Goal: Task Accomplishment & Management: Manage account settings

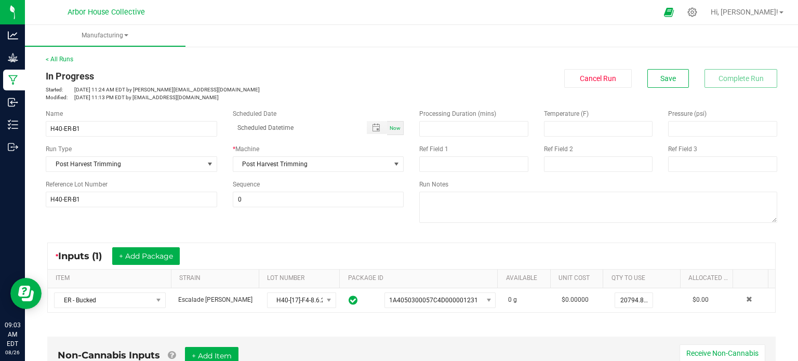
scroll to position [227, 0]
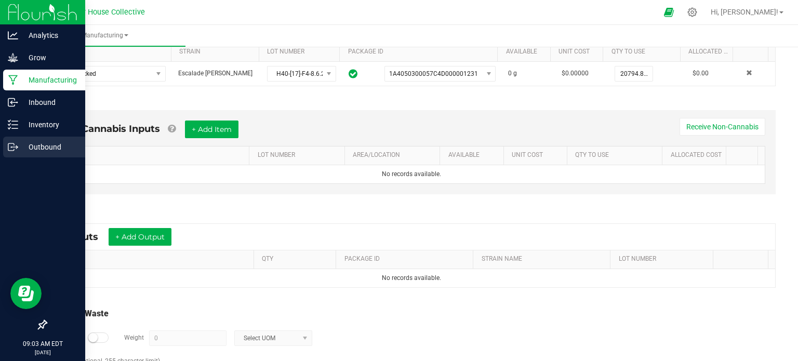
click at [14, 148] on icon at bounding box center [13, 147] width 10 height 10
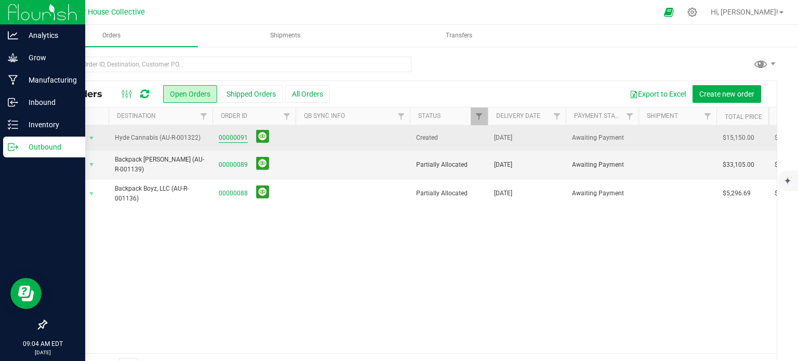
click at [232, 138] on link "00000091" at bounding box center [233, 138] width 29 height 10
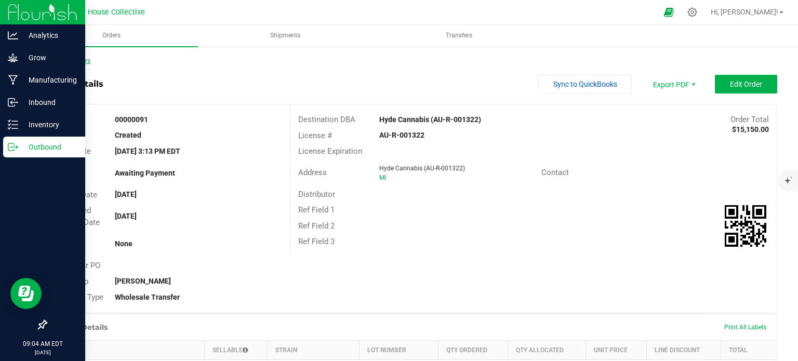
click at [77, 62] on link "Back to Orders" at bounding box center [68, 60] width 45 height 7
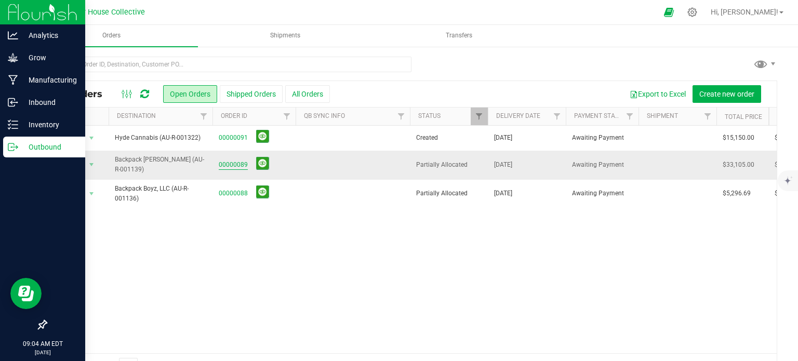
click at [228, 161] on link "00000089" at bounding box center [233, 165] width 29 height 10
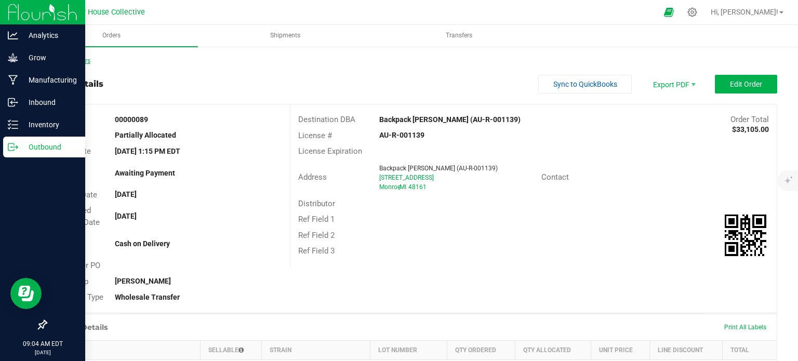
click at [84, 59] on link "Back to Orders" at bounding box center [68, 60] width 45 height 7
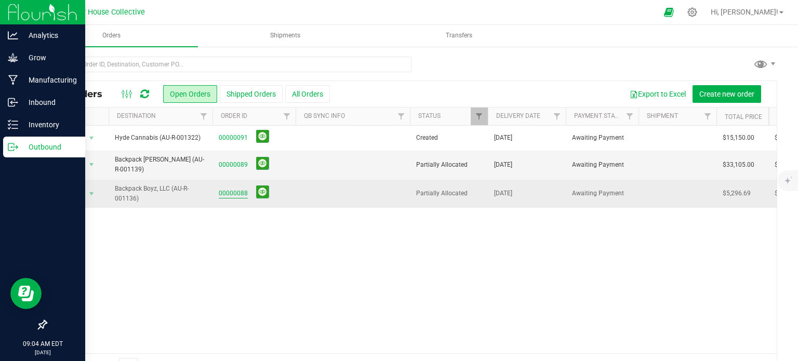
click at [231, 191] on link "00000088" at bounding box center [233, 194] width 29 height 10
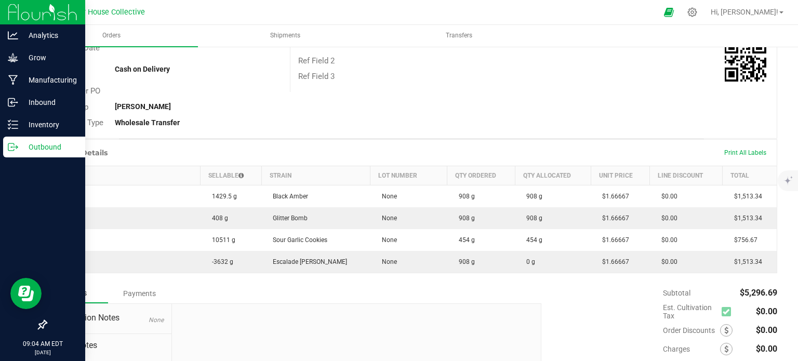
scroll to position [208, 0]
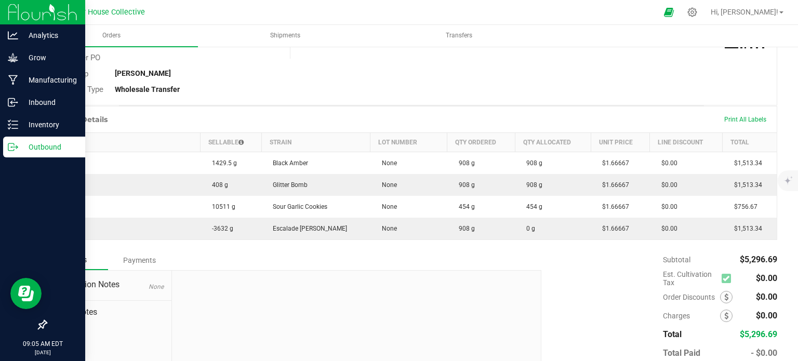
click at [23, 145] on p "Outbound" at bounding box center [49, 147] width 62 height 12
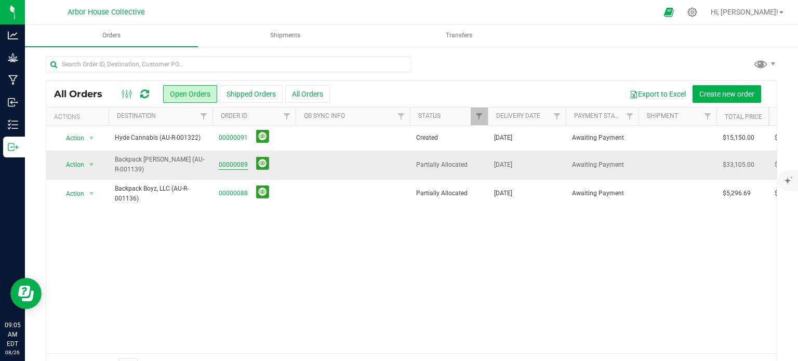
click at [244, 163] on link "00000089" at bounding box center [233, 165] width 29 height 10
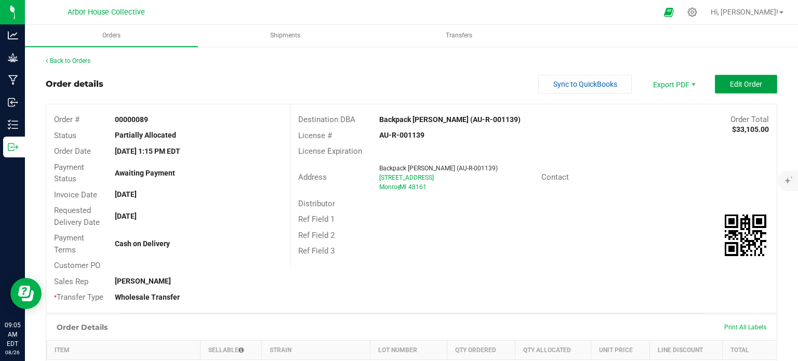
click at [740, 83] on span "Edit Order" at bounding box center [746, 84] width 32 height 8
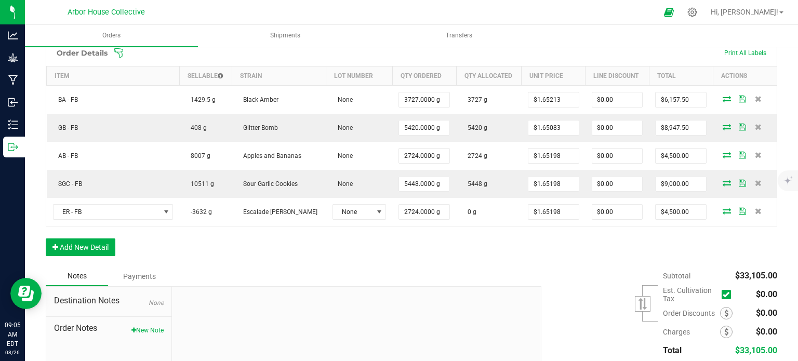
scroll to position [297, 0]
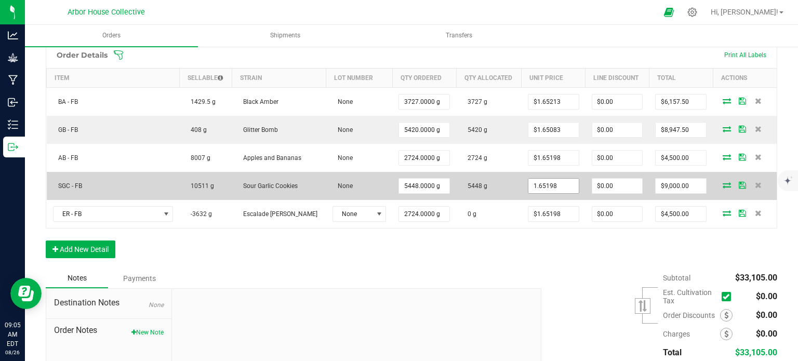
click at [544, 182] on input "1.65198" at bounding box center [554, 186] width 50 height 15
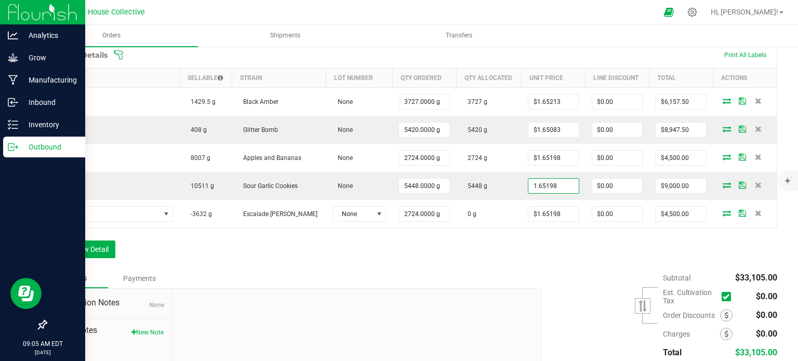
click at [15, 147] on line at bounding box center [15, 147] width 6 height 0
type input "$1.65198"
type input "$8,999.99"
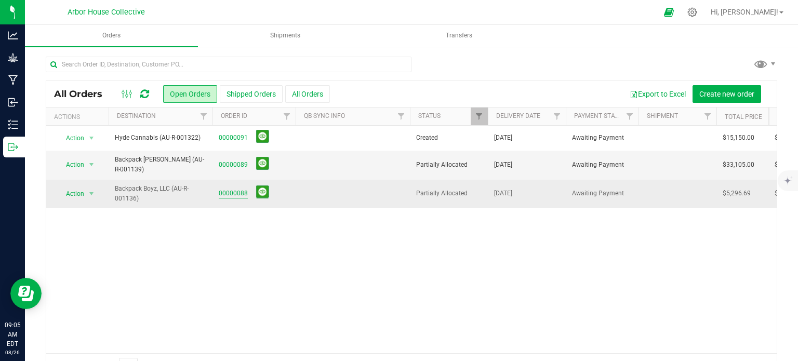
click at [235, 193] on link "00000088" at bounding box center [233, 194] width 29 height 10
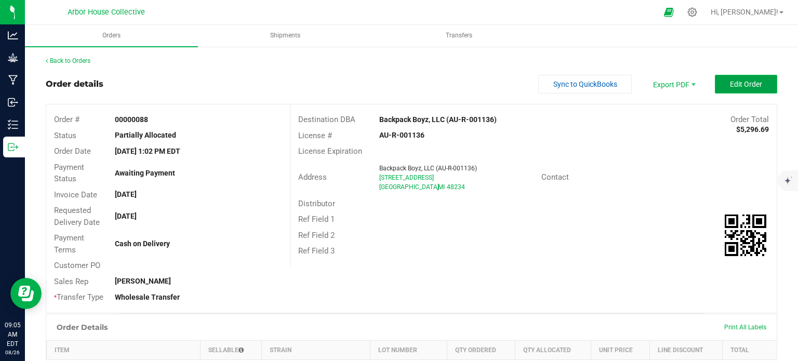
click at [742, 79] on button "Edit Order" at bounding box center [746, 84] width 62 height 19
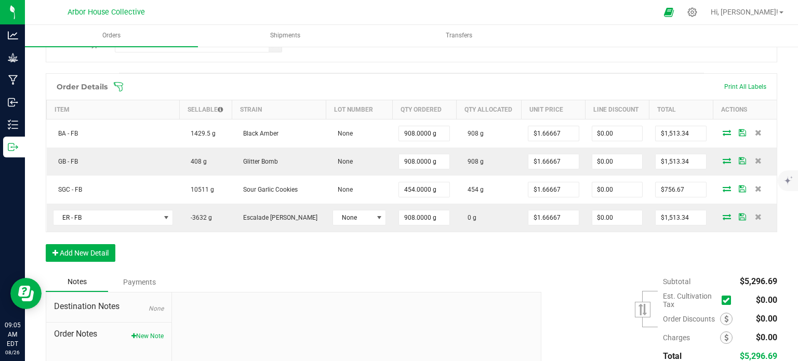
scroll to position [265, 0]
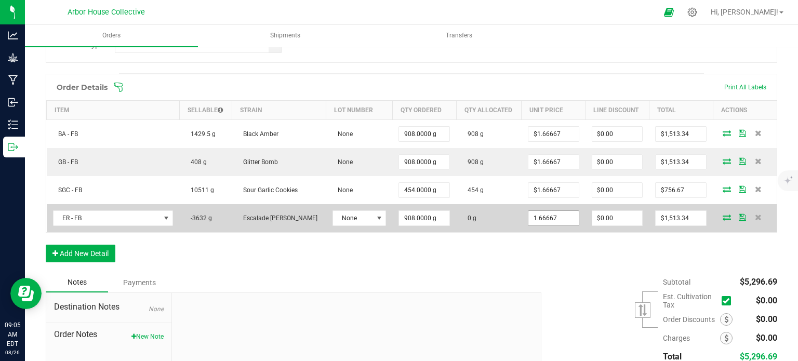
click at [542, 214] on input "1.66667" at bounding box center [554, 218] width 50 height 15
paste input "5198"
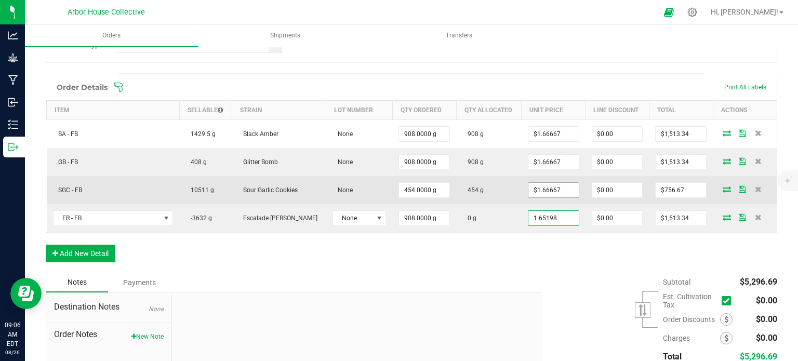
drag, startPoint x: 542, startPoint y: 214, endPoint x: 542, endPoint y: 189, distance: 25.0
click at [542, 189] on tbody "BA - FB 1429.5 g Black Amber None 908.0000 g 908 g $1.66667 $0.00 $1,513.34 GB …" at bounding box center [412, 176] width 731 height 113
type input "1.65198"
type input "1.66667"
type input "$1.65198"
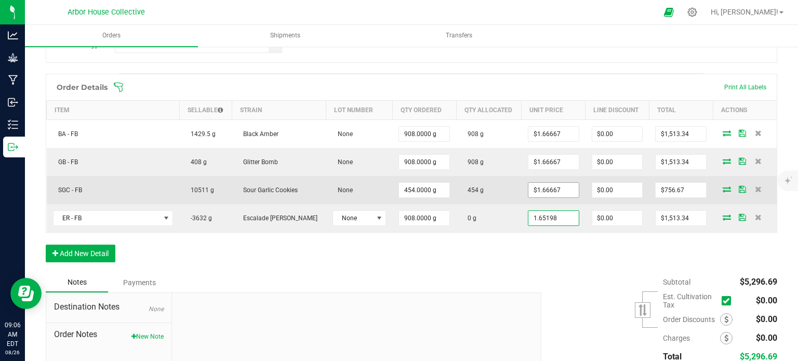
type input "$1,500.00"
click at [542, 189] on input "1.66667" at bounding box center [554, 190] width 50 height 15
paste input "5198"
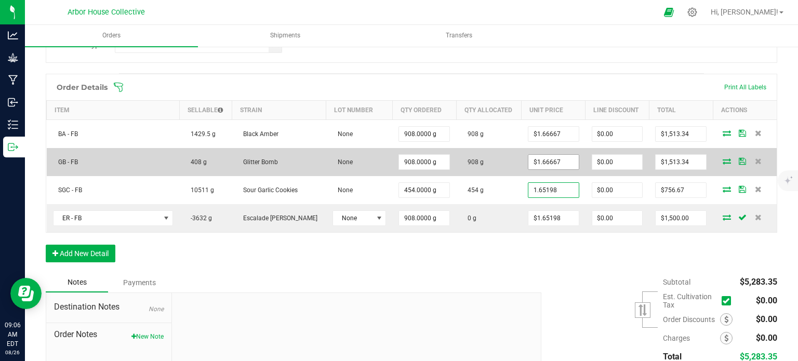
type input "1.65198"
type input "1.66667"
type input "$1.65198"
type input "$750.00"
click at [532, 159] on input "1.66667" at bounding box center [554, 162] width 50 height 15
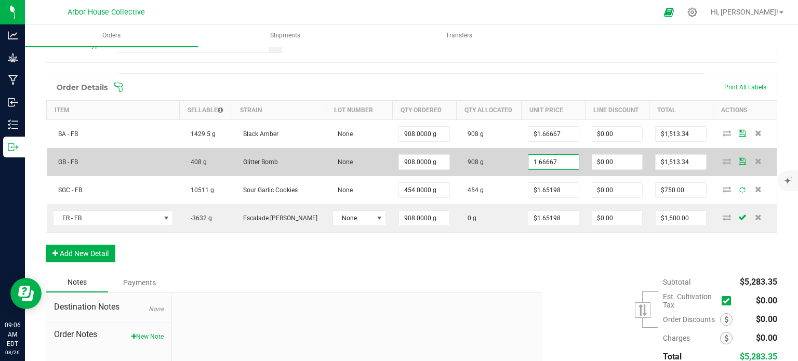
paste input "5198"
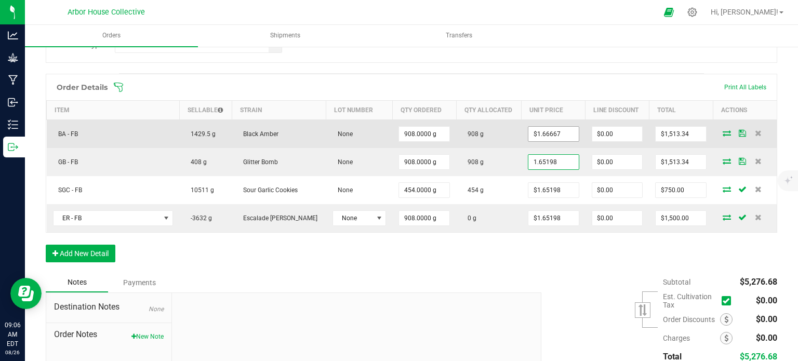
type input "1.65198"
type input "1.66667"
type input "$1.65198"
type input "$1,500.00"
click at [535, 132] on input "1.66667" at bounding box center [554, 134] width 50 height 15
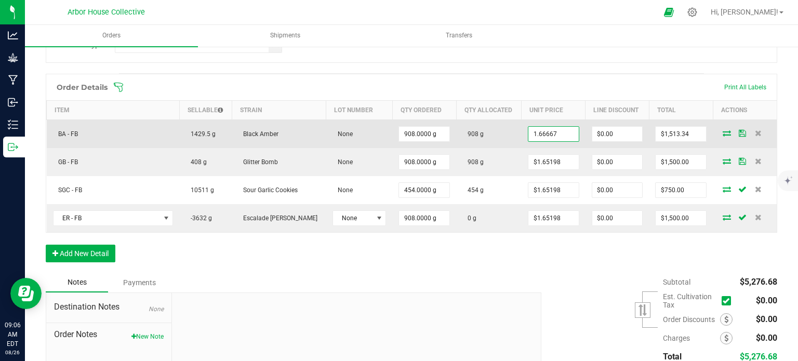
paste input "5198"
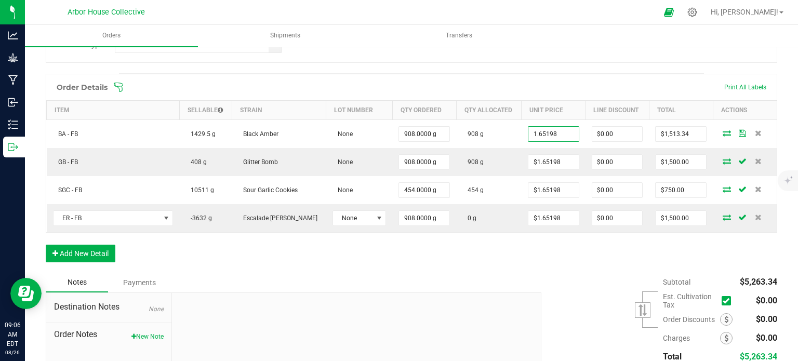
type input "$1.65198"
type input "$1,500.00"
click at [530, 94] on div "Order Details Print All Labels" at bounding box center [411, 87] width 731 height 26
click at [468, 264] on div "Order Details Print All Labels Item Sellable Strain Lot Number Qty Ordered Qty …" at bounding box center [412, 173] width 732 height 199
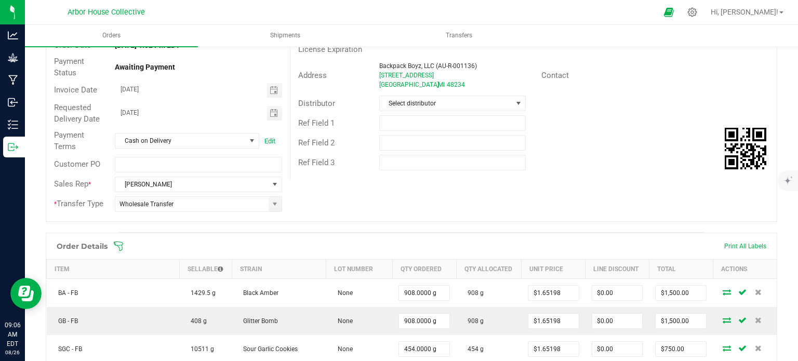
scroll to position [0, 0]
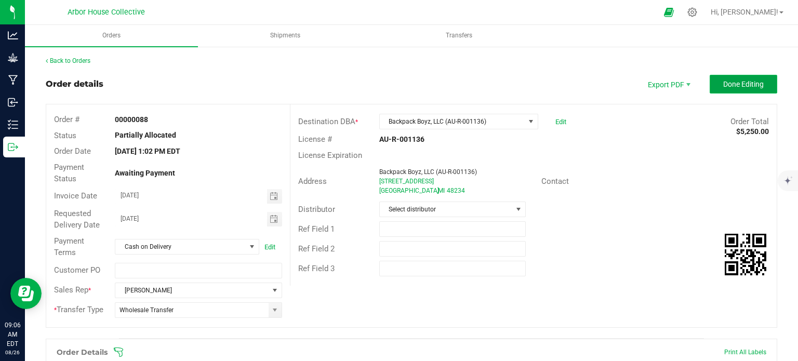
click at [724, 80] on span "Done Editing" at bounding box center [744, 84] width 41 height 8
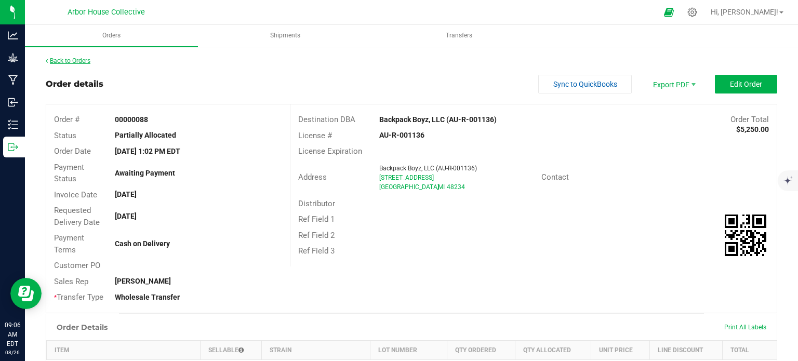
click at [80, 59] on link "Back to Orders" at bounding box center [68, 60] width 45 height 7
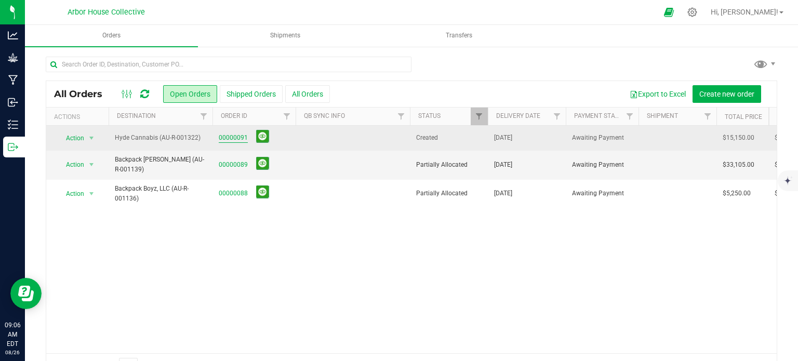
click at [228, 137] on link "00000091" at bounding box center [233, 138] width 29 height 10
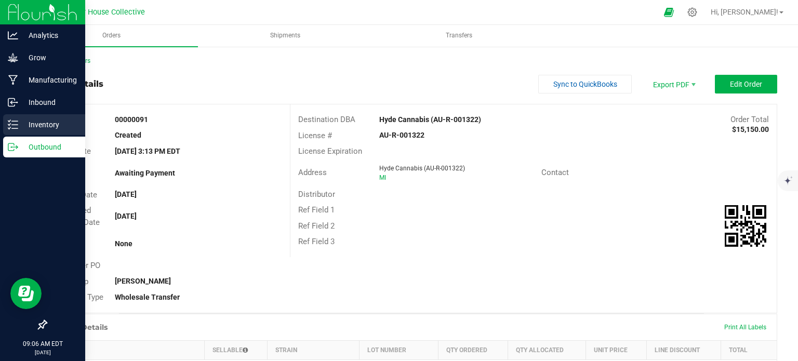
click at [40, 122] on p "Inventory" at bounding box center [49, 125] width 62 height 12
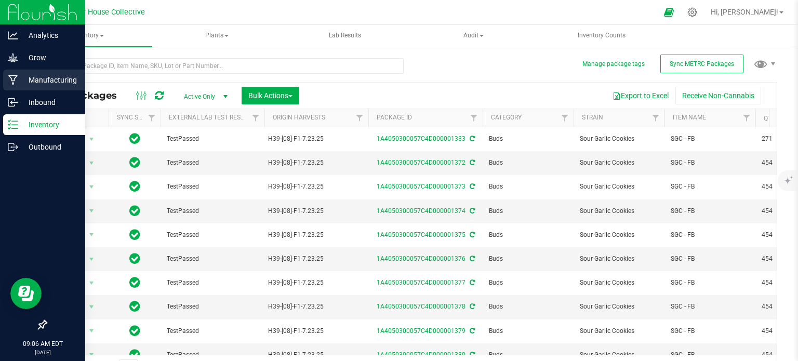
click at [44, 81] on p "Manufacturing" at bounding box center [49, 80] width 62 height 12
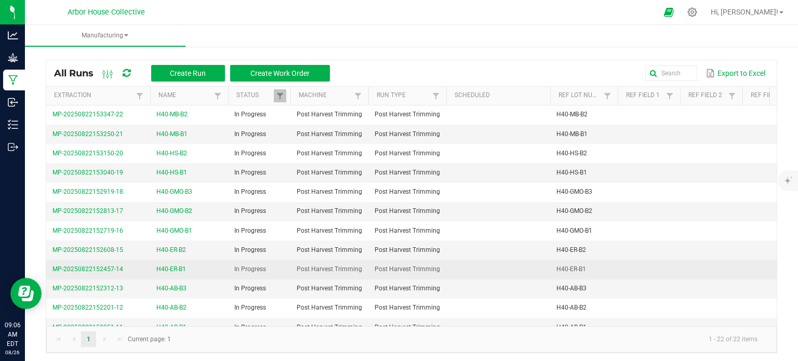
click at [104, 268] on span "MP-20250822152457-14" at bounding box center [87, 269] width 71 height 7
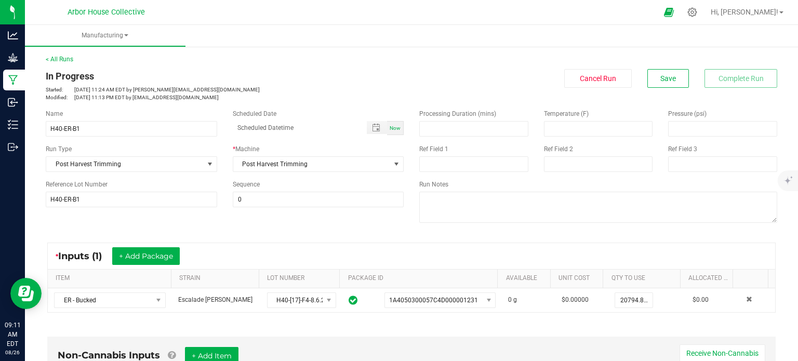
click at [79, 222] on div "Name H40-ER-B1 Scheduled Date Now Run Type Post Harvest Trimming * Machine Post…" at bounding box center [411, 167] width 747 height 132
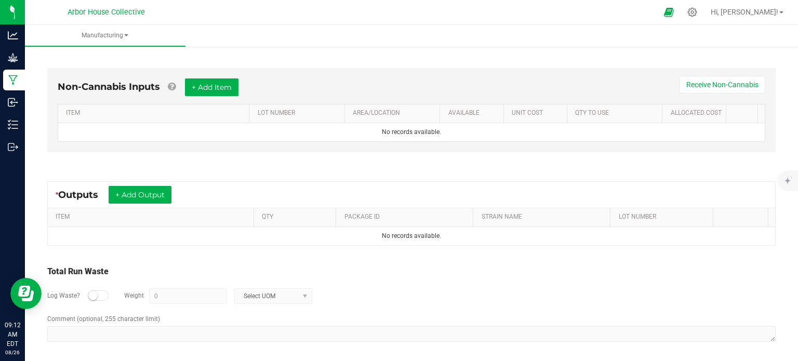
scroll to position [267, 0]
click at [136, 194] on button "+ Add Output" at bounding box center [140, 197] width 63 height 18
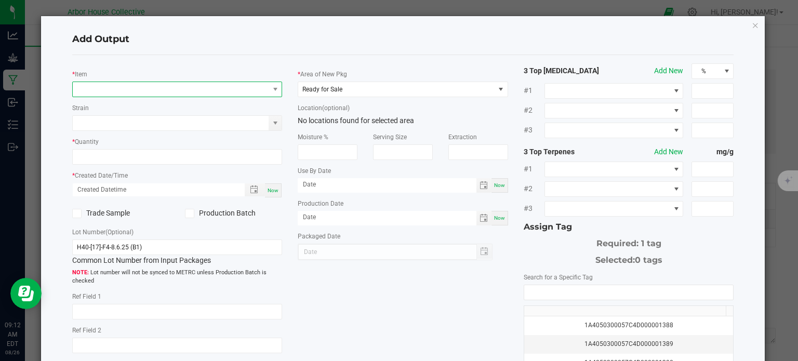
click at [139, 87] on span "NO DATA FOUND" at bounding box center [171, 89] width 196 height 15
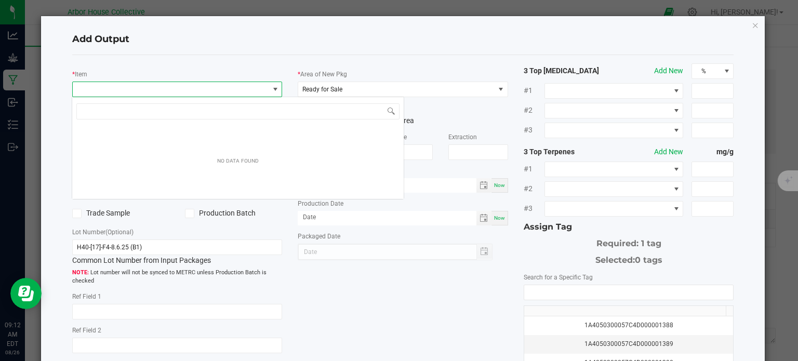
scroll to position [15, 208]
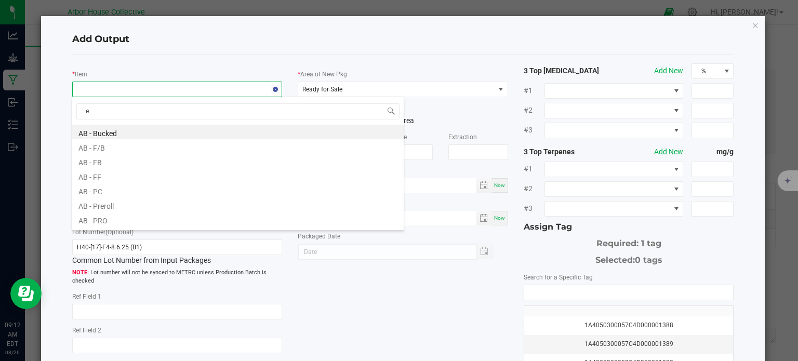
type input "er"
click at [120, 176] on li "ER - FB" at bounding box center [238, 175] width 332 height 15
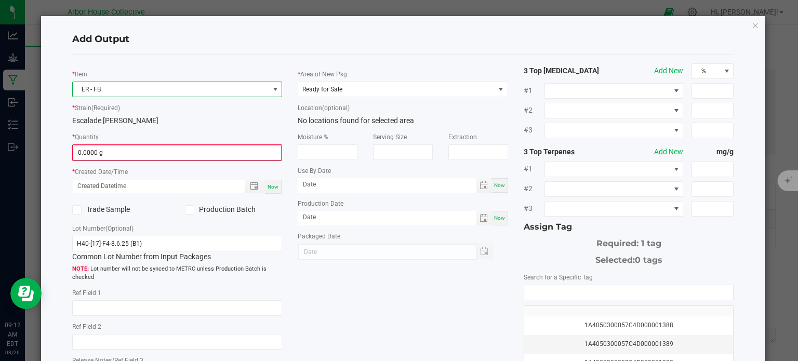
click at [116, 148] on input "0.0000 g" at bounding box center [177, 153] width 208 height 15
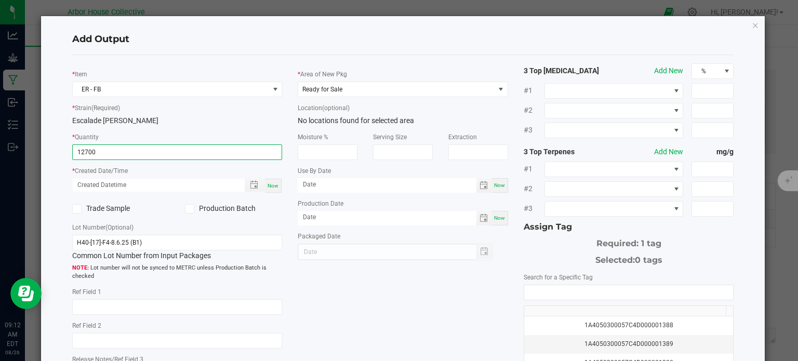
type input "12700.0000 g"
click at [277, 188] on div "Now" at bounding box center [273, 186] width 17 height 14
type input "[DATE] 9:12 AM"
type input "[DATE]"
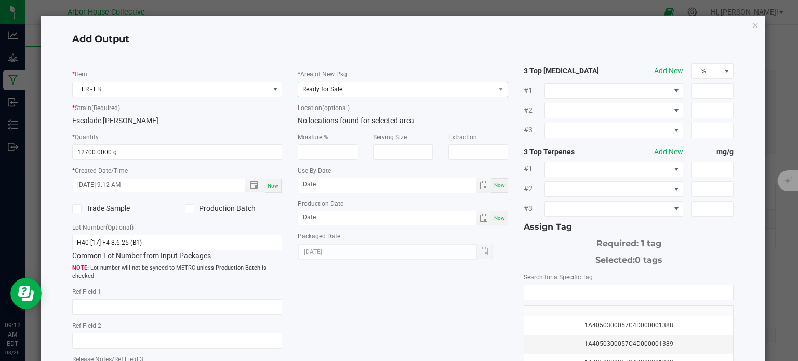
click at [397, 93] on span "Ready for Sale" at bounding box center [396, 89] width 196 height 15
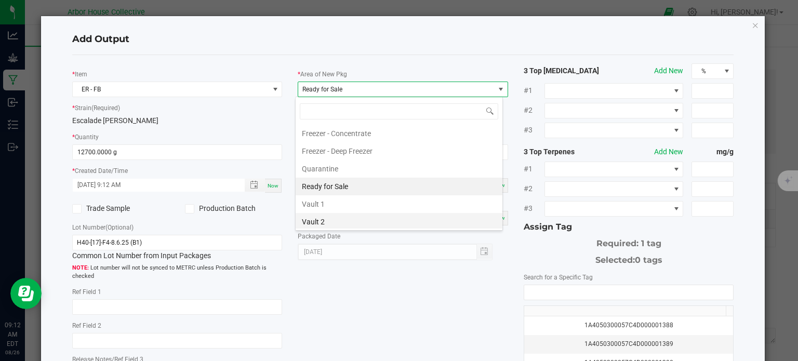
click at [331, 218] on li "Vault 2" at bounding box center [399, 222] width 207 height 18
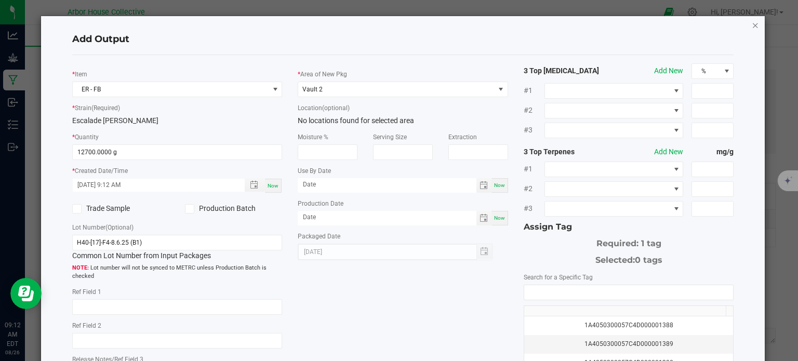
click at [752, 25] on icon "button" at bounding box center [755, 25] width 7 height 12
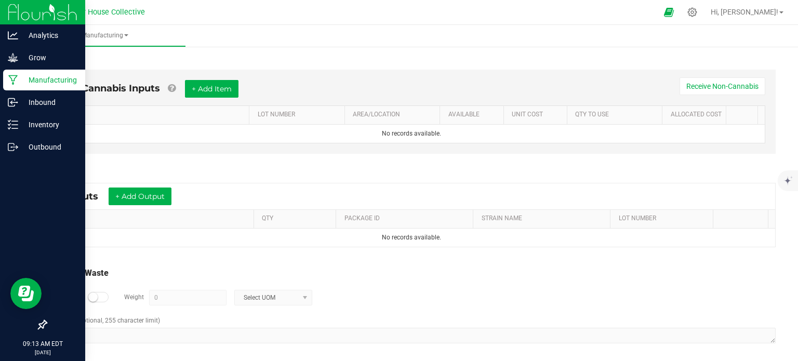
click at [20, 83] on p "Manufacturing" at bounding box center [49, 80] width 62 height 12
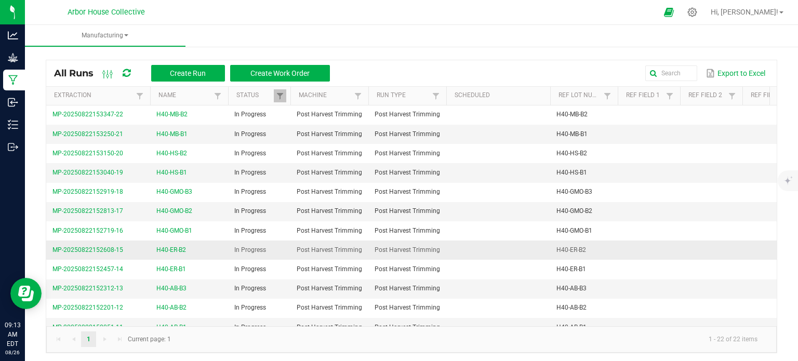
click at [168, 247] on span "H40-ER-B2" at bounding box center [171, 250] width 30 height 10
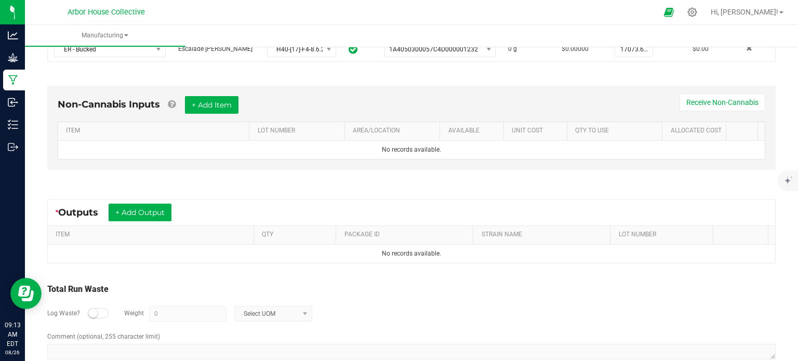
scroll to position [254, 0]
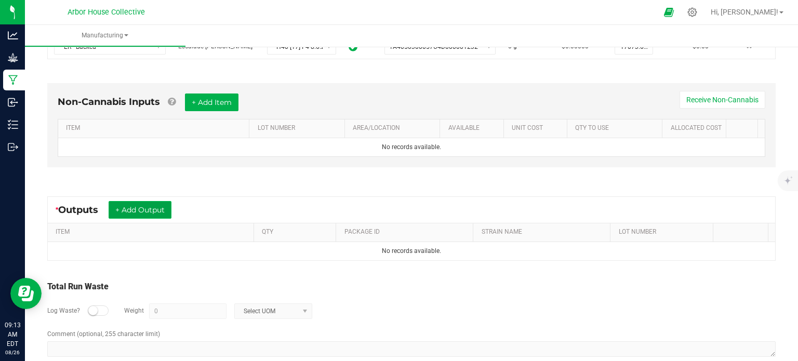
click at [166, 207] on button "+ Add Output" at bounding box center [140, 210] width 63 height 18
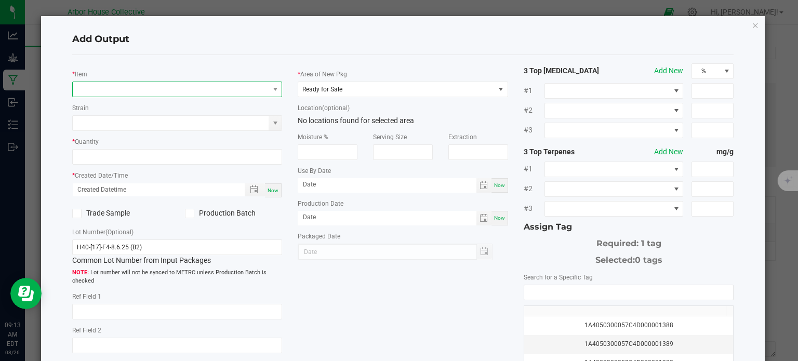
click at [125, 93] on span "NO DATA FOUND" at bounding box center [171, 89] width 196 height 15
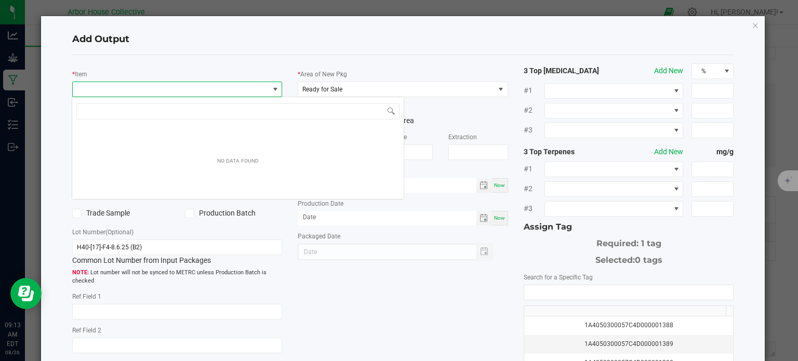
scroll to position [15, 208]
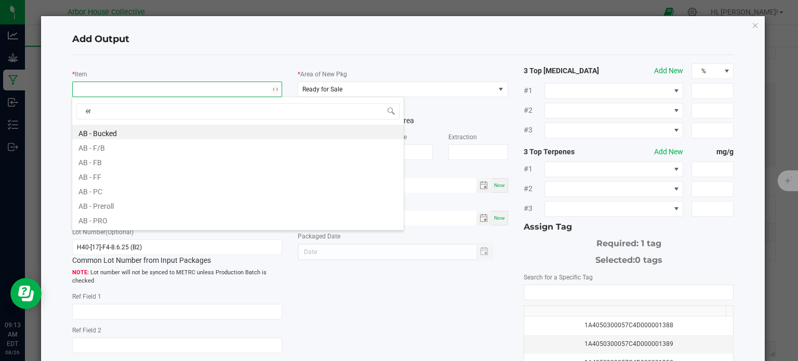
type input "er"
click at [116, 149] on li "ER - FB" at bounding box center [238, 146] width 332 height 15
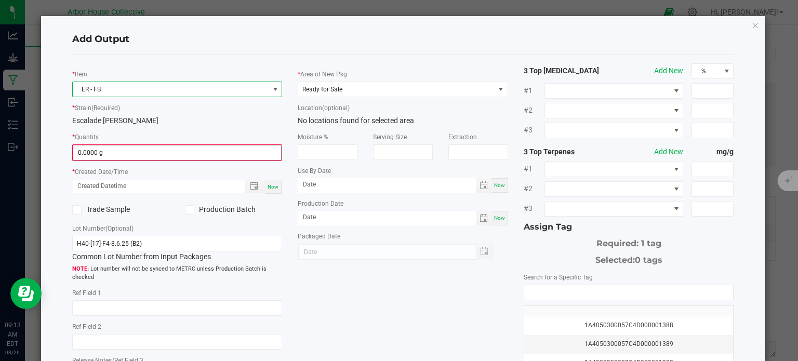
click at [137, 149] on input "0.0000 g" at bounding box center [177, 153] width 208 height 15
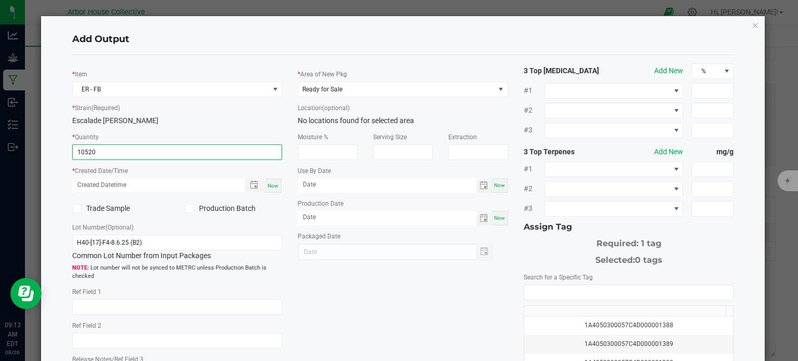
type input "10520.0000 g"
click at [268, 186] on span "Now" at bounding box center [273, 186] width 11 height 6
type input "[DATE] 9:13 AM"
type input "[DATE]"
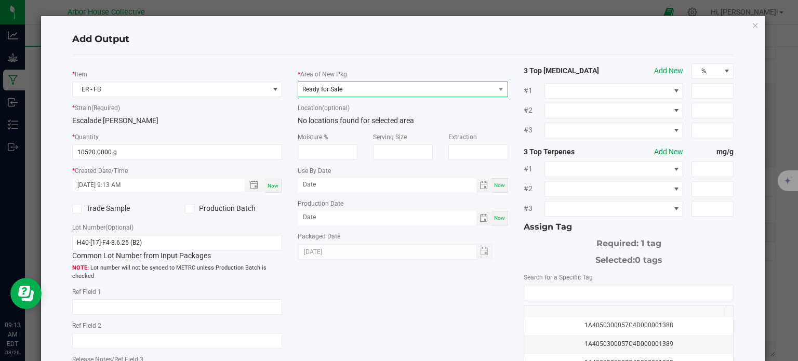
click at [446, 90] on span "Ready for Sale" at bounding box center [396, 89] width 196 height 15
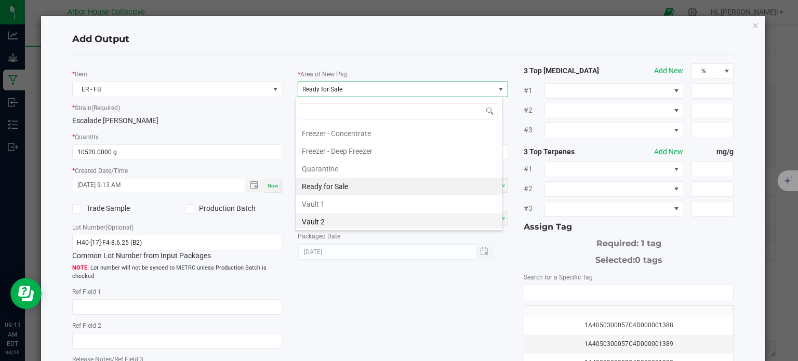
click at [343, 217] on li "Vault 2" at bounding box center [399, 222] width 207 height 18
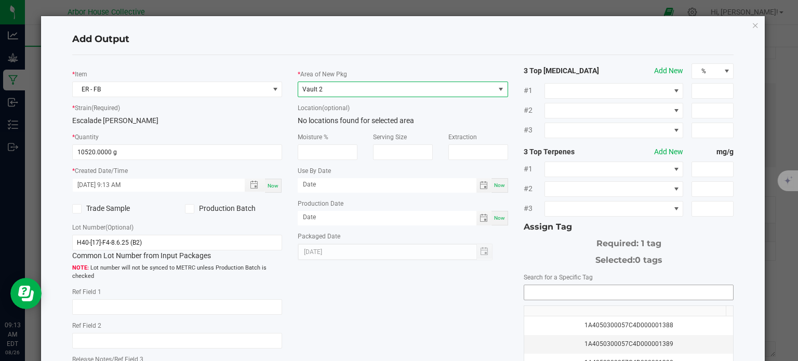
click at [531, 295] on input "NO DATA FOUND" at bounding box center [628, 292] width 209 height 15
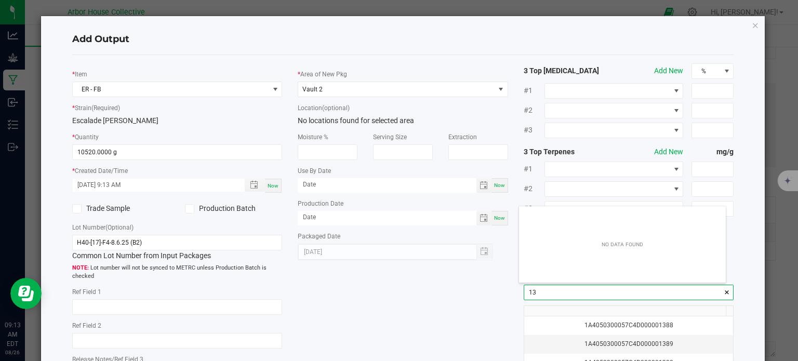
scroll to position [15, 207]
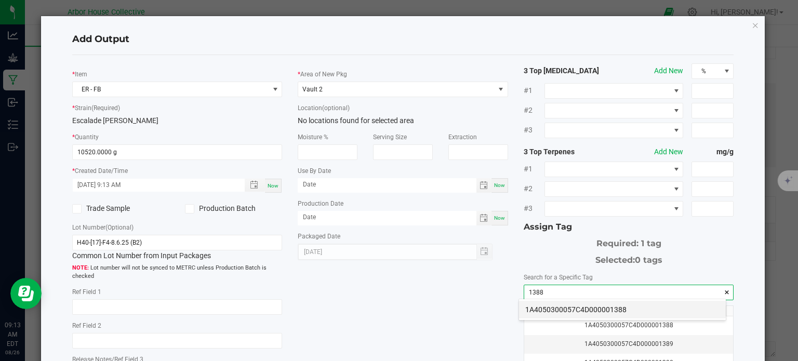
click at [554, 311] on li "1A4050300057C4D000001388" at bounding box center [622, 310] width 207 height 18
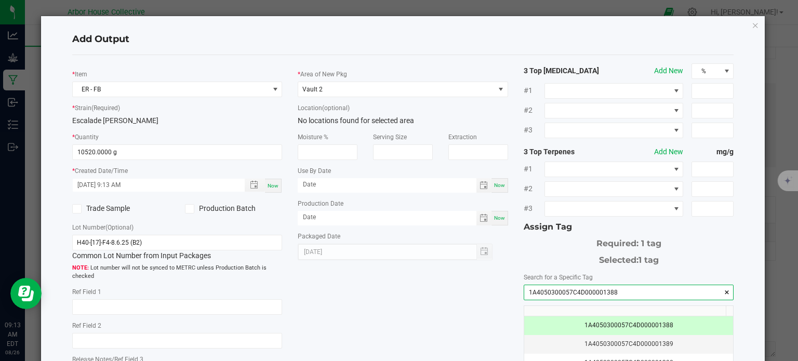
type input "1A4050300057C4D000001388"
click at [435, 292] on div "* Item ER - FB * Strain (Required) Escalade [PERSON_NAME] * Quantity 10520.0000…" at bounding box center [403, 249] width 678 height 373
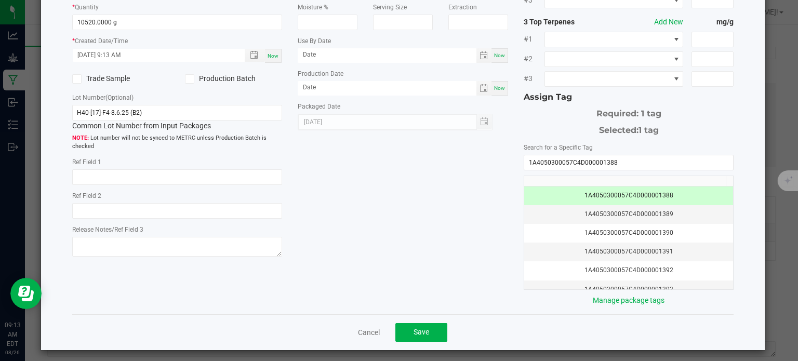
scroll to position [133, 0]
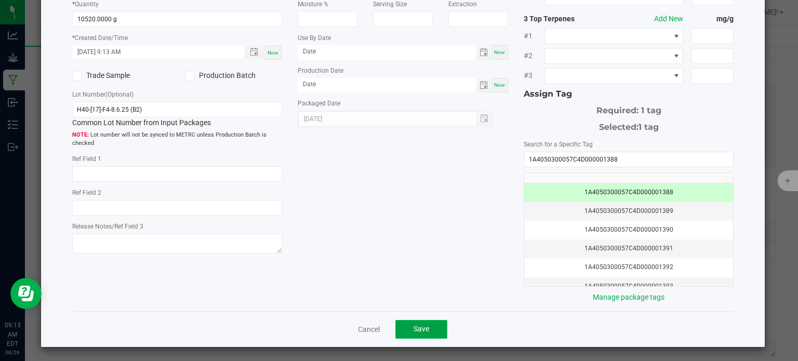
click at [427, 323] on button "Save" at bounding box center [422, 329] width 52 height 19
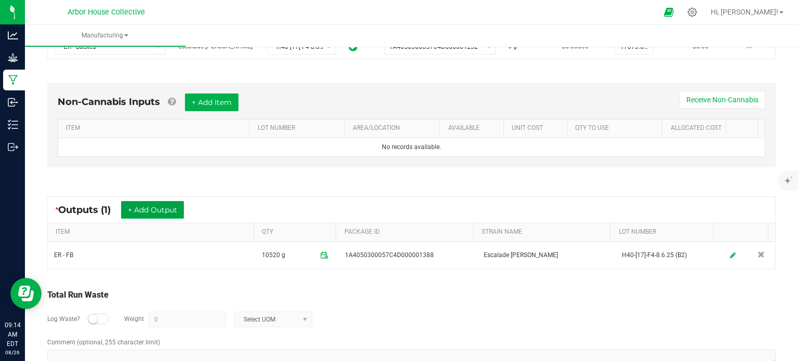
click at [178, 203] on button "+ Add Output" at bounding box center [152, 210] width 63 height 18
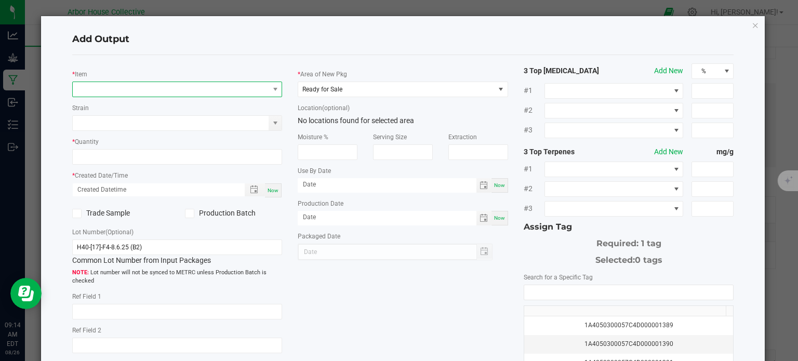
click at [142, 88] on span "NO DATA FOUND" at bounding box center [171, 89] width 196 height 15
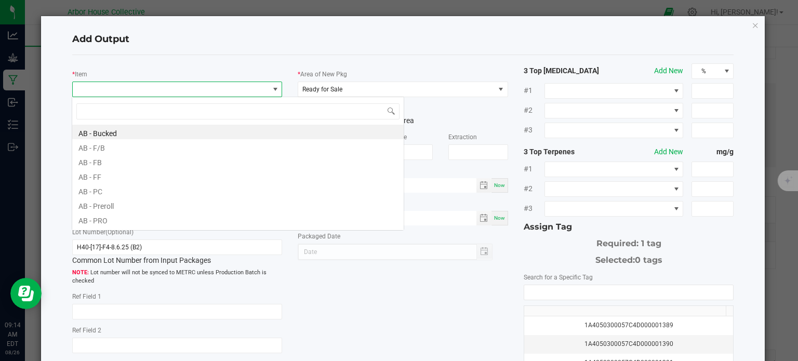
scroll to position [15, 208]
type input "er -"
click at [119, 161] on li "ER - PC" at bounding box center [238, 161] width 332 height 15
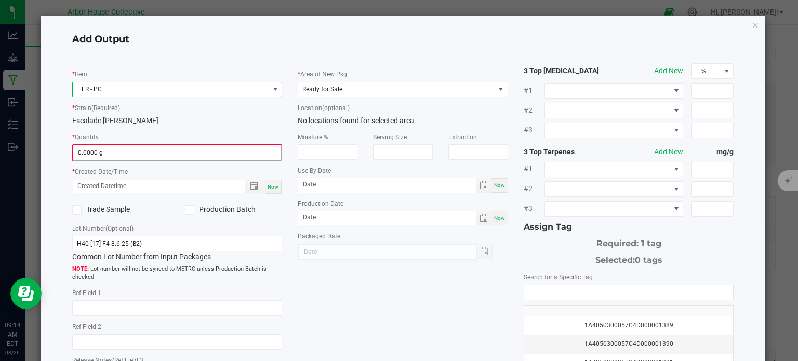
click at [115, 149] on input "0.0000 g" at bounding box center [177, 153] width 208 height 15
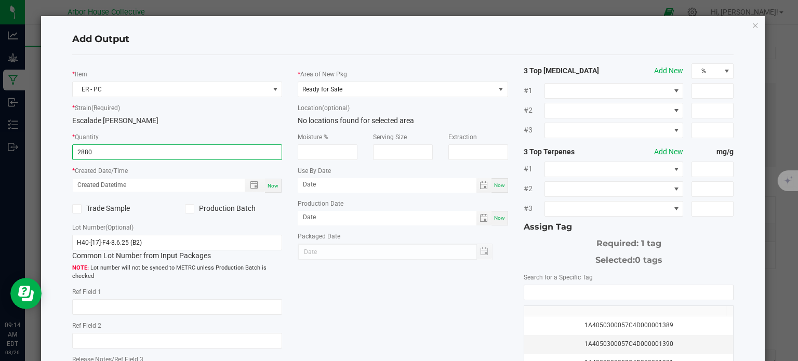
type input "2880.0000 g"
click at [274, 188] on span "Now" at bounding box center [273, 186] width 11 height 6
type input "[DATE] 9:14 AM"
type input "[DATE]"
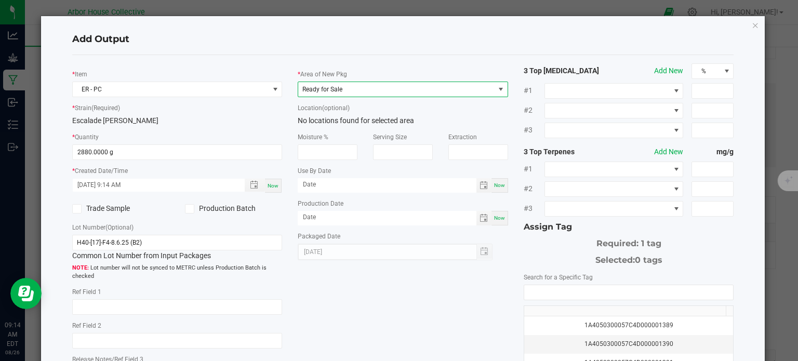
click at [441, 90] on span "Ready for Sale" at bounding box center [396, 89] width 196 height 15
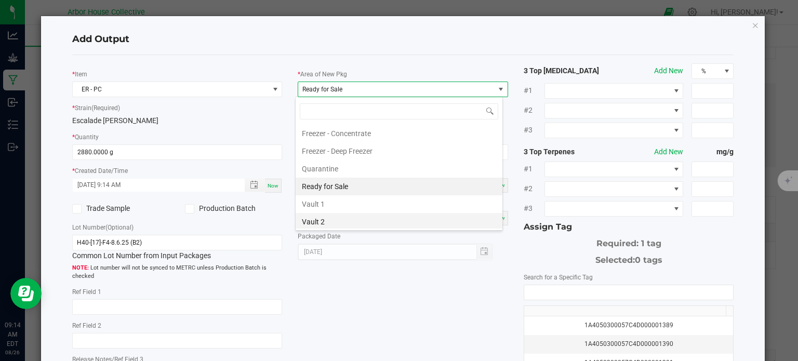
click at [356, 222] on li "Vault 2" at bounding box center [399, 222] width 207 height 18
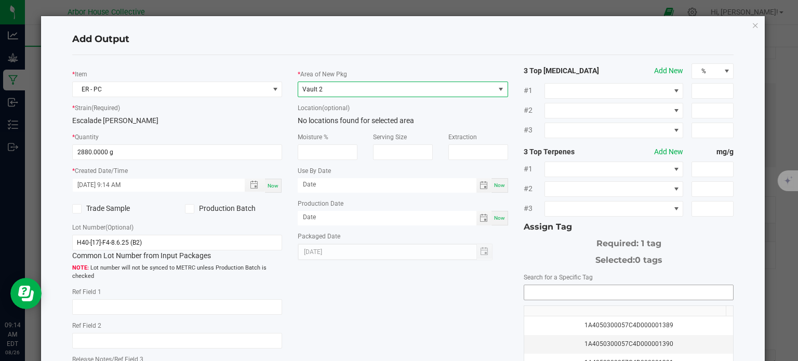
click at [583, 293] on input "NO DATA FOUND" at bounding box center [628, 292] width 209 height 15
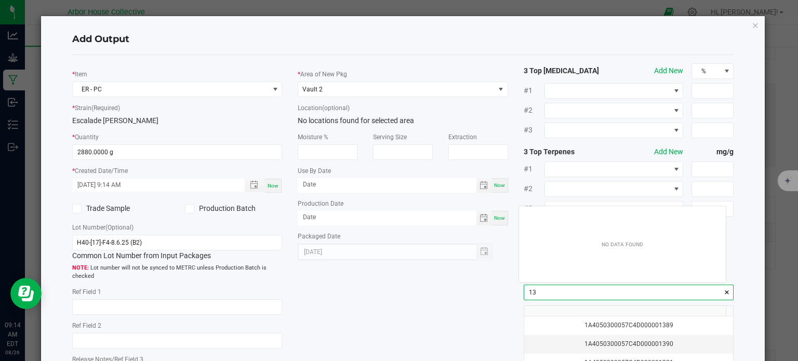
scroll to position [15, 207]
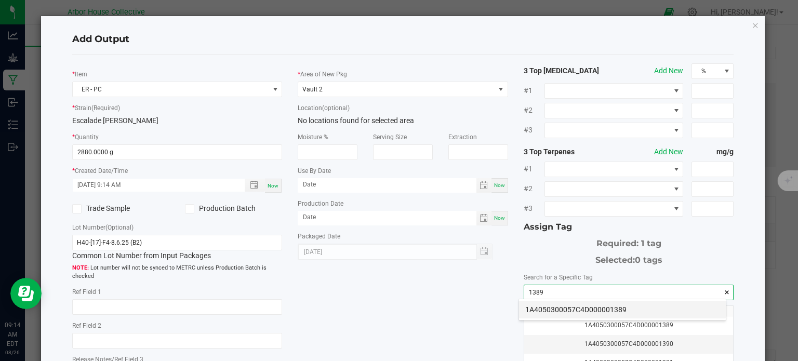
click at [582, 307] on li "1A4050300057C4D000001389" at bounding box center [622, 310] width 207 height 18
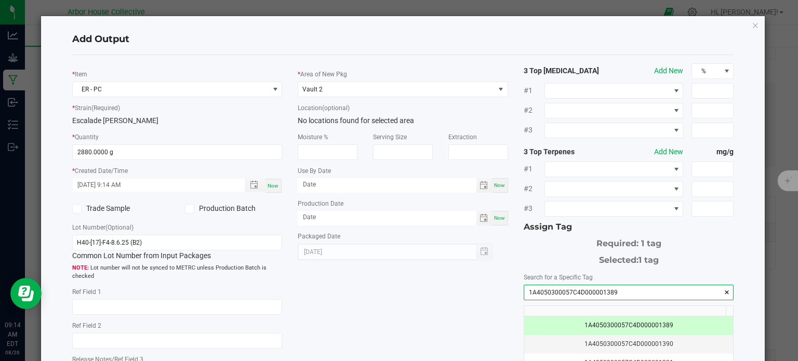
type input "1A4050300057C4D000001389"
click at [439, 309] on div "* Item ER - PC * Strain (Required) Escalade [PERSON_NAME] * Quantity 2880.0000 …" at bounding box center [403, 249] width 678 height 373
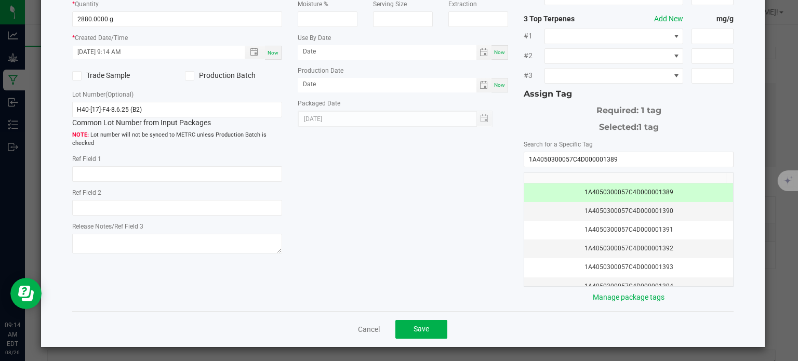
scroll to position [133, 0]
click at [433, 322] on button "Save" at bounding box center [422, 329] width 52 height 19
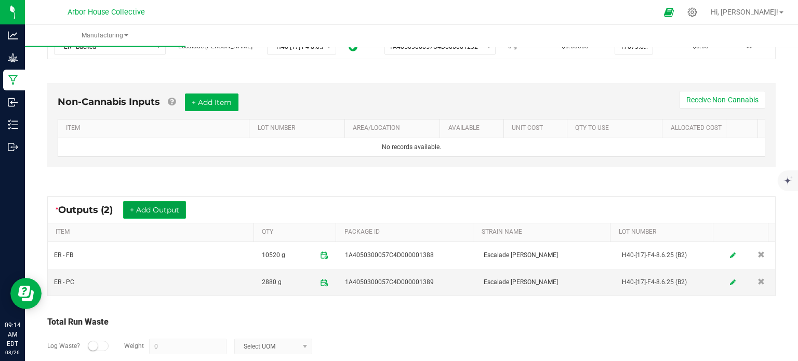
click at [181, 205] on button "+ Add Output" at bounding box center [154, 210] width 63 height 18
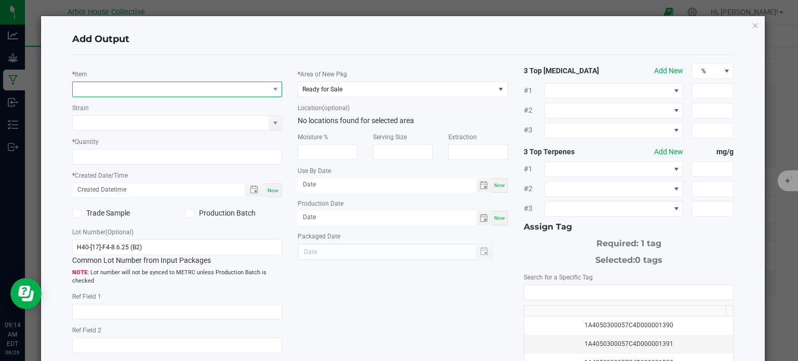
click at [180, 87] on span "NO DATA FOUND" at bounding box center [171, 89] width 196 height 15
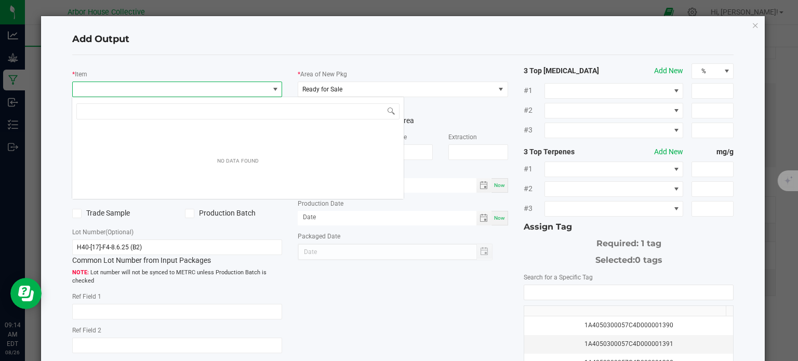
scroll to position [15, 208]
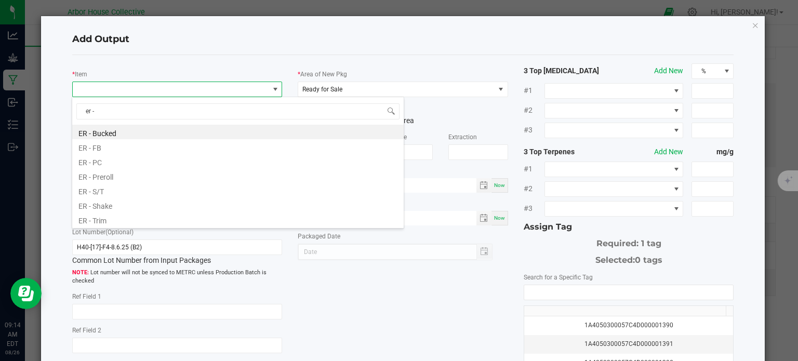
type input "er -"
click at [108, 201] on li "ER - Shake" at bounding box center [238, 205] width 332 height 15
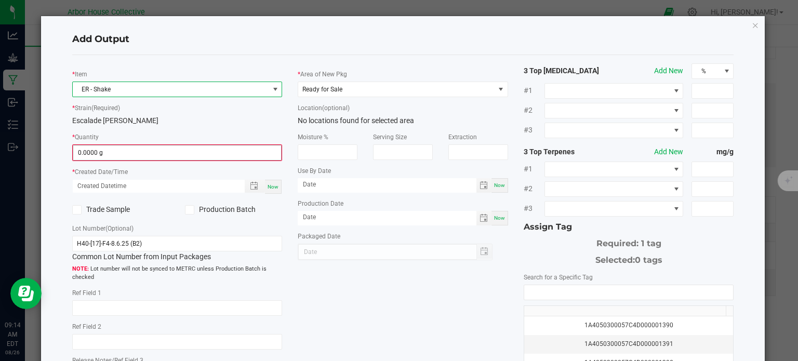
click at [109, 150] on input "0.0000 g" at bounding box center [177, 153] width 208 height 15
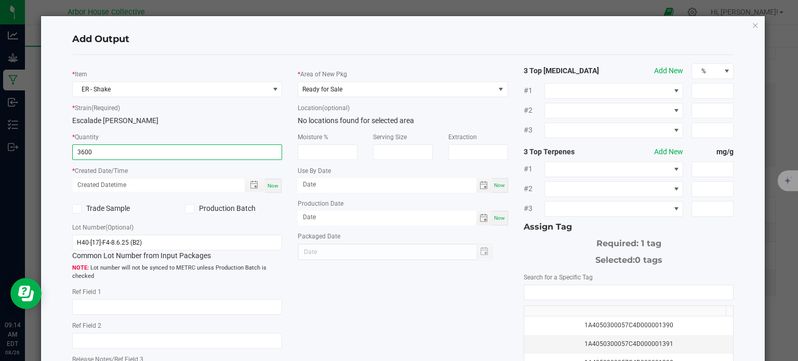
type input "3600.0000 g"
click at [273, 187] on span "Now" at bounding box center [273, 186] width 11 height 6
type input "[DATE] 9:14 AM"
type input "[DATE]"
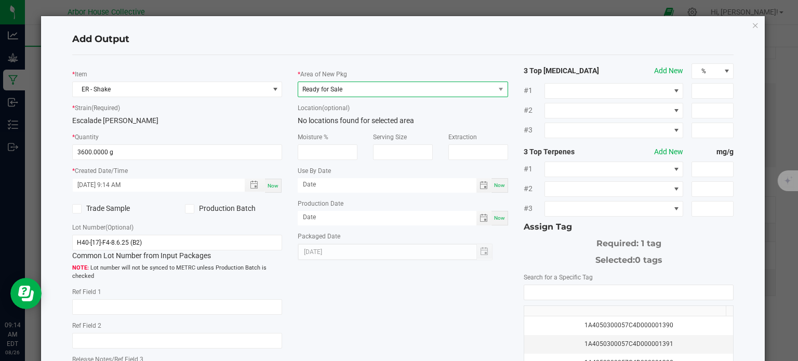
click at [426, 87] on span "Ready for Sale" at bounding box center [396, 89] width 196 height 15
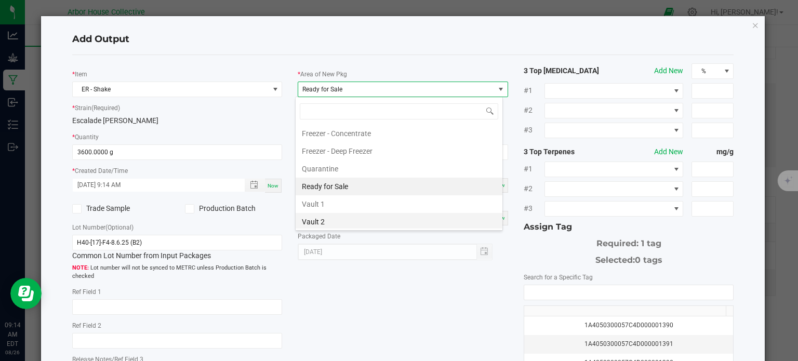
click at [343, 220] on li "Vault 2" at bounding box center [399, 222] width 207 height 18
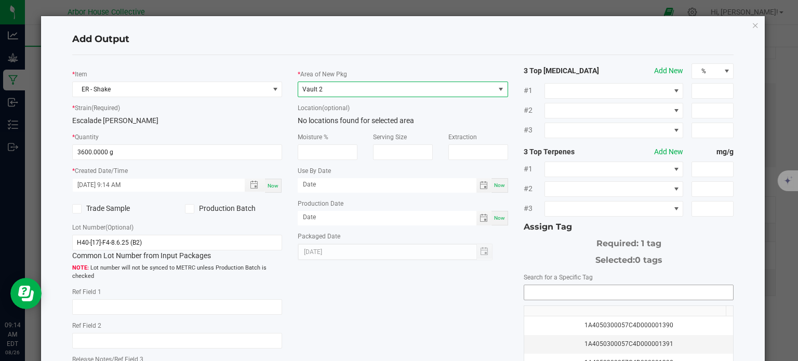
click at [577, 290] on input "NO DATA FOUND" at bounding box center [628, 292] width 209 height 15
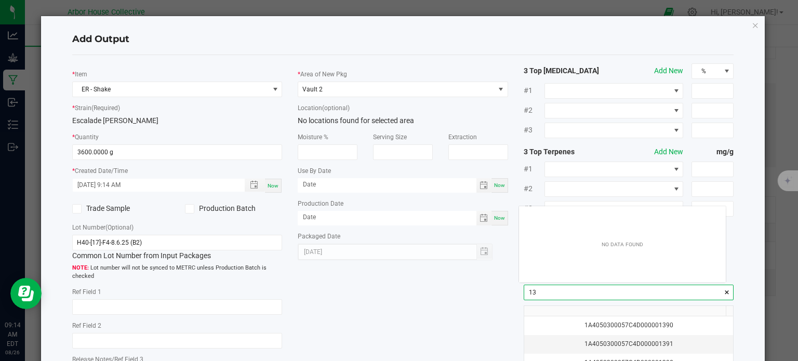
scroll to position [15, 207]
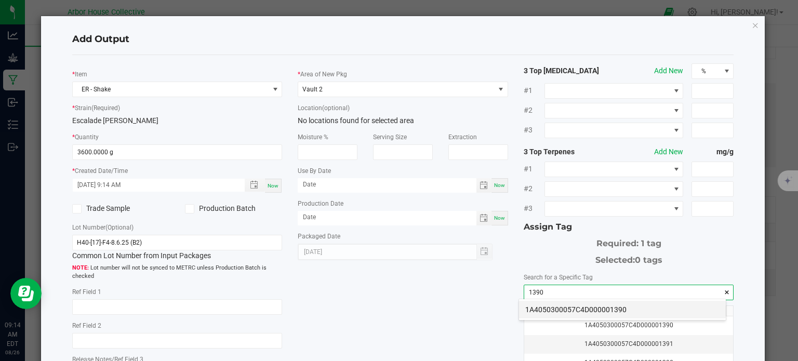
click at [578, 311] on li "1A4050300057C4D000001390" at bounding box center [622, 310] width 207 height 18
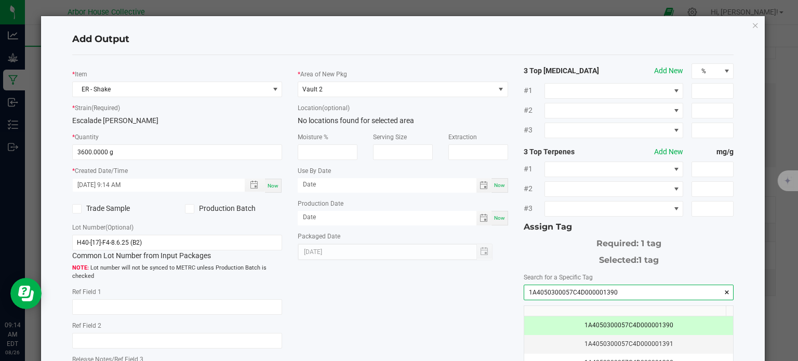
type input "1A4050300057C4D000001390"
click at [432, 337] on div "* Item ER - Shake * Strain (Required) Escalade [PERSON_NAME] * Quantity 3600.00…" at bounding box center [403, 249] width 678 height 373
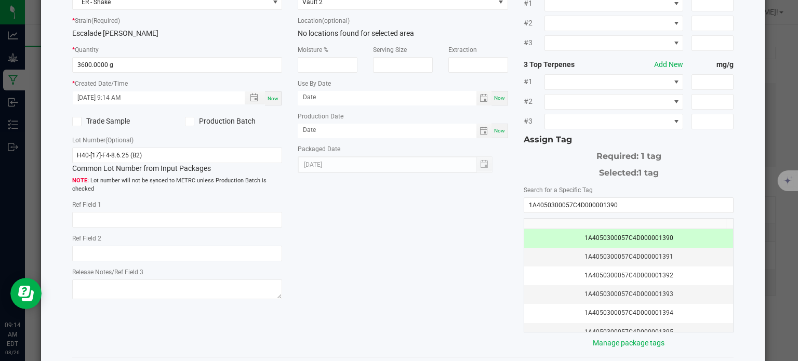
scroll to position [133, 0]
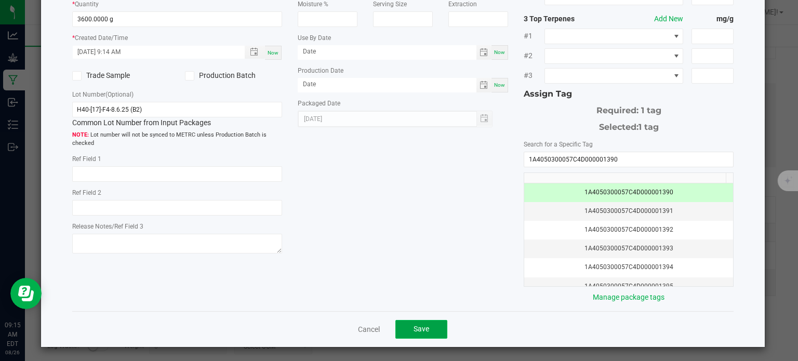
click at [427, 324] on button "Save" at bounding box center [422, 329] width 52 height 19
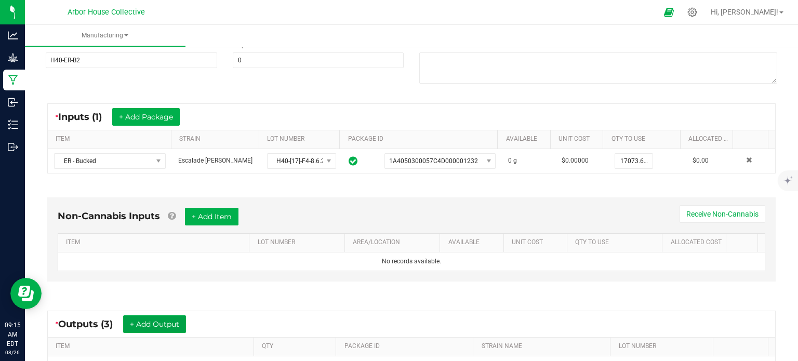
scroll to position [137, 0]
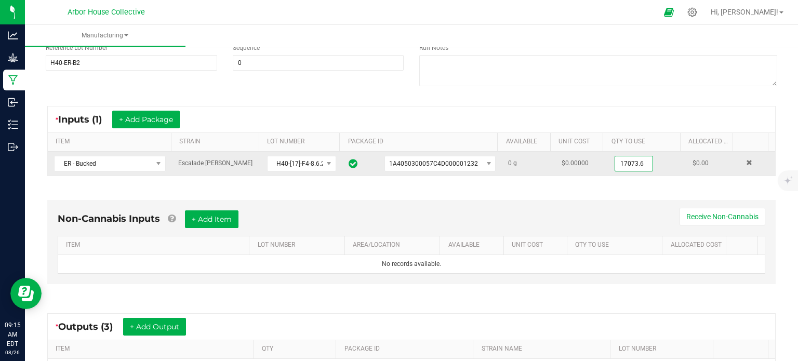
click at [615, 163] on input "17073.6" at bounding box center [633, 163] width 37 height 15
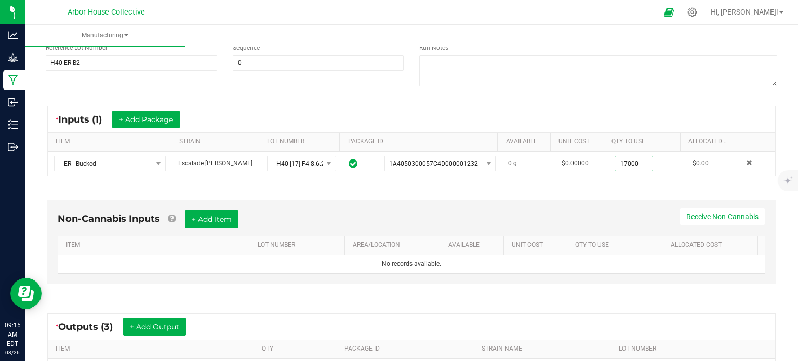
type input "17000.0000 g"
click at [592, 191] on div "Non-Cannabis Inputs + Add Item Receive Non-Cannabis ITEM LOT NUMBER AREA/LOCATI…" at bounding box center [411, 245] width 747 height 119
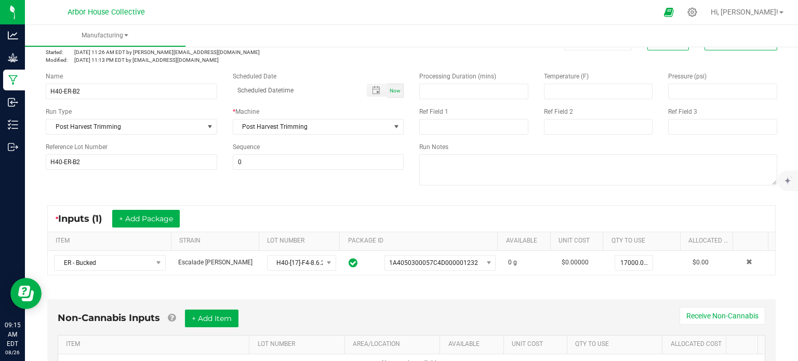
scroll to position [0, 0]
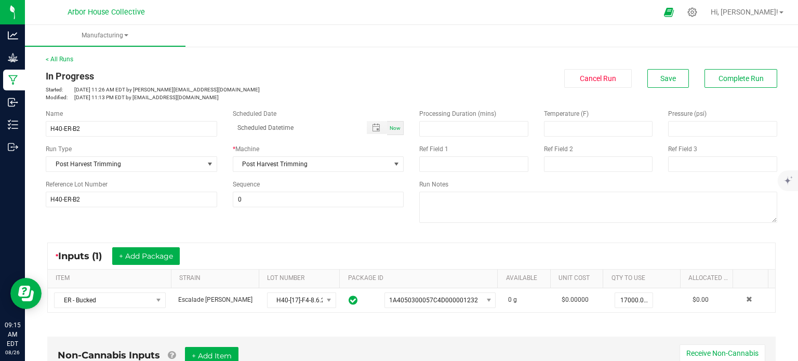
click at [390, 130] on span "Now" at bounding box center [395, 128] width 11 height 6
type input "[DATE] 9:15 AM"
click at [661, 76] on span "Save" at bounding box center [669, 78] width 16 height 8
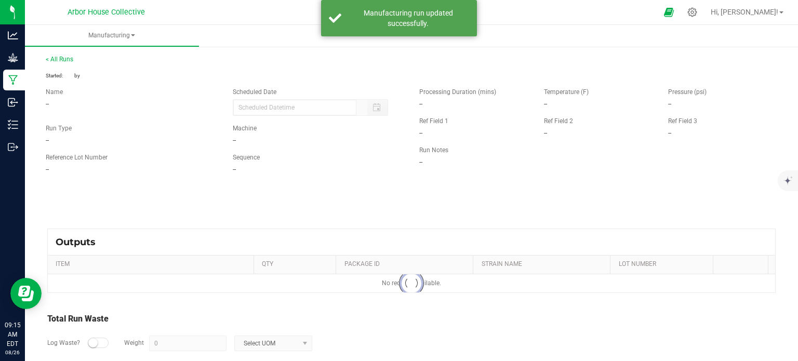
type input "[DATE] 9:15 AM"
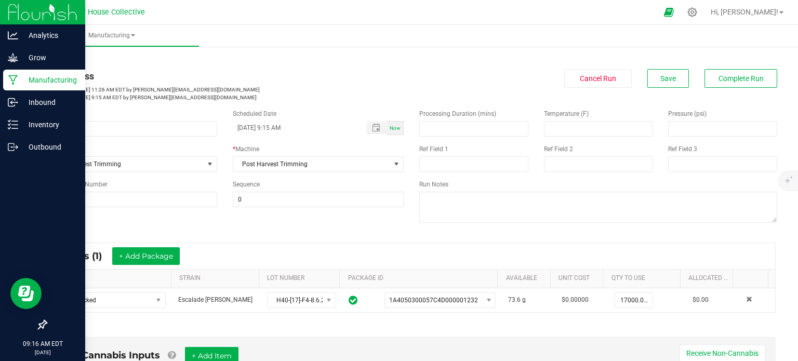
click at [15, 82] on icon at bounding box center [13, 80] width 10 height 10
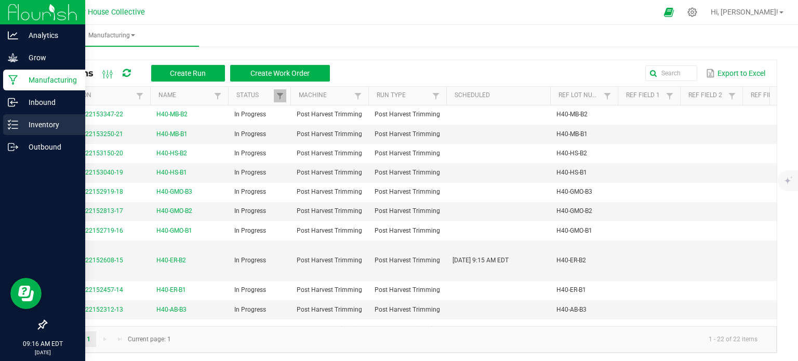
click at [22, 123] on p "Inventory" at bounding box center [49, 125] width 62 height 12
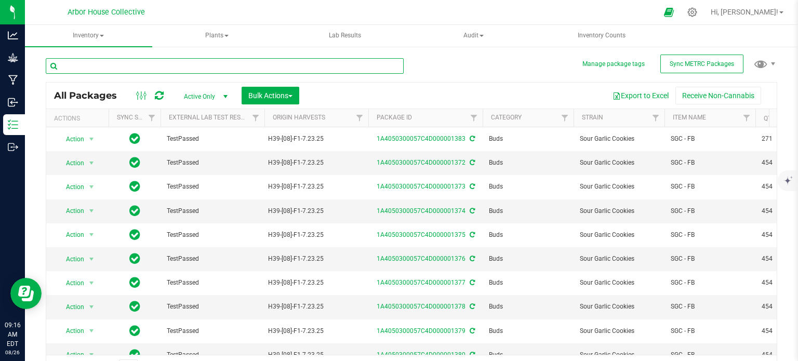
click at [119, 62] on input "text" at bounding box center [225, 66] width 358 height 16
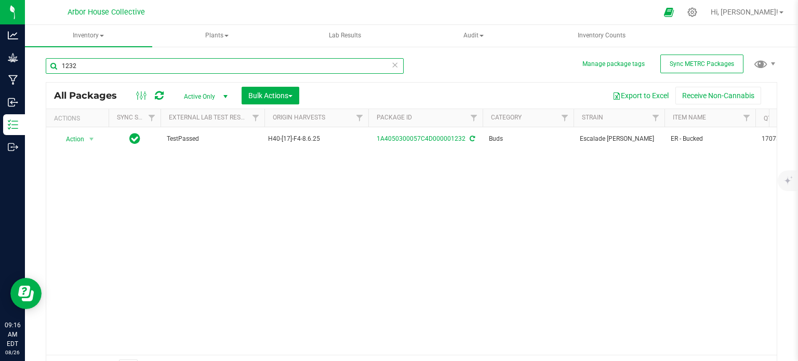
click at [111, 65] on input "1232" at bounding box center [225, 66] width 358 height 16
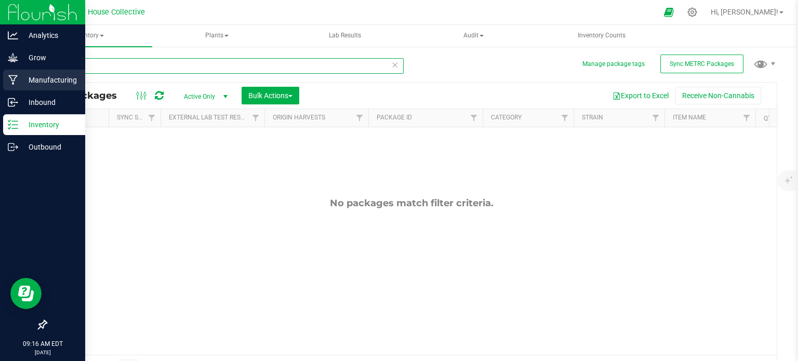
type input "1388"
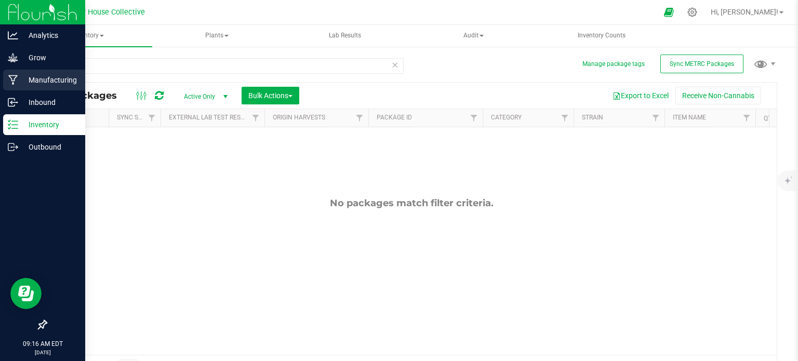
click at [28, 82] on p "Manufacturing" at bounding box center [49, 80] width 62 height 12
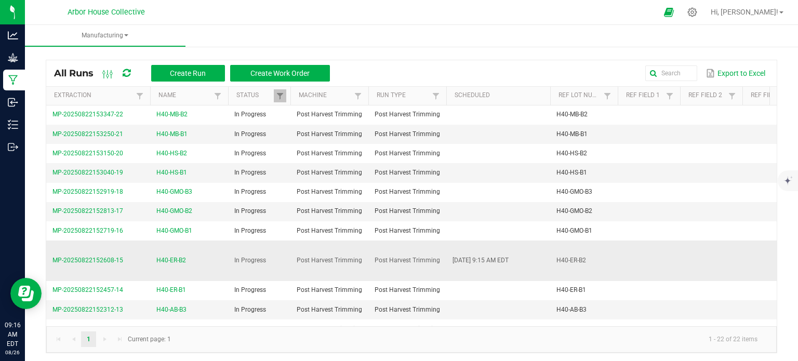
click at [177, 257] on span "H40-ER-B2" at bounding box center [171, 261] width 30 height 10
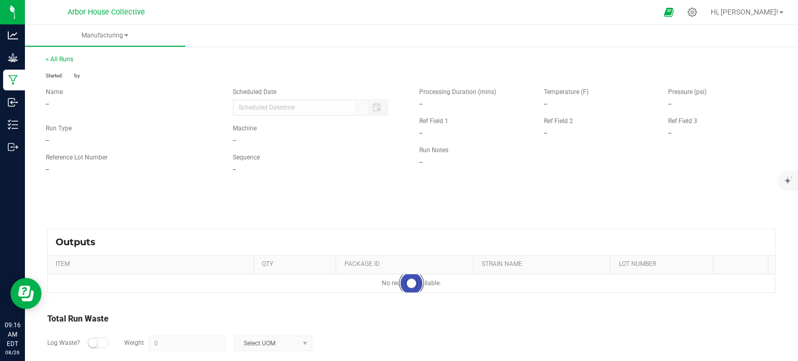
type input "[DATE] 9:15 AM"
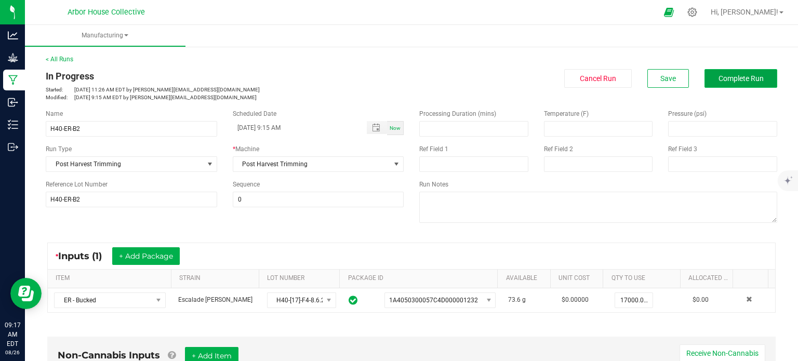
click at [724, 76] on span "Complete Run" at bounding box center [741, 78] width 45 height 8
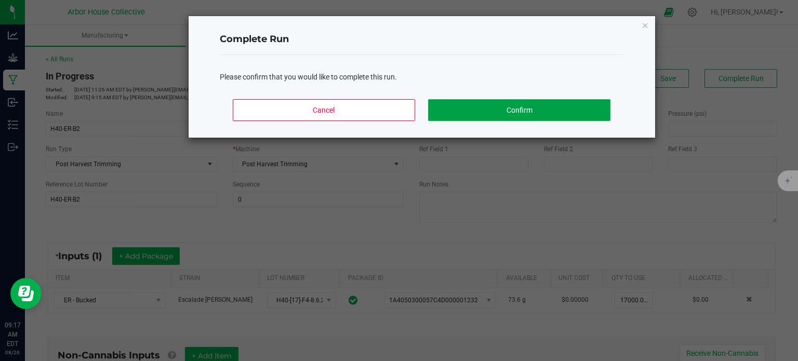
click at [528, 108] on button "Confirm" at bounding box center [519, 110] width 182 height 22
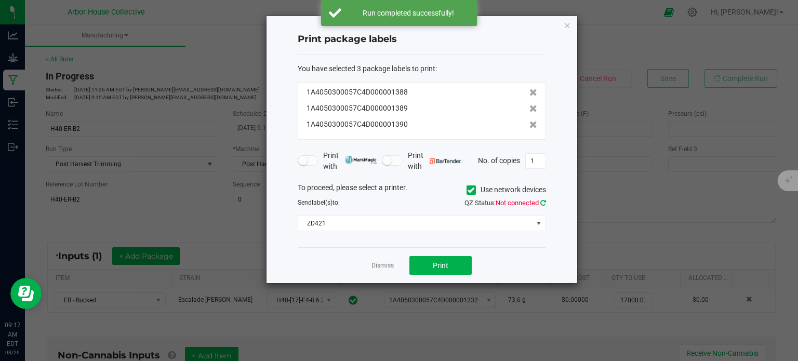
click at [544, 202] on icon at bounding box center [544, 203] width 6 height 7
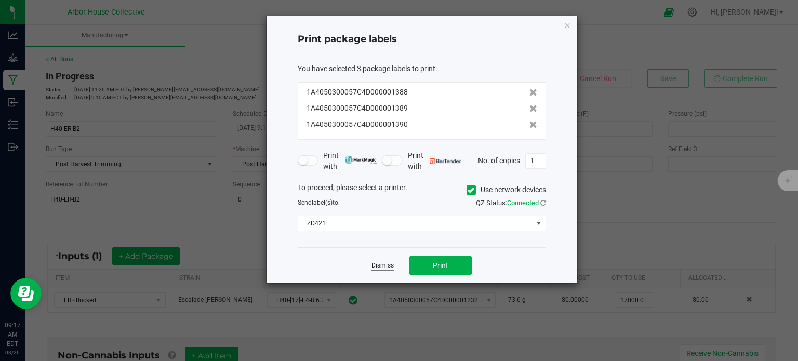
click at [390, 266] on link "Dismiss" at bounding box center [383, 265] width 22 height 9
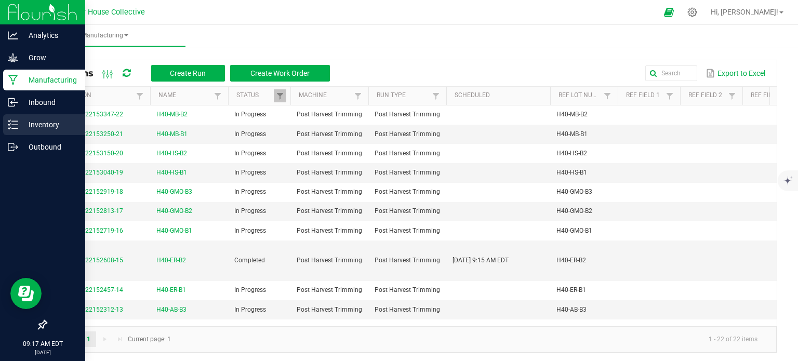
click at [17, 126] on icon at bounding box center [13, 125] width 10 height 10
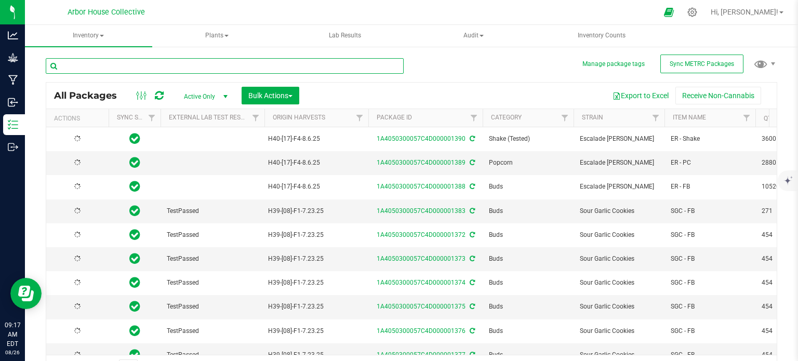
click at [115, 64] on input "text" at bounding box center [225, 66] width 358 height 16
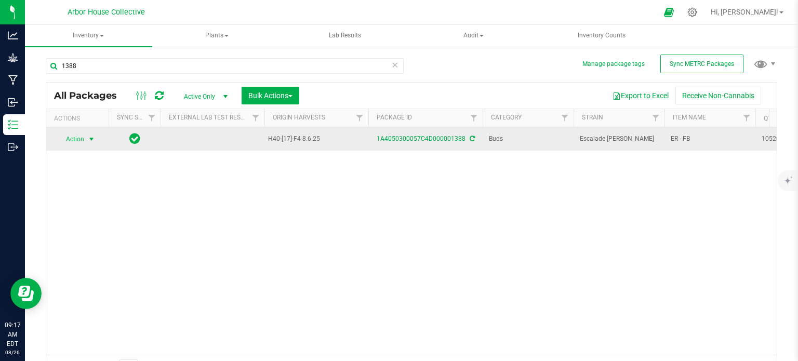
click at [95, 139] on span "select" at bounding box center [91, 139] width 8 height 8
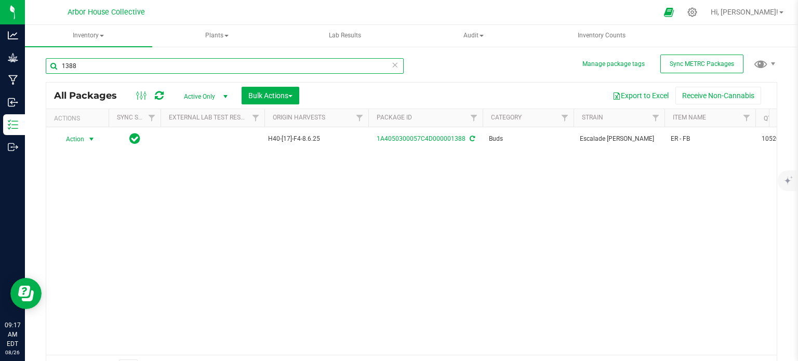
click at [109, 67] on input "1388" at bounding box center [225, 66] width 358 height 16
type input "1389"
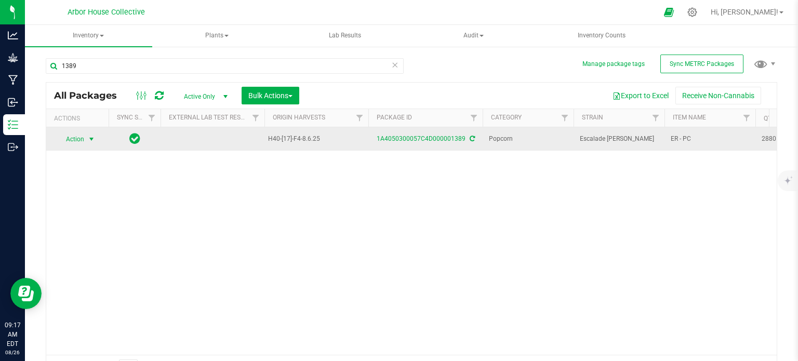
click at [91, 137] on span "select" at bounding box center [91, 139] width 8 height 8
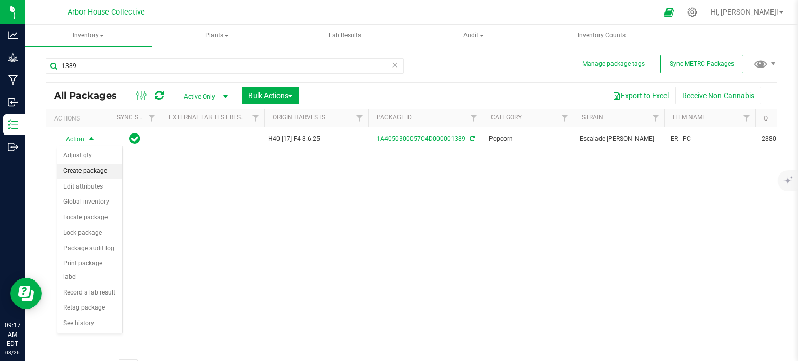
click at [98, 170] on li "Create package" at bounding box center [89, 172] width 65 height 16
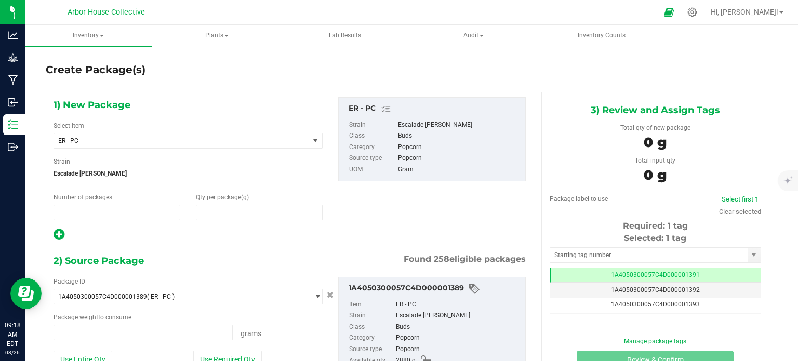
type input "1"
type input "0.0000"
type input "0.0000 g"
click at [108, 214] on span "1 1" at bounding box center [117, 213] width 127 height 16
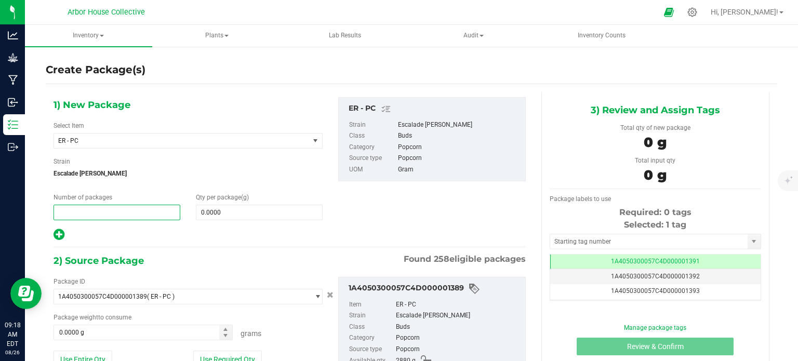
type input "6"
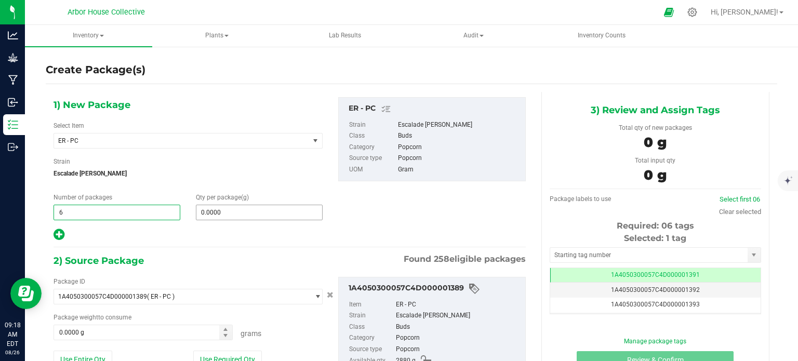
type input "6"
click at [233, 215] on span "0.0000 0" at bounding box center [259, 213] width 127 height 16
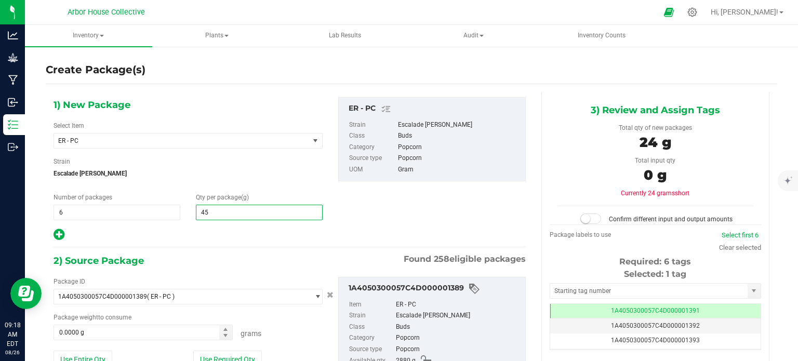
type input "454"
type input "454.0000"
click at [150, 326] on span "0.0000 g 0" at bounding box center [143, 333] width 179 height 16
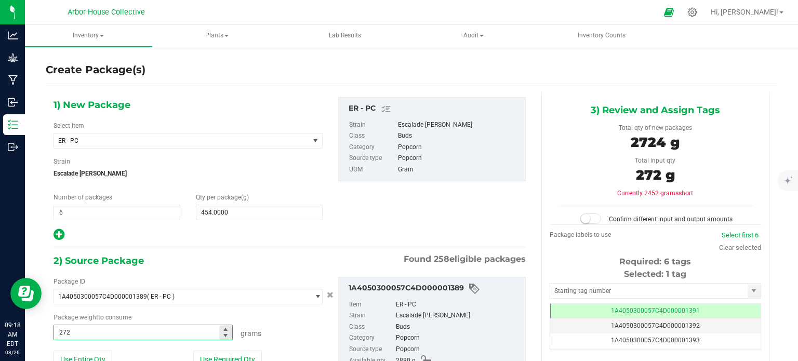
type input "2724"
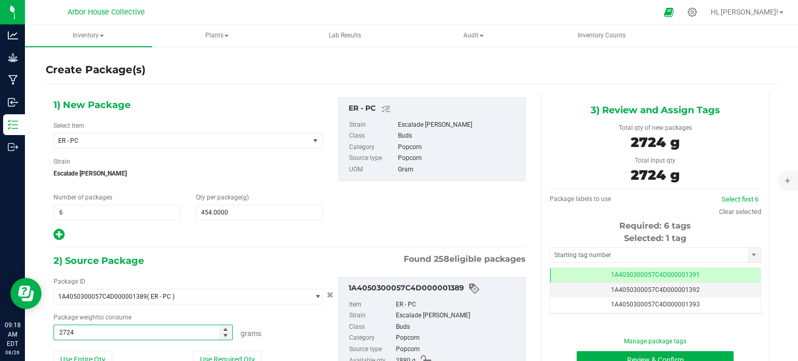
type input "2724.0000 g"
click at [630, 253] on input "text" at bounding box center [649, 255] width 198 height 15
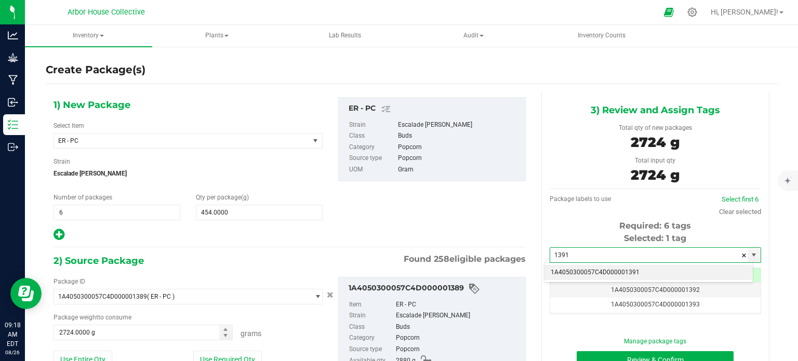
click at [613, 272] on li "1A4050300057C4D000001391" at bounding box center [649, 273] width 208 height 16
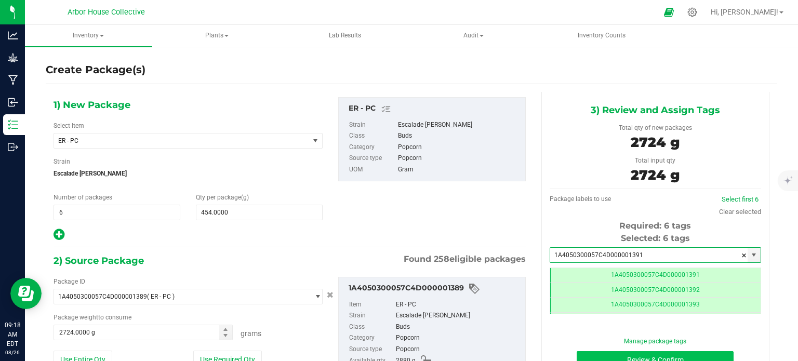
type input "1A4050300057C4D000001391"
click at [609, 357] on button "Review & Confirm" at bounding box center [655, 360] width 157 height 18
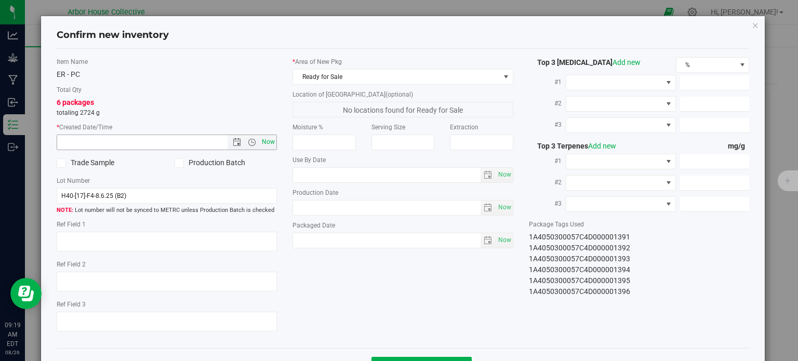
click at [265, 143] on span "Now" at bounding box center [269, 142] width 18 height 15
type input "[DATE] 9:19 AM"
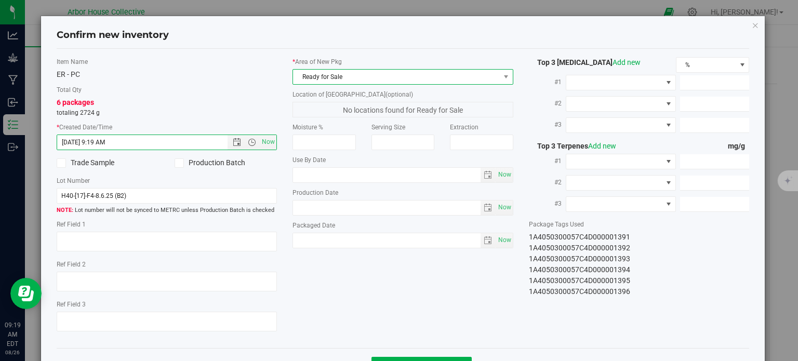
click at [408, 76] on span "Ready for Sale" at bounding box center [396, 77] width 207 height 15
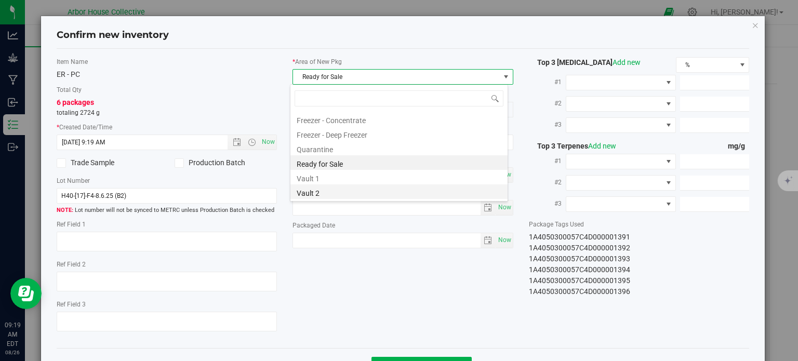
click at [347, 191] on li "Vault 2" at bounding box center [399, 192] width 217 height 15
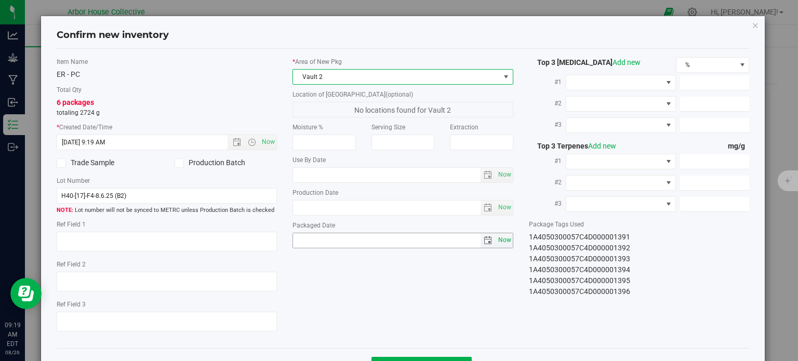
click at [505, 243] on span "Now" at bounding box center [505, 240] width 18 height 15
type input "[DATE]"
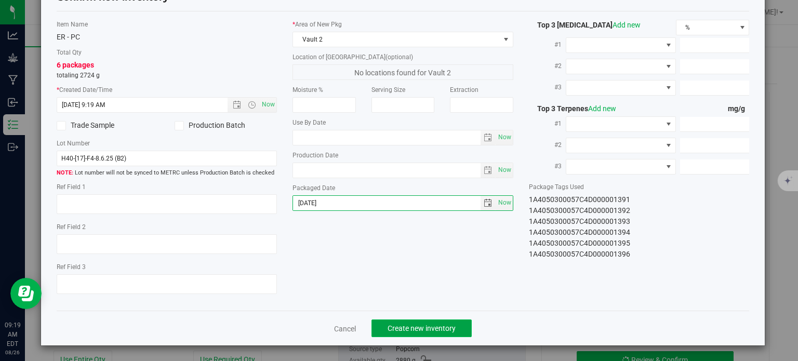
click at [424, 326] on span "Create new inventory" at bounding box center [422, 328] width 68 height 8
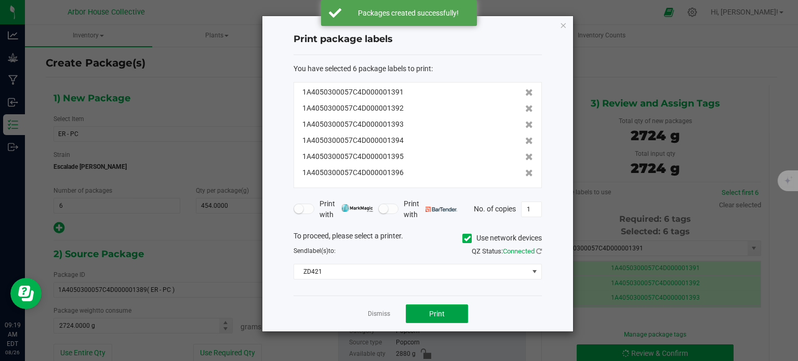
click at [433, 311] on span "Print" at bounding box center [437, 314] width 16 height 8
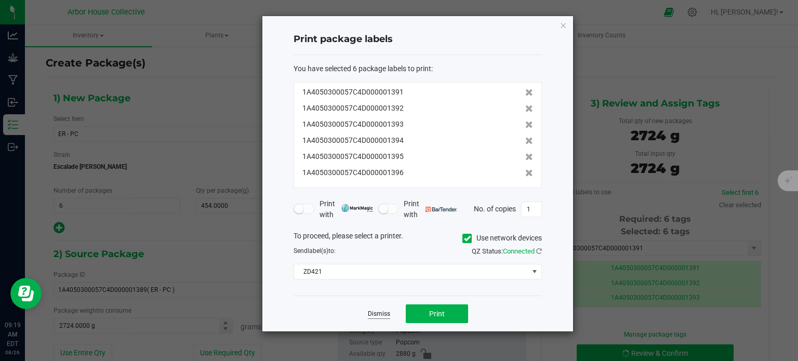
click at [377, 318] on link "Dismiss" at bounding box center [379, 314] width 22 height 9
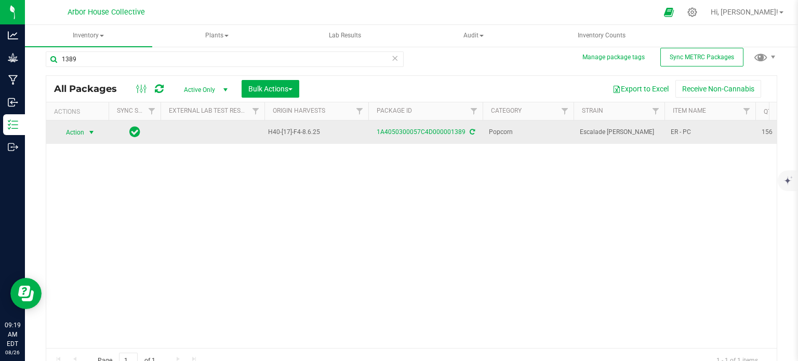
click at [91, 132] on span "select" at bounding box center [91, 132] width 8 height 8
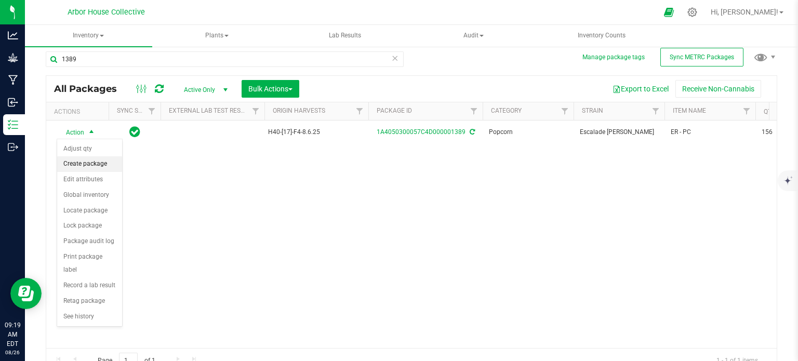
click at [108, 164] on li "Create package" at bounding box center [89, 164] width 65 height 16
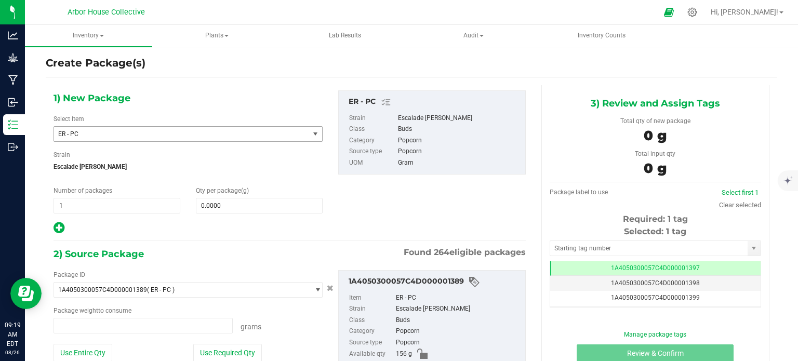
type input "0.0000 g"
click at [110, 133] on span "ER - PC" at bounding box center [176, 133] width 237 height 7
click at [122, 110] on div "1) New Package Select Item ER - PC BA - Shake BA - Trim CN - FB CR - Shake CR -…" at bounding box center [188, 162] width 285 height 144
click at [102, 205] on span "1 1" at bounding box center [117, 206] width 127 height 16
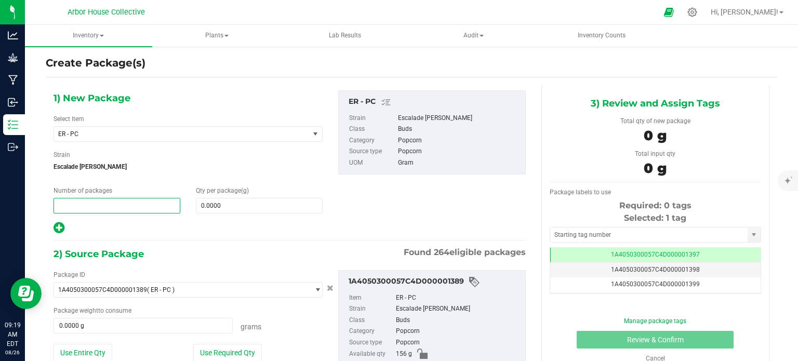
type input "1"
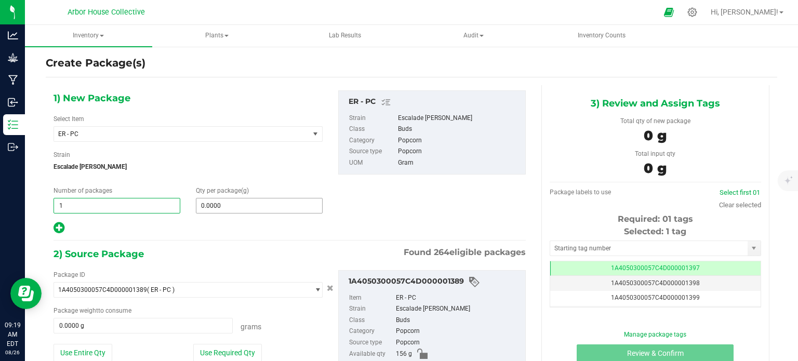
click at [230, 203] on input "0.0000" at bounding box center [259, 206] width 126 height 15
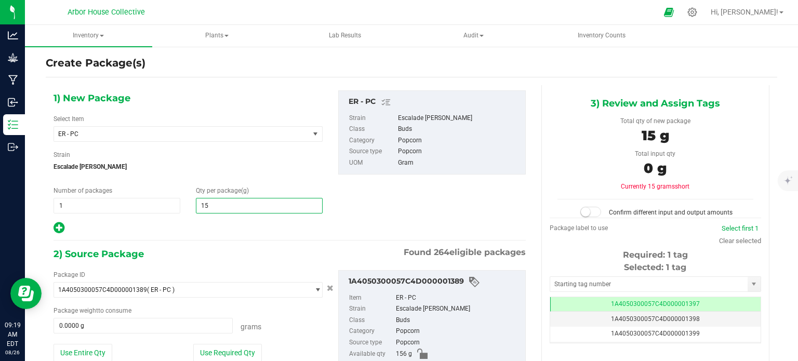
type input "156"
click at [104, 323] on input "0.0000 g" at bounding box center [143, 326] width 178 height 15
type input "156.0000"
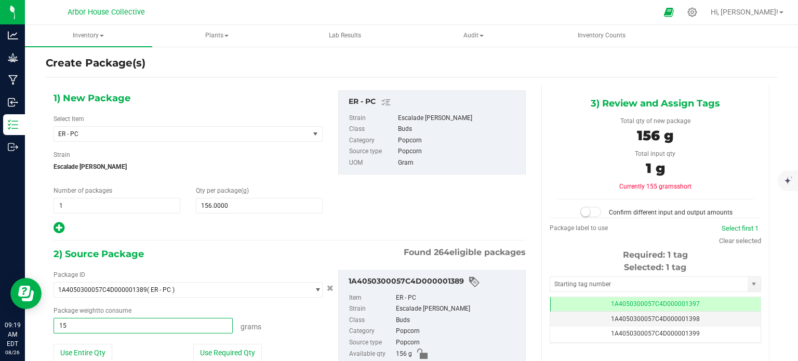
type input "156"
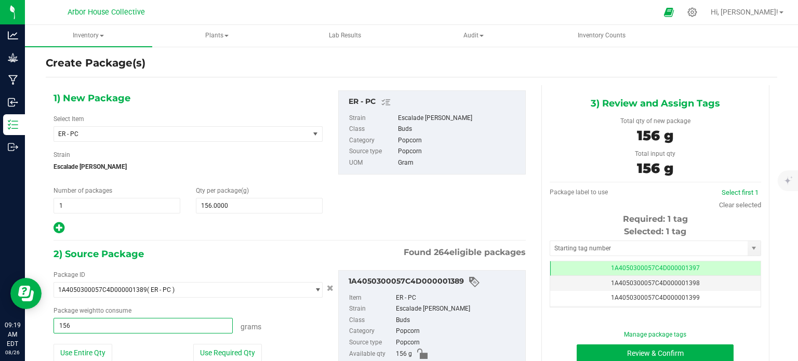
type input "156.0000 g"
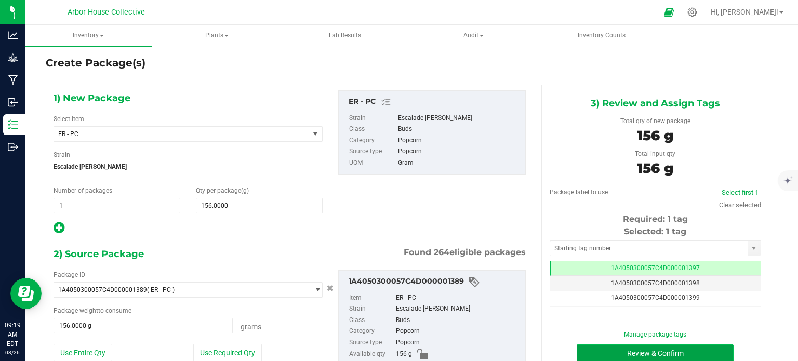
click at [640, 353] on button "Review & Confirm" at bounding box center [655, 354] width 157 height 18
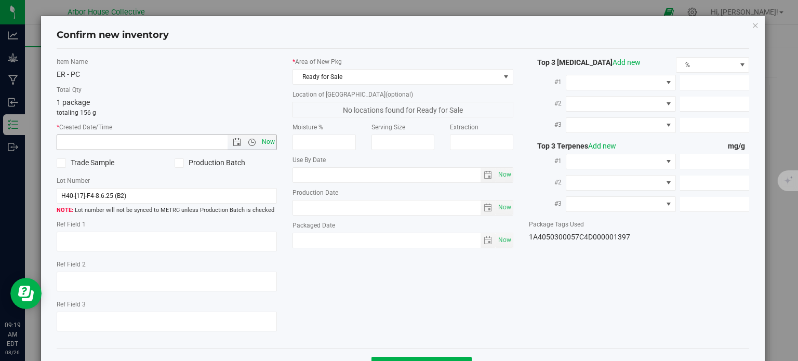
click at [270, 140] on span "Now" at bounding box center [269, 142] width 18 height 15
type input "[DATE] 9:19 AM"
click at [498, 247] on div "* Area of [GEOGRAPHIC_DATA] Ready for Sale Location of [GEOGRAPHIC_DATA] (optio…" at bounding box center [403, 155] width 236 height 196
click at [496, 241] on span "Now" at bounding box center [505, 240] width 18 height 15
type input "[DATE]"
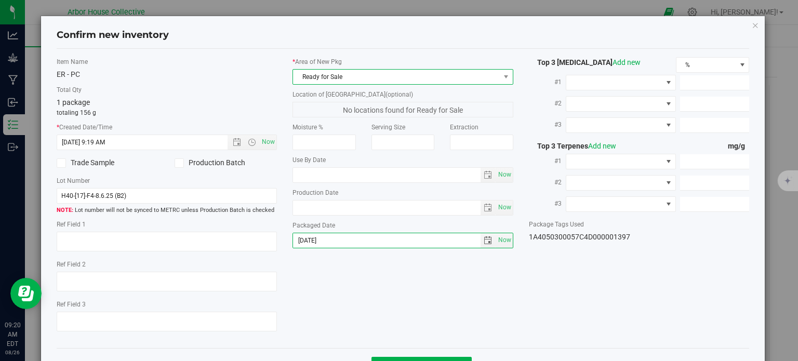
click at [467, 78] on span "Ready for Sale" at bounding box center [396, 77] width 207 height 15
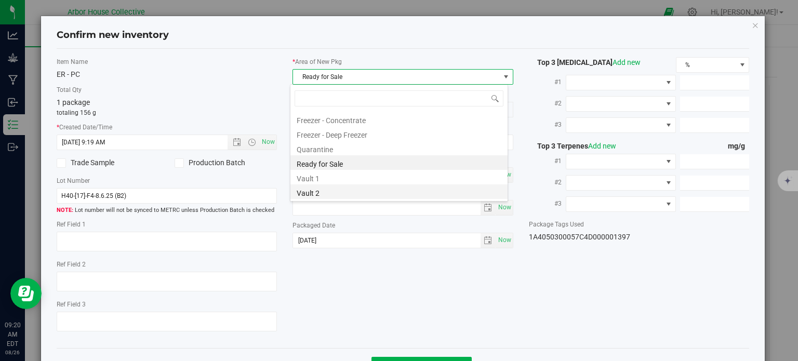
click at [363, 187] on li "Vault 2" at bounding box center [399, 192] width 217 height 15
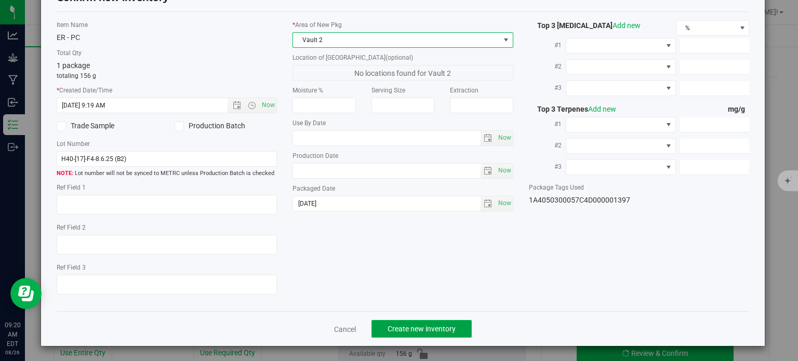
click at [404, 328] on span "Create new inventory" at bounding box center [422, 329] width 68 height 8
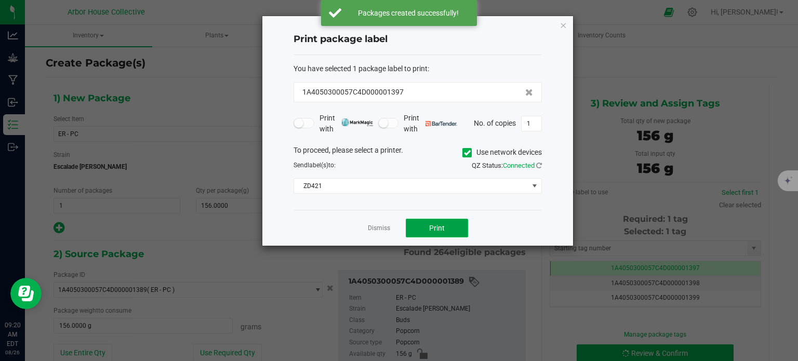
click at [426, 227] on button "Print" at bounding box center [437, 228] width 62 height 19
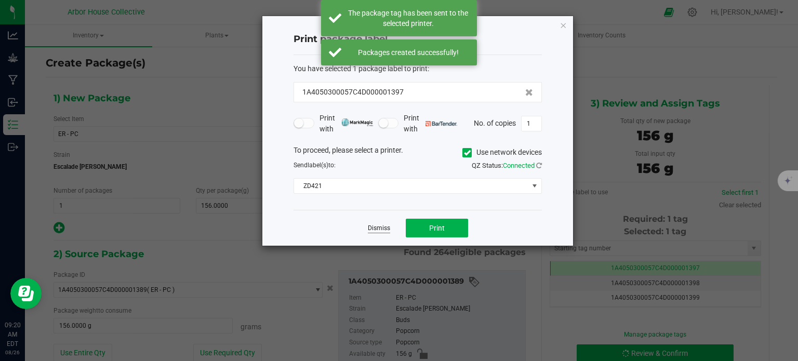
click at [374, 229] on link "Dismiss" at bounding box center [379, 228] width 22 height 9
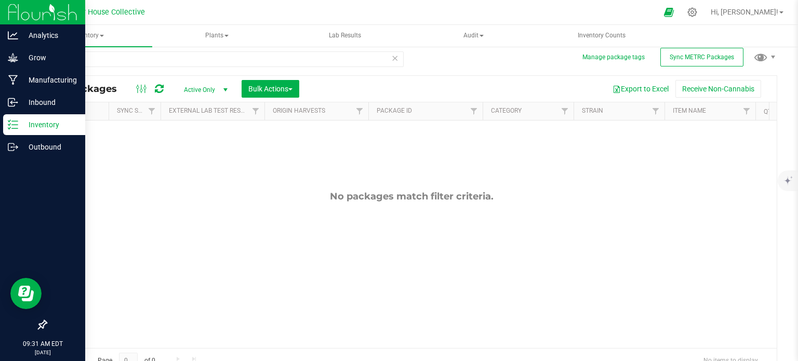
click at [22, 127] on p "Inventory" at bounding box center [49, 125] width 62 height 12
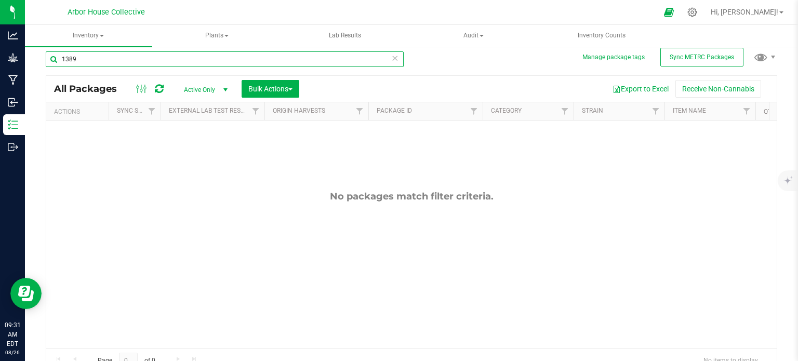
click at [96, 56] on input "1389" at bounding box center [225, 59] width 358 height 16
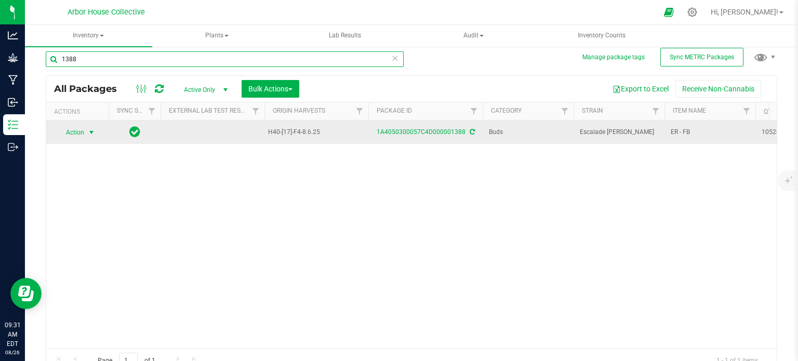
type input "1388"
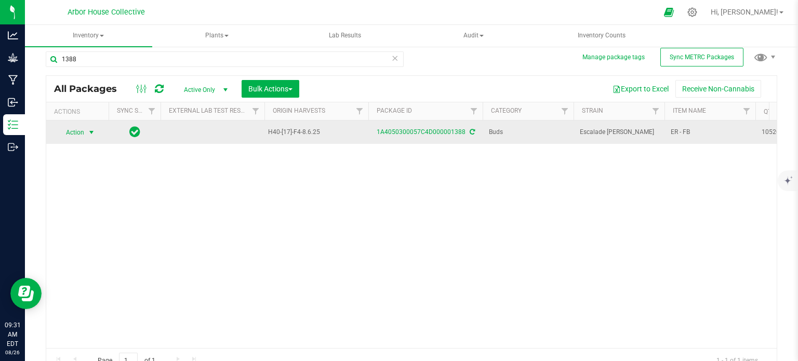
click at [93, 130] on span "select" at bounding box center [91, 132] width 8 height 8
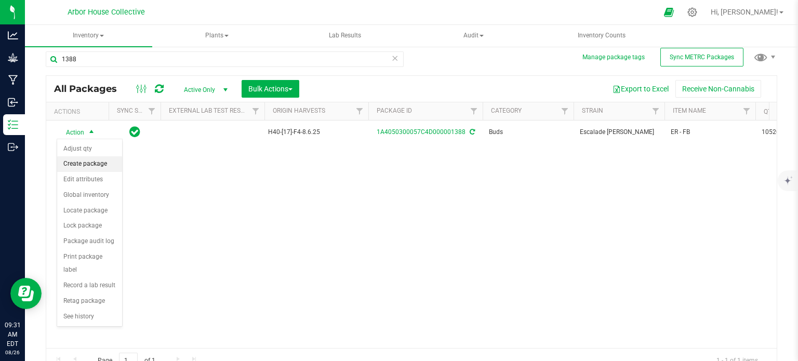
click at [91, 163] on li "Create package" at bounding box center [89, 164] width 65 height 16
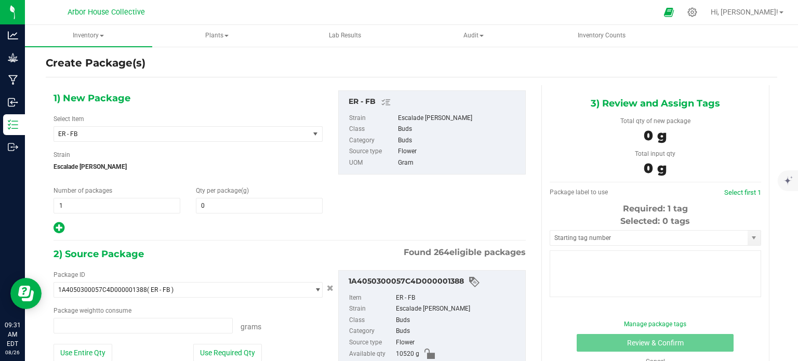
type input "0.0000"
type input "0.0000 g"
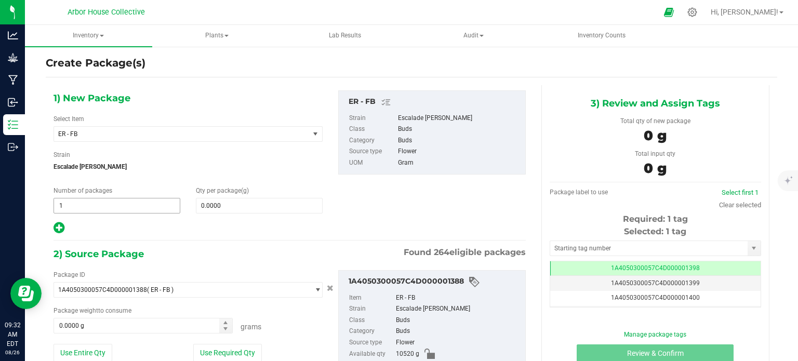
click at [69, 204] on span "1 1" at bounding box center [117, 206] width 127 height 16
click at [69, 204] on input "1" at bounding box center [117, 206] width 126 height 15
type input "13"
click at [209, 204] on span "0.0000 0" at bounding box center [259, 206] width 127 height 16
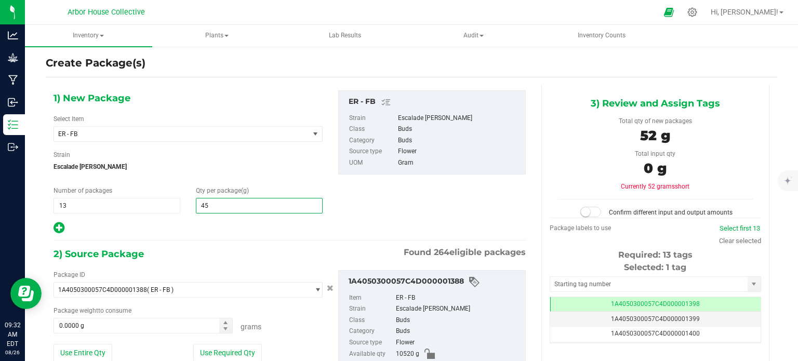
type input "454"
type input "454.0000"
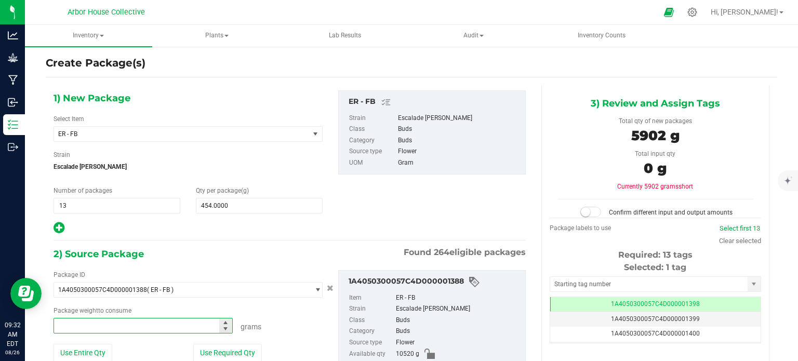
click at [120, 326] on span at bounding box center [143, 326] width 179 height 16
type input "4"
type input "5902"
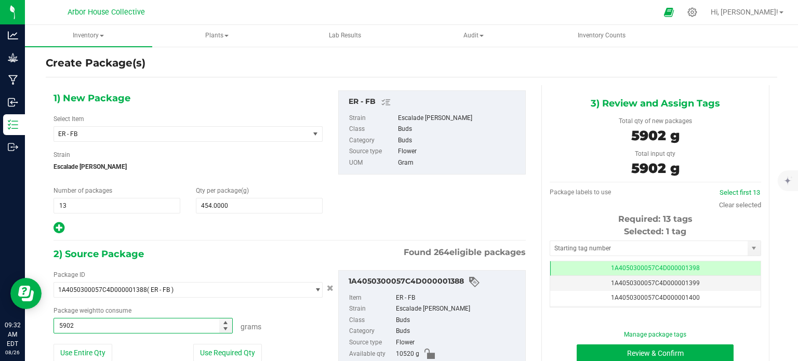
type input "5902.0000 g"
click at [562, 245] on input "text" at bounding box center [649, 248] width 198 height 15
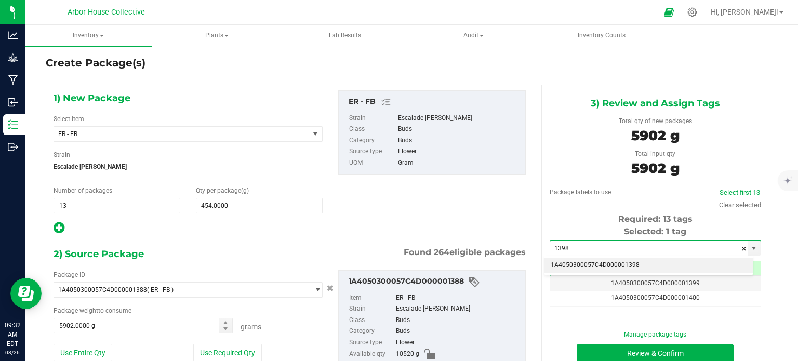
click at [574, 264] on li "1A4050300057C4D000001398" at bounding box center [649, 266] width 208 height 16
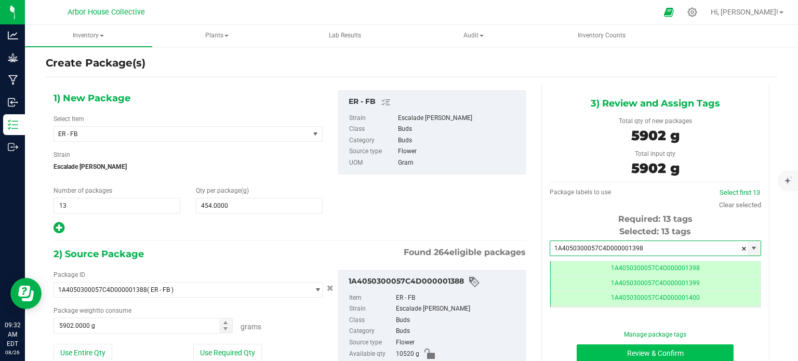
type input "1A4050300057C4D000001398"
click at [593, 349] on button "Review & Confirm" at bounding box center [655, 354] width 157 height 18
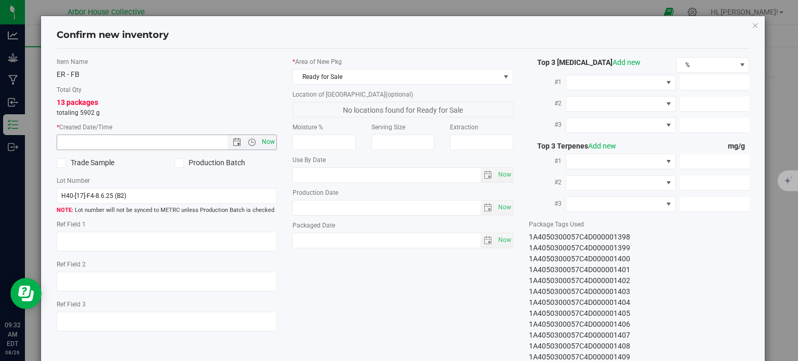
click at [272, 138] on span "Now" at bounding box center [269, 142] width 18 height 15
type input "[DATE] 9:32 AM"
click at [496, 241] on span "Now" at bounding box center [505, 240] width 18 height 15
type input "[DATE]"
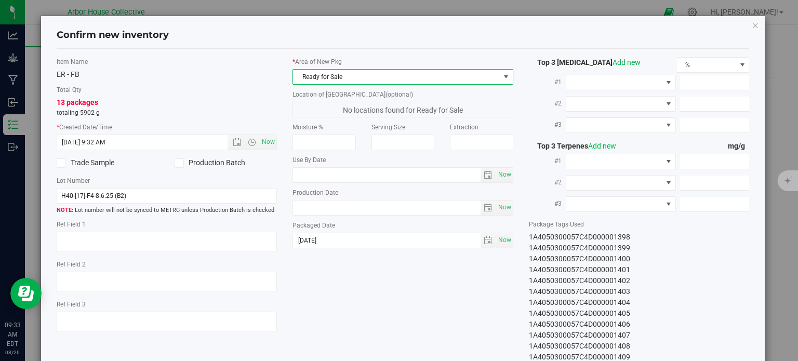
click at [380, 78] on span "Ready for Sale" at bounding box center [396, 77] width 207 height 15
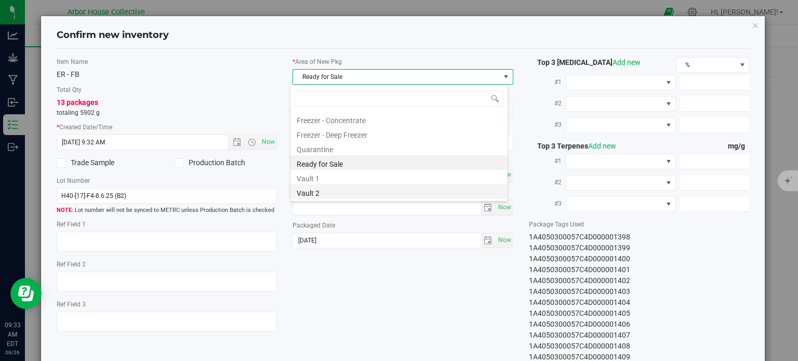
click at [322, 194] on li "Vault 2" at bounding box center [399, 192] width 217 height 15
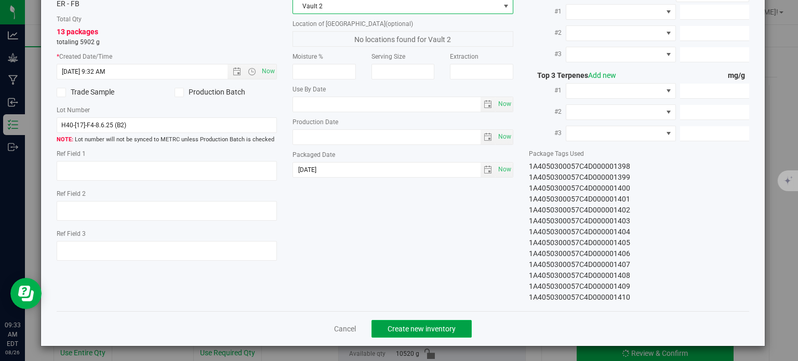
click at [399, 325] on span "Create new inventory" at bounding box center [422, 329] width 68 height 8
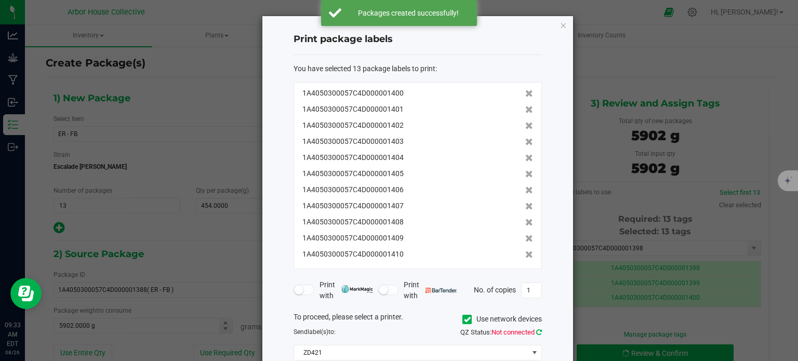
click at [538, 332] on icon at bounding box center [539, 332] width 6 height 7
click at [533, 289] on input "1" at bounding box center [532, 290] width 20 height 15
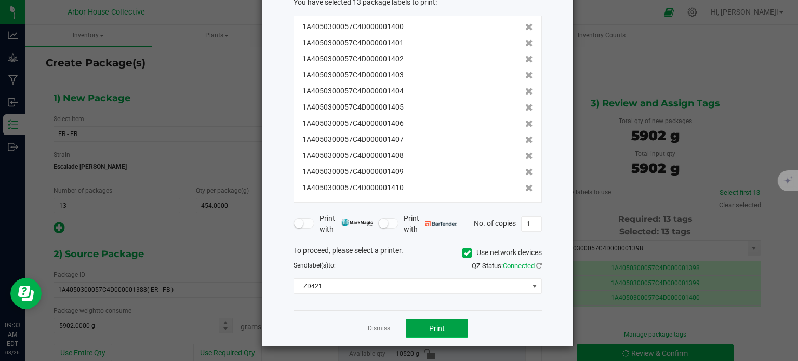
click at [464, 325] on button "Print" at bounding box center [437, 328] width 62 height 19
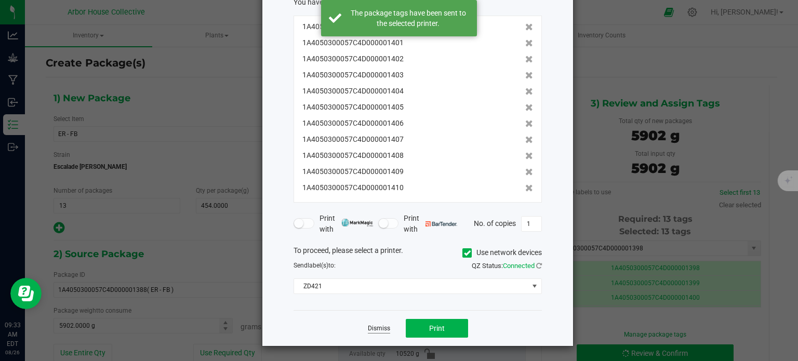
click at [370, 324] on link "Dismiss" at bounding box center [379, 328] width 22 height 9
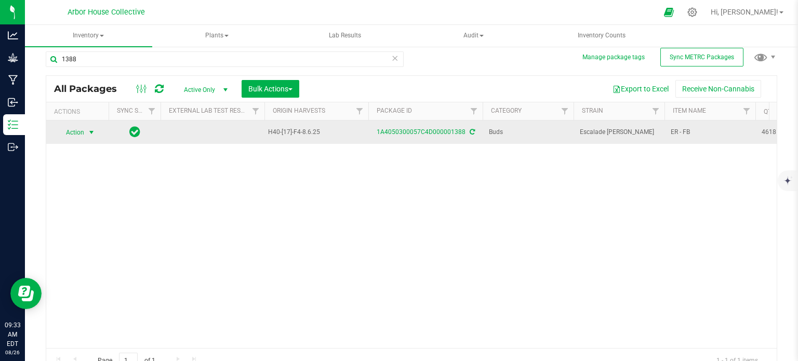
click at [94, 131] on span "select" at bounding box center [91, 132] width 8 height 8
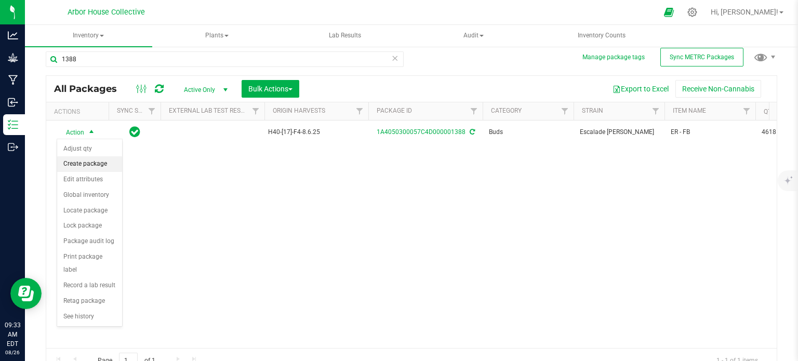
click at [101, 159] on li "Create package" at bounding box center [89, 164] width 65 height 16
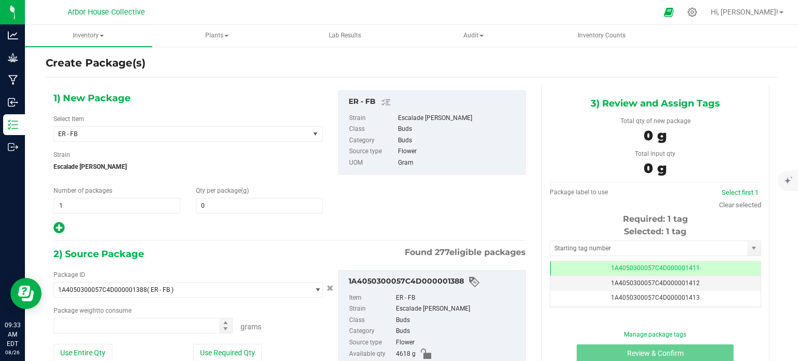
type input "0.0000"
type input "0.0000 g"
click at [75, 205] on span "1 1" at bounding box center [117, 206] width 127 height 16
click at [75, 205] on input "1" at bounding box center [117, 206] width 126 height 15
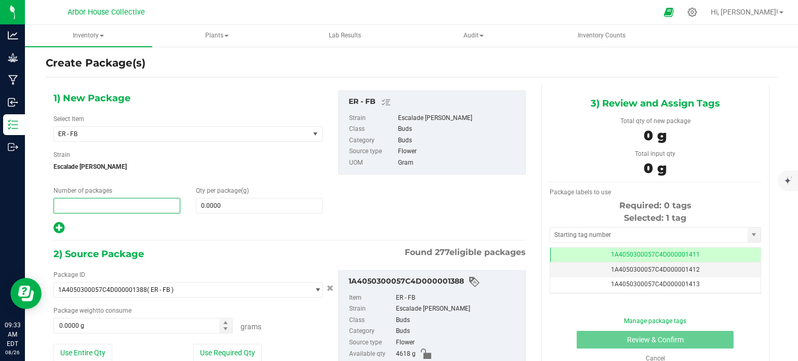
type input "1"
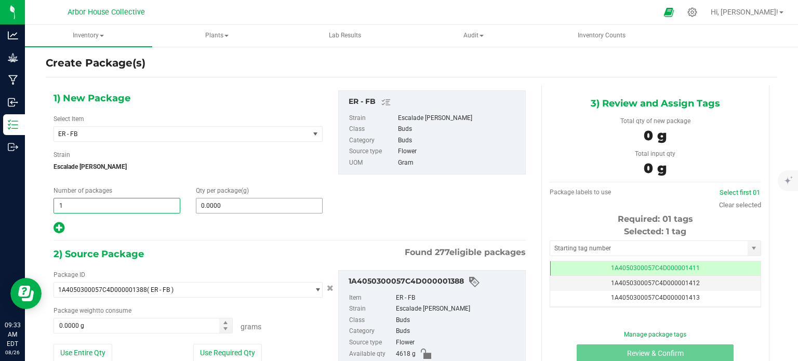
click at [233, 203] on span "0.0000 0" at bounding box center [259, 206] width 127 height 16
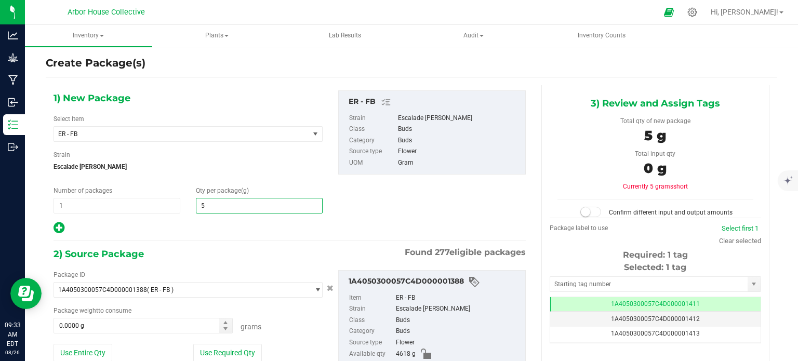
type input "51"
type input "51.0000"
click at [127, 321] on span "0.0000 g 0" at bounding box center [143, 326] width 179 height 16
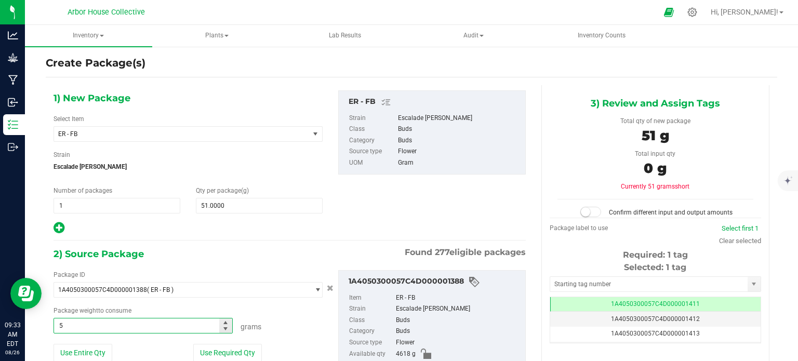
type input "51"
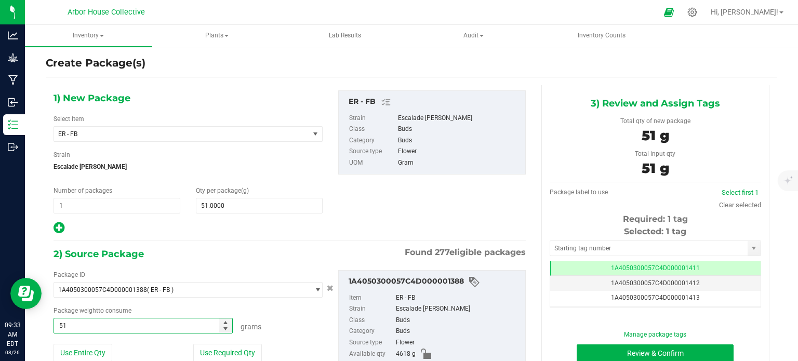
type input "51.0000 g"
click at [385, 211] on div "1) New Package Select Item ER - FB AB - Bucked AB - F/B AB - FB AB - FF AB - PC…" at bounding box center [290, 162] width 488 height 144
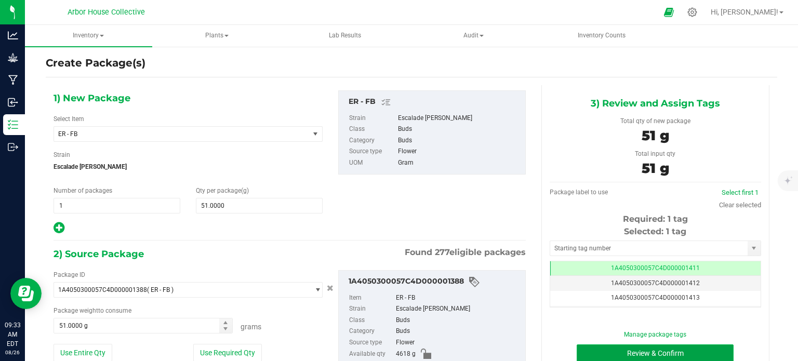
click at [605, 352] on button "Review & Confirm" at bounding box center [655, 354] width 157 height 18
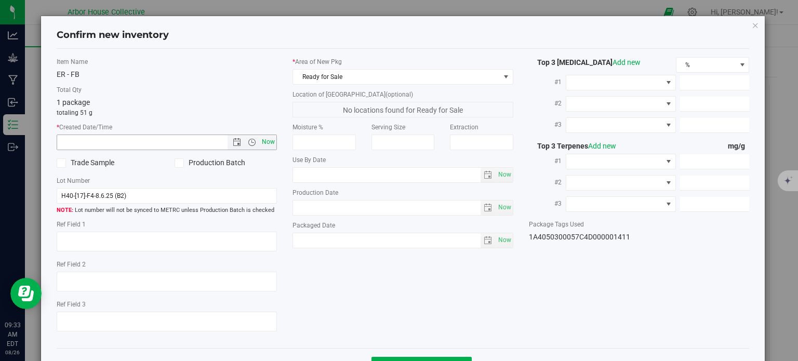
click at [270, 144] on span "Now" at bounding box center [269, 142] width 18 height 15
type input "[DATE] 9:33 AM"
click at [496, 243] on span "Now" at bounding box center [505, 240] width 18 height 15
type input "[DATE]"
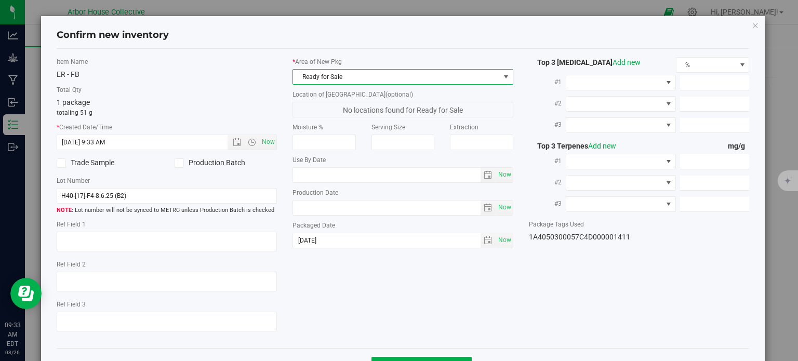
click at [502, 75] on span at bounding box center [506, 77] width 8 height 8
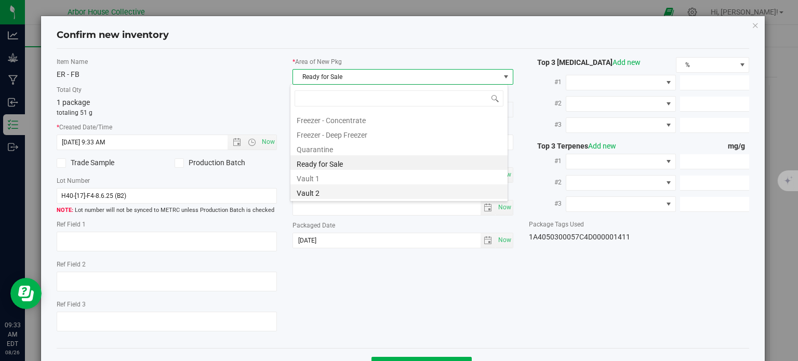
click at [409, 195] on li "Vault 2" at bounding box center [399, 192] width 217 height 15
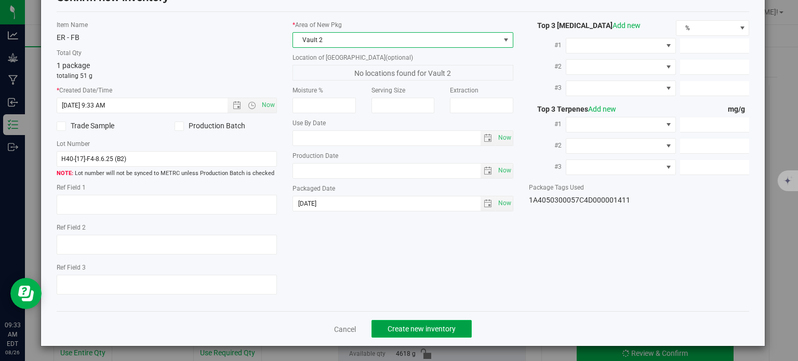
click at [434, 326] on span "Create new inventory" at bounding box center [422, 329] width 68 height 8
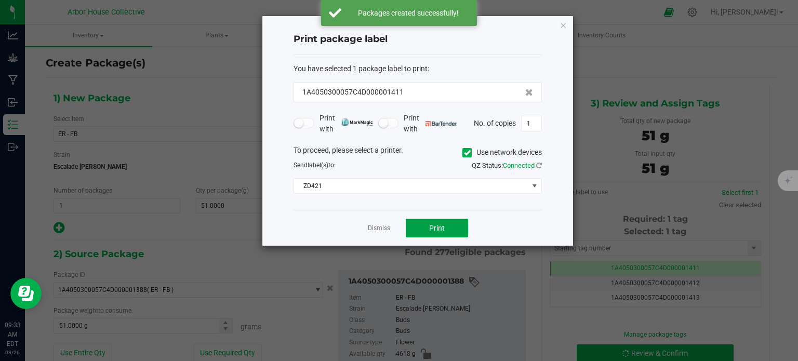
click at [437, 230] on span "Print" at bounding box center [437, 228] width 16 height 8
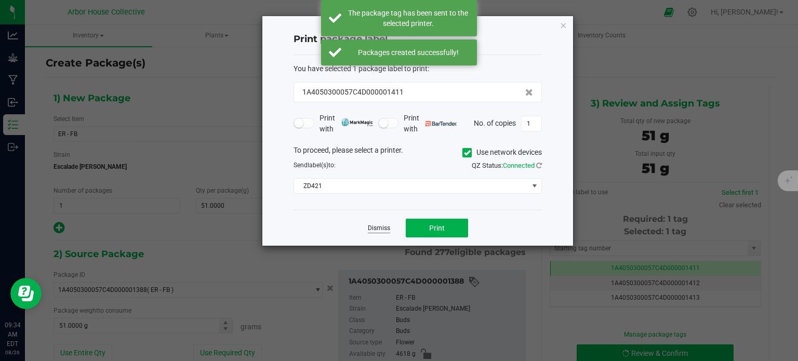
click at [383, 225] on link "Dismiss" at bounding box center [379, 228] width 22 height 9
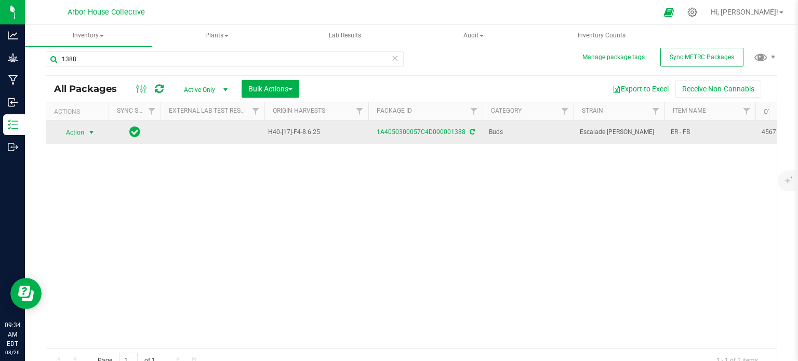
click at [94, 132] on span "select" at bounding box center [91, 132] width 8 height 8
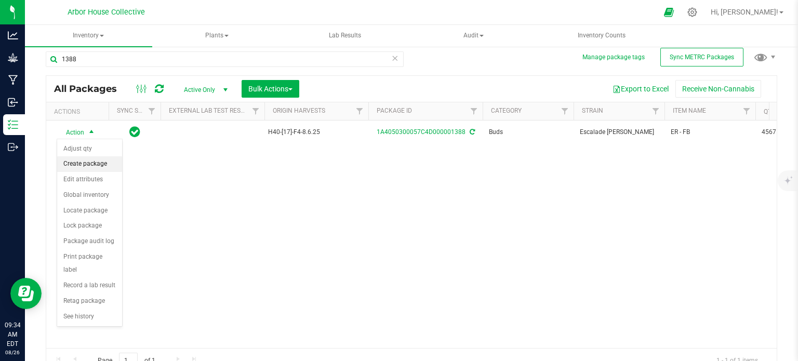
click at [103, 162] on li "Create package" at bounding box center [89, 164] width 65 height 16
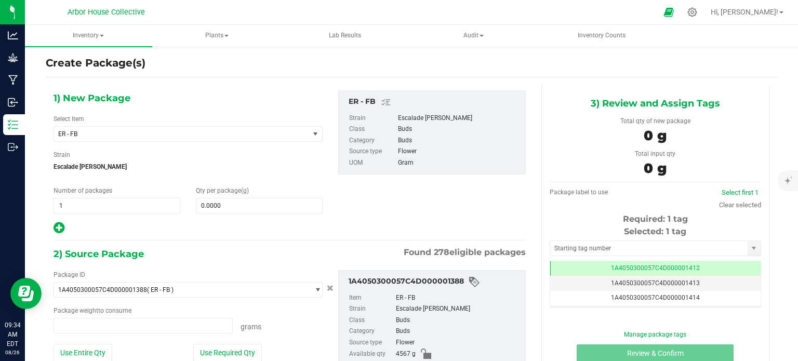
type input "0.0000 g"
click at [98, 209] on input "1" at bounding box center [117, 206] width 126 height 15
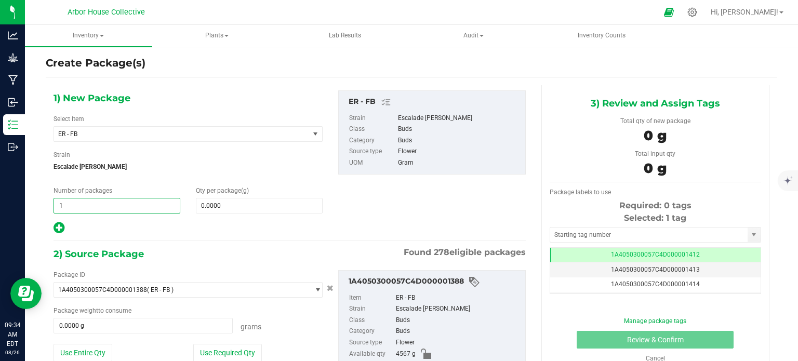
type input "10"
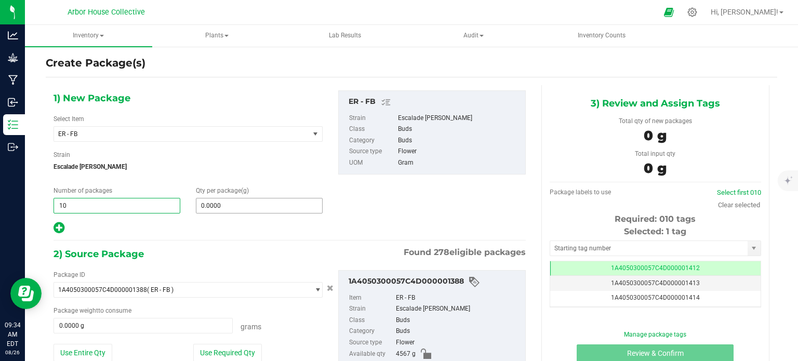
click at [217, 201] on input "0.0000" at bounding box center [259, 206] width 126 height 15
type input "10"
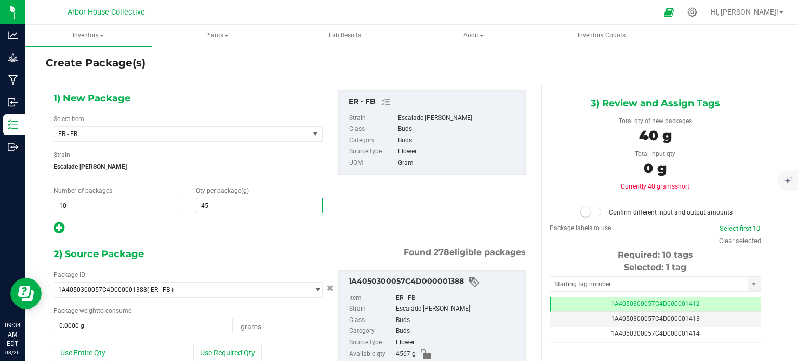
type input "454"
click at [122, 324] on input "0.0000 g" at bounding box center [143, 326] width 178 height 15
type input "454.0000"
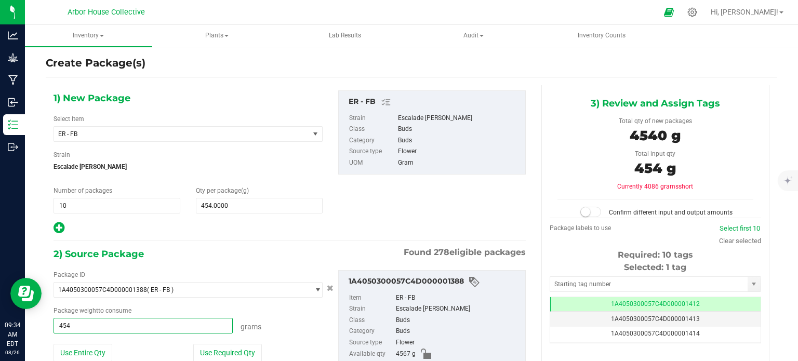
type input "4540"
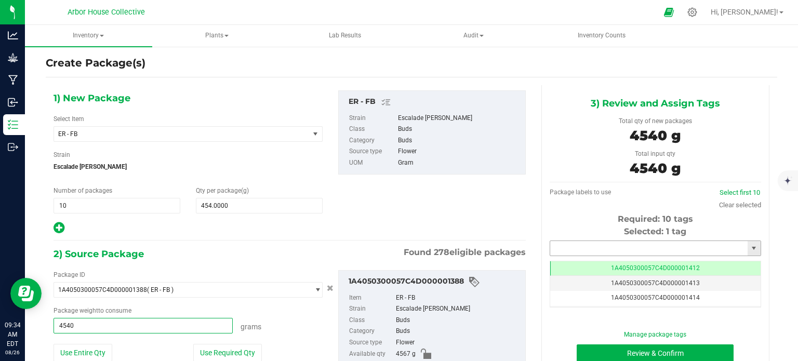
click at [577, 243] on input "text" at bounding box center [649, 248] width 198 height 15
type input "4540.0000 g"
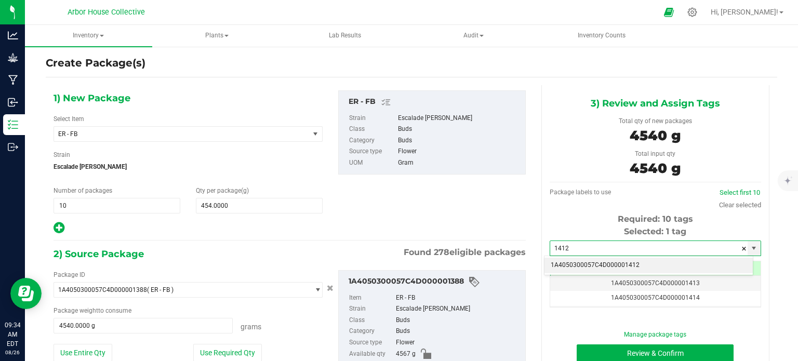
click at [584, 258] on li "1A4050300057C4D000001412" at bounding box center [649, 266] width 208 height 16
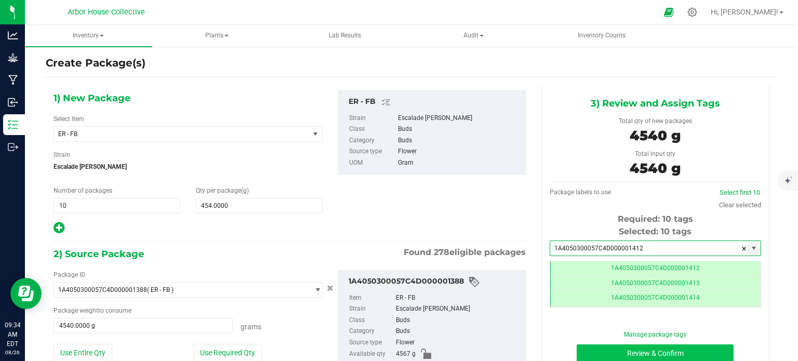
type input "1A4050300057C4D000001412"
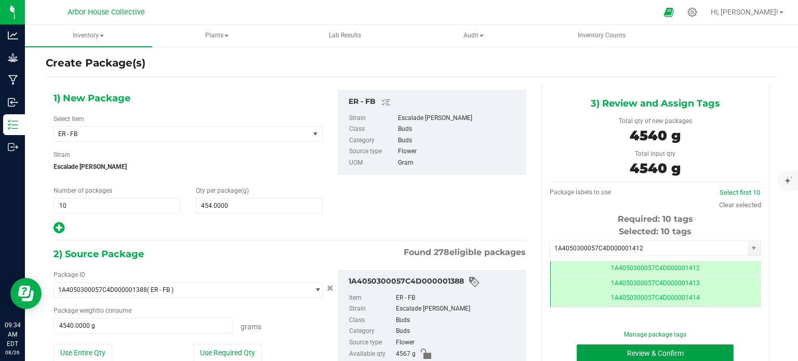
click at [600, 353] on button "Review & Confirm" at bounding box center [655, 354] width 157 height 18
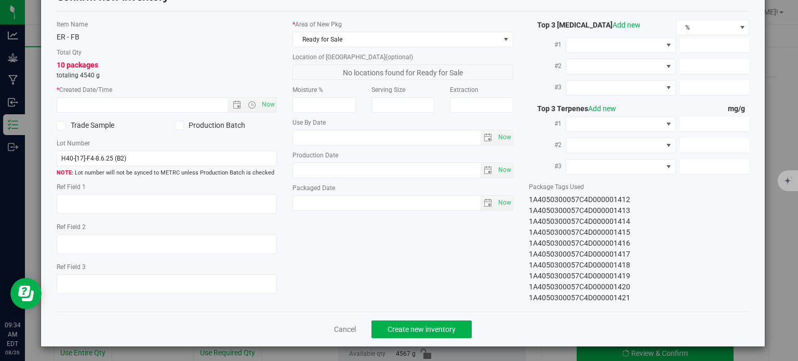
click at [277, 99] on div "Item Name ER - FB Total Qty 10 packages totaling 4540 g * Created Date/Time Now…" at bounding box center [167, 161] width 236 height 283
click at [275, 99] on div "Item Name ER - FB Total Qty 10 packages totaling 4540 g * Created Date/Time Now…" at bounding box center [167, 161] width 236 height 283
click at [271, 102] on span "Now" at bounding box center [269, 104] width 18 height 15
type input "[DATE] 9:34 AM"
click at [496, 205] on span "Now" at bounding box center [505, 202] width 18 height 15
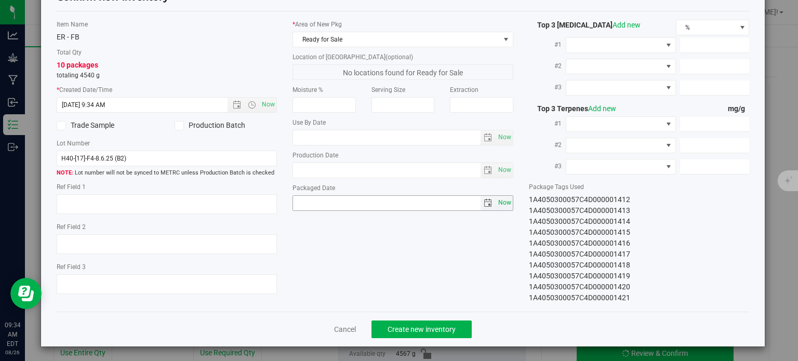
type input "[DATE]"
click at [502, 42] on span at bounding box center [506, 39] width 8 height 8
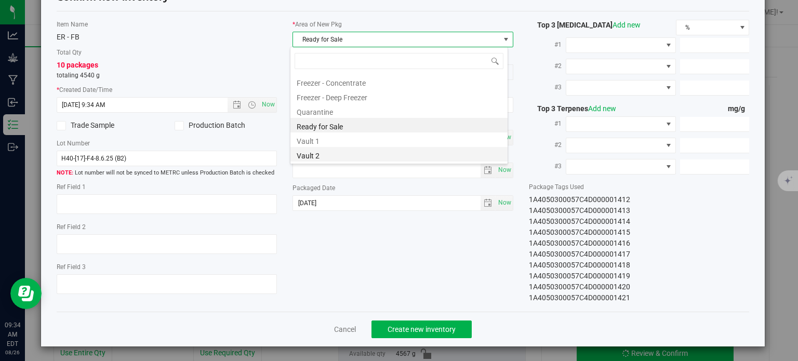
click at [402, 152] on li "Vault 2" at bounding box center [399, 154] width 217 height 15
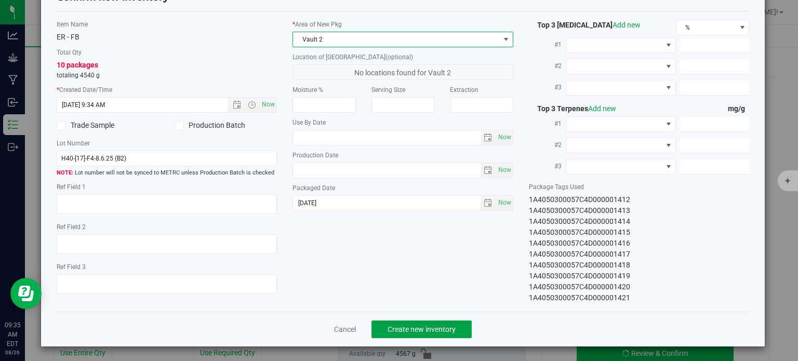
click at [425, 329] on span "Create new inventory" at bounding box center [422, 329] width 68 height 8
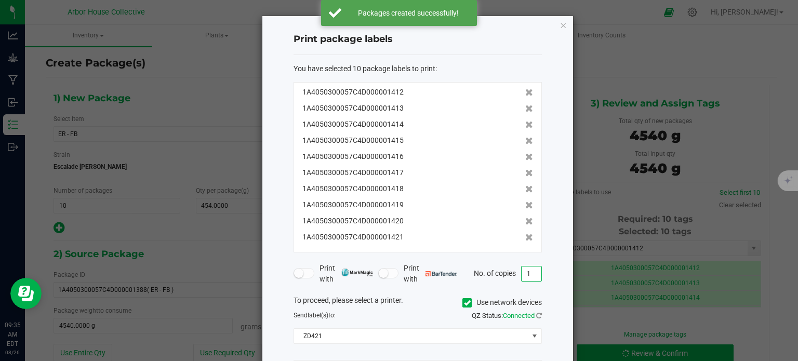
click at [529, 276] on input "1" at bounding box center [532, 274] width 20 height 15
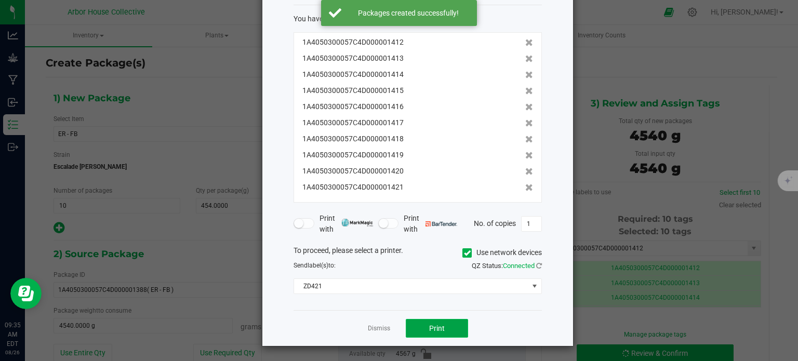
click at [435, 334] on button "Print" at bounding box center [437, 328] width 62 height 19
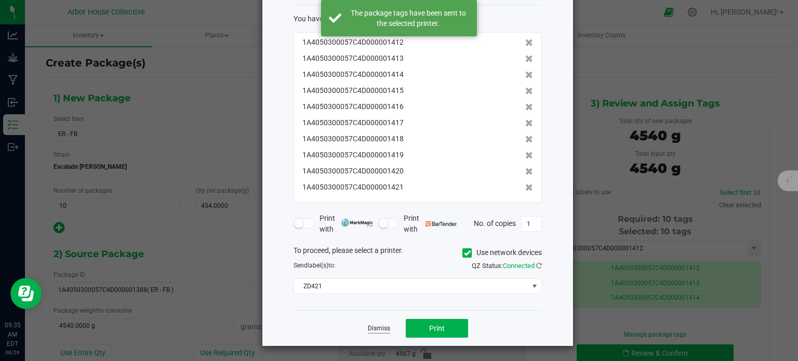
click at [380, 327] on link "Dismiss" at bounding box center [379, 328] width 22 height 9
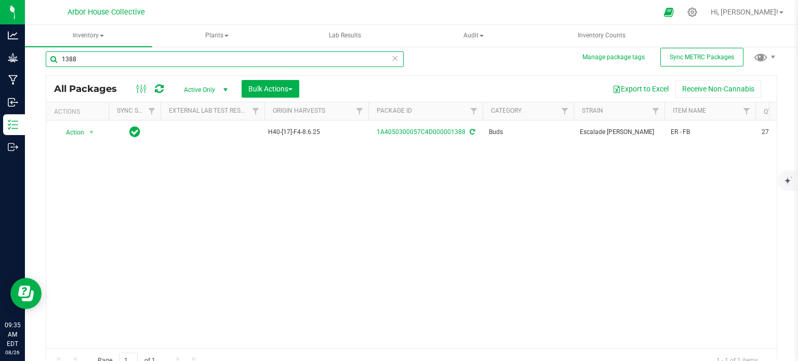
click at [103, 58] on input "1388" at bounding box center [225, 59] width 358 height 16
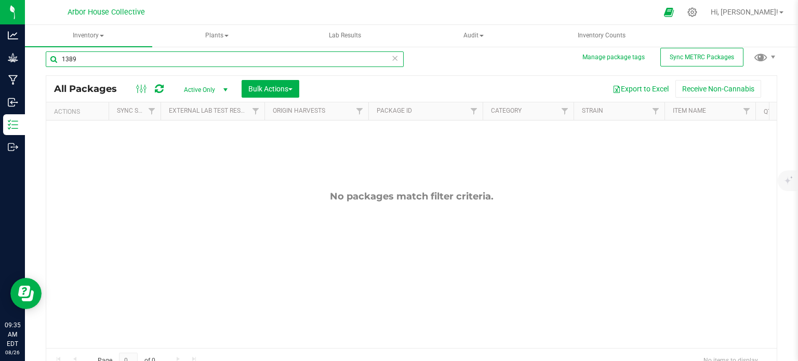
click at [108, 60] on input "1389" at bounding box center [225, 59] width 358 height 16
type input "1390"
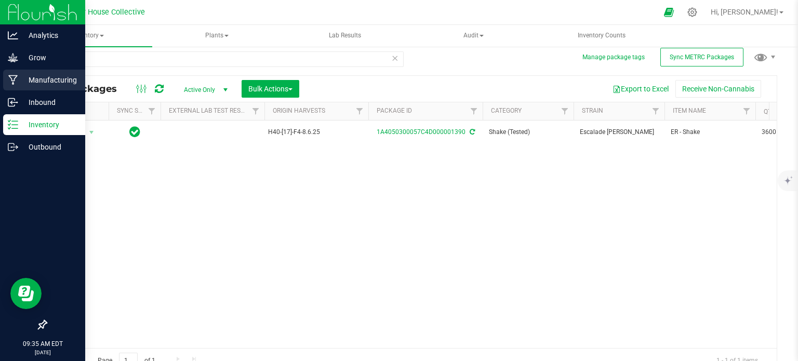
click at [34, 76] on p "Manufacturing" at bounding box center [49, 80] width 62 height 12
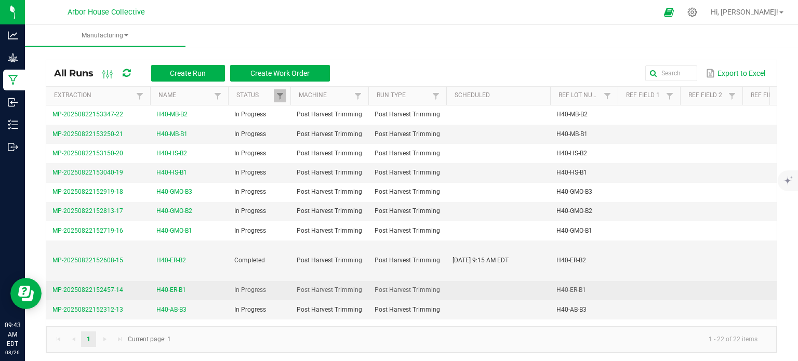
click at [183, 287] on span "H40-ER-B1" at bounding box center [171, 290] width 30 height 10
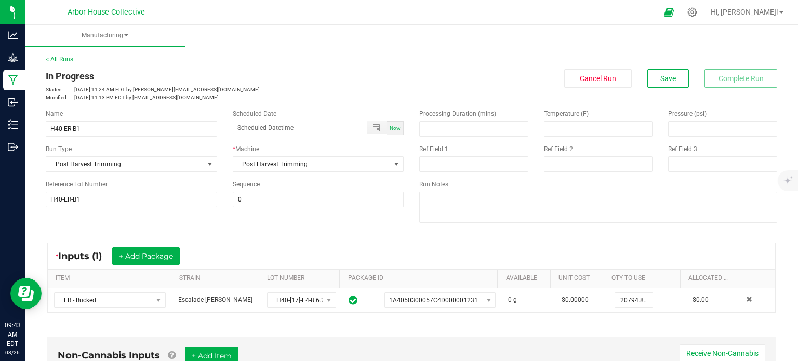
click at [392, 129] on span "Now" at bounding box center [395, 128] width 11 height 6
type input "[DATE] 9:43 AM"
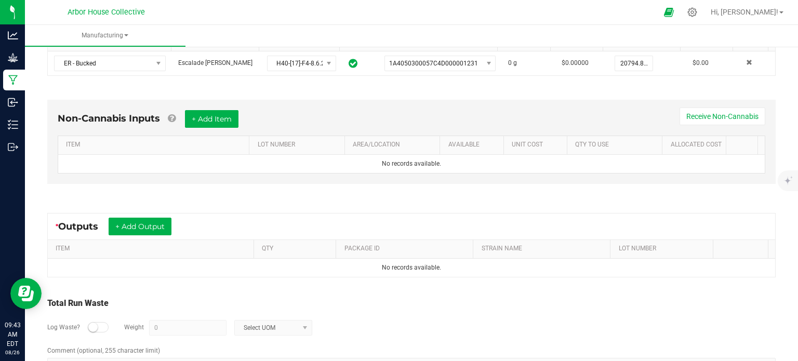
scroll to position [269, 0]
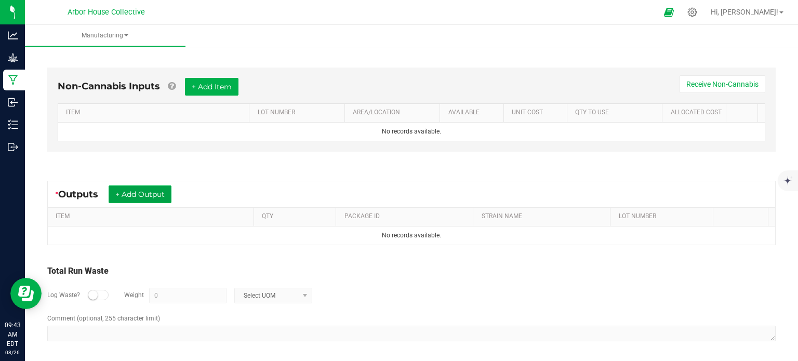
click at [148, 191] on button "+ Add Output" at bounding box center [140, 195] width 63 height 18
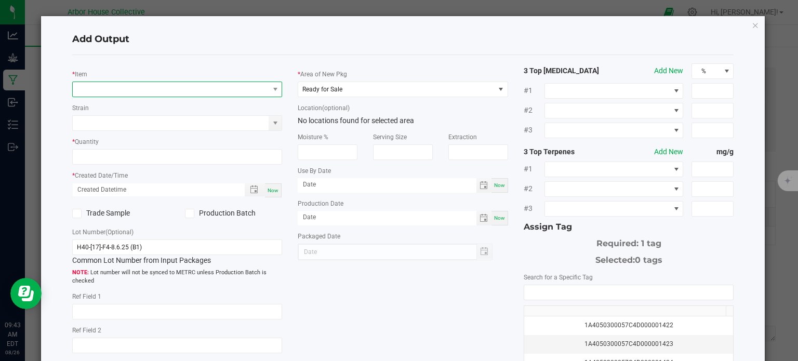
click at [159, 91] on span "NO DATA FOUND" at bounding box center [171, 89] width 196 height 15
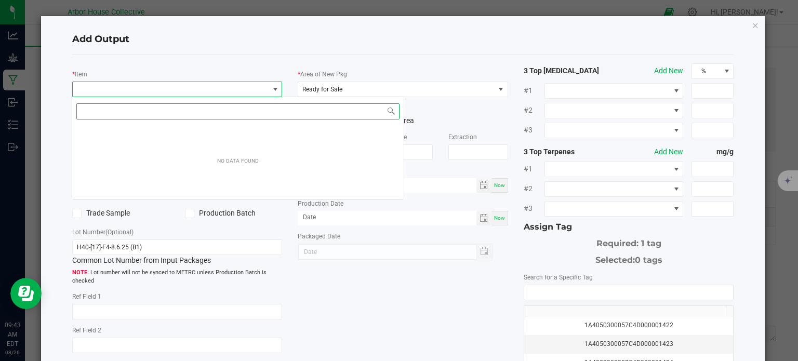
scroll to position [15, 208]
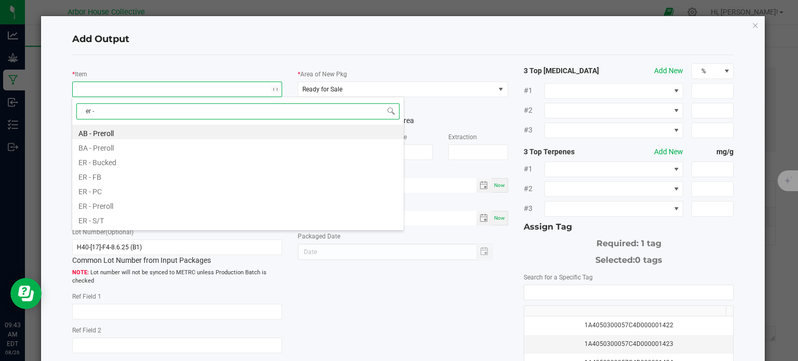
type input "er -"
click at [116, 150] on li "ER - FB" at bounding box center [238, 146] width 332 height 15
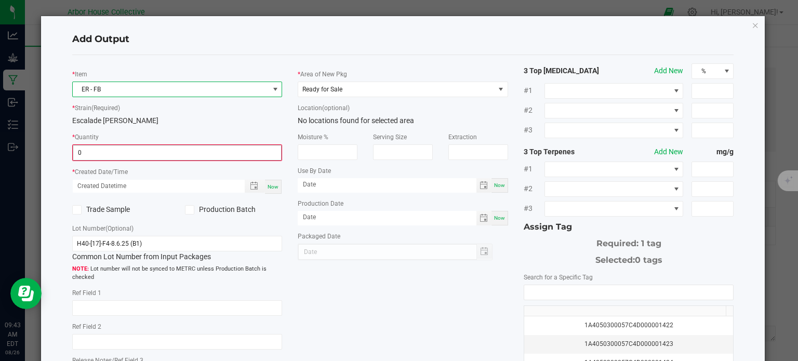
click at [112, 155] on input "0" at bounding box center [177, 153] width 208 height 15
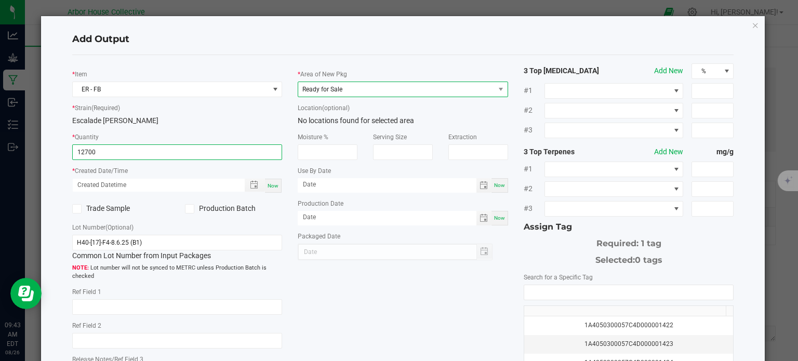
click at [351, 89] on span "Ready for Sale" at bounding box center [396, 89] width 196 height 15
type input "12700.0000 g"
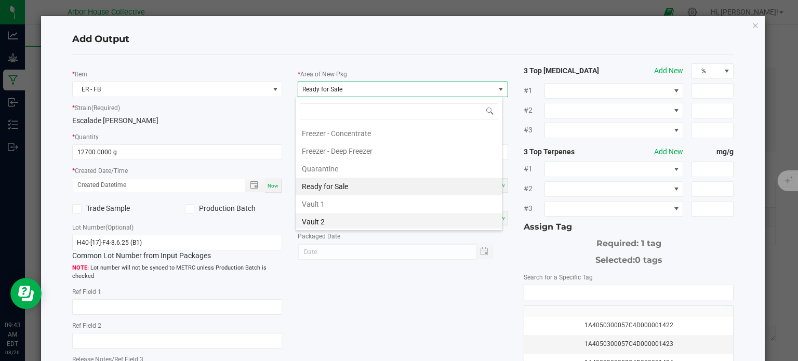
click at [325, 217] on li "Vault 2" at bounding box center [399, 222] width 207 height 18
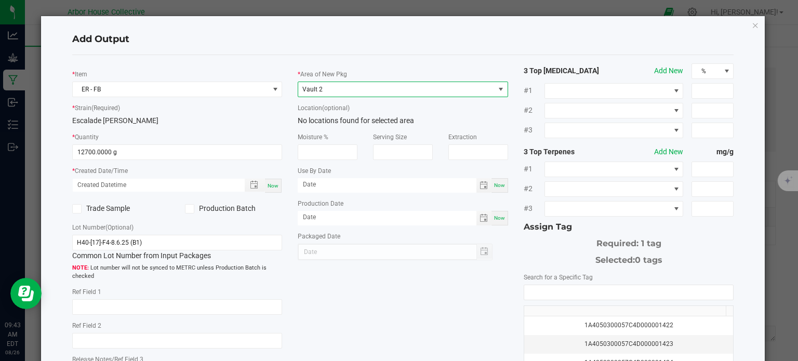
click at [268, 190] on div "Now" at bounding box center [273, 186] width 17 height 14
type input "[DATE] 9:43 AM"
type input "[DATE]"
click at [529, 290] on input "NO DATA FOUND" at bounding box center [628, 292] width 209 height 15
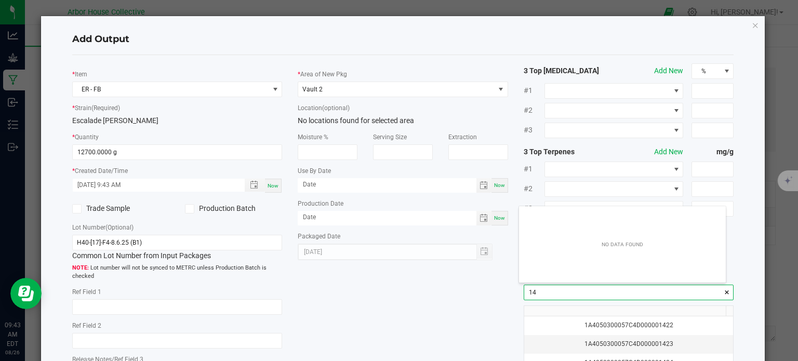
scroll to position [15, 207]
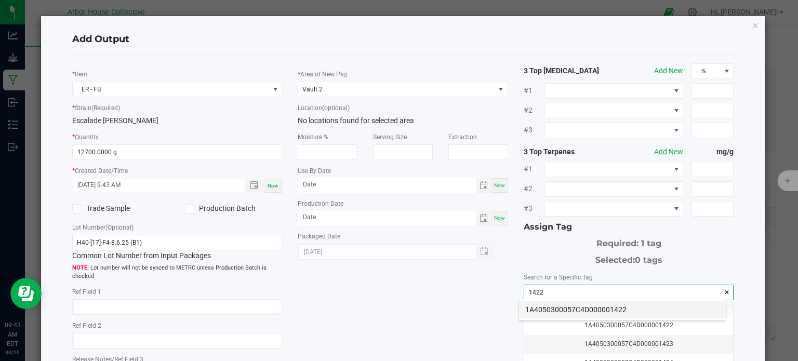
click at [561, 307] on li "1A4050300057C4D000001422" at bounding box center [622, 310] width 207 height 18
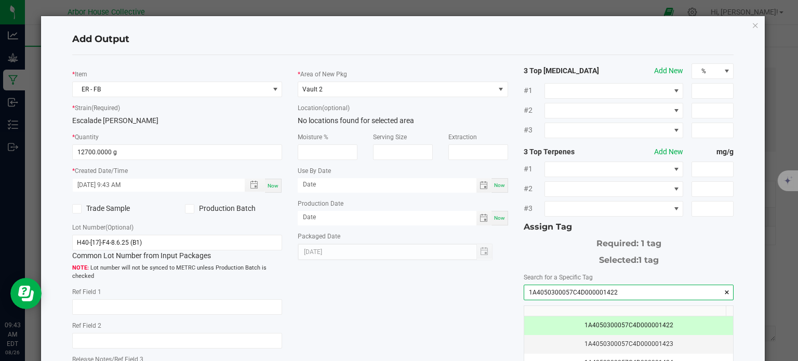
type input "1A4050300057C4D000001422"
click at [464, 301] on div "* Item ER - FB * Strain (Required) Escalade [PERSON_NAME] * Quantity 12700.0000…" at bounding box center [403, 249] width 678 height 373
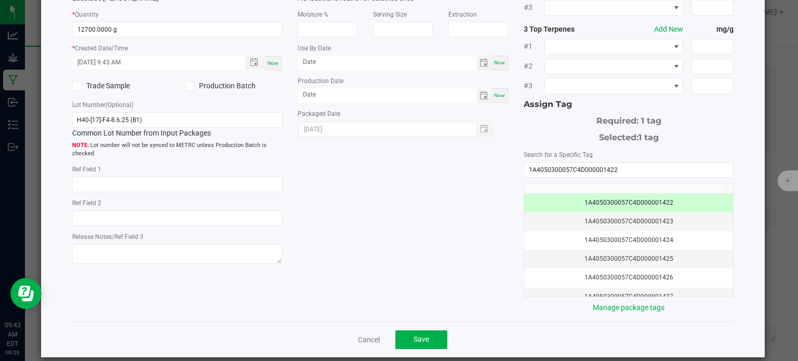
scroll to position [133, 0]
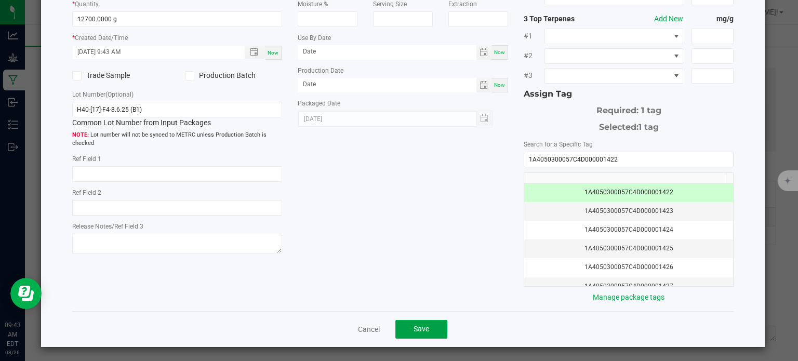
click at [432, 321] on button "Save" at bounding box center [422, 329] width 52 height 19
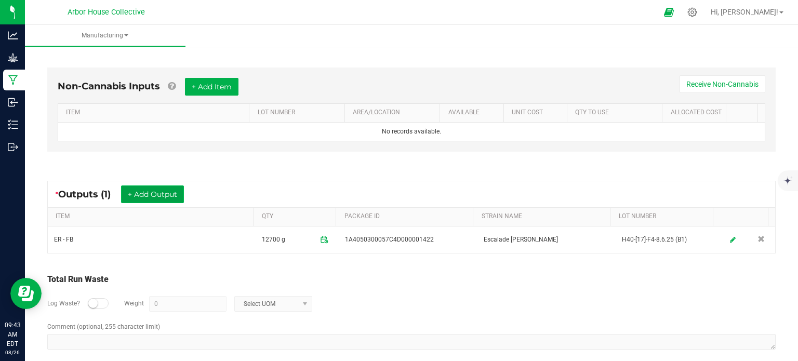
click at [181, 190] on button "+ Add Output" at bounding box center [152, 195] width 63 height 18
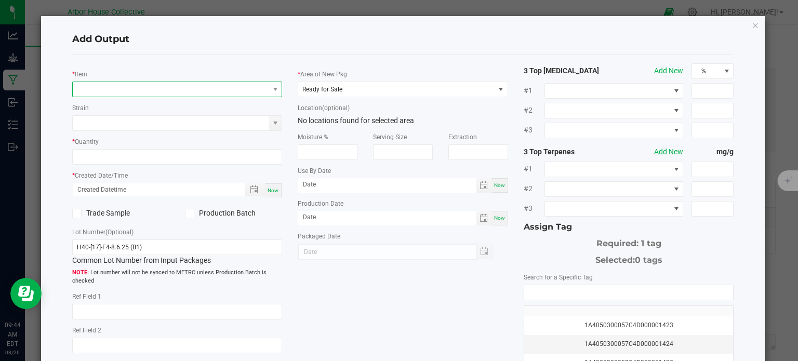
click at [173, 87] on span "NO DATA FOUND" at bounding box center [171, 89] width 196 height 15
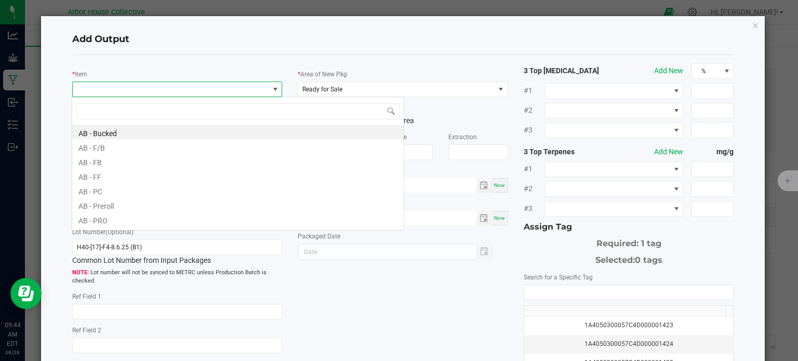
scroll to position [15, 208]
type input "er -"
click at [129, 159] on li "ER - PC" at bounding box center [238, 161] width 332 height 15
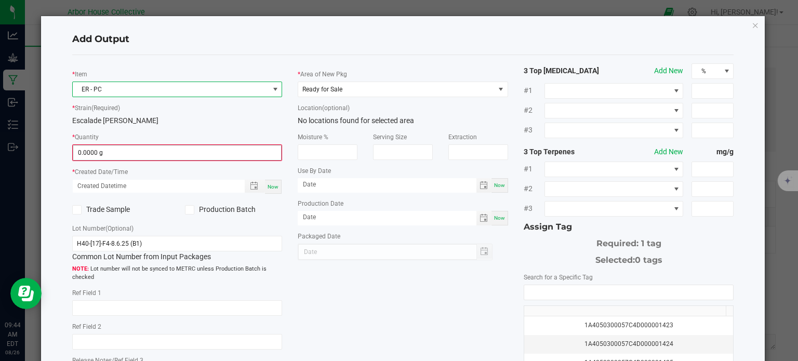
click at [99, 156] on input "0.0000 g" at bounding box center [177, 153] width 208 height 15
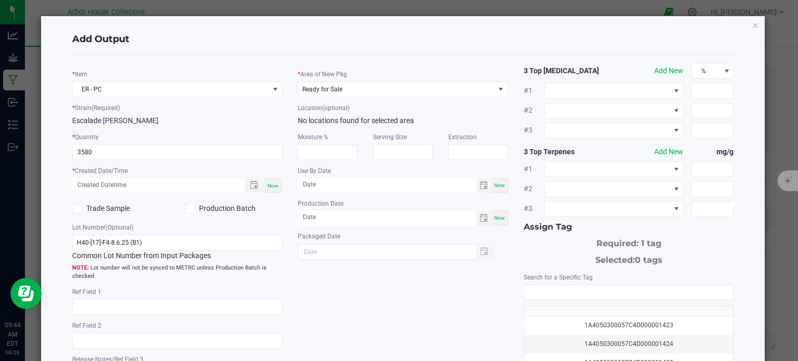
type input "3580.0000 g"
click at [276, 189] on div "Now" at bounding box center [273, 186] width 17 height 14
type input "[DATE] 9:44 AM"
type input "[DATE]"
click at [441, 93] on span "Ready for Sale" at bounding box center [396, 89] width 196 height 15
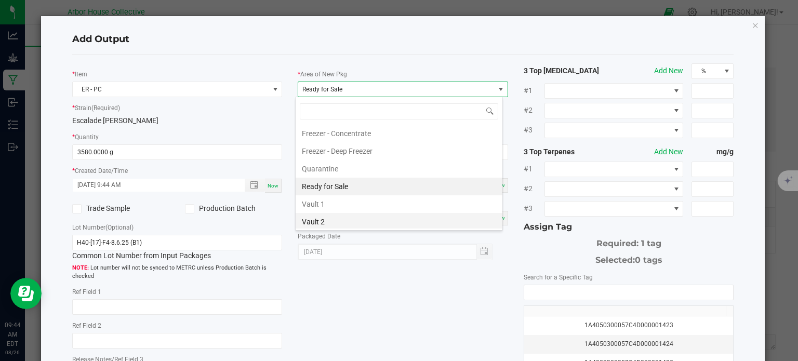
click at [356, 216] on li "Vault 2" at bounding box center [399, 222] width 207 height 18
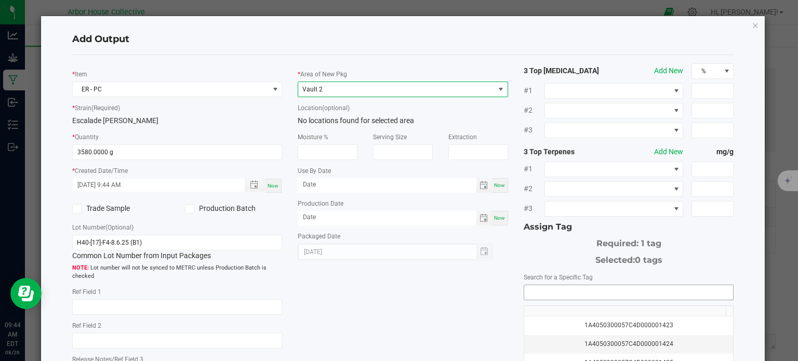
click at [546, 288] on input "NO DATA FOUND" at bounding box center [628, 292] width 209 height 15
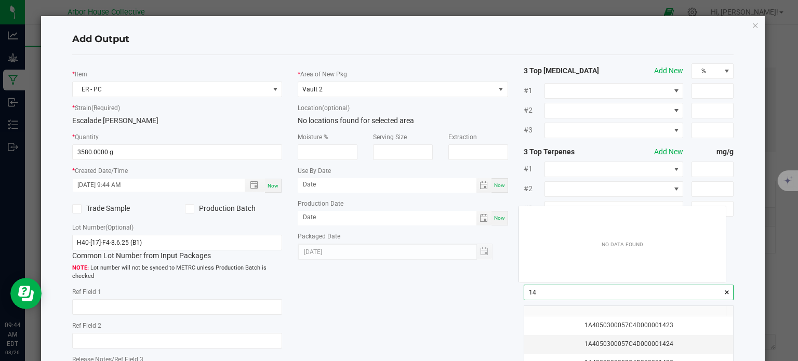
scroll to position [15, 207]
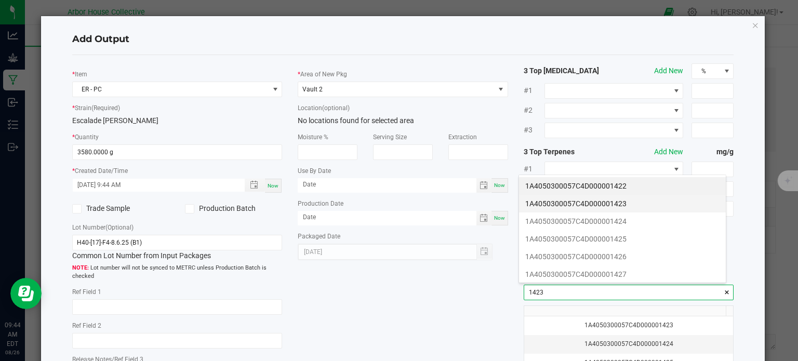
click at [563, 205] on li "1A4050300057C4D000001423" at bounding box center [622, 204] width 207 height 18
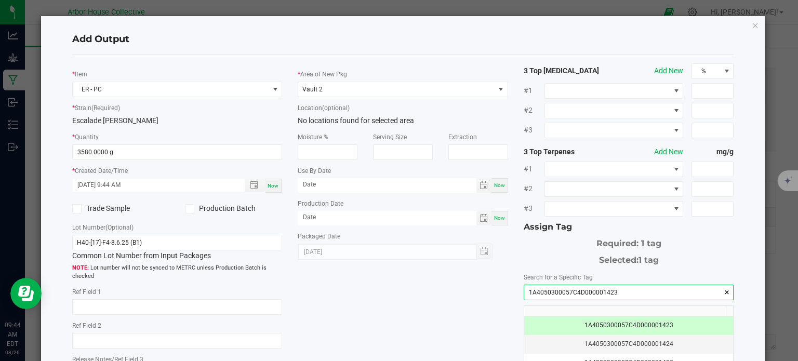
type input "1A4050300057C4D000001423"
click at [446, 329] on div "* Item ER - PC * Strain (Required) Escalade [PERSON_NAME] * Quantity 3580.0000 …" at bounding box center [403, 249] width 678 height 373
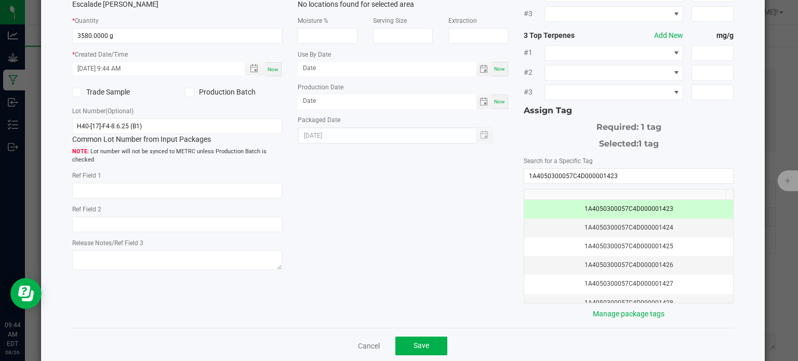
scroll to position [133, 0]
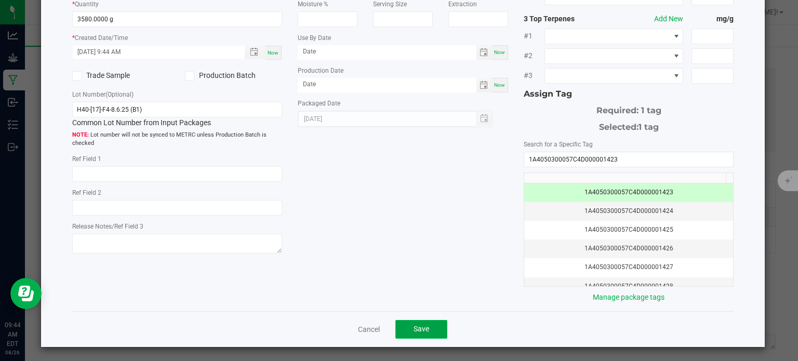
click at [430, 325] on button "Save" at bounding box center [422, 329] width 52 height 19
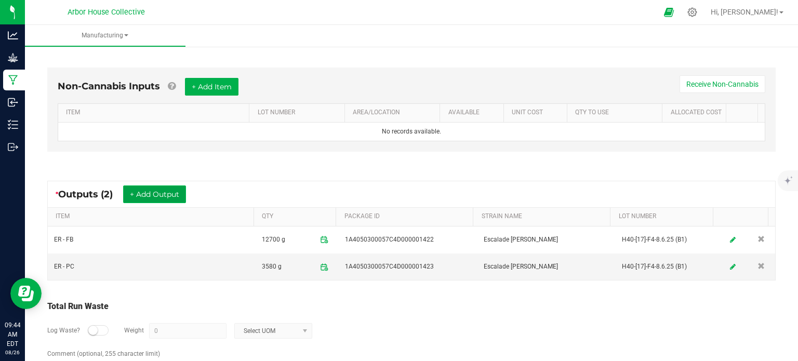
click at [181, 190] on button "+ Add Output" at bounding box center [154, 195] width 63 height 18
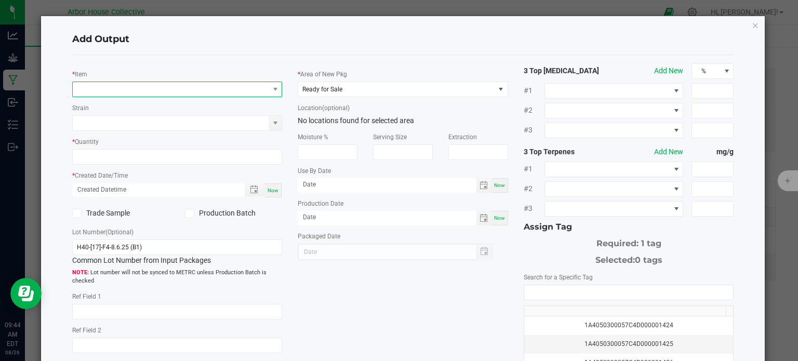
click at [141, 88] on span "NO DATA FOUND" at bounding box center [171, 89] width 196 height 15
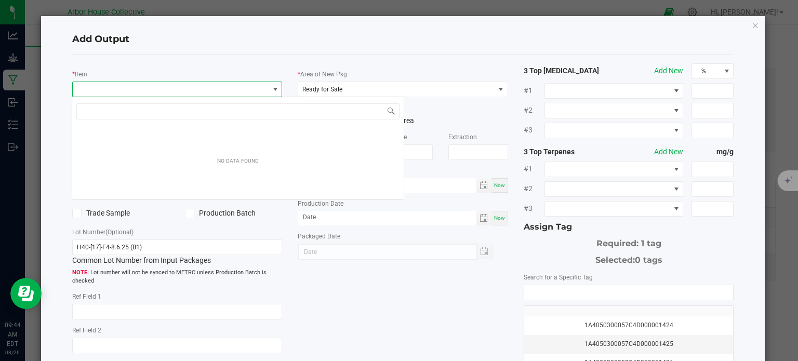
scroll to position [15, 208]
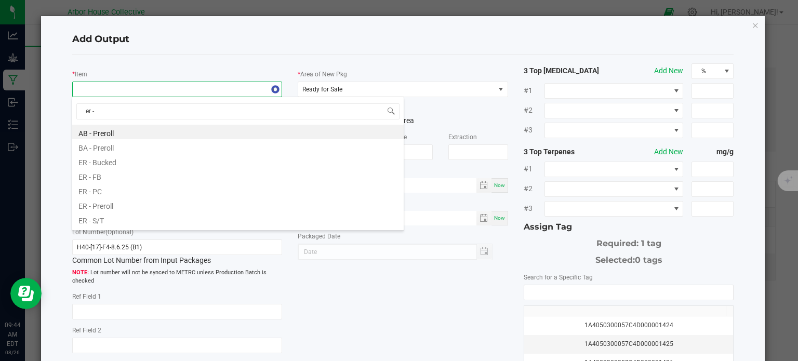
type input "er -"
click at [136, 93] on span at bounding box center [171, 89] width 196 height 15
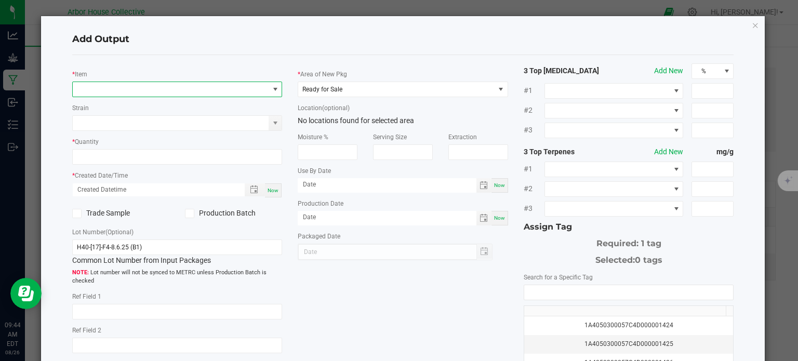
click at [114, 87] on span "NO DATA FOUND" at bounding box center [171, 89] width 196 height 15
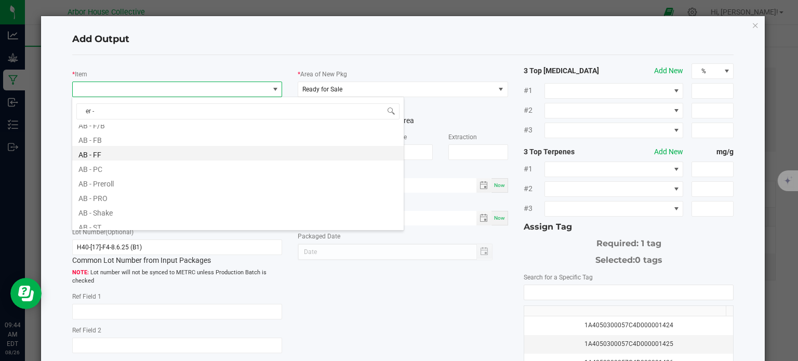
scroll to position [0, 0]
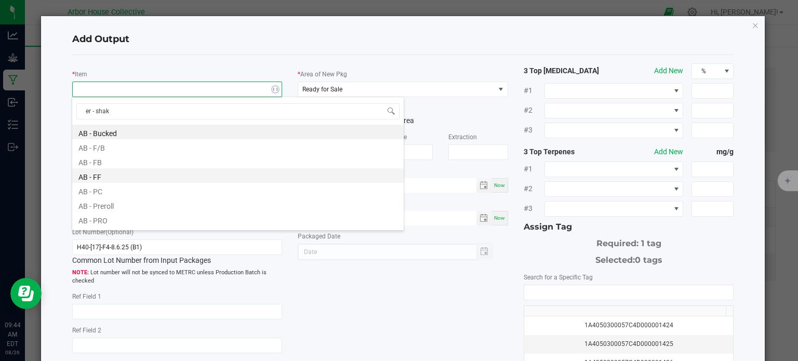
type input "er - shake"
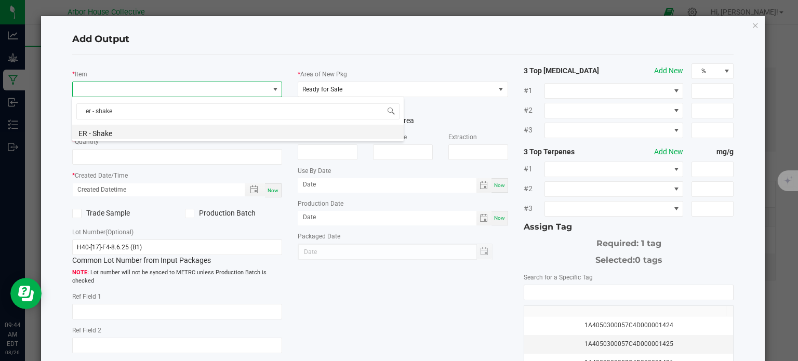
click at [127, 132] on li "ER - Shake" at bounding box center [238, 132] width 332 height 15
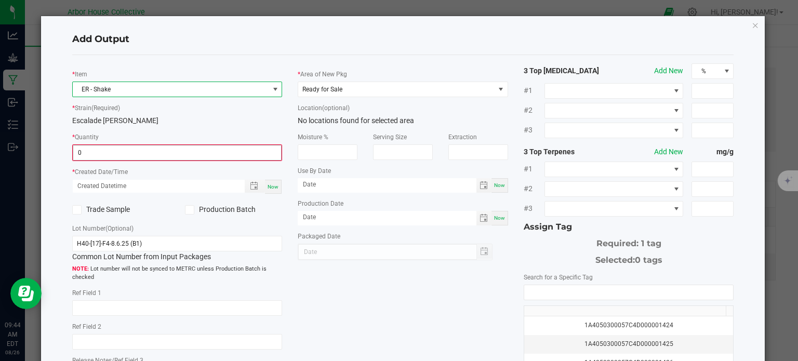
click at [225, 148] on input "0" at bounding box center [177, 153] width 208 height 15
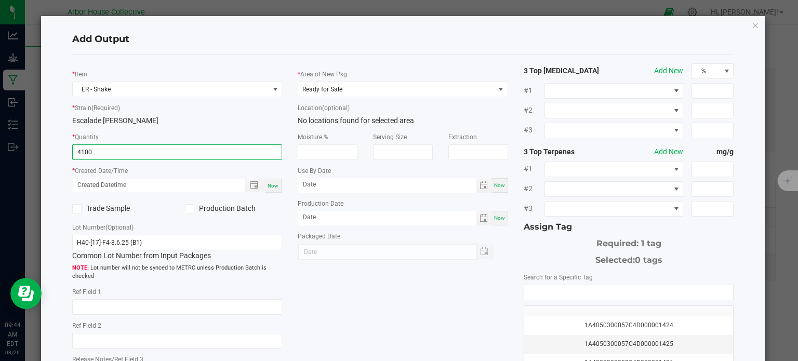
type input "4100.0000 g"
click at [274, 185] on span "Now" at bounding box center [273, 186] width 11 height 6
type input "[DATE] 9:44 AM"
type input "[DATE]"
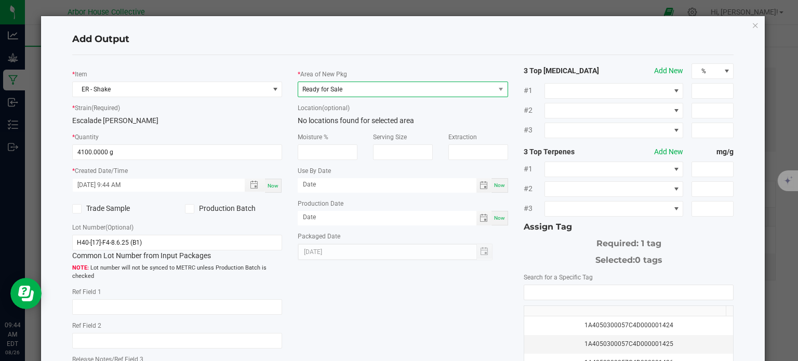
click at [331, 86] on span "Ready for Sale" at bounding box center [323, 89] width 40 height 7
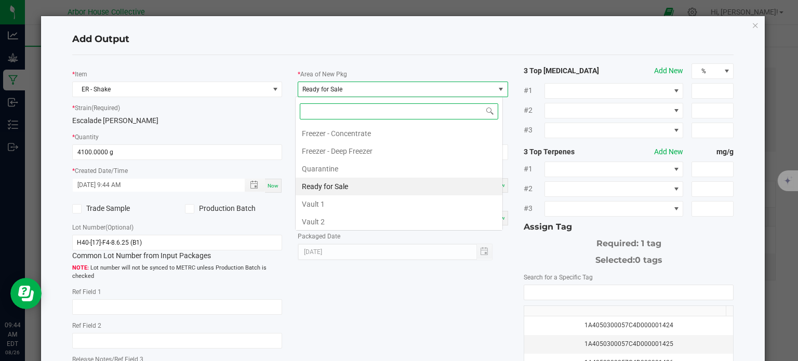
scroll to position [15, 208]
click at [330, 216] on li "Vault 2" at bounding box center [399, 222] width 207 height 18
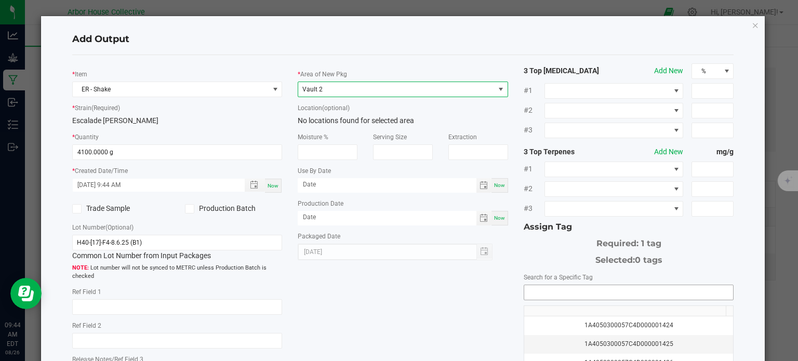
click at [549, 291] on input "NO DATA FOUND" at bounding box center [628, 292] width 209 height 15
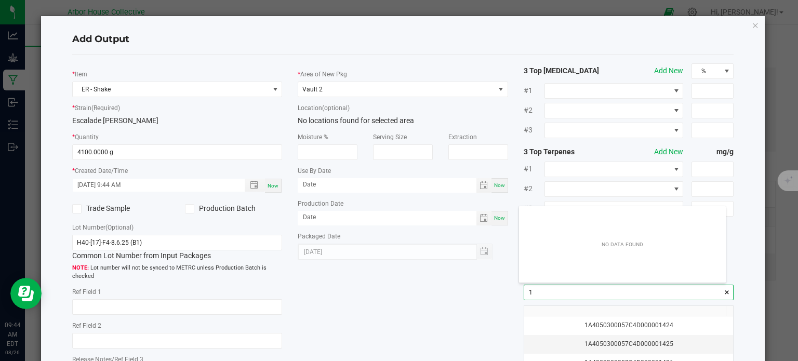
scroll to position [15, 207]
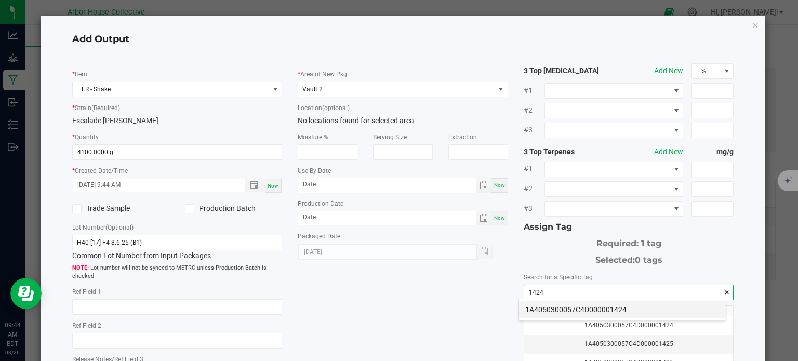
click at [556, 307] on li "1A4050300057C4D000001424" at bounding box center [622, 310] width 207 height 18
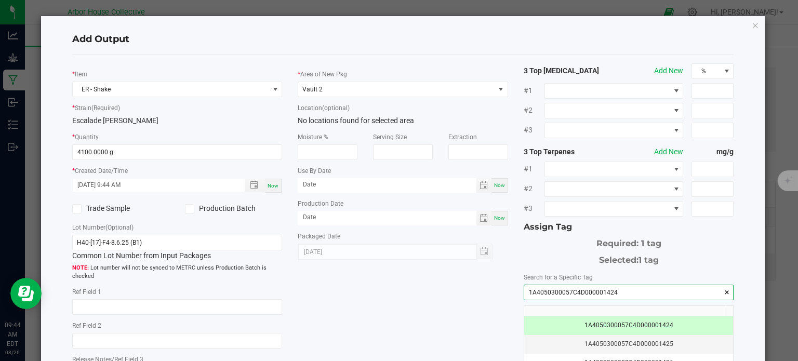
type input "1A4050300057C4D000001424"
click at [405, 324] on div "* Item ER - Shake * Strain (Required) Escalade [PERSON_NAME] * Quantity 4100.00…" at bounding box center [403, 249] width 678 height 373
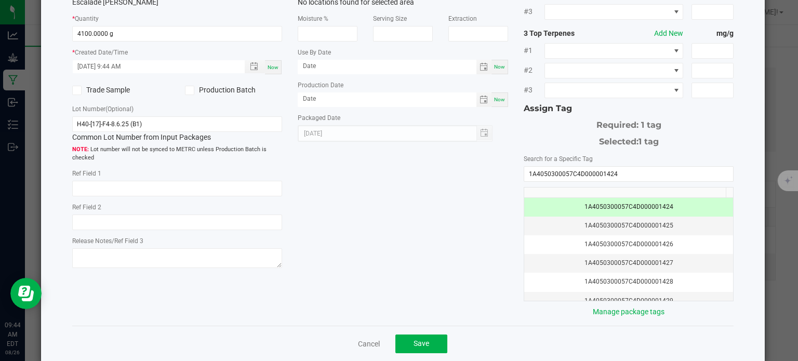
scroll to position [133, 0]
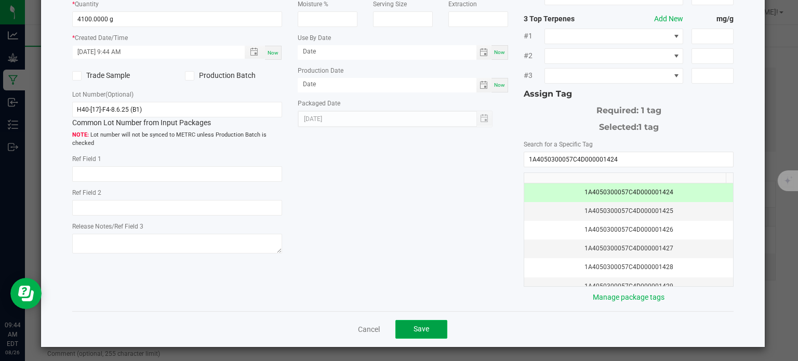
click at [422, 326] on span "Save" at bounding box center [422, 329] width 16 height 8
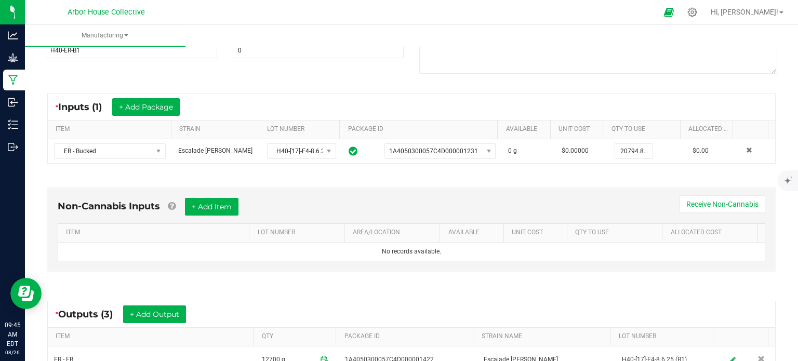
scroll to position [140, 0]
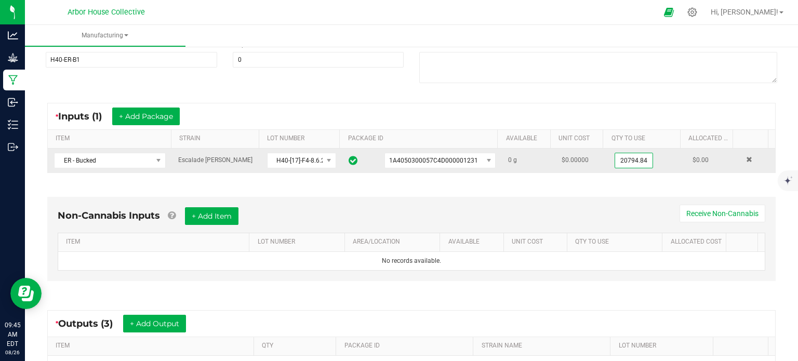
click at [615, 163] on input "20794.84" at bounding box center [633, 160] width 37 height 15
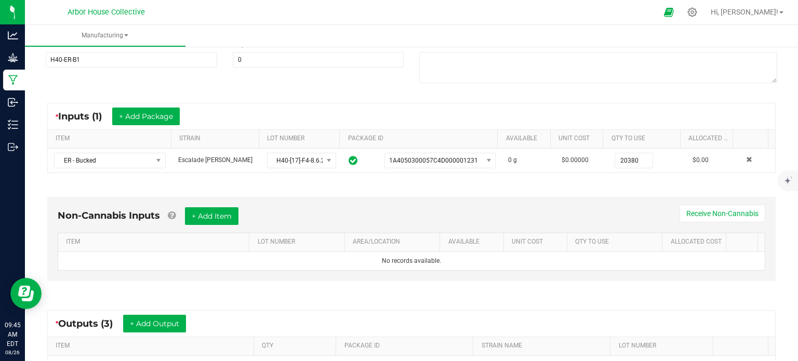
type input "20380.0000 g"
click at [602, 190] on div "Non-Cannabis Inputs + Add Item Receive Non-Cannabis ITEM LOT NUMBER AREA/LOCATI…" at bounding box center [411, 241] width 747 height 119
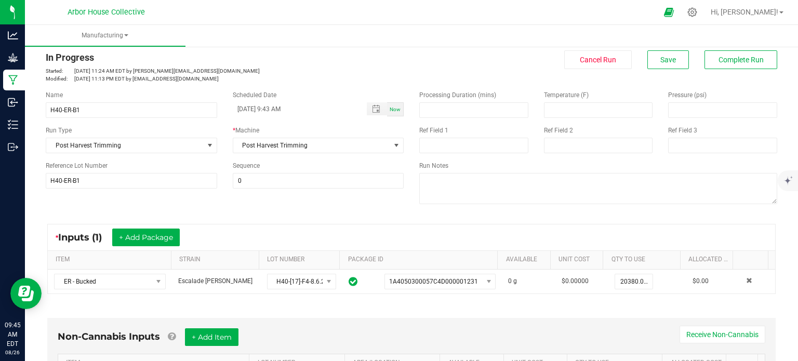
scroll to position [0, 0]
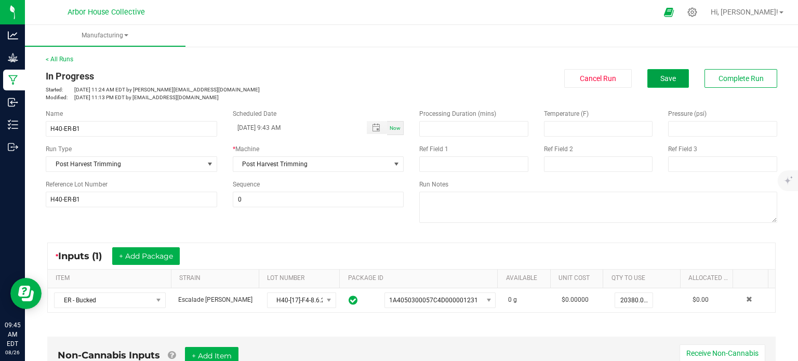
click at [661, 77] on span "Save" at bounding box center [669, 78] width 16 height 8
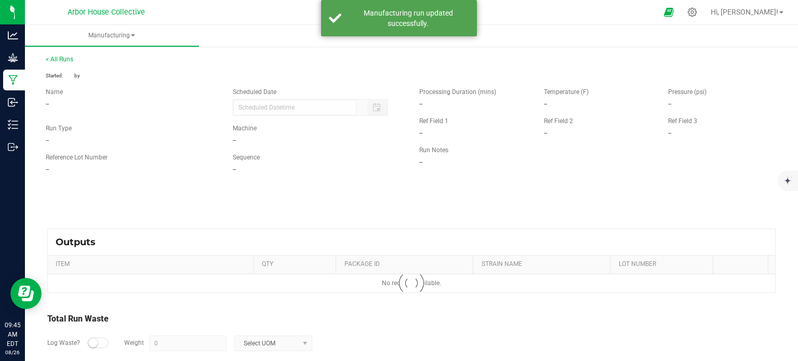
type input "[DATE] 9:43 AM"
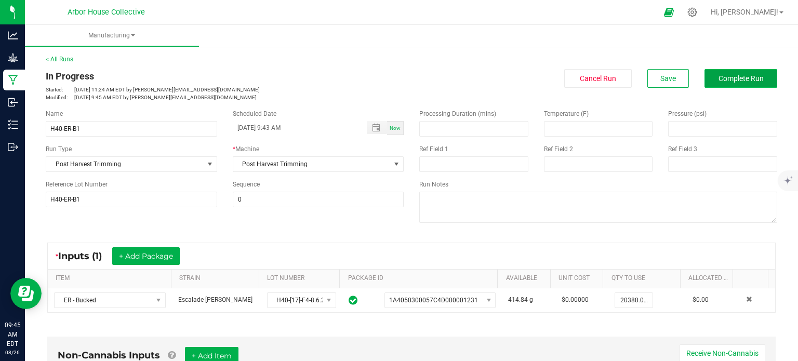
click at [730, 74] on span "Complete Run" at bounding box center [741, 78] width 45 height 8
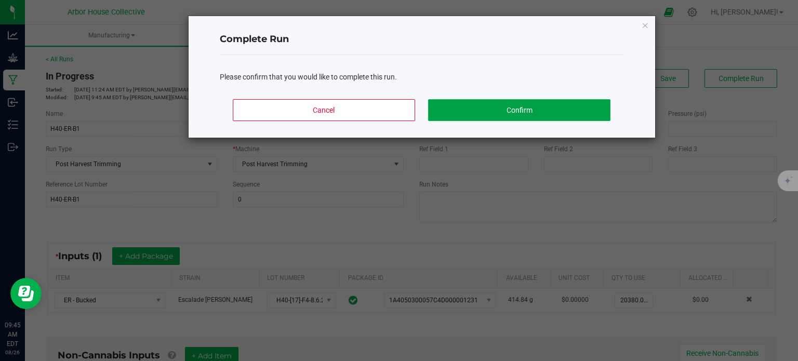
click at [499, 109] on button "Confirm" at bounding box center [519, 110] width 182 height 22
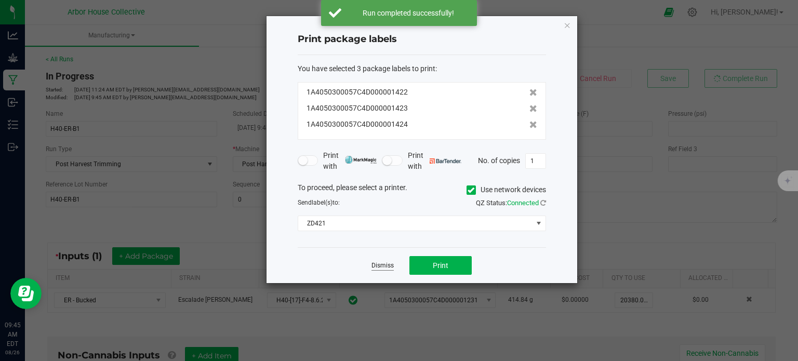
click at [380, 267] on link "Dismiss" at bounding box center [383, 265] width 22 height 9
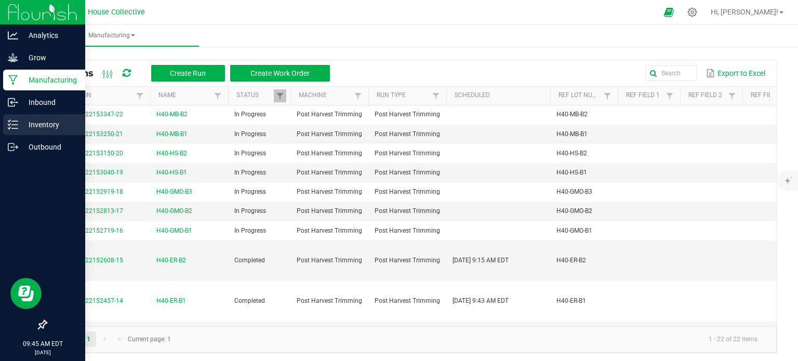
click at [23, 125] on p "Inventory" at bounding box center [49, 125] width 62 height 12
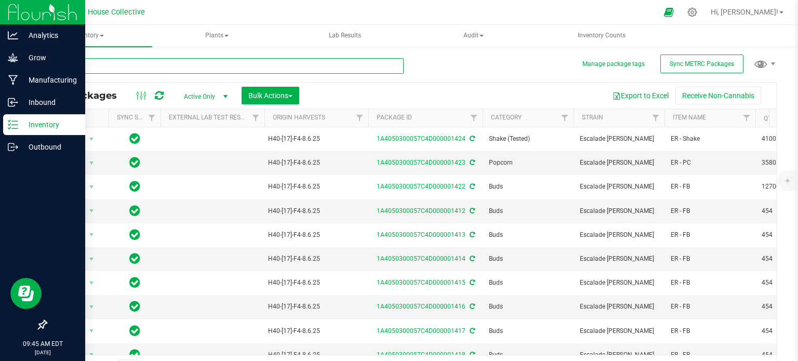
click at [92, 63] on input "text" at bounding box center [225, 66] width 358 height 16
type input "1423"
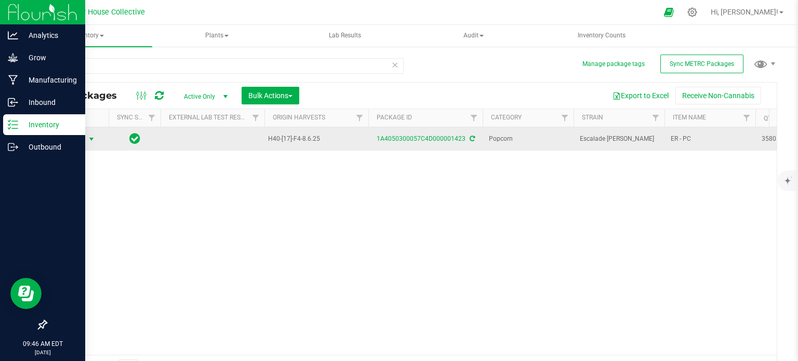
click at [91, 139] on span "select" at bounding box center [91, 139] width 8 height 8
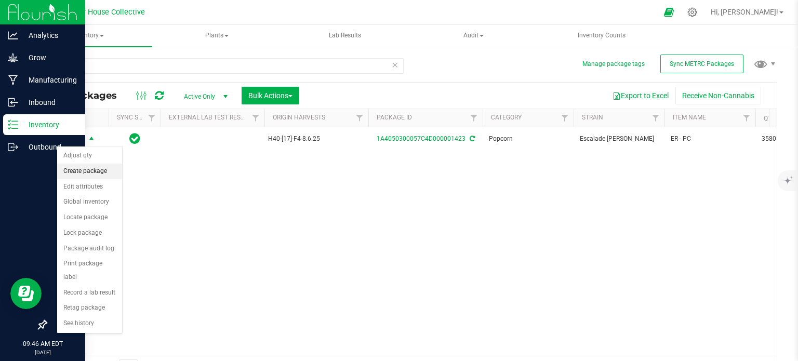
click at [98, 166] on li "Create package" at bounding box center [89, 172] width 65 height 16
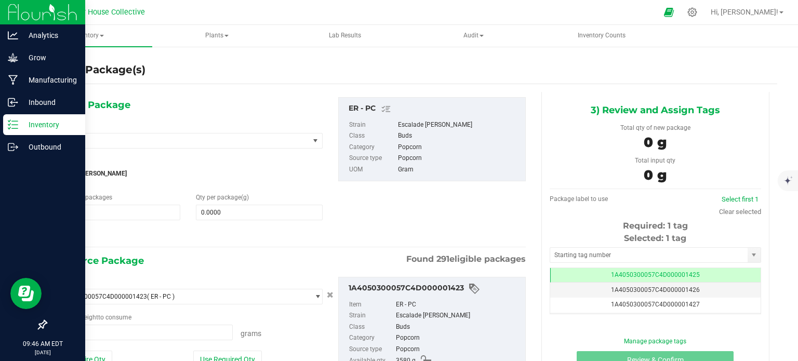
type input "0.0000 g"
click at [109, 212] on span "1 1" at bounding box center [117, 213] width 127 height 16
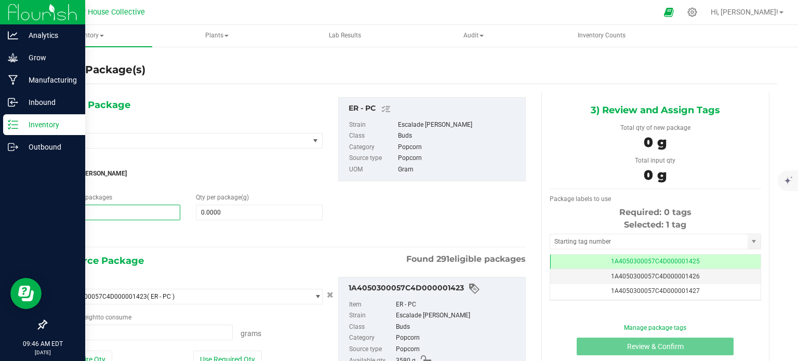
type input "7"
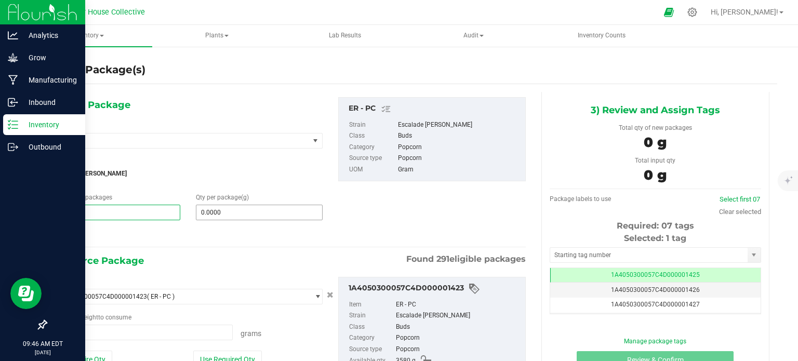
click at [214, 207] on input "0.0000" at bounding box center [259, 212] width 126 height 15
type input "7"
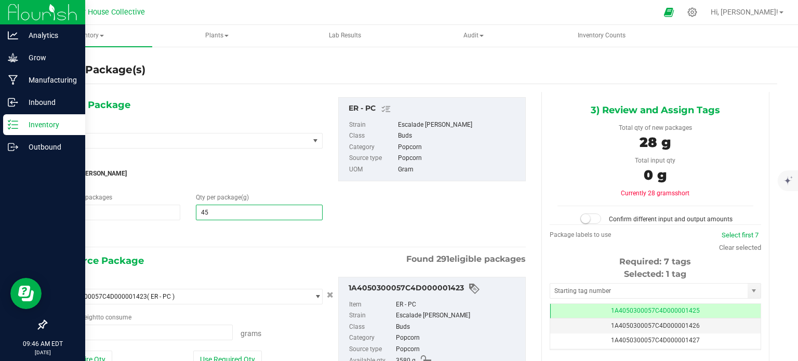
type input "454"
type input "454.0000"
click at [150, 329] on span "0.0000 g 0" at bounding box center [143, 333] width 179 height 16
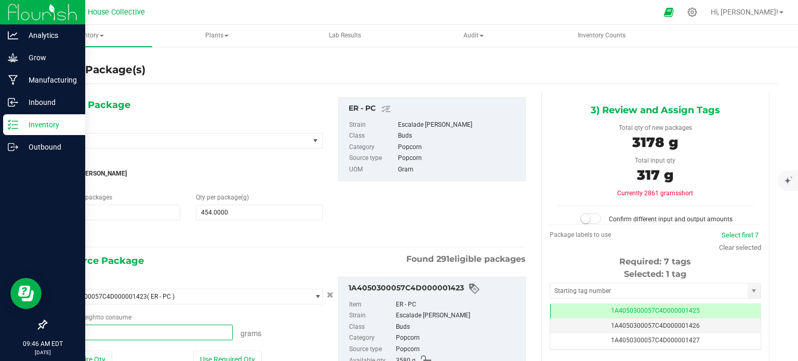
type input "3178"
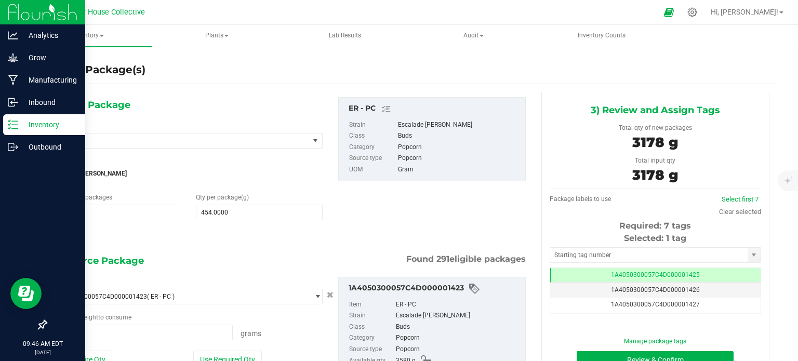
type input "3178.0000 g"
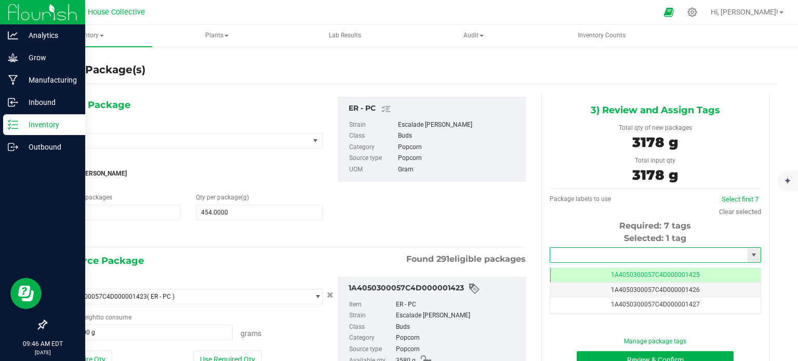
click at [570, 255] on input "text" at bounding box center [649, 255] width 198 height 15
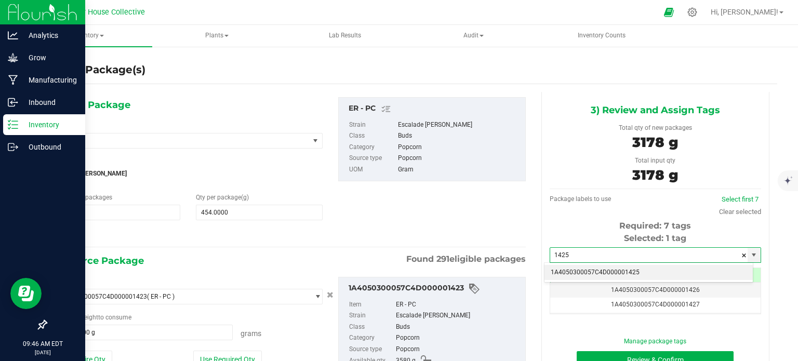
click at [590, 271] on li "1A4050300057C4D000001425" at bounding box center [649, 273] width 208 height 16
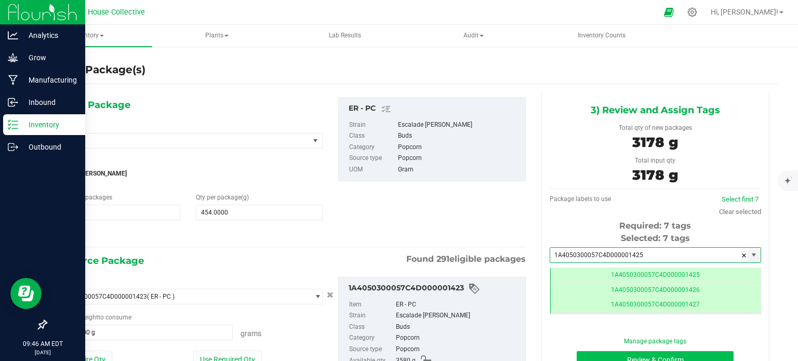
type input "1A4050300057C4D000001425"
click at [599, 354] on button "Review & Confirm" at bounding box center [655, 360] width 157 height 18
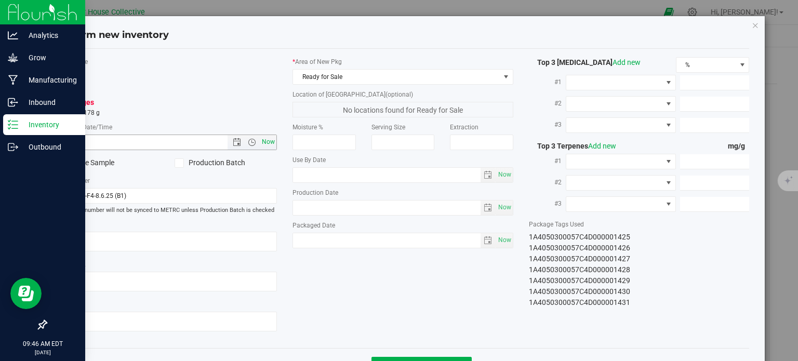
click at [264, 145] on span "Now" at bounding box center [269, 142] width 18 height 15
type input "[DATE] 9:46 AM"
click at [462, 74] on span "Ready for Sale" at bounding box center [396, 77] width 207 height 15
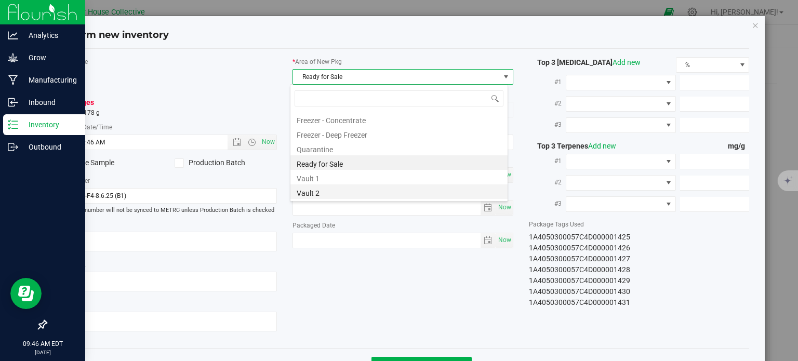
click at [365, 189] on li "Vault 2" at bounding box center [399, 192] width 217 height 15
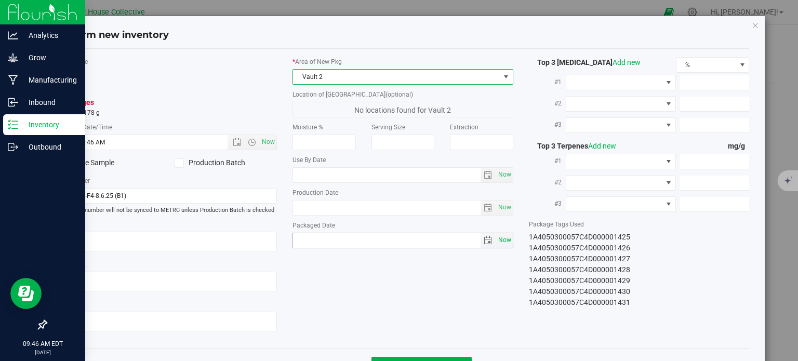
click at [503, 241] on span "Now" at bounding box center [505, 240] width 18 height 15
type input "[DATE]"
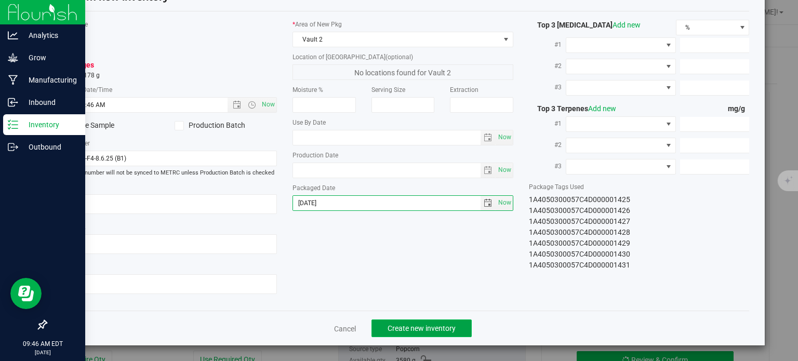
click at [435, 327] on span "Create new inventory" at bounding box center [422, 328] width 68 height 8
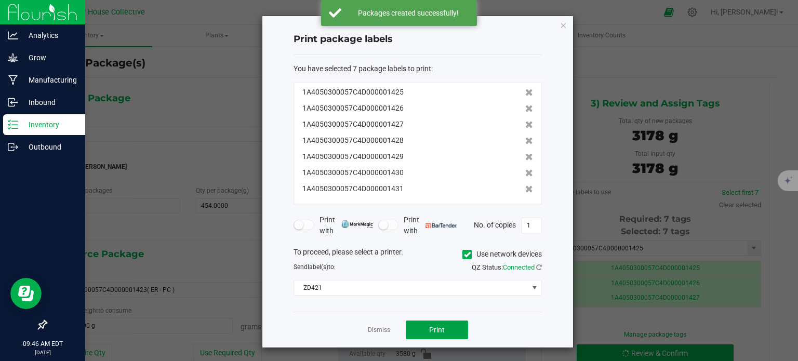
click at [444, 326] on button "Print" at bounding box center [437, 330] width 62 height 19
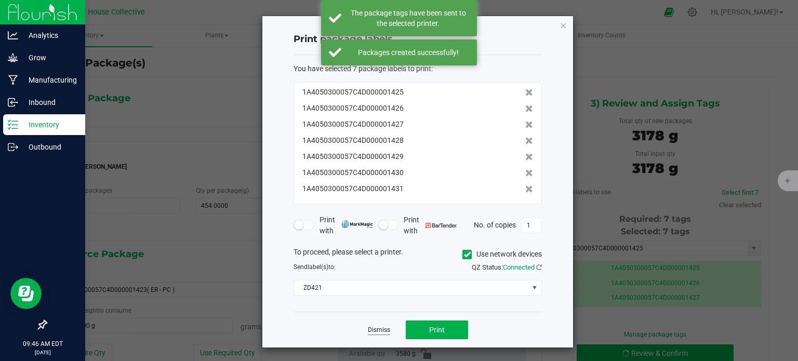
click at [377, 328] on link "Dismiss" at bounding box center [379, 330] width 22 height 9
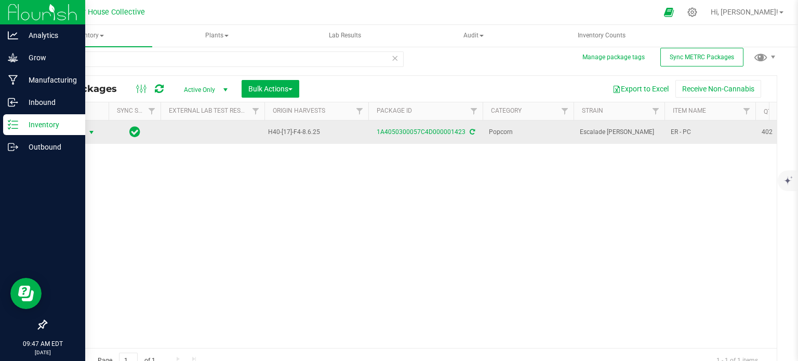
click at [91, 130] on span "select" at bounding box center [91, 132] width 8 height 8
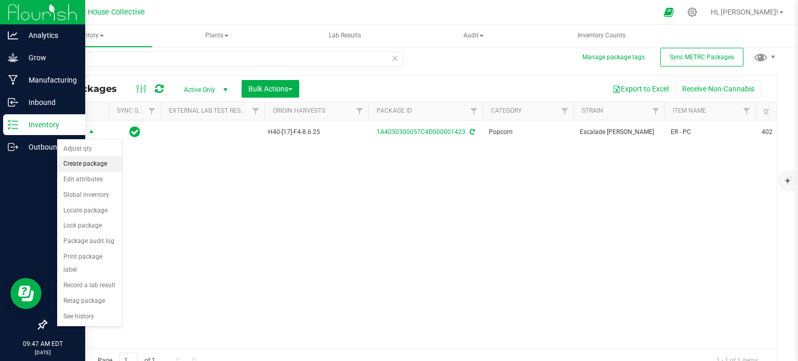
click at [94, 164] on li "Create package" at bounding box center [89, 164] width 65 height 16
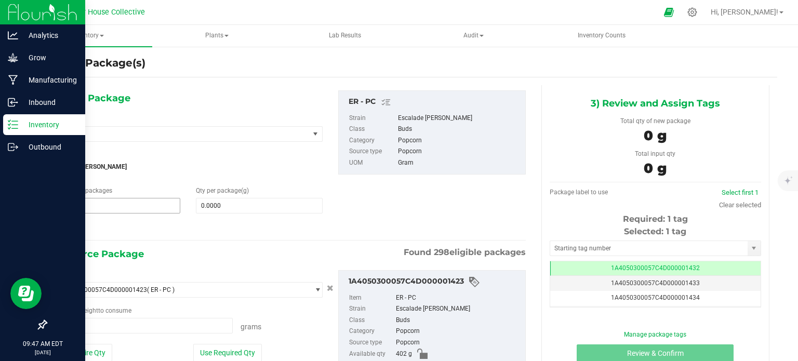
click at [150, 205] on span "1 1" at bounding box center [117, 206] width 127 height 16
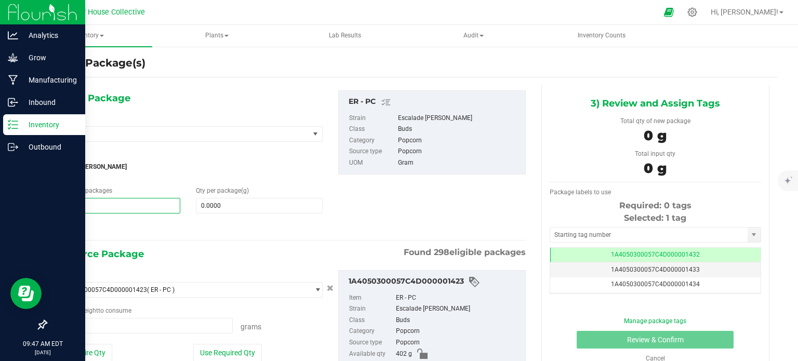
type input "1"
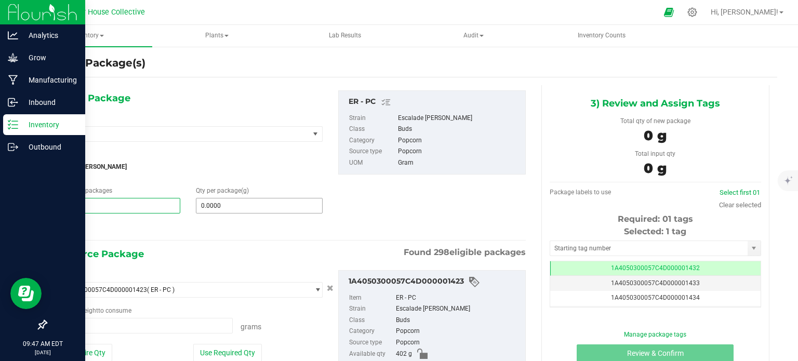
click at [270, 203] on input "0.0000" at bounding box center [259, 206] width 126 height 15
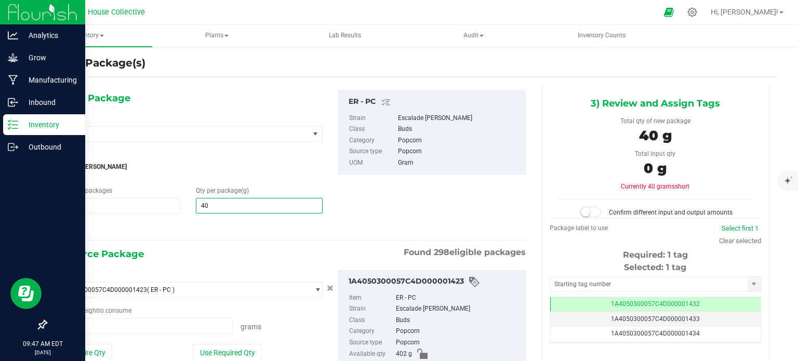
type input "402"
click at [162, 325] on input "0.0000 g" at bounding box center [143, 326] width 178 height 15
type input "402.0000"
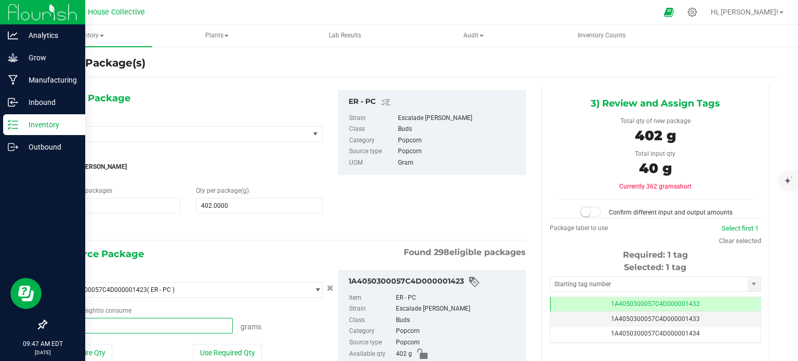
type input "402"
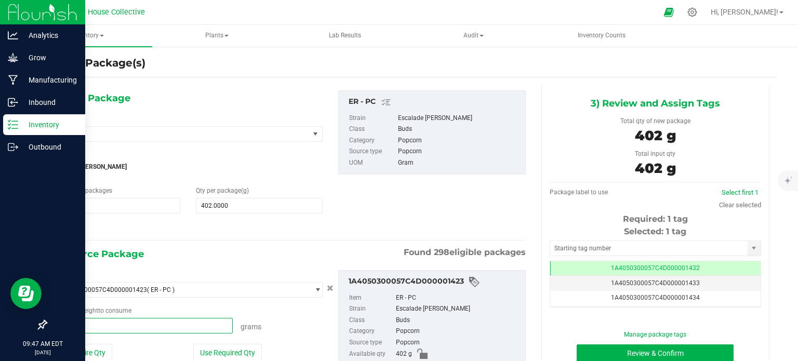
type input "402.0000 g"
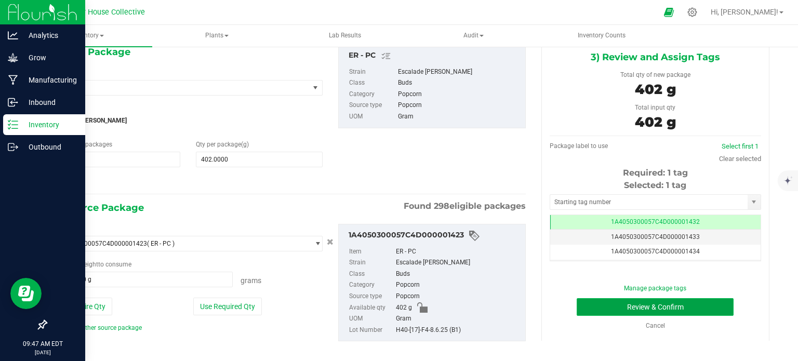
click at [586, 308] on button "Review & Confirm" at bounding box center [655, 307] width 157 height 18
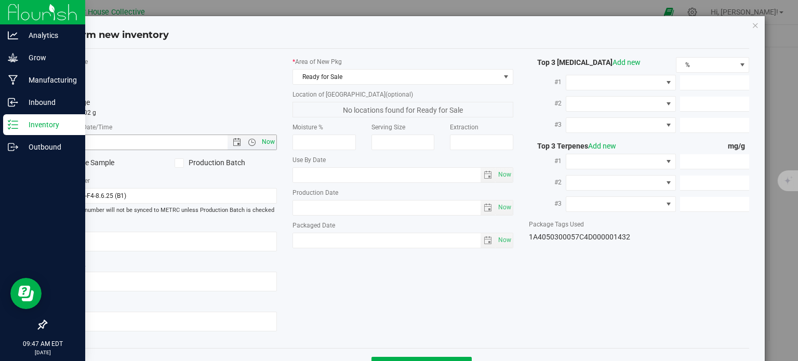
click at [268, 146] on span "Now" at bounding box center [269, 142] width 18 height 15
type input "[DATE] 9:47 AM"
click at [498, 244] on span "Now" at bounding box center [505, 240] width 18 height 15
type input "[DATE]"
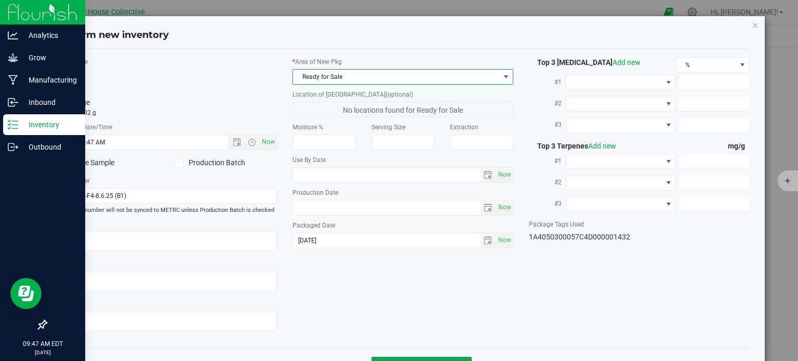
click at [453, 78] on span "Ready for Sale" at bounding box center [396, 77] width 207 height 15
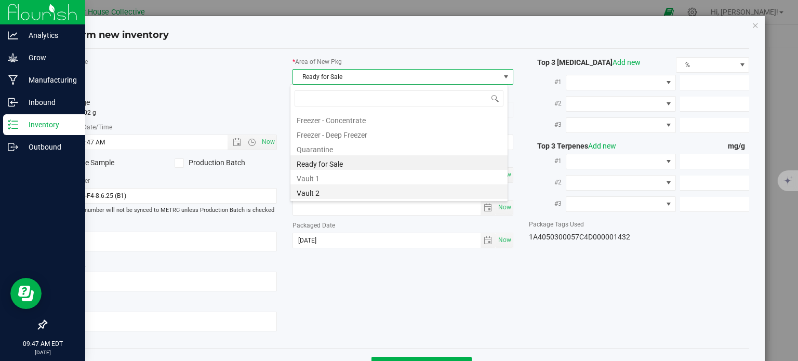
click at [354, 190] on li "Vault 2" at bounding box center [399, 192] width 217 height 15
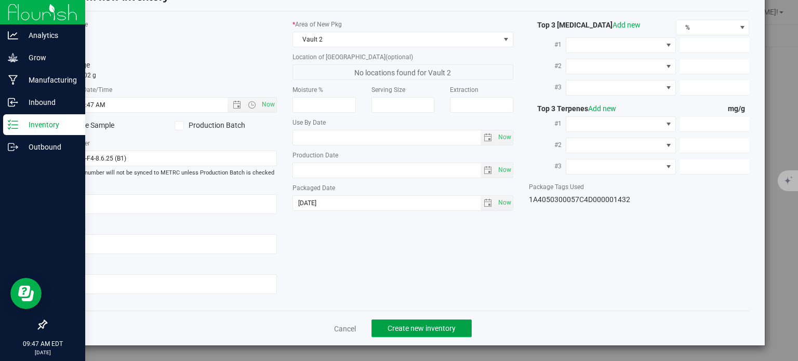
click at [440, 325] on span "Create new inventory" at bounding box center [422, 328] width 68 height 8
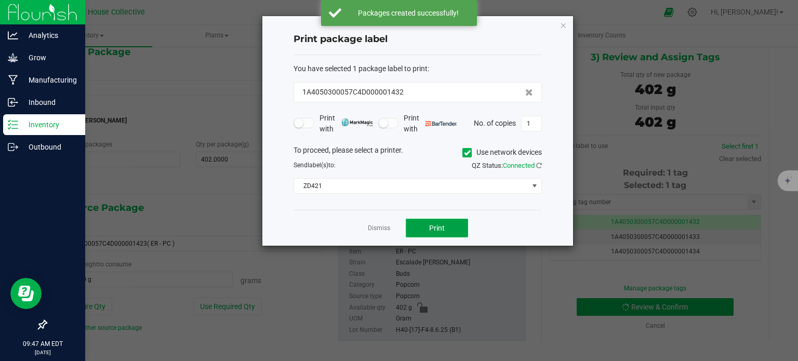
click at [451, 228] on button "Print" at bounding box center [437, 228] width 62 height 19
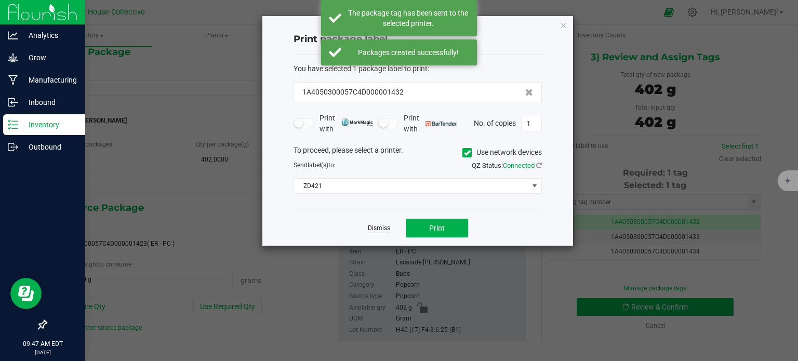
click at [385, 226] on link "Dismiss" at bounding box center [379, 228] width 22 height 9
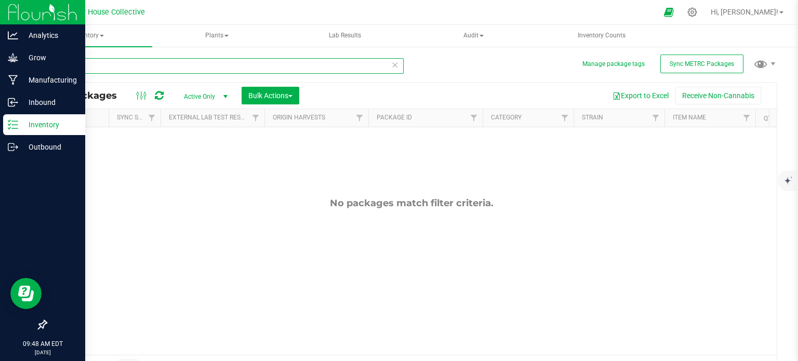
click at [115, 65] on input "1423" at bounding box center [225, 66] width 358 height 16
type input "1422"
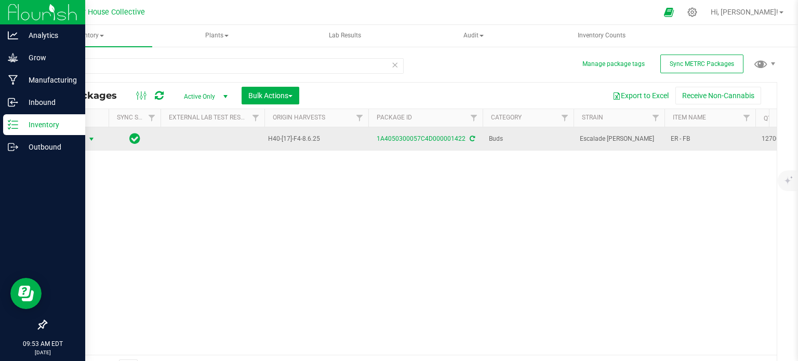
click at [94, 140] on span "select" at bounding box center [91, 139] width 8 height 8
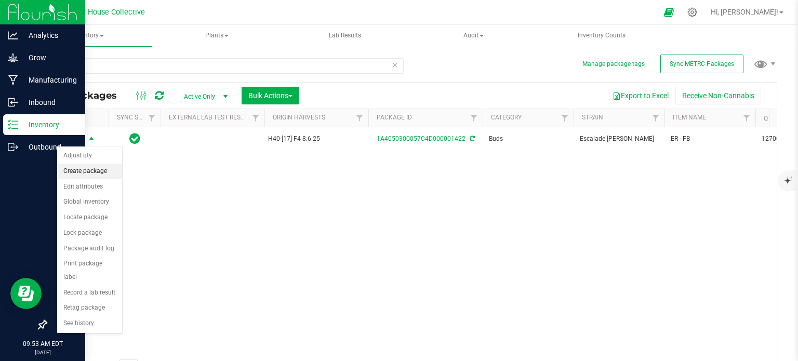
click at [90, 170] on li "Create package" at bounding box center [89, 172] width 65 height 16
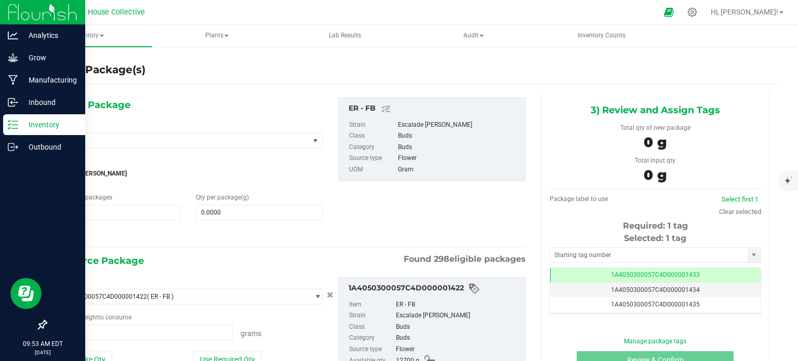
type input "0.0000 g"
click at [81, 209] on span "1 1" at bounding box center [117, 213] width 127 height 16
click at [81, 209] on input "1" at bounding box center [117, 212] width 126 height 15
type input "27"
click at [229, 214] on input "0.0000" at bounding box center [259, 212] width 126 height 15
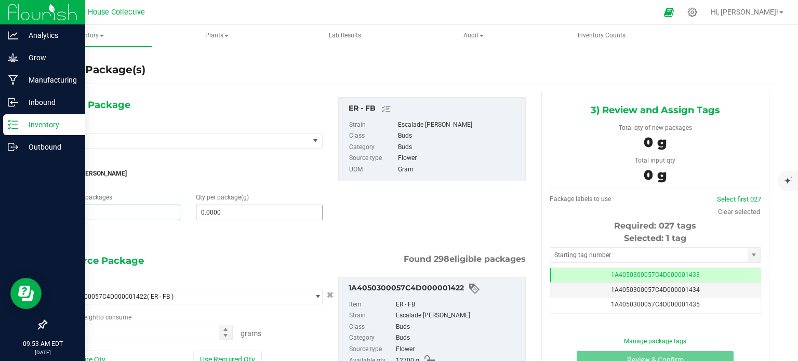
type input "27"
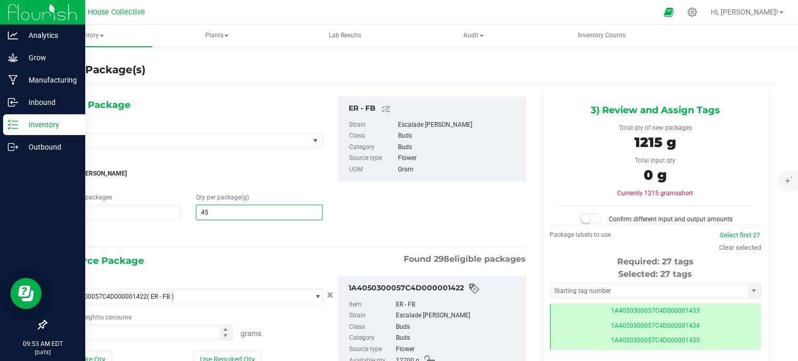
type input "454"
click at [124, 330] on input "0.0000 g" at bounding box center [143, 332] width 178 height 15
type input "454.0000"
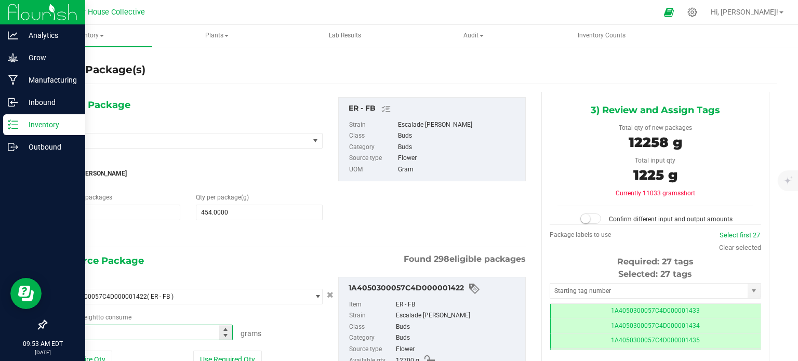
type input "12258"
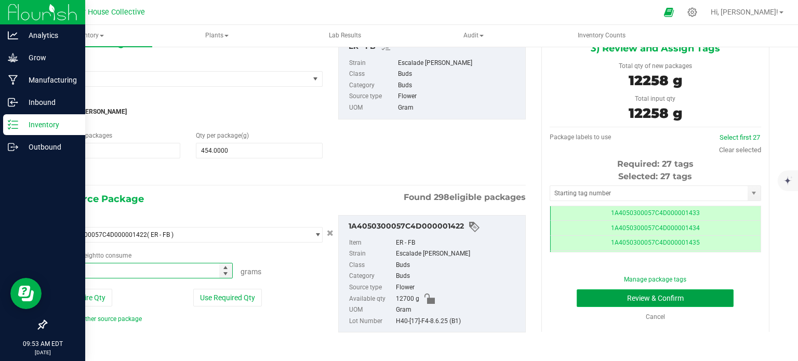
type input "12258.0000 g"
click at [593, 297] on button "Review & Confirm" at bounding box center [655, 299] width 157 height 18
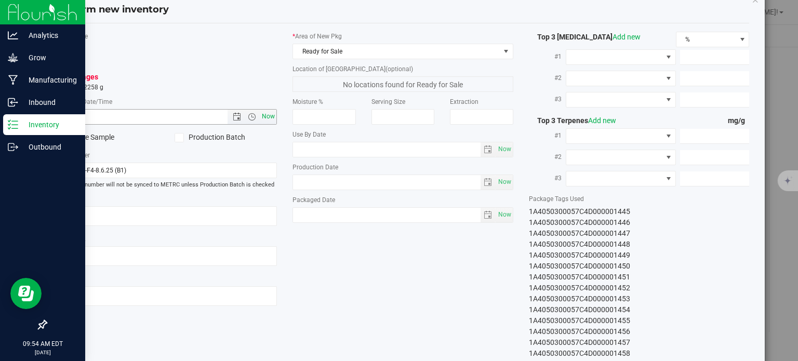
click at [267, 117] on span "Now" at bounding box center [269, 116] width 18 height 15
type input "[DATE] 9:54 AM"
click at [500, 214] on span "Now" at bounding box center [505, 214] width 18 height 15
type input "[DATE]"
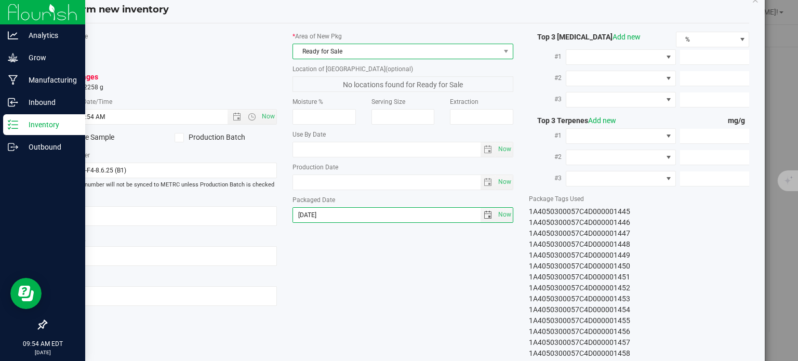
click at [395, 52] on span "Ready for Sale" at bounding box center [396, 51] width 207 height 15
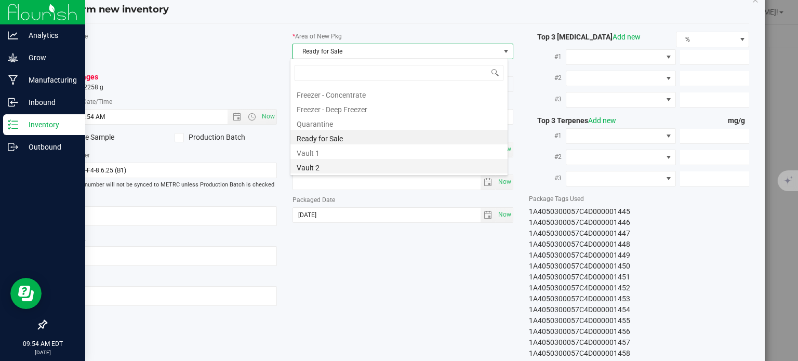
click at [316, 165] on li "Vault 2" at bounding box center [399, 166] width 217 height 15
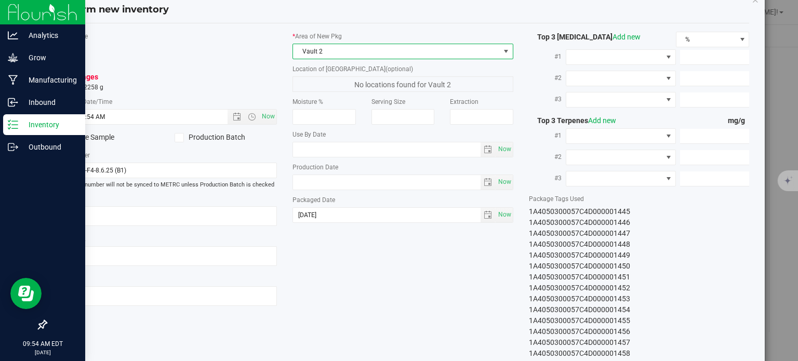
click at [364, 271] on div "Item Name ER - FB Total Qty 27 packages totaling 12258 g * Created Date/Time [D…" at bounding box center [403, 201] width 709 height 338
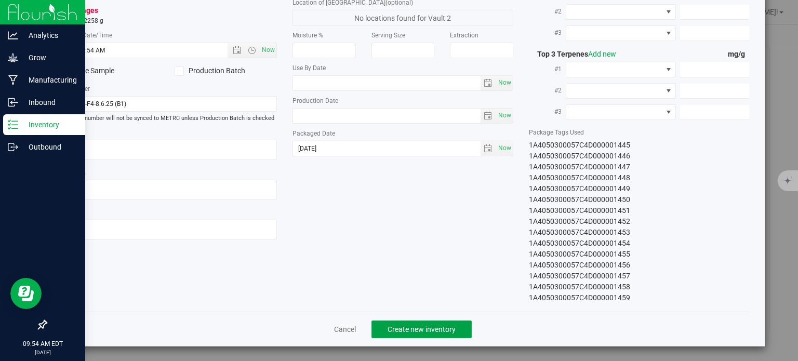
click at [428, 332] on span "Create new inventory" at bounding box center [422, 329] width 68 height 8
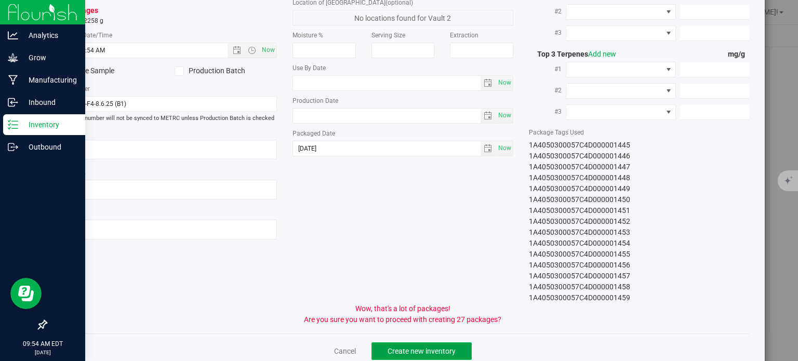
click at [438, 349] on span "Create new inventory" at bounding box center [422, 351] width 68 height 8
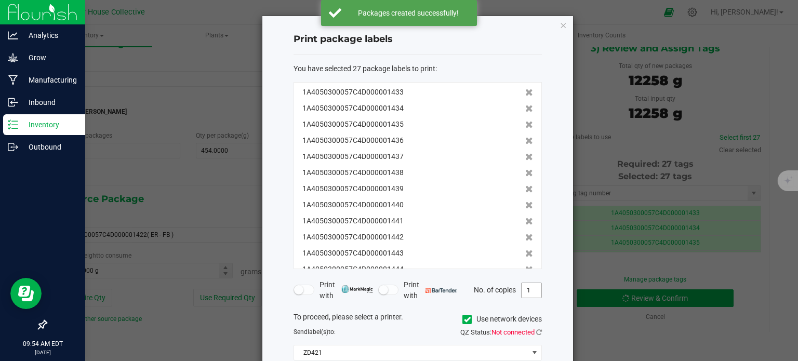
click at [534, 288] on input "1" at bounding box center [532, 290] width 20 height 15
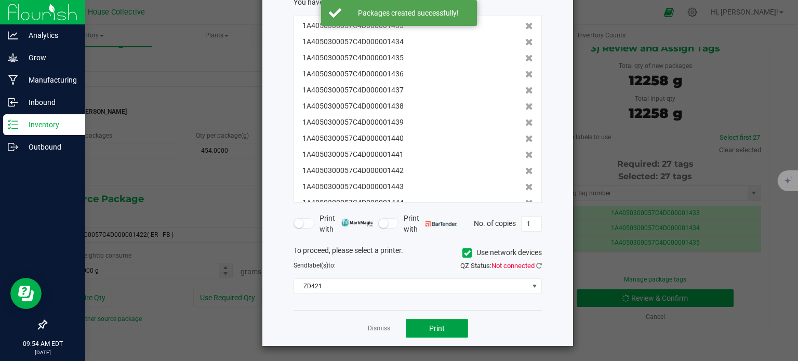
click at [443, 333] on button "Print" at bounding box center [437, 328] width 62 height 19
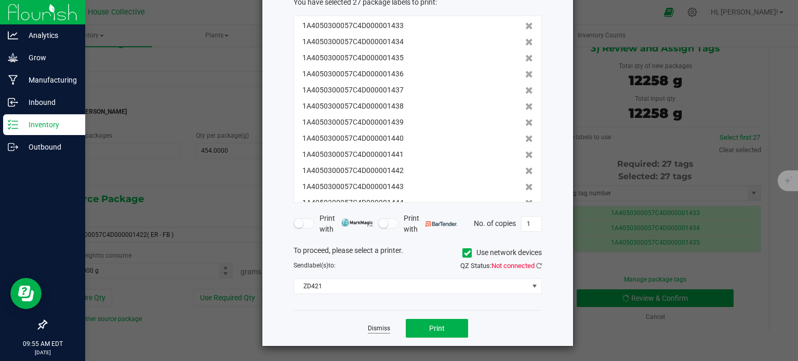
click at [376, 324] on link "Dismiss" at bounding box center [379, 328] width 22 height 9
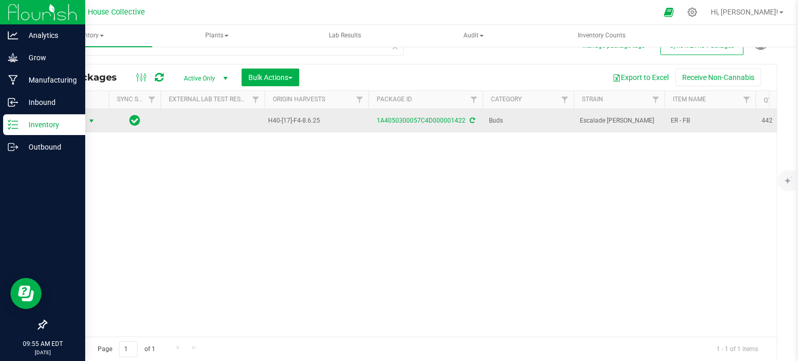
click at [93, 120] on span "select" at bounding box center [91, 121] width 8 height 8
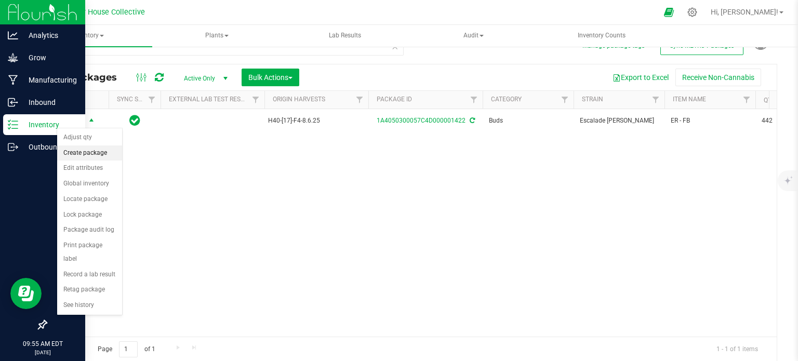
click at [97, 154] on li "Create package" at bounding box center [89, 154] width 65 height 16
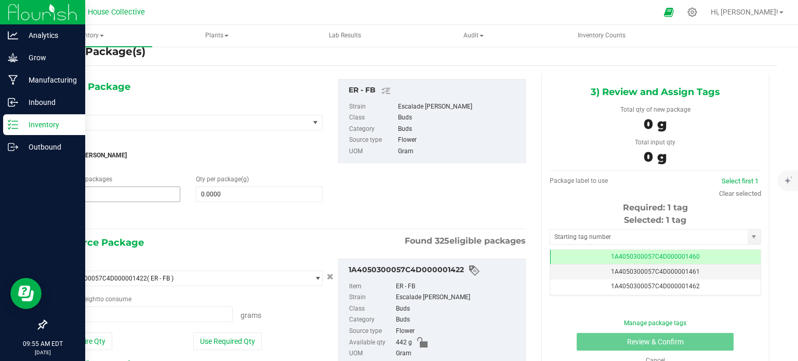
click at [109, 199] on span "1 1" at bounding box center [117, 195] width 127 height 16
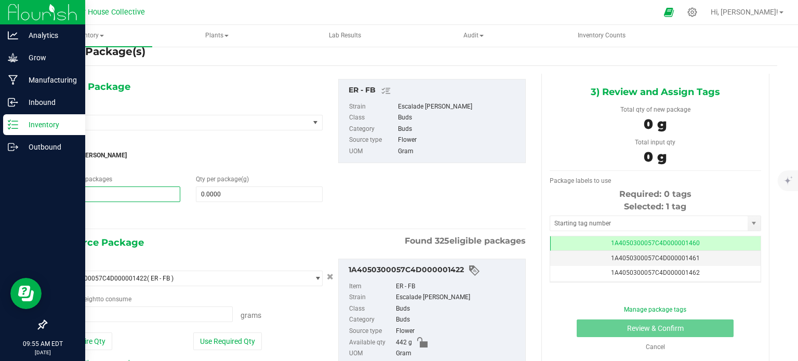
type input "1"
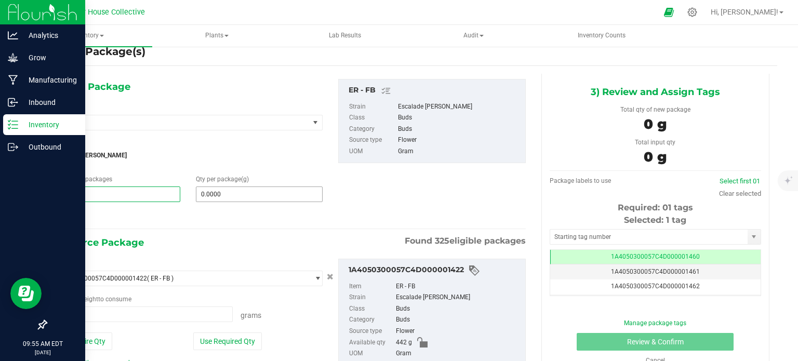
click at [222, 195] on input "0.0000" at bounding box center [259, 194] width 126 height 15
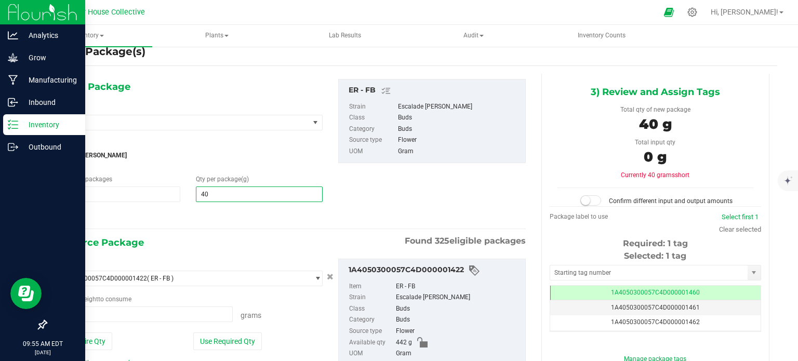
type input "401"
type input "401.0000"
click at [98, 319] on span at bounding box center [143, 315] width 179 height 16
type input "401"
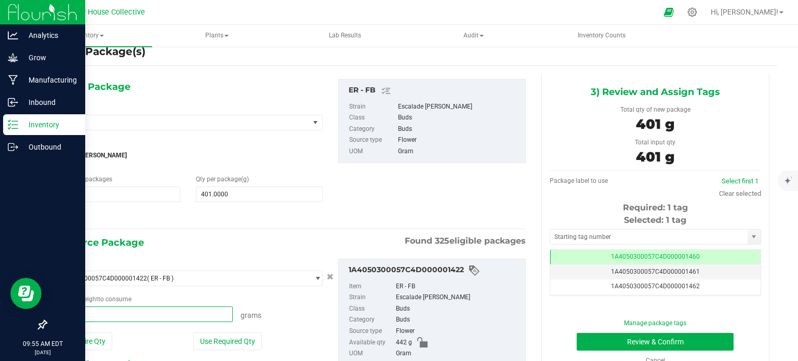
type input "401.0000 g"
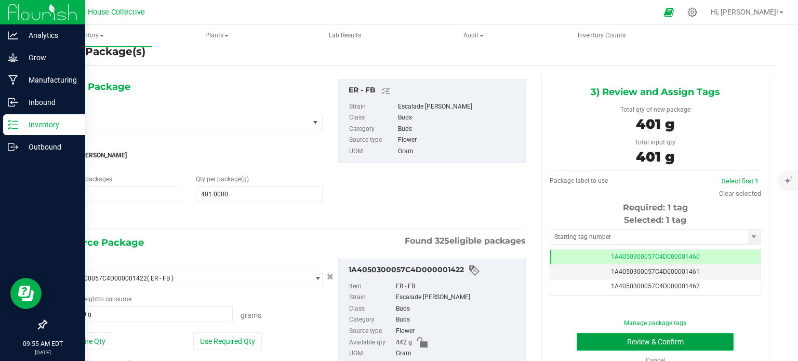
click at [599, 340] on button "Review & Confirm" at bounding box center [655, 342] width 157 height 18
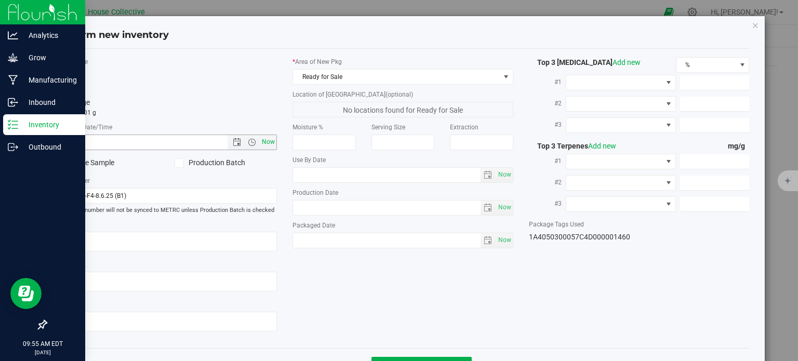
click at [268, 140] on span "Now" at bounding box center [269, 142] width 18 height 15
type input "[DATE] 9:55 AM"
click at [496, 243] on span "Now" at bounding box center [505, 240] width 18 height 15
type input "[DATE]"
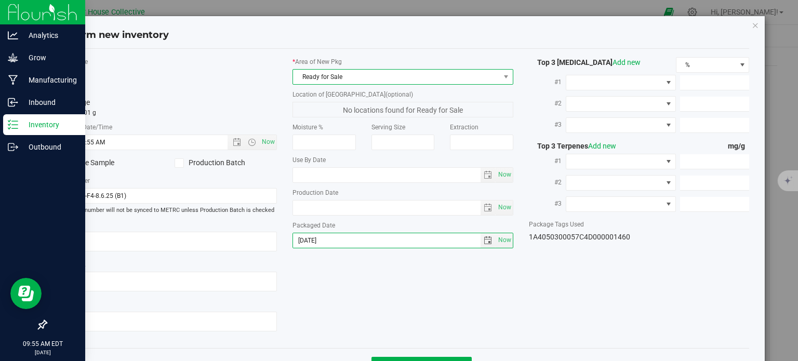
click at [464, 78] on span "Ready for Sale" at bounding box center [396, 77] width 207 height 15
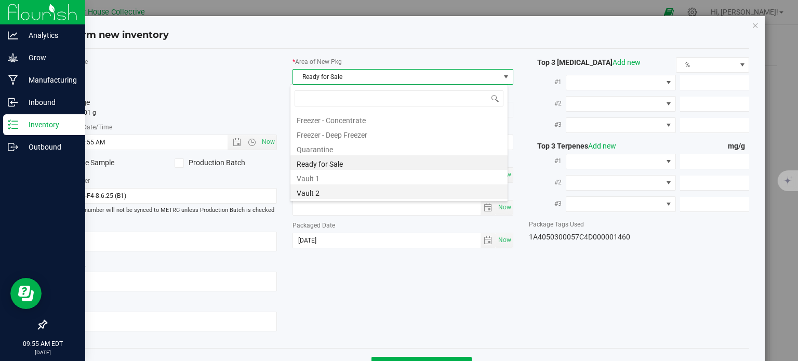
click at [347, 191] on li "Vault 2" at bounding box center [399, 192] width 217 height 15
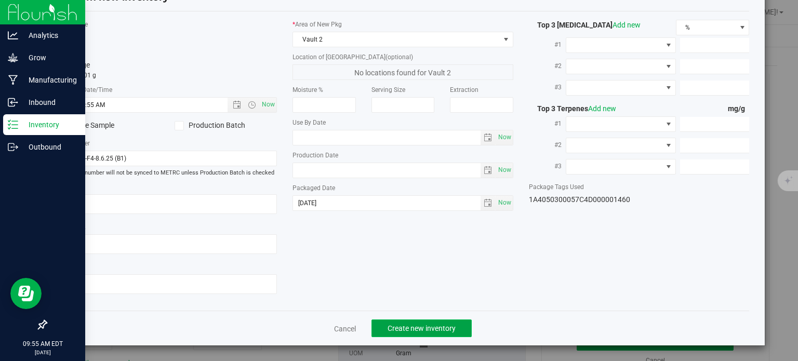
click at [400, 326] on span "Create new inventory" at bounding box center [422, 328] width 68 height 8
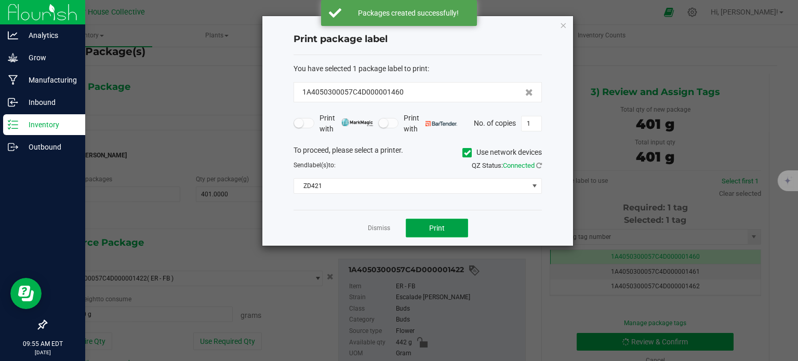
click at [431, 232] on button "Print" at bounding box center [437, 228] width 62 height 19
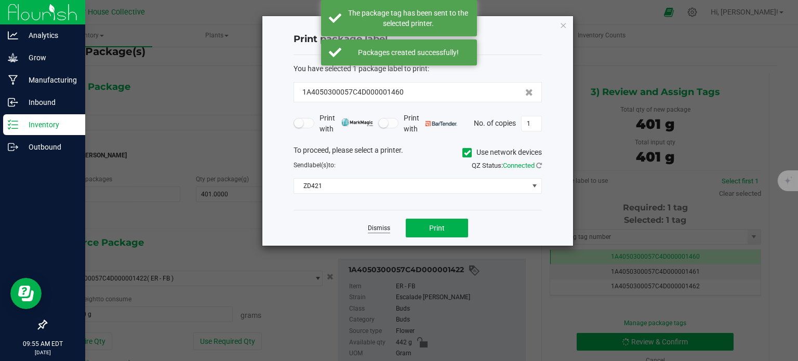
click at [384, 225] on link "Dismiss" at bounding box center [379, 228] width 22 height 9
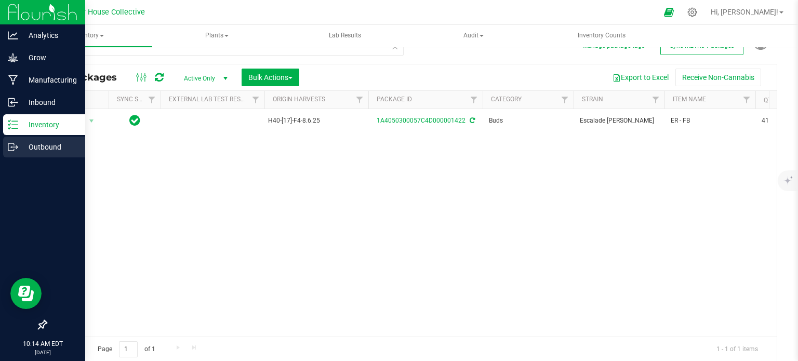
click at [10, 147] on icon at bounding box center [13, 147] width 10 height 10
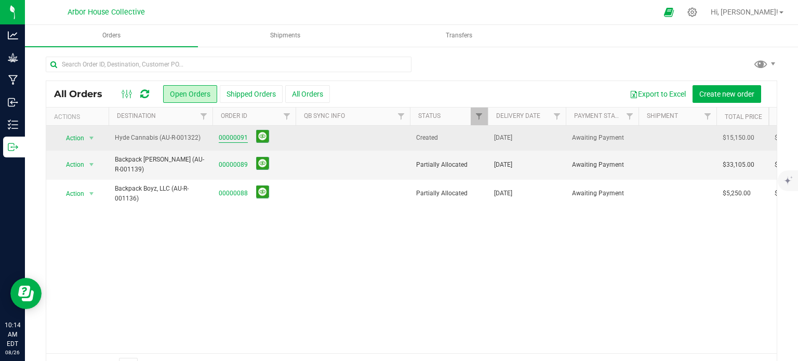
click at [235, 137] on link "00000091" at bounding box center [233, 138] width 29 height 10
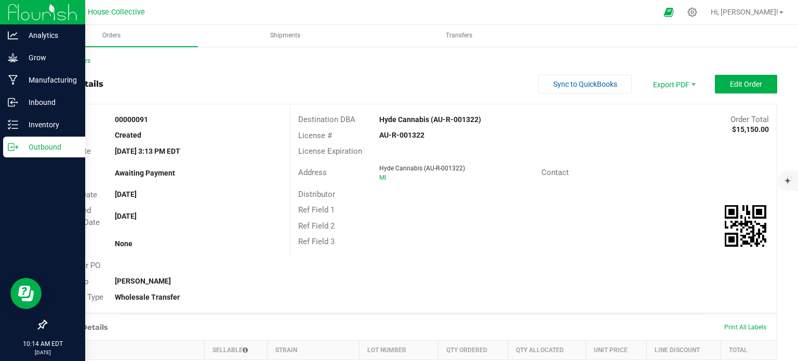
click at [18, 142] on p "Outbound" at bounding box center [49, 147] width 62 height 12
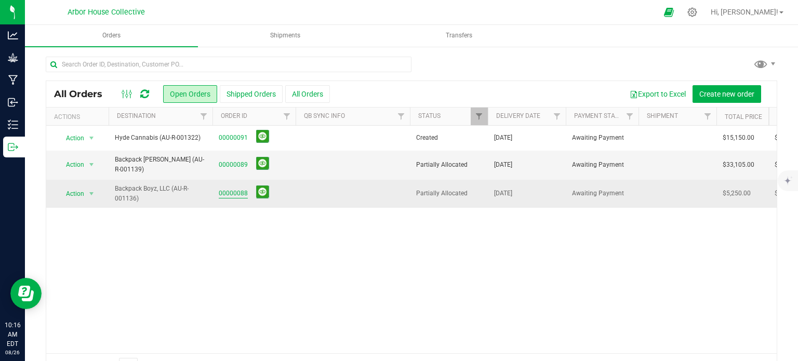
click at [236, 189] on link "00000088" at bounding box center [233, 194] width 29 height 10
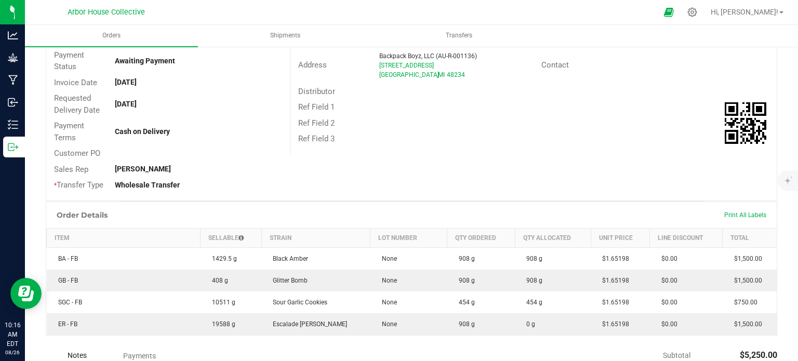
scroll to position [112, 0]
drag, startPoint x: 306, startPoint y: 212, endPoint x: 271, endPoint y: 210, distance: 34.9
click at [271, 210] on div "Order Details Print All Labels" at bounding box center [411, 215] width 731 height 26
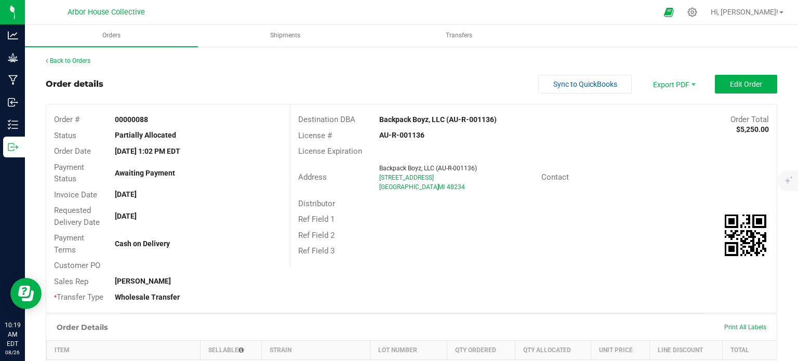
scroll to position [0, 0]
click at [733, 74] on div "Back to Orders Order details Sync to QuickBooks Export PDF Edit Order Order # 0…" at bounding box center [412, 337] width 732 height 562
click at [732, 84] on span "Edit Order" at bounding box center [746, 84] width 32 height 8
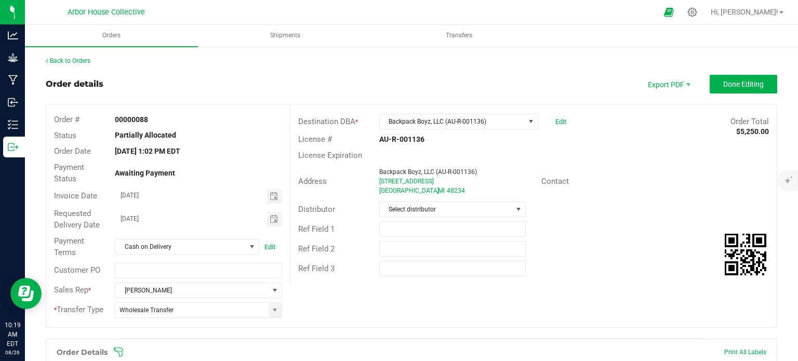
click at [116, 351] on icon at bounding box center [118, 352] width 10 height 10
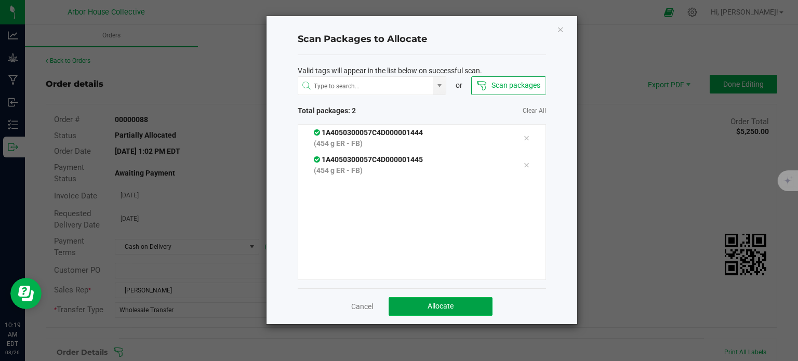
click at [447, 300] on button "Allocate" at bounding box center [441, 306] width 104 height 19
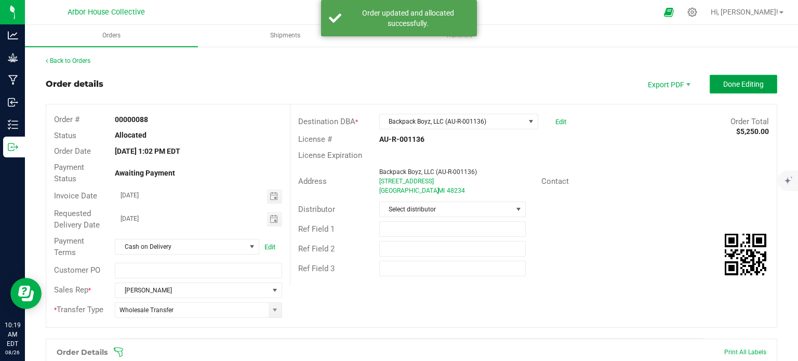
click at [760, 85] on button "Done Editing" at bounding box center [744, 84] width 68 height 19
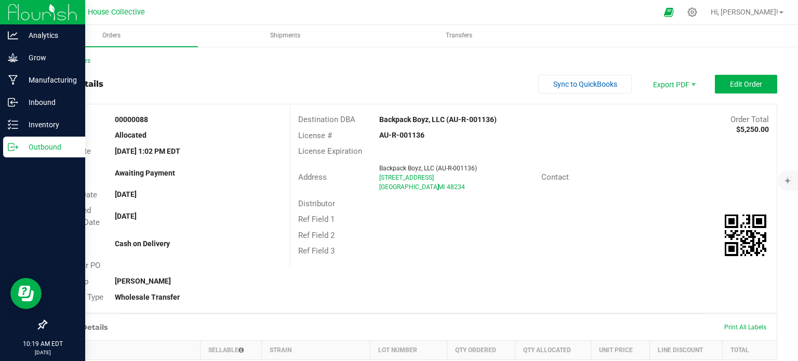
click at [21, 146] on p "Outbound" at bounding box center [49, 147] width 62 height 12
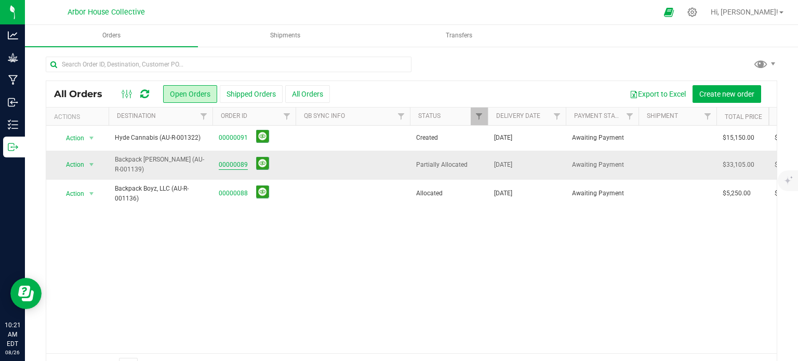
click at [231, 166] on link "00000089" at bounding box center [233, 165] width 29 height 10
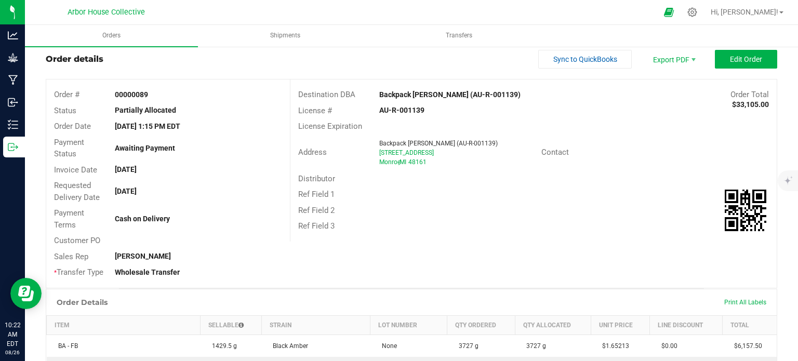
scroll to position [21, 0]
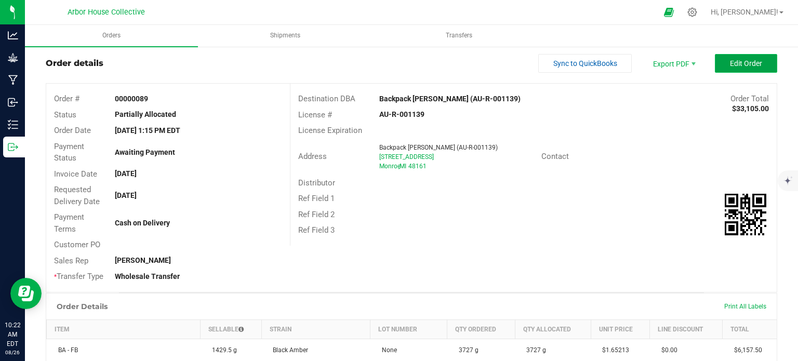
click at [730, 60] on span "Edit Order" at bounding box center [746, 63] width 32 height 8
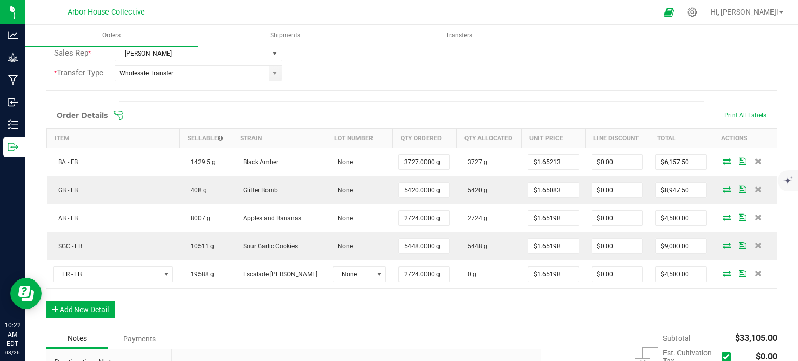
scroll to position [236, 0]
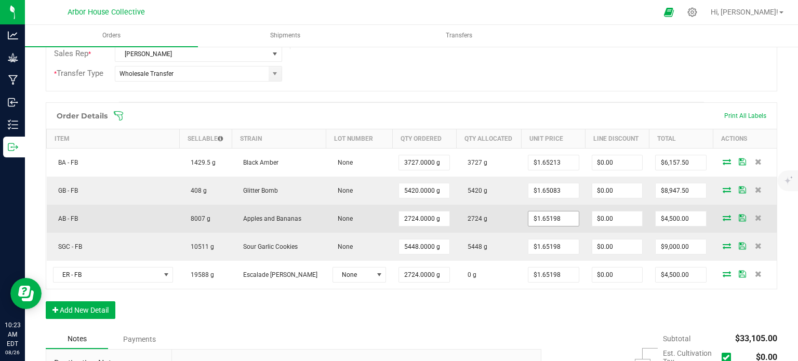
type input "1.65198"
click at [557, 220] on input "1.65198" at bounding box center [554, 219] width 50 height 15
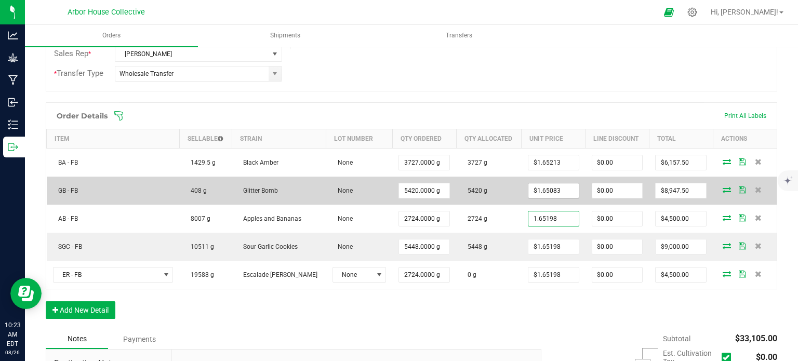
type input "1.65083"
type input "$1.65198"
type input "$4,499.99"
click at [554, 190] on input "1.65083" at bounding box center [554, 190] width 50 height 15
paste input "198"
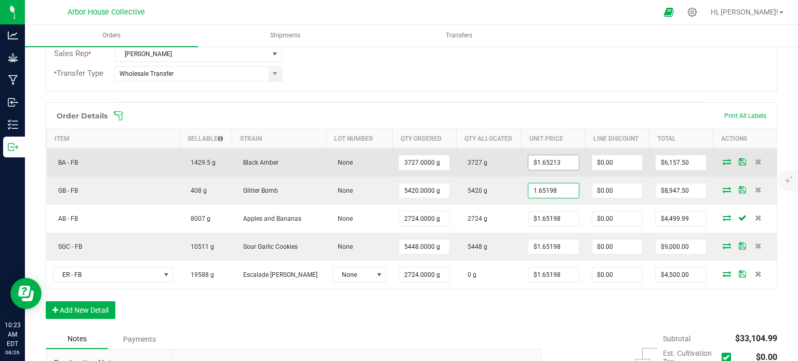
type input "1.65198"
type input "1.65213"
type input "$1.65198"
type input "$8,953.73"
click at [549, 161] on input "1.65213" at bounding box center [554, 162] width 50 height 15
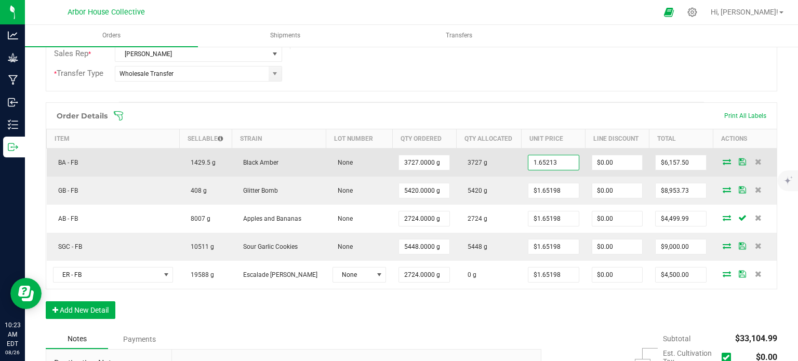
paste input "198"
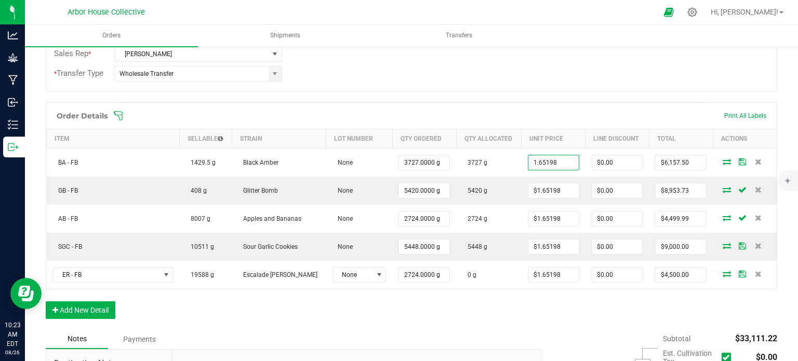
type input "$1.65198"
type input "$6,156.93"
click at [555, 108] on div "Order Details Print All Labels" at bounding box center [411, 116] width 731 height 26
click at [505, 337] on div "Notes Payments" at bounding box center [290, 340] width 488 height 20
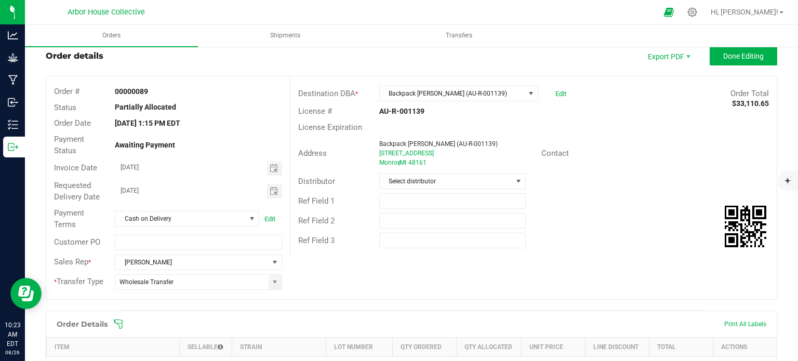
scroll to position [0, 0]
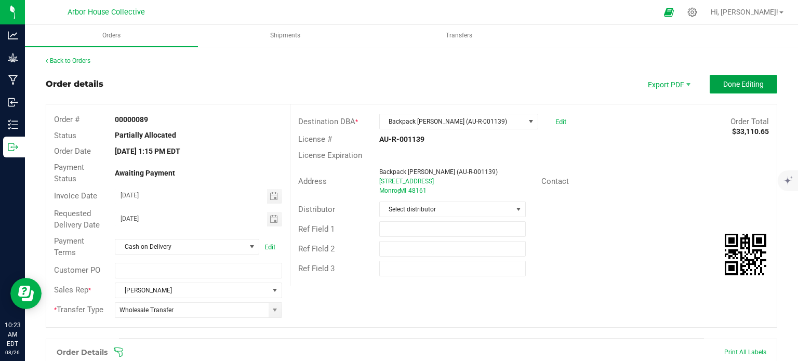
click at [746, 82] on span "Done Editing" at bounding box center [744, 84] width 41 height 8
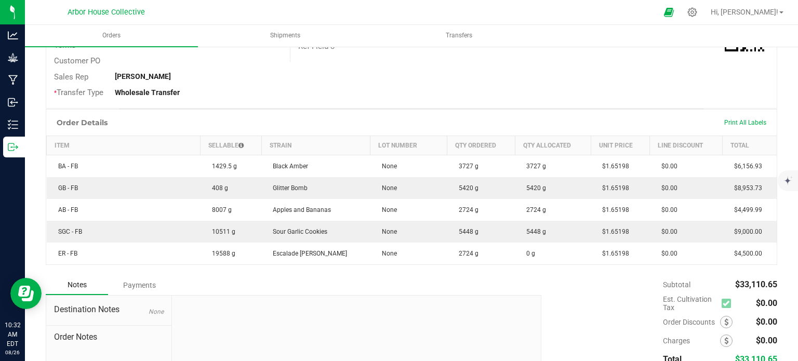
scroll to position [204, 0]
click at [503, 297] on div at bounding box center [356, 366] width 369 height 139
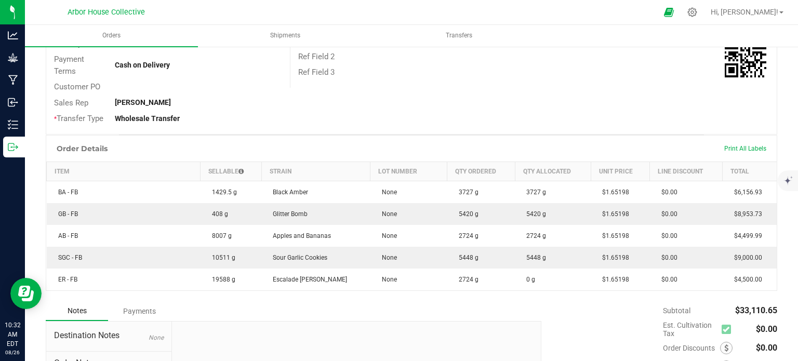
scroll to position [0, 0]
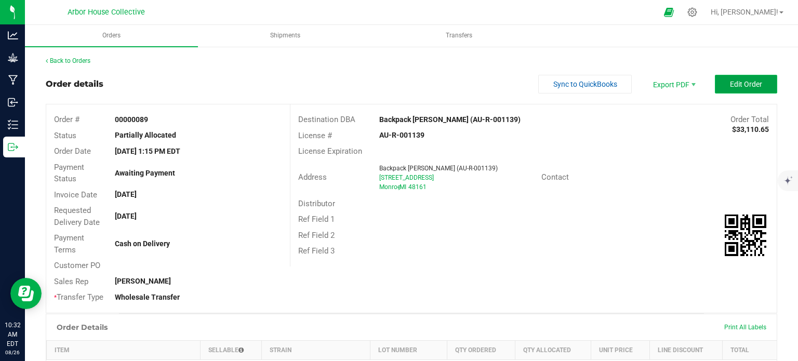
click at [730, 87] on span "Edit Order" at bounding box center [746, 84] width 32 height 8
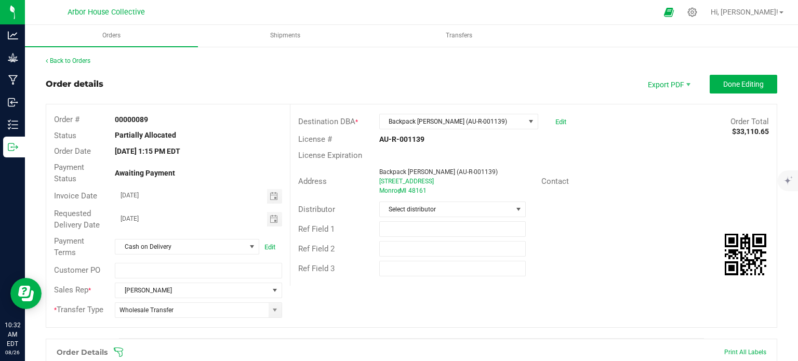
click at [119, 351] on icon at bounding box center [118, 352] width 10 height 10
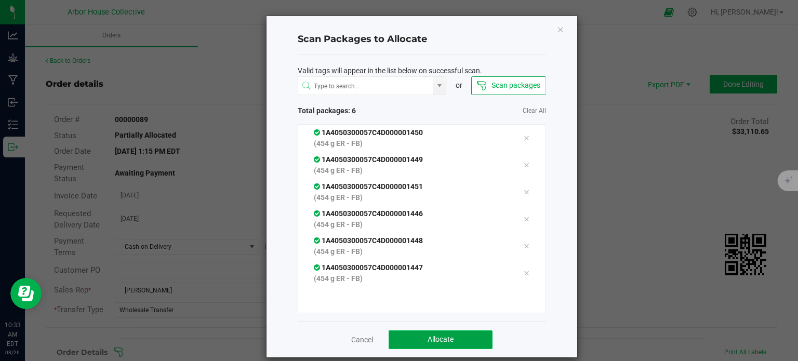
click at [392, 334] on button "Allocate" at bounding box center [441, 340] width 104 height 19
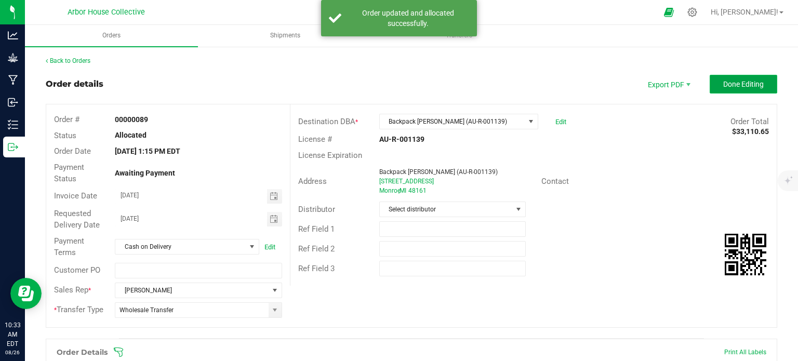
click at [724, 85] on span "Done Editing" at bounding box center [744, 84] width 41 height 8
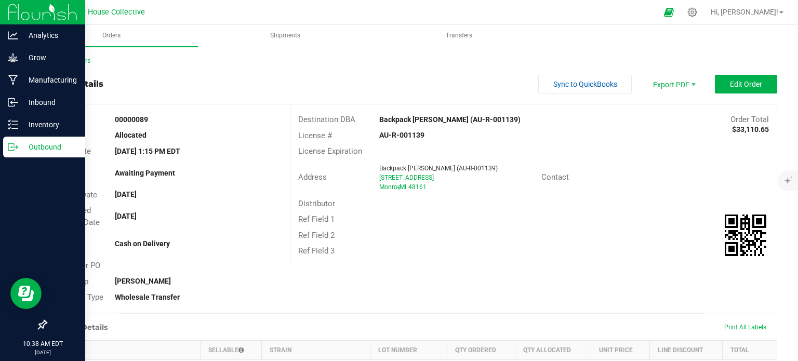
click at [42, 151] on p "Outbound" at bounding box center [49, 147] width 62 height 12
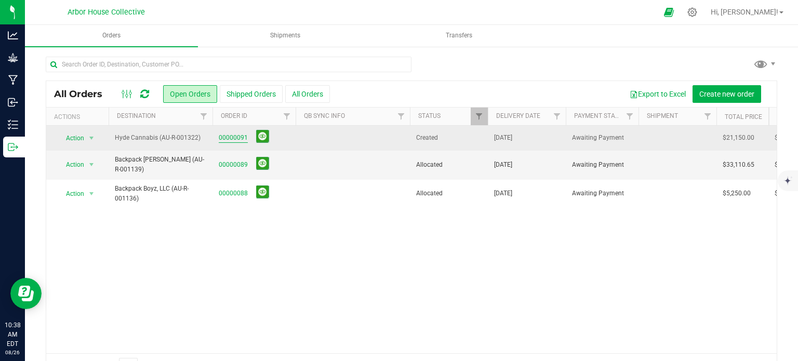
click at [232, 137] on link "00000091" at bounding box center [233, 138] width 29 height 10
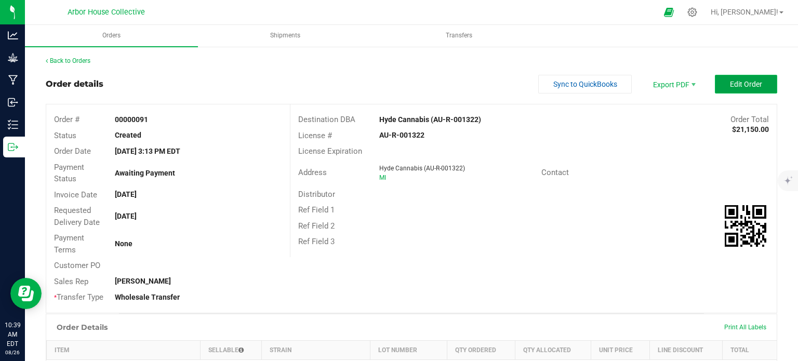
click at [761, 78] on button "Edit Order" at bounding box center [746, 84] width 62 height 19
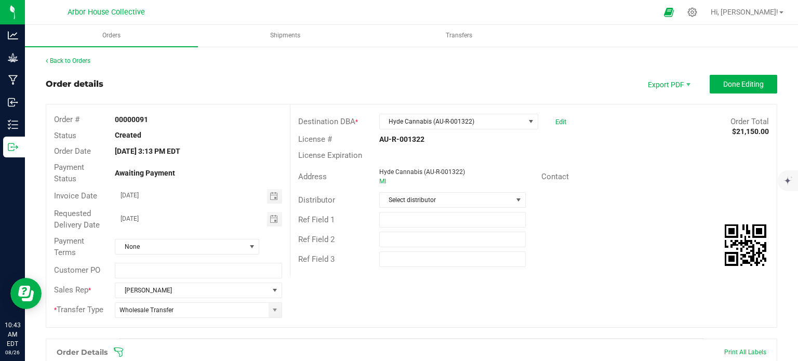
click at [204, 104] on div "Order # 00000091 Status Created Order Date Aug 25, 2025 3:13 PM EDT Payment Sta…" at bounding box center [412, 216] width 732 height 224
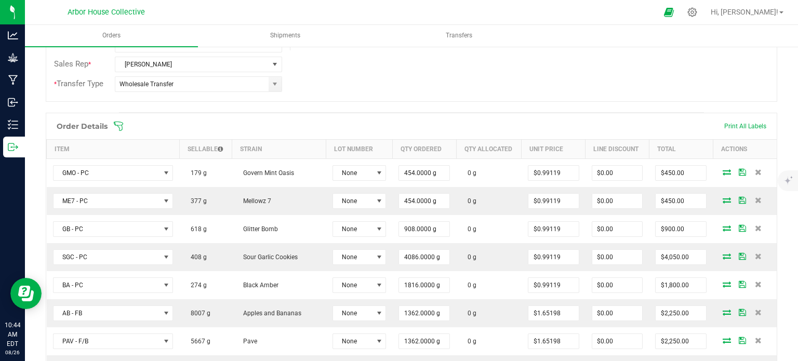
scroll to position [227, 0]
click at [117, 124] on icon at bounding box center [118, 125] width 9 height 9
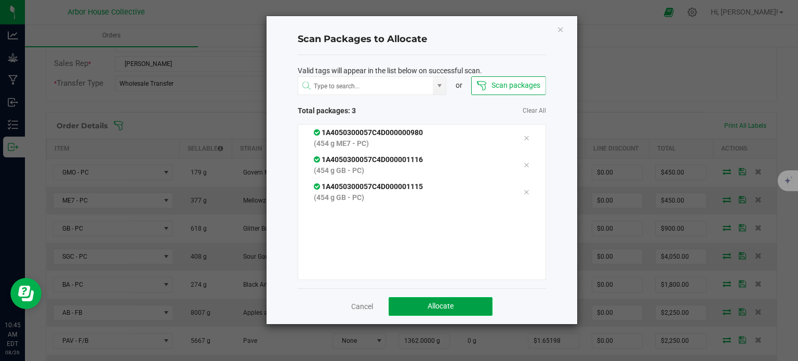
click at [412, 301] on button "Allocate" at bounding box center [441, 306] width 104 height 19
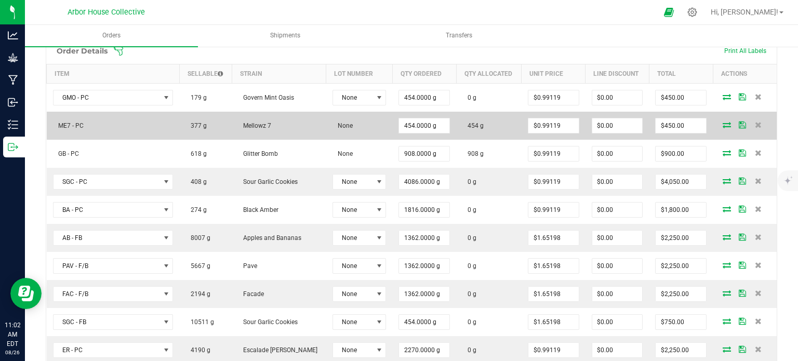
scroll to position [264, 0]
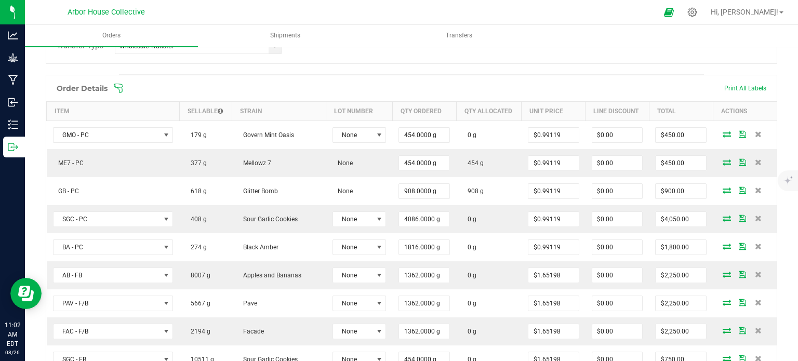
click at [125, 86] on span at bounding box center [479, 88] width 732 height 10
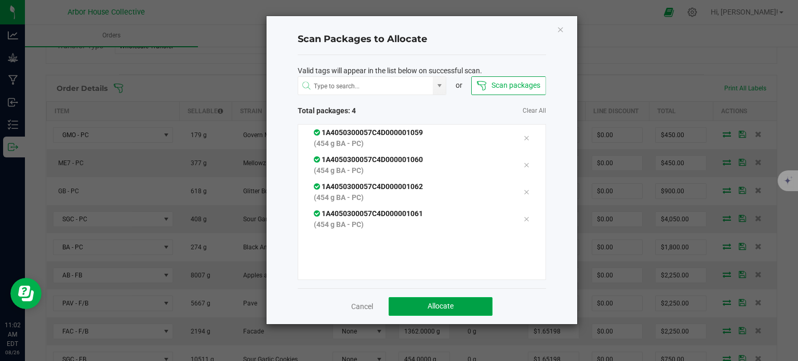
click at [410, 306] on button "Allocate" at bounding box center [441, 306] width 104 height 19
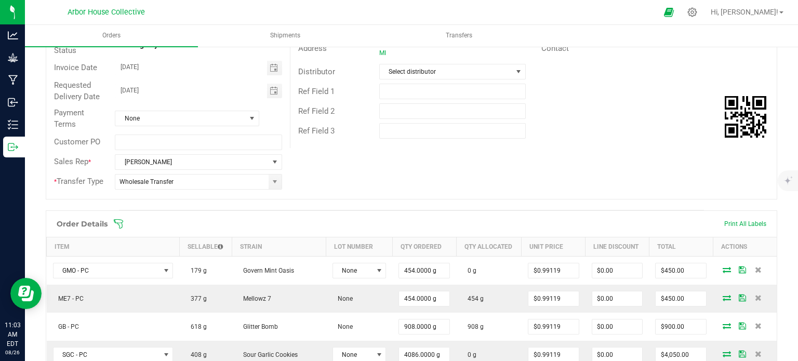
scroll to position [126, 0]
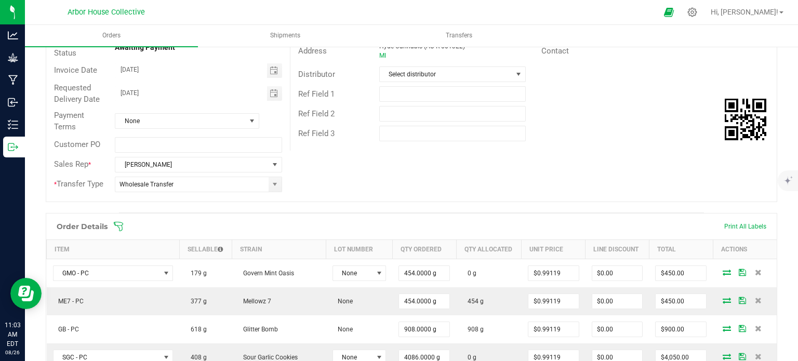
click at [122, 225] on icon at bounding box center [118, 226] width 9 height 9
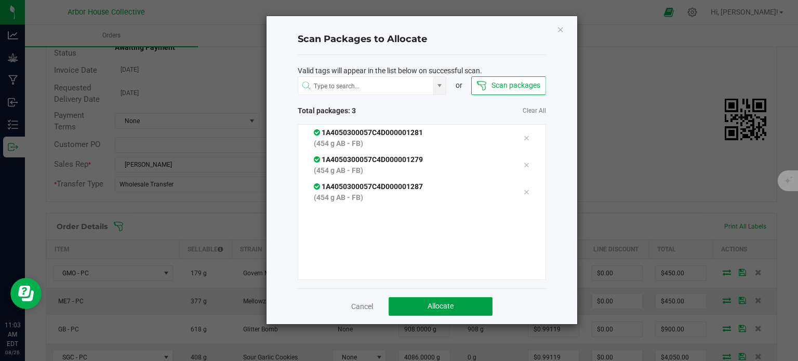
click at [416, 305] on button "Allocate" at bounding box center [441, 306] width 104 height 19
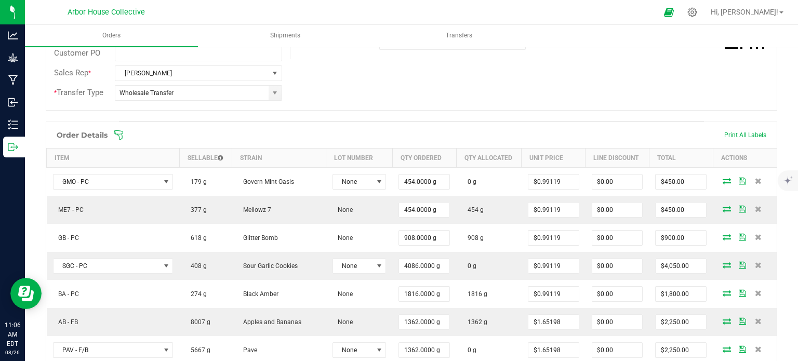
scroll to position [218, 0]
click at [123, 130] on icon at bounding box center [118, 134] width 10 height 10
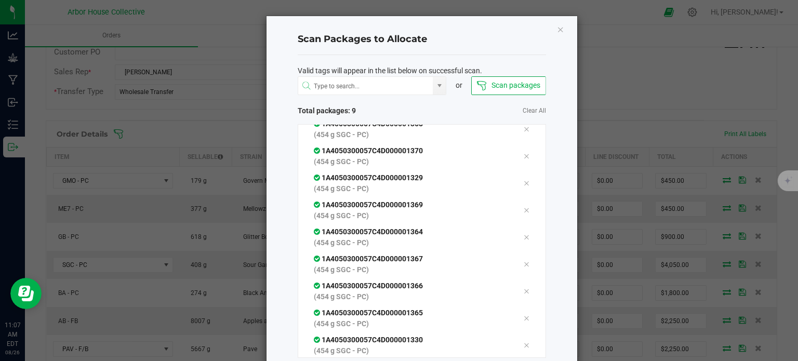
scroll to position [56, 0]
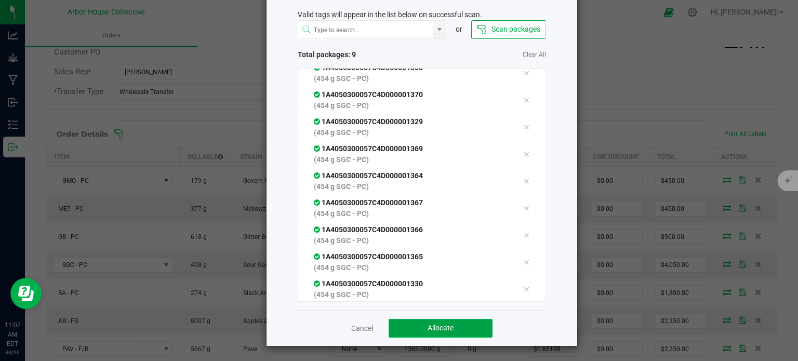
click at [433, 324] on span "Allocate" at bounding box center [441, 328] width 26 height 8
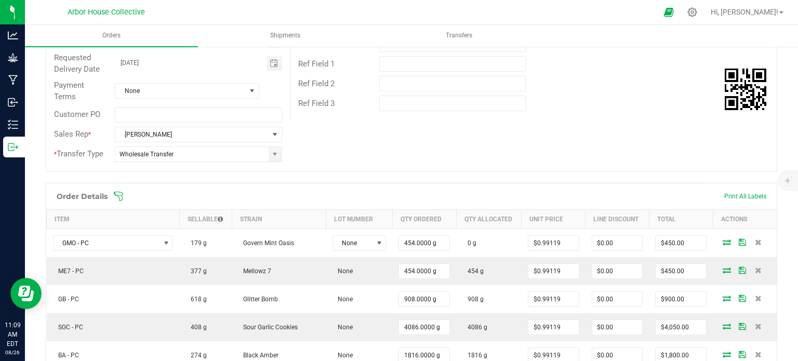
scroll to position [155, 0]
click at [123, 192] on icon at bounding box center [118, 197] width 10 height 10
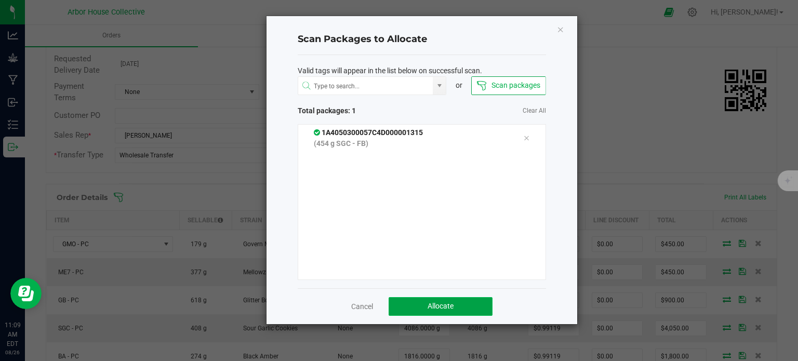
click at [429, 300] on button "Allocate" at bounding box center [441, 306] width 104 height 19
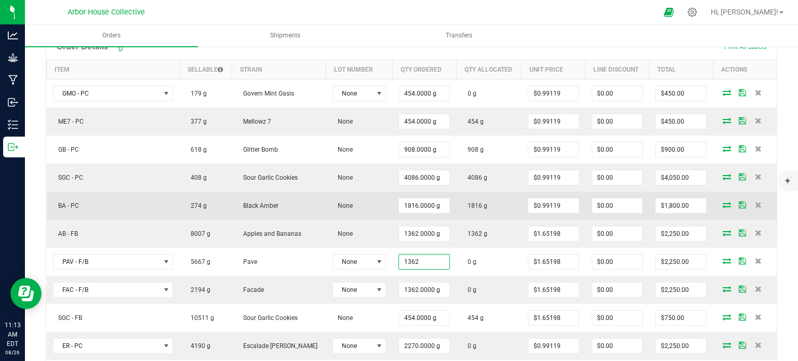
scroll to position [305, 0]
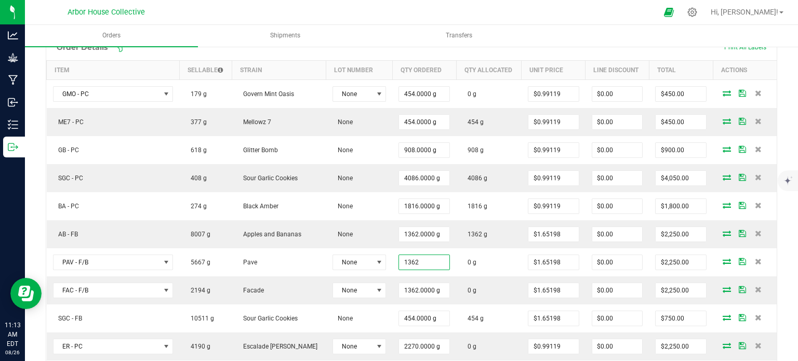
type input "1362.0000 g"
click at [123, 49] on icon at bounding box center [118, 47] width 10 height 10
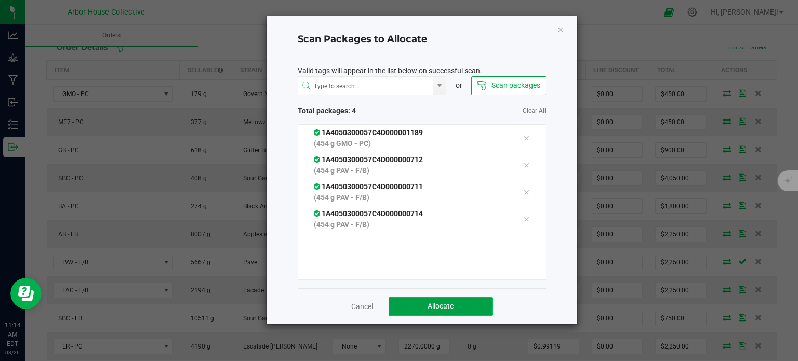
click at [405, 301] on button "Allocate" at bounding box center [441, 306] width 104 height 19
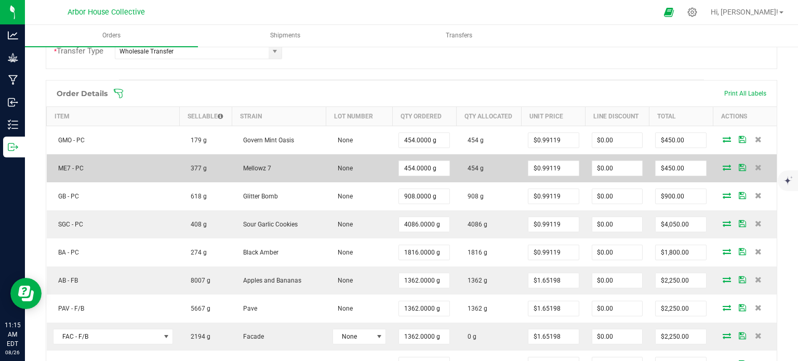
scroll to position [257, 0]
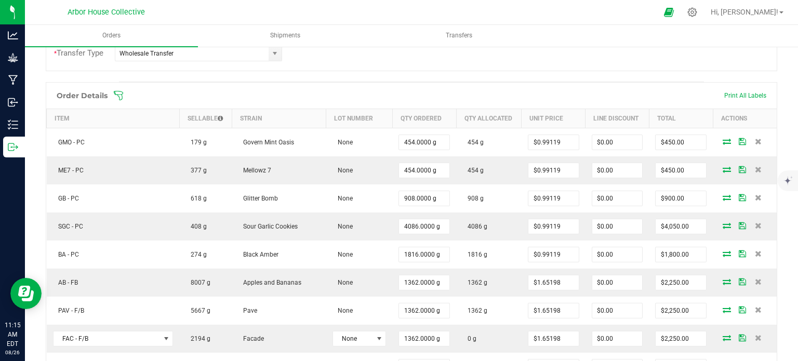
click at [121, 93] on icon at bounding box center [118, 95] width 10 height 10
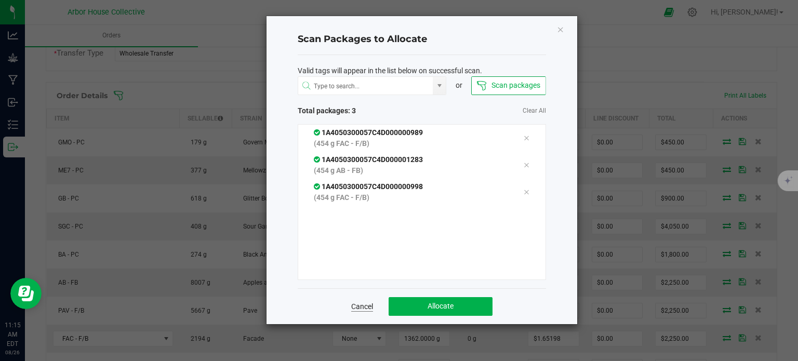
click at [364, 305] on link "Cancel" at bounding box center [362, 306] width 22 height 10
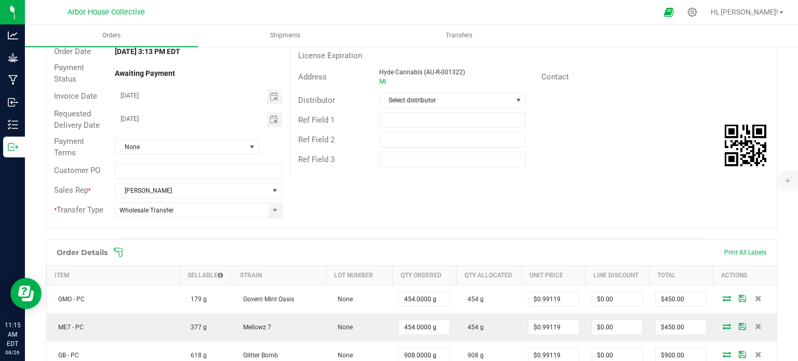
scroll to position [100, 0]
click at [119, 251] on icon at bounding box center [118, 252] width 10 height 10
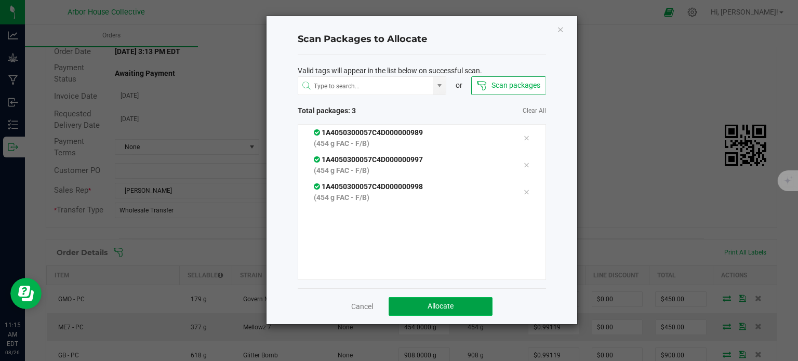
click at [446, 304] on span "Allocate" at bounding box center [441, 306] width 26 height 8
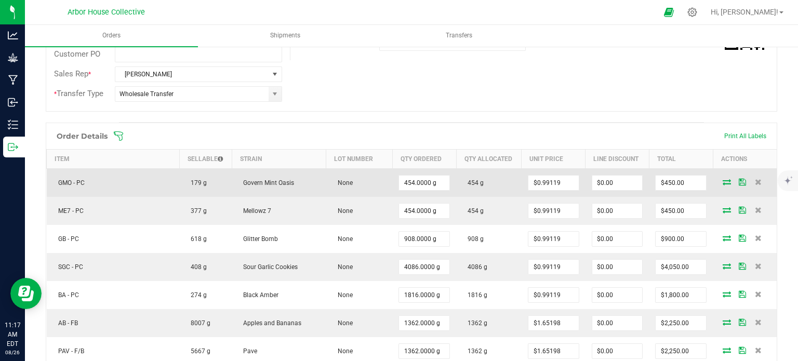
scroll to position [216, 0]
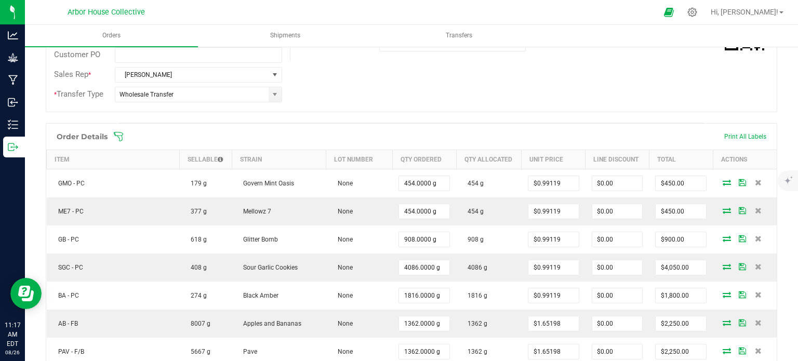
click at [119, 132] on icon at bounding box center [118, 137] width 10 height 10
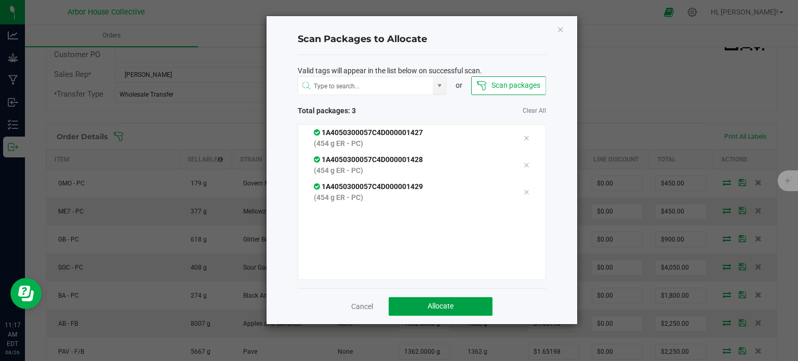
click at [410, 307] on button "Allocate" at bounding box center [441, 306] width 104 height 19
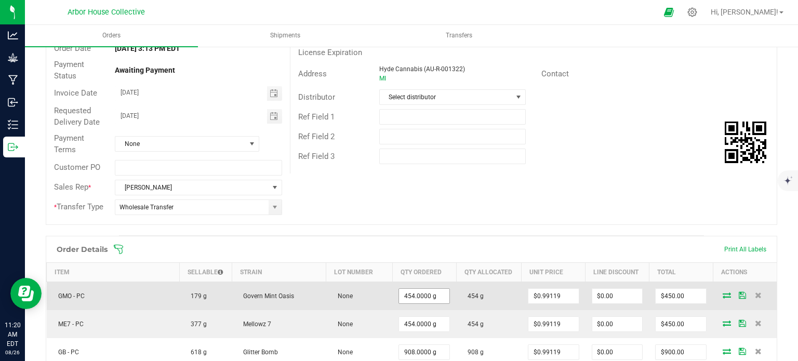
scroll to position [104, 0]
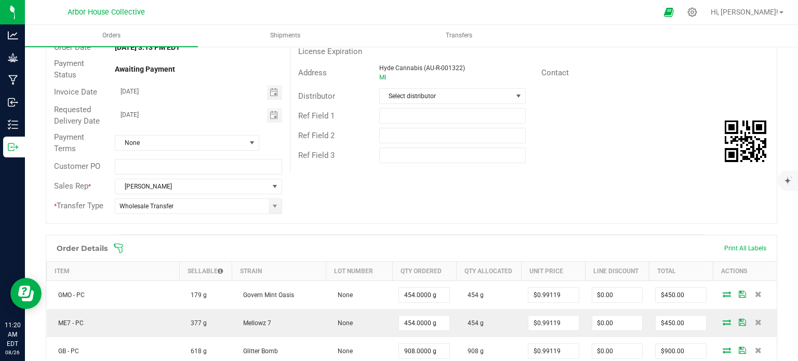
click at [118, 243] on icon at bounding box center [118, 248] width 10 height 10
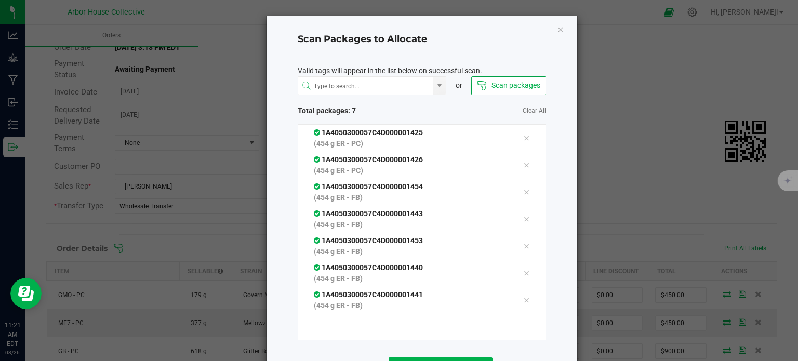
scroll to position [37, 0]
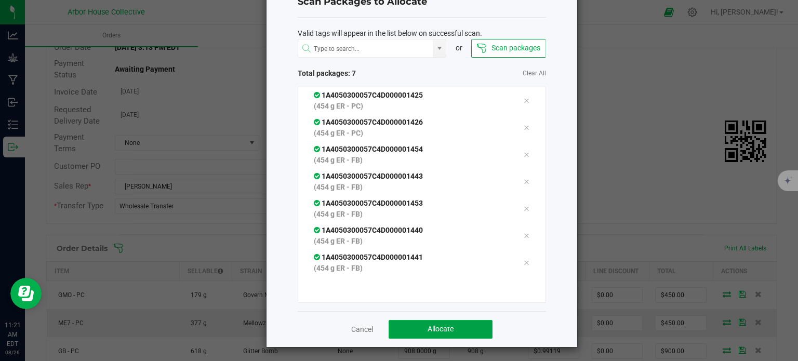
click at [410, 326] on button "Allocate" at bounding box center [441, 329] width 104 height 19
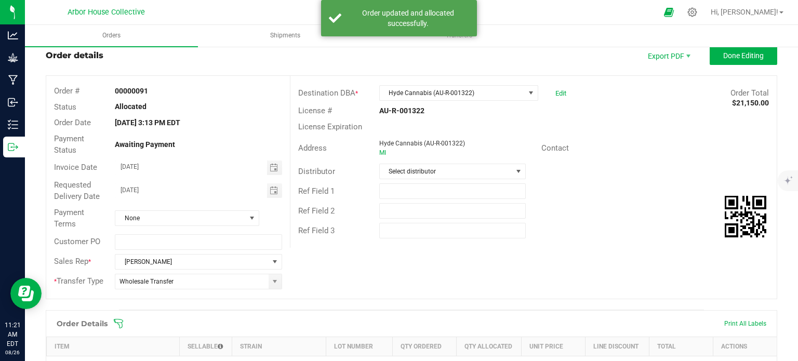
scroll to position [27, 0]
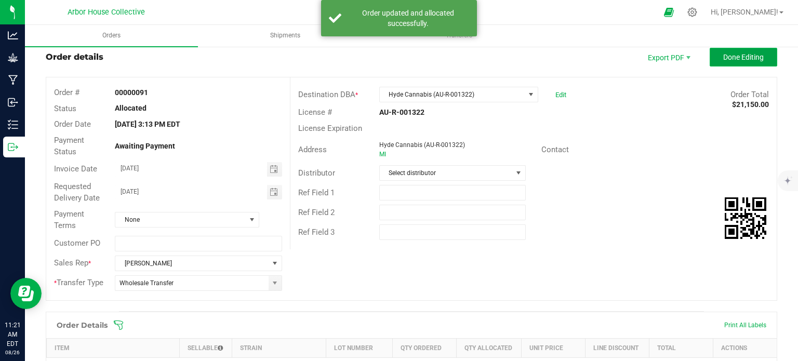
click at [738, 58] on span "Done Editing" at bounding box center [744, 57] width 41 height 8
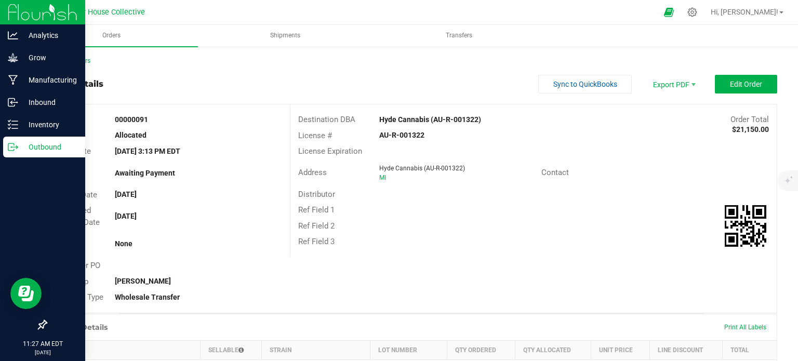
click at [9, 148] on icon at bounding box center [13, 147] width 10 height 10
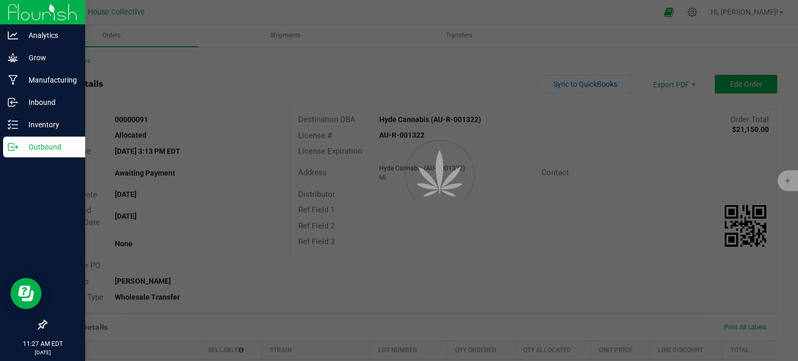
click at [9, 147] on icon at bounding box center [13, 147] width 10 height 10
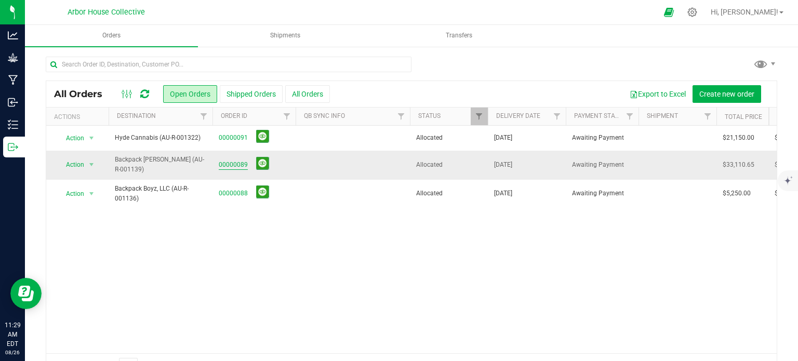
click at [234, 162] on link "00000089" at bounding box center [233, 165] width 29 height 10
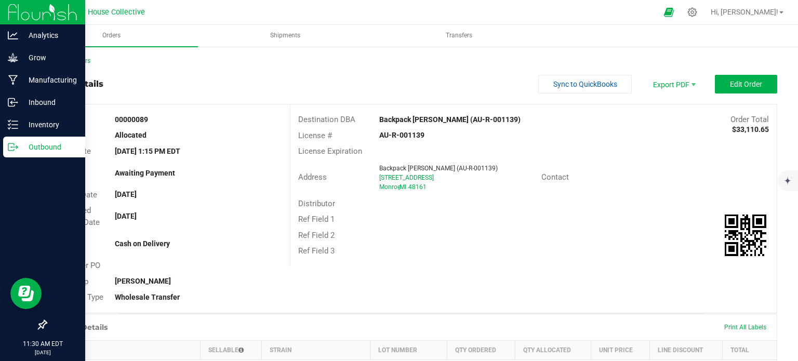
click at [18, 145] on p "Outbound" at bounding box center [49, 147] width 62 height 12
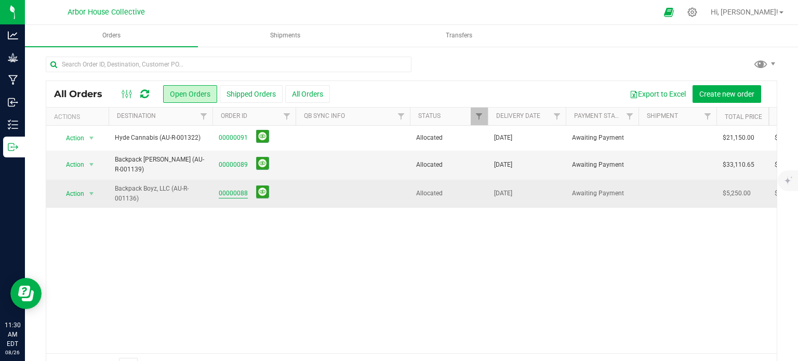
click at [241, 195] on link "00000088" at bounding box center [233, 194] width 29 height 10
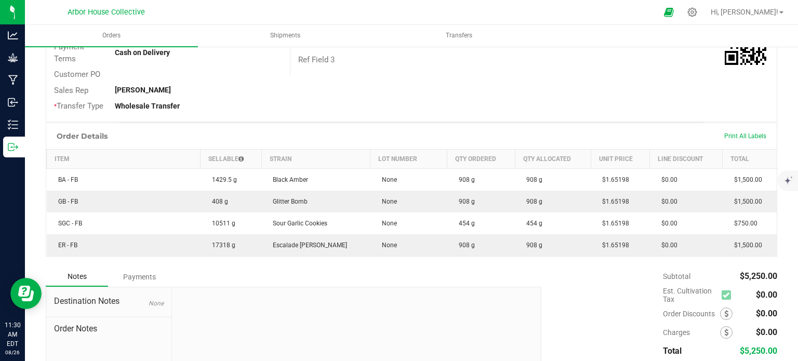
scroll to position [191, 0]
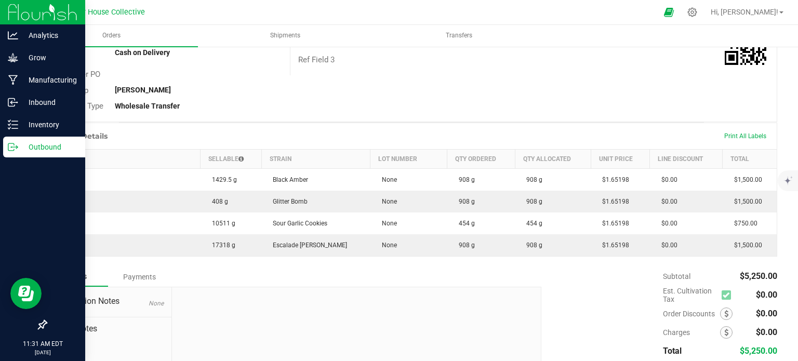
click at [19, 145] on p "Outbound" at bounding box center [49, 147] width 62 height 12
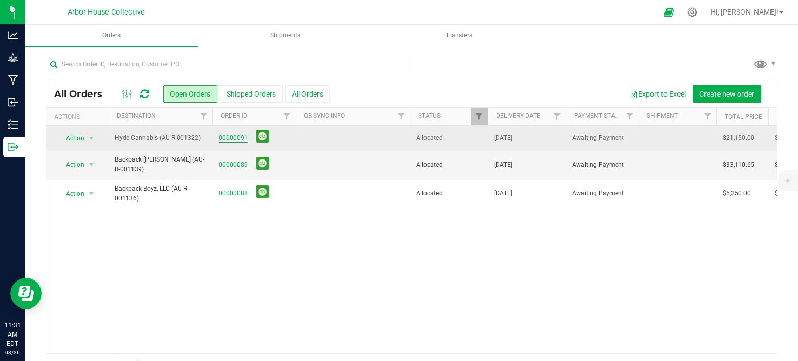
click at [223, 137] on link "00000091" at bounding box center [233, 138] width 29 height 10
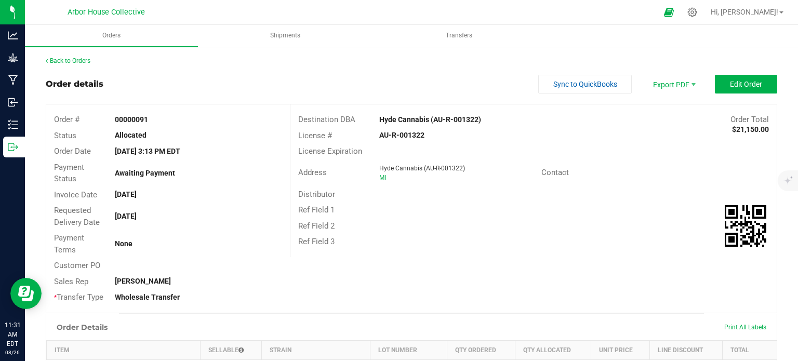
click at [391, 134] on strong "AU-R-001322" at bounding box center [401, 135] width 45 height 8
copy strong "AU-R-001322"
click at [405, 137] on strong "AU-R-001322" at bounding box center [401, 135] width 45 height 8
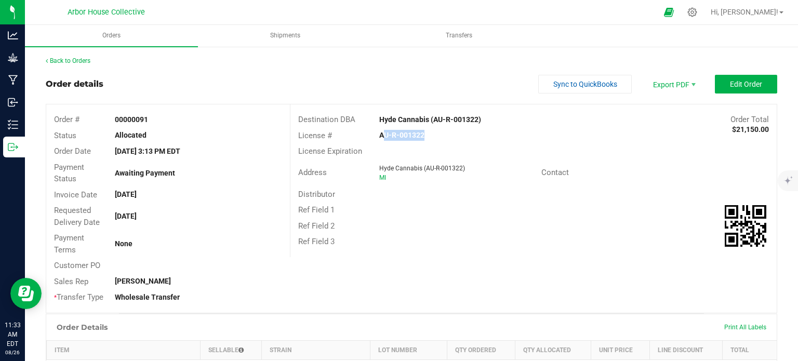
click at [405, 137] on strong "AU-R-001322" at bounding box center [401, 135] width 45 height 8
copy strong "AU-R-001322"
click at [89, 56] on div "Back to Orders" at bounding box center [412, 60] width 732 height 9
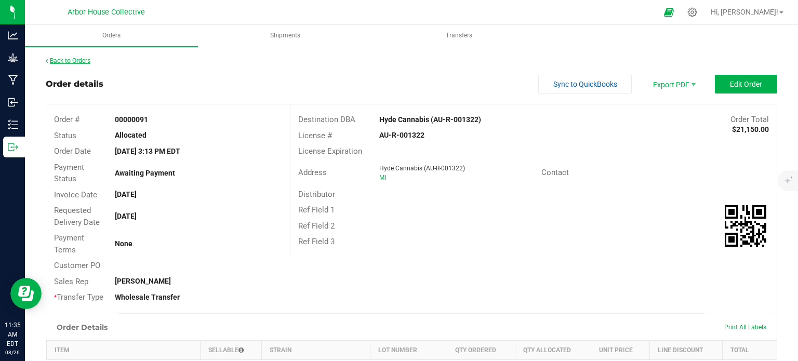
click at [89, 60] on link "Back to Orders" at bounding box center [68, 60] width 45 height 7
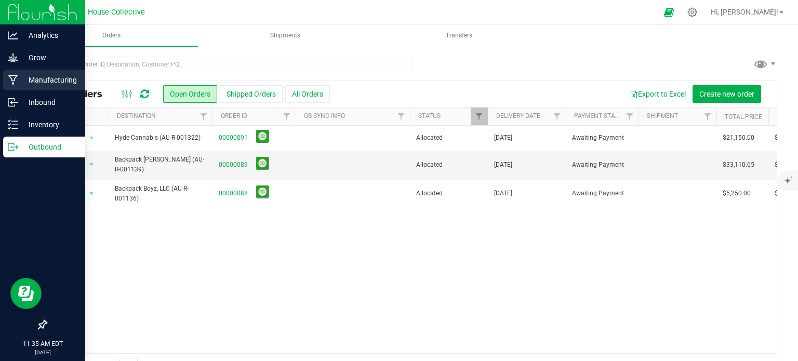
click at [33, 86] on p "Manufacturing" at bounding box center [49, 80] width 62 height 12
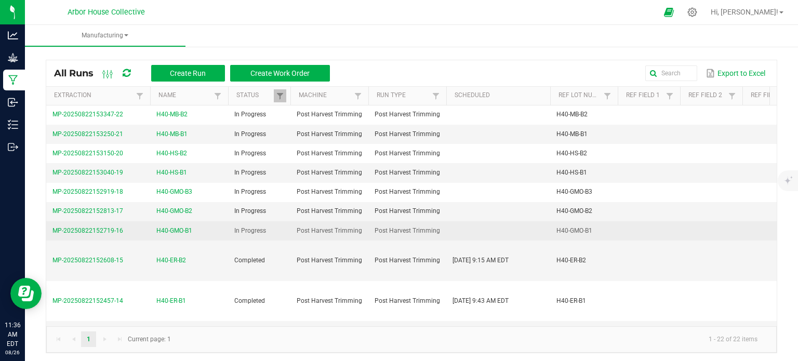
click at [98, 229] on span "MP-20250822152719-16" at bounding box center [87, 230] width 71 height 7
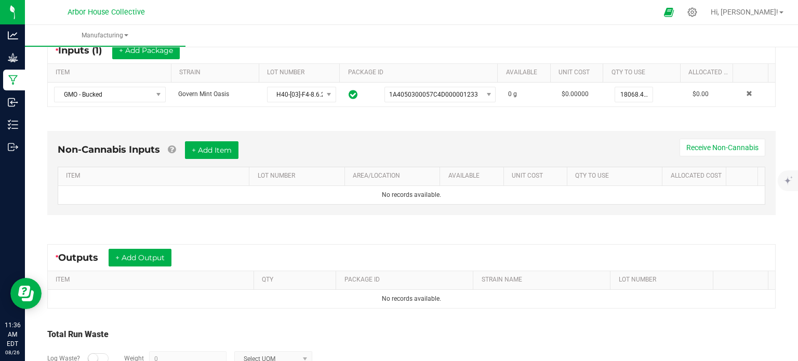
scroll to position [207, 0]
click at [160, 249] on button "+ Add Output" at bounding box center [140, 257] width 63 height 18
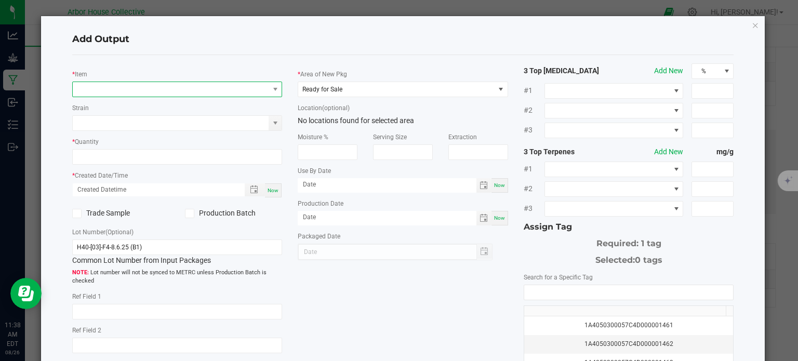
click at [114, 92] on span "NO DATA FOUND" at bounding box center [171, 89] width 196 height 15
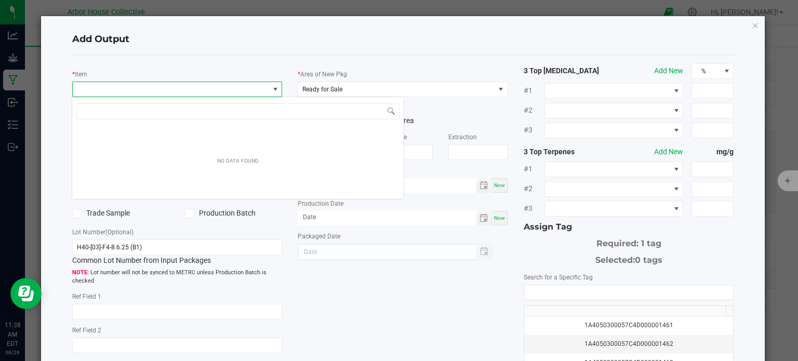
scroll to position [15, 208]
type input "GMO - F"
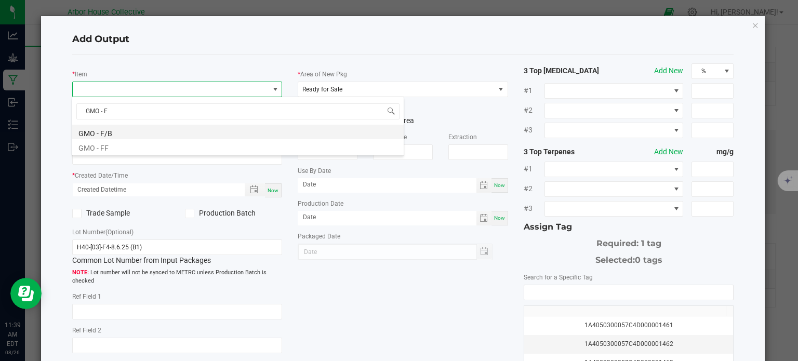
click at [119, 134] on li "GMO - F/B" at bounding box center [238, 132] width 332 height 15
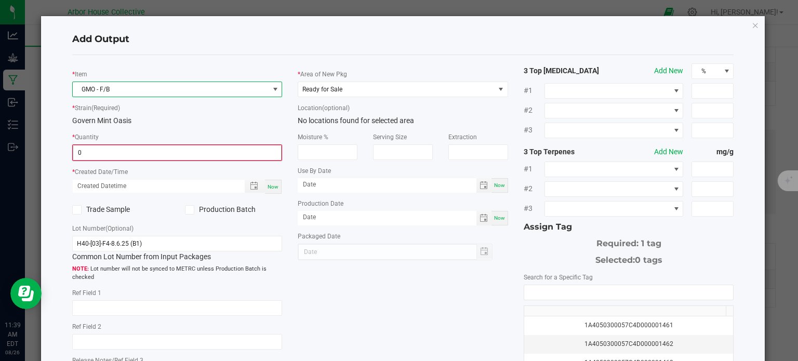
click at [122, 151] on input "0" at bounding box center [177, 153] width 208 height 15
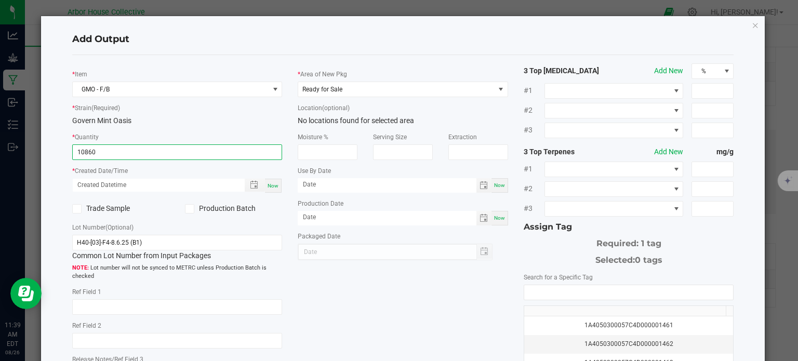
type input "10860.0000 g"
click at [274, 189] on div "Now" at bounding box center [273, 186] width 17 height 14
type input "08/26/2025 11:39 AM"
type input "[DATE]"
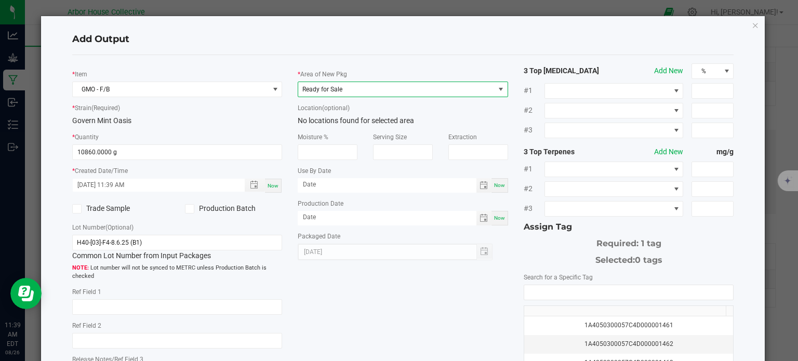
click at [426, 87] on span "Ready for Sale" at bounding box center [396, 89] width 196 height 15
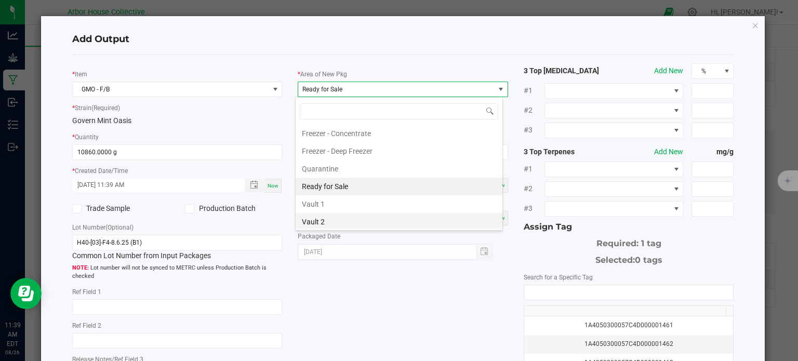
click at [370, 217] on li "Vault 2" at bounding box center [399, 222] width 207 height 18
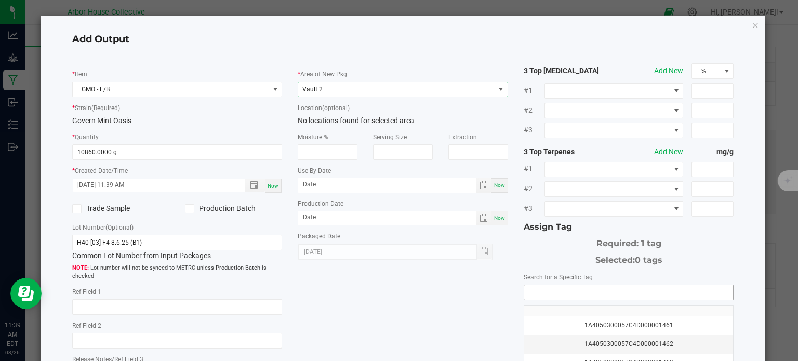
click at [554, 288] on input "NO DATA FOUND" at bounding box center [628, 292] width 209 height 15
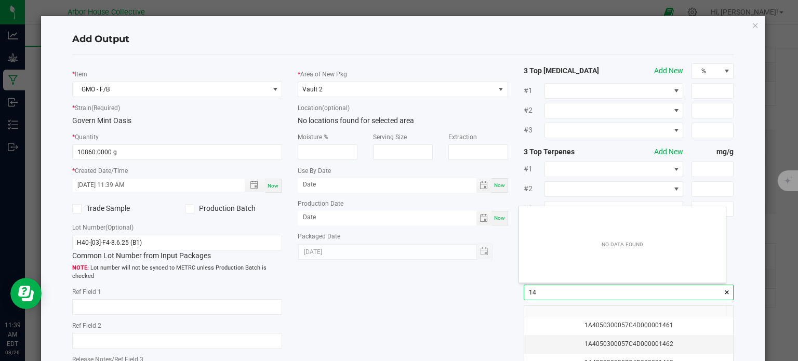
scroll to position [15, 207]
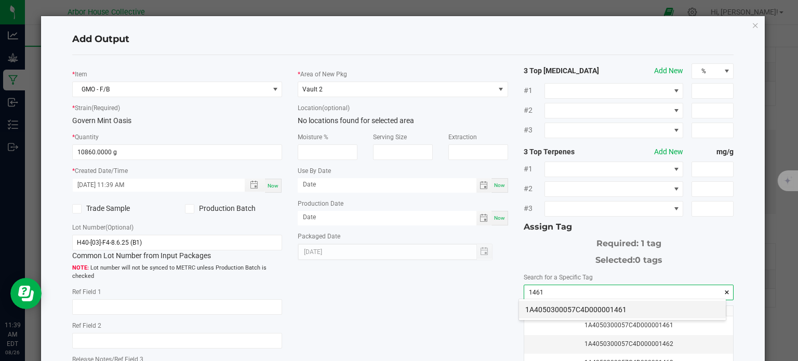
click at [555, 307] on li "1A4050300057C4D000001461" at bounding box center [622, 310] width 207 height 18
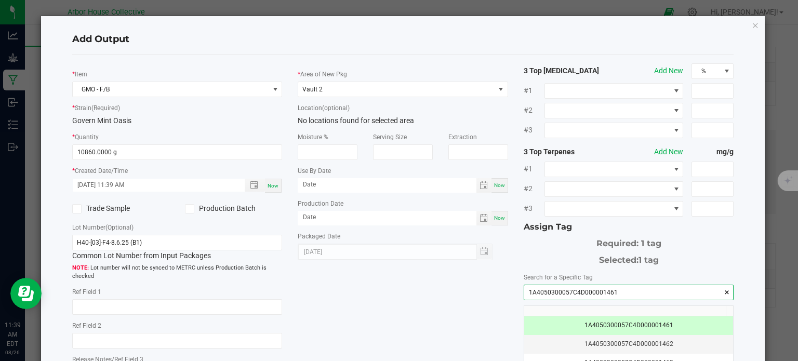
type input "1A4050300057C4D000001461"
click at [446, 306] on div "* Item GMO - F/B * Strain (Required) Govern Mint Oasis * Quantity 10860.0000 g …" at bounding box center [403, 249] width 678 height 373
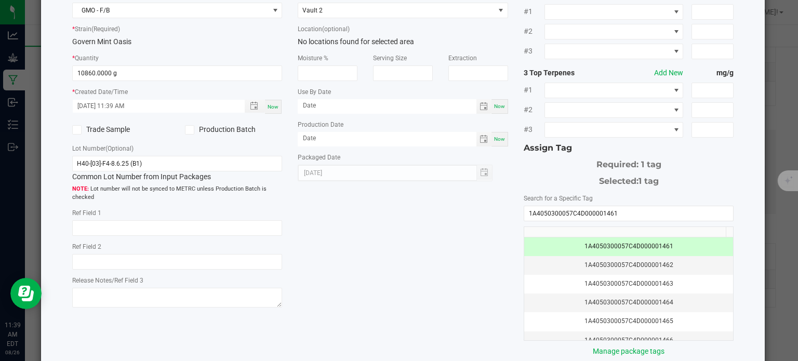
scroll to position [133, 0]
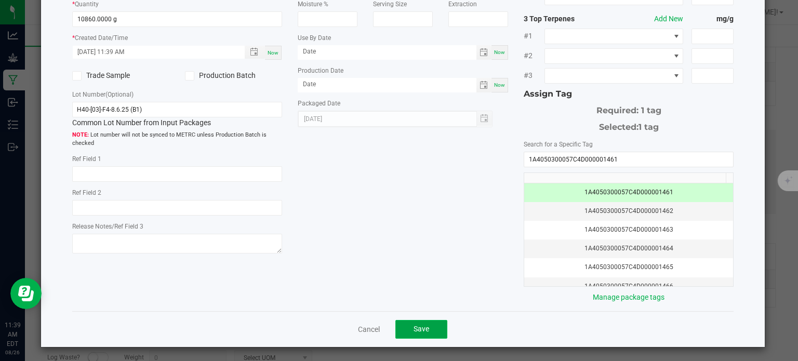
click at [428, 326] on button "Save" at bounding box center [422, 329] width 52 height 19
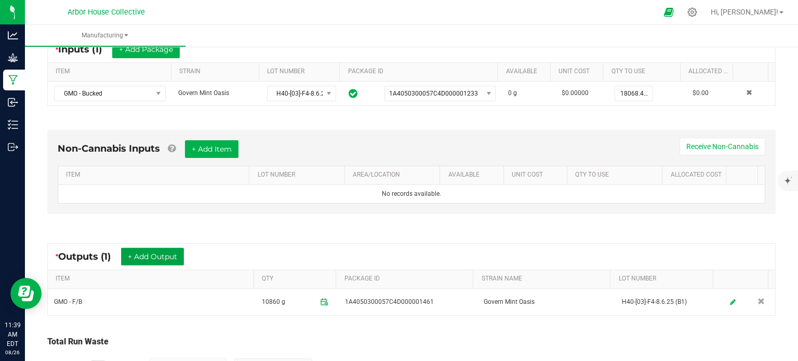
click at [179, 253] on button "+ Add Output" at bounding box center [152, 257] width 63 height 18
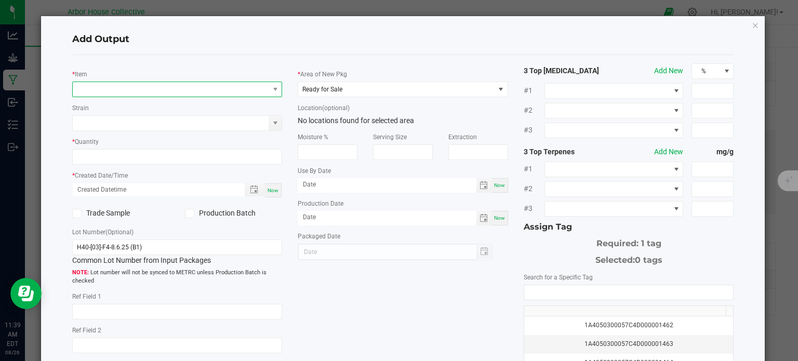
click at [156, 85] on span "NO DATA FOUND" at bounding box center [171, 89] width 196 height 15
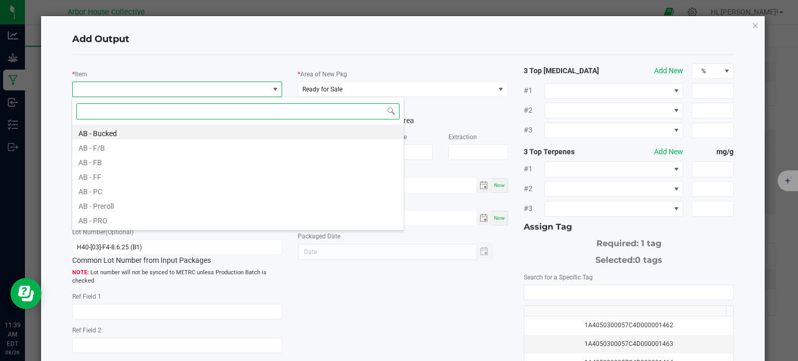
scroll to position [15, 208]
type input "GMO - pc"
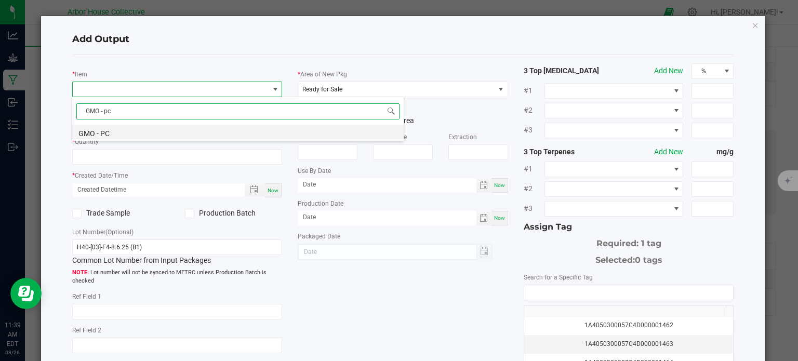
click at [125, 128] on li "GMO - PC" at bounding box center [238, 132] width 332 height 15
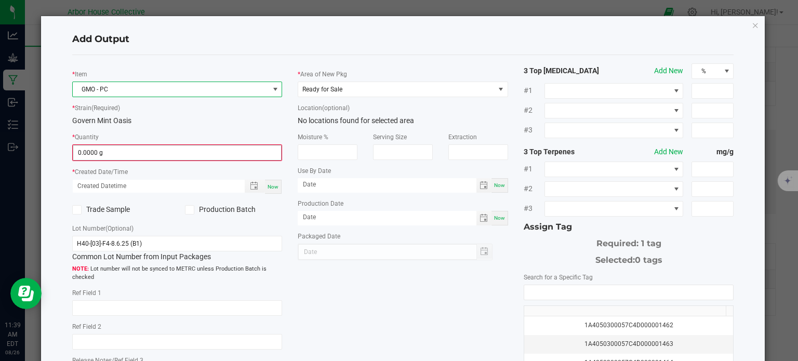
click at [121, 153] on input "0.0000 g" at bounding box center [177, 153] width 208 height 15
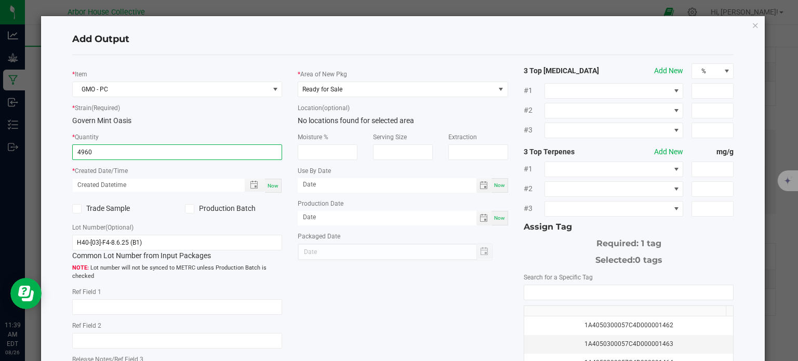
type input "4960.0000 g"
click at [276, 189] on div "Now" at bounding box center [273, 186] width 17 height 14
type input "08/26/2025 11:39 AM"
type input "[DATE]"
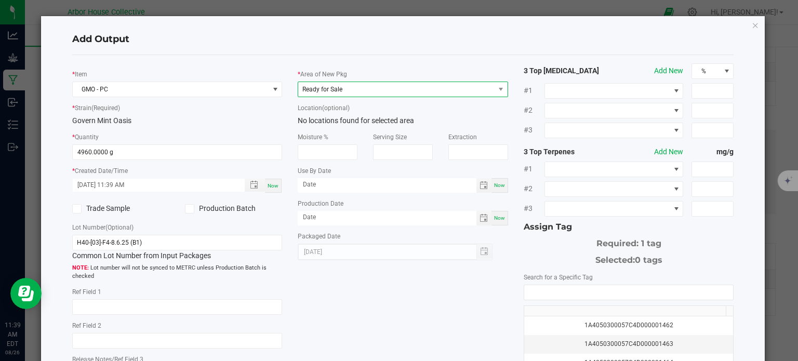
click at [454, 91] on span "Ready for Sale" at bounding box center [396, 89] width 196 height 15
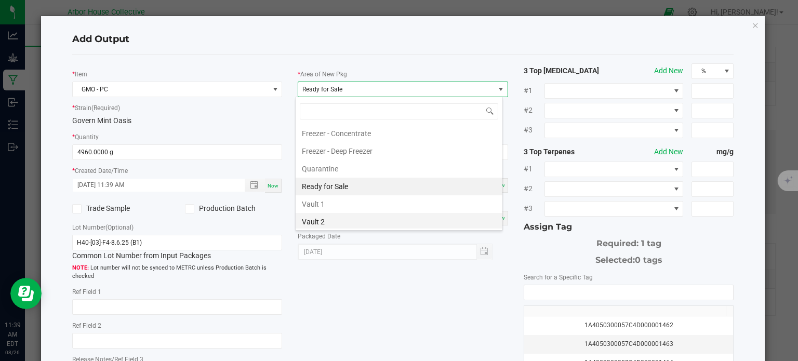
click at [321, 220] on li "Vault 2" at bounding box center [399, 222] width 207 height 18
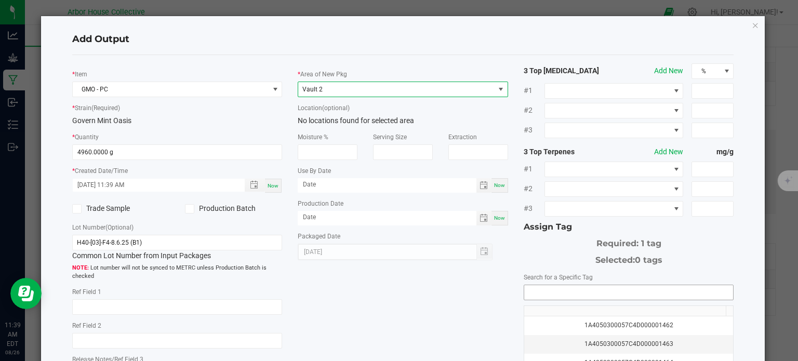
click at [543, 291] on input "NO DATA FOUND" at bounding box center [628, 292] width 209 height 15
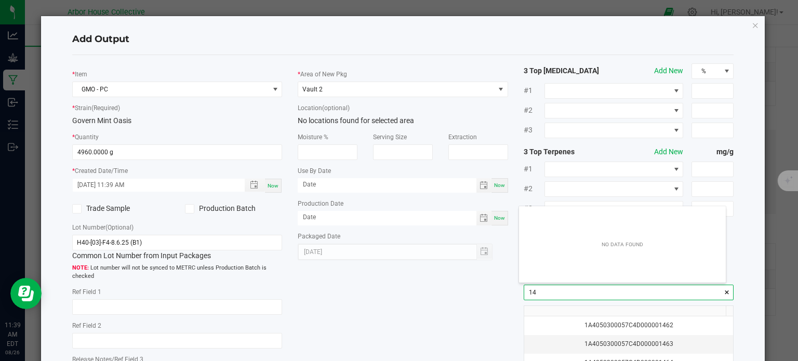
scroll to position [15, 207]
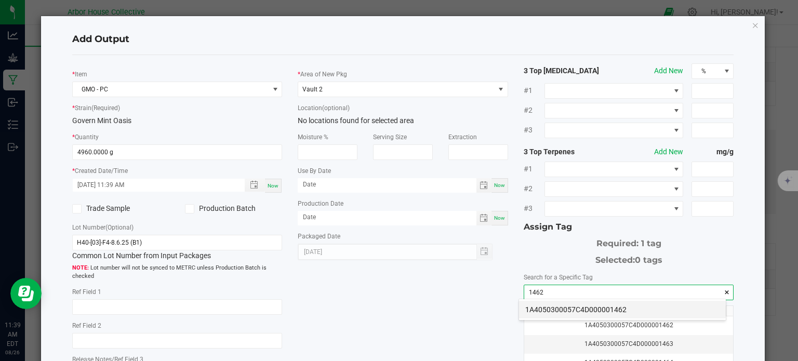
click at [551, 310] on li "1A4050300057C4D000001462" at bounding box center [622, 310] width 207 height 18
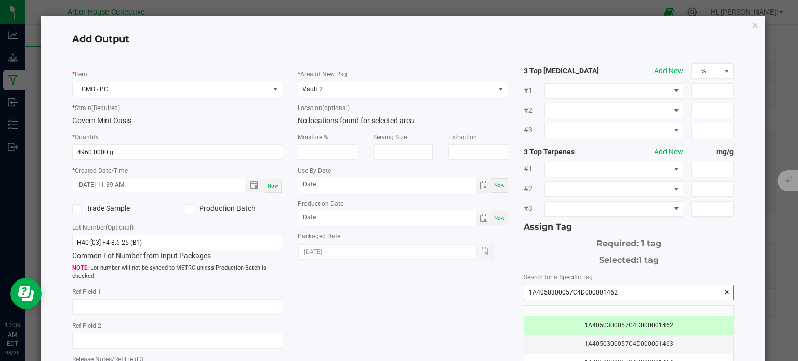
type input "1A4050300057C4D000001462"
click at [436, 319] on div "* Item GMO - PC * Strain (Required) Govern Mint Oasis * Quantity 4960.0000 g * …" at bounding box center [403, 249] width 678 height 373
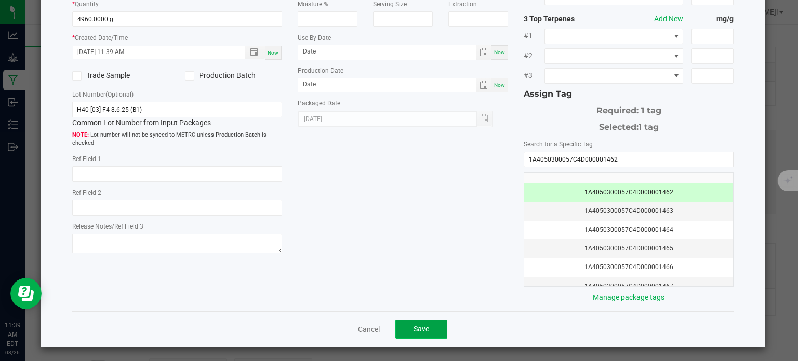
click at [435, 322] on button "Save" at bounding box center [422, 329] width 52 height 19
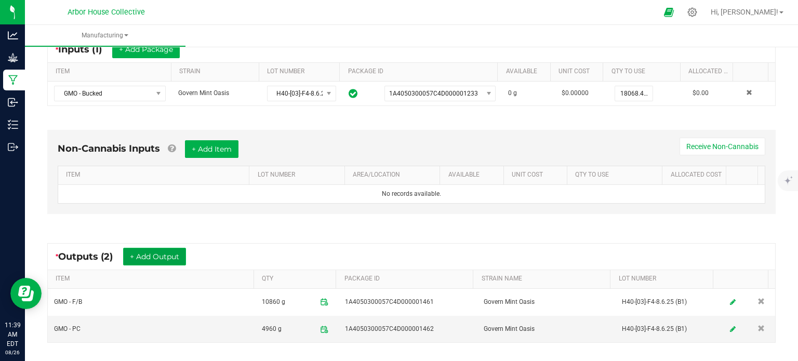
click at [177, 248] on button "+ Add Output" at bounding box center [154, 257] width 63 height 18
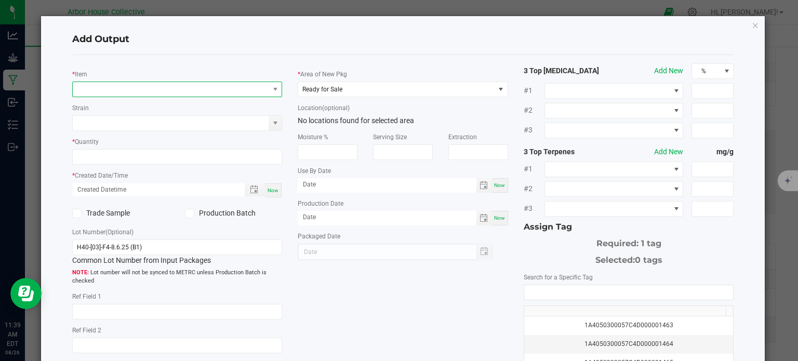
click at [162, 90] on span "NO DATA FOUND" at bounding box center [171, 89] width 196 height 15
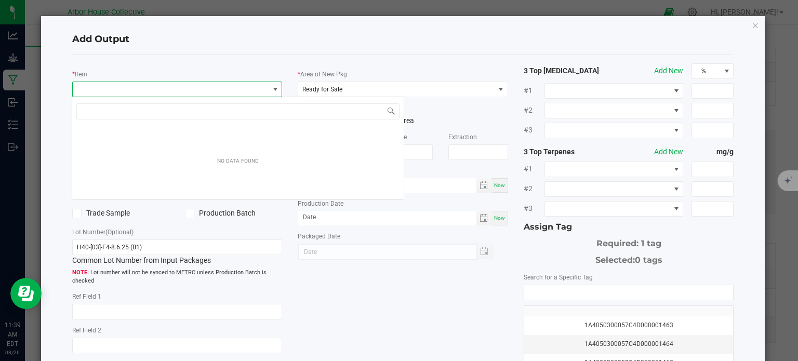
scroll to position [15, 208]
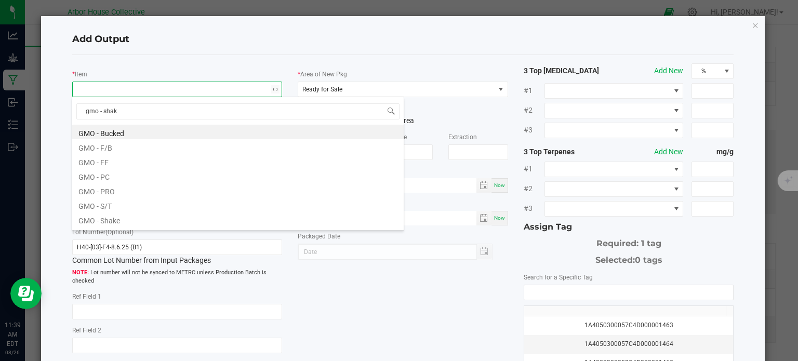
type input "gmo - shake"
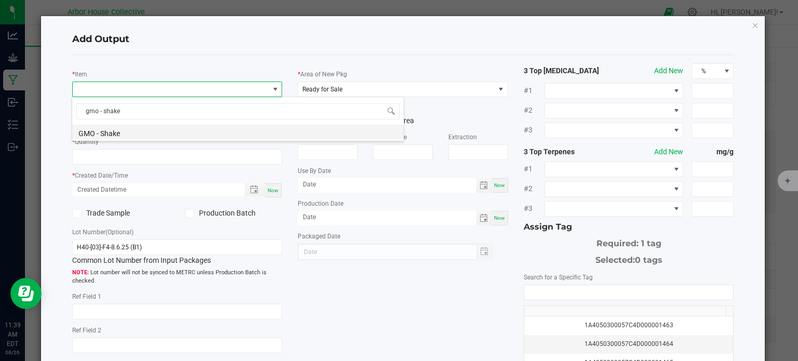
click at [158, 134] on li "GMO - Shake" at bounding box center [238, 132] width 332 height 15
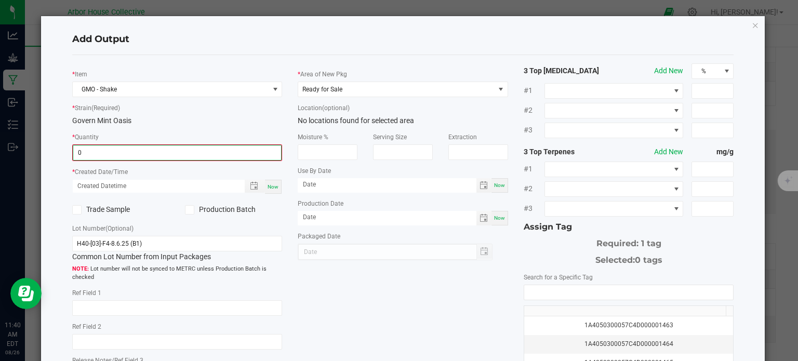
click at [157, 151] on input "0" at bounding box center [177, 153] width 208 height 15
click at [160, 151] on input "2060" at bounding box center [177, 152] width 209 height 15
type input "2060.0000 g"
click at [273, 183] on span "Now" at bounding box center [273, 186] width 11 height 6
type input "08/26/2025 11:40 AM"
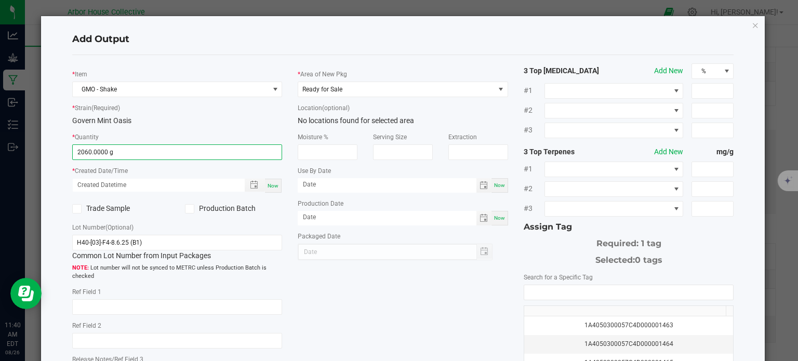
type input "[DATE]"
click at [390, 89] on span "Ready for Sale" at bounding box center [396, 89] width 196 height 15
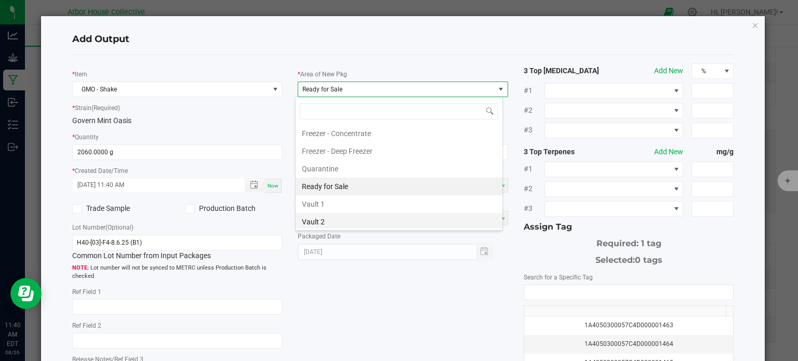
click at [334, 216] on li "Vault 2" at bounding box center [399, 222] width 207 height 18
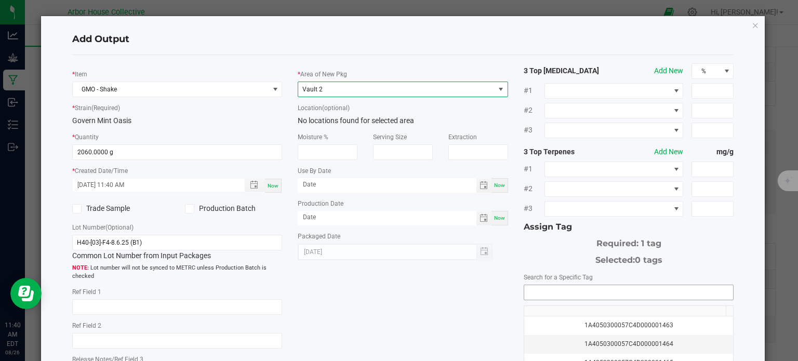
click at [537, 294] on input "NO DATA FOUND" at bounding box center [628, 292] width 209 height 15
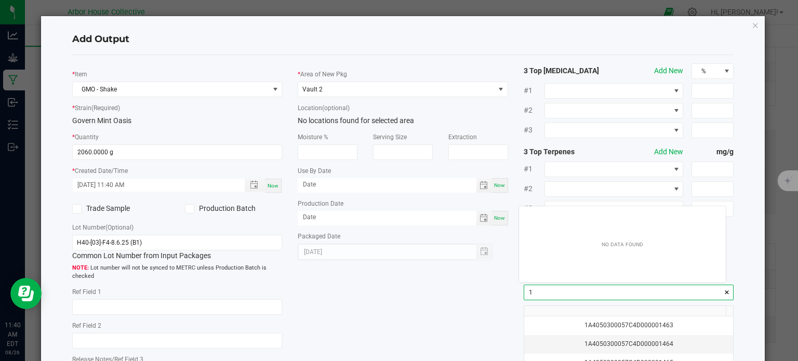
scroll to position [15, 207]
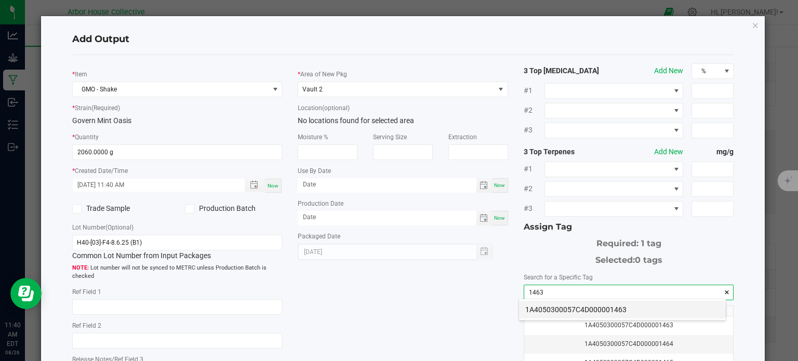
click at [554, 305] on li "1A4050300057C4D000001463" at bounding box center [622, 310] width 207 height 18
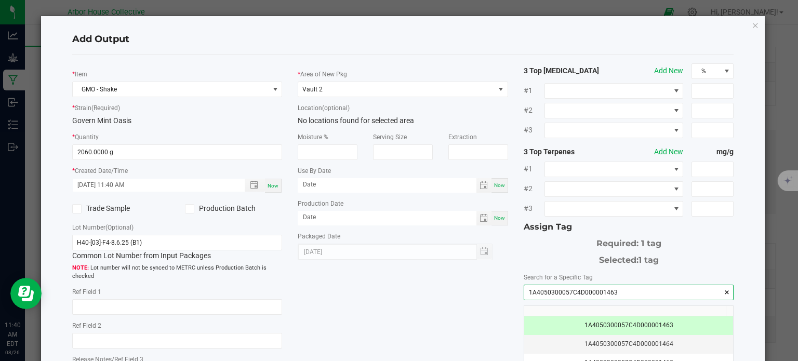
type input "1A4050300057C4D000001463"
click at [435, 310] on div "* Item GMO - Shake * Strain (Required) Govern Mint Oasis * Quantity 2060.0000 g…" at bounding box center [403, 249] width 678 height 373
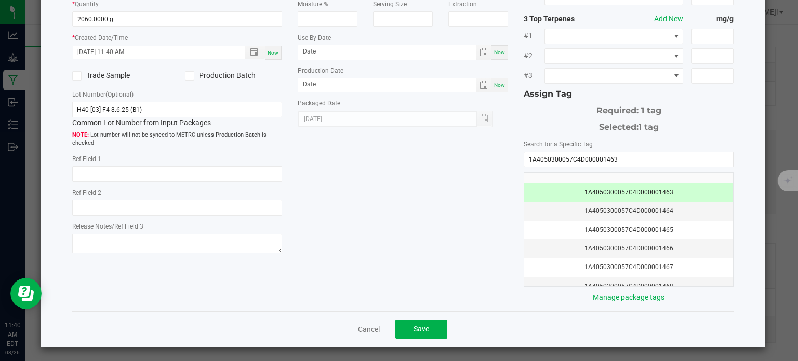
scroll to position [132, 0]
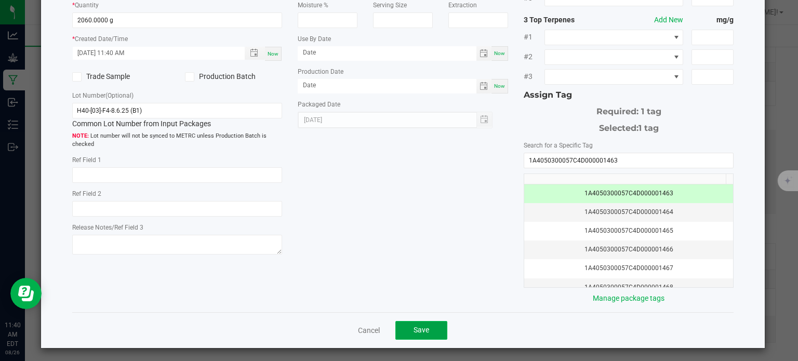
click at [432, 325] on button "Save" at bounding box center [422, 330] width 52 height 19
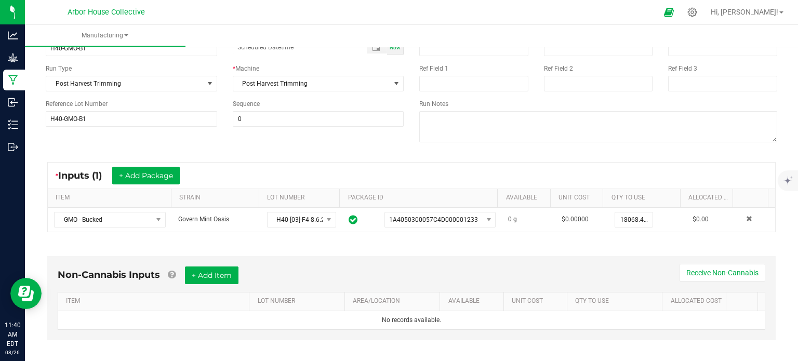
scroll to position [80, 0]
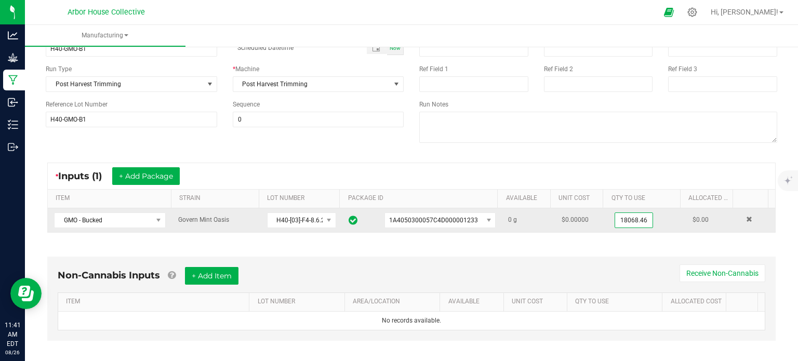
click at [615, 218] on input "18068.46" at bounding box center [633, 220] width 37 height 15
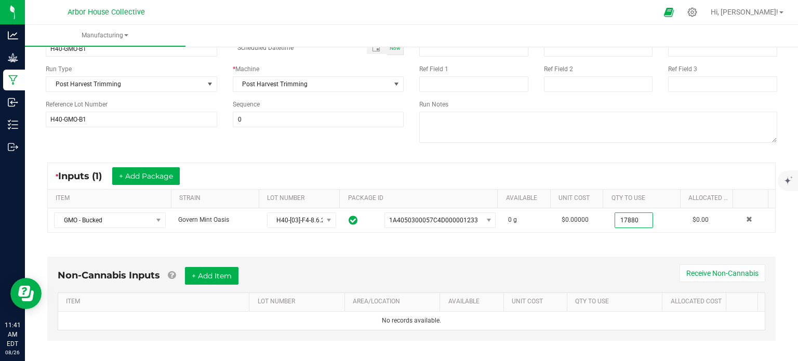
type input "17880.0000 g"
click at [631, 250] on div "Non-Cannabis Inputs + Add Item Receive Non-Cannabis ITEM LOT NUMBER AREA/LOCATI…" at bounding box center [411, 301] width 747 height 119
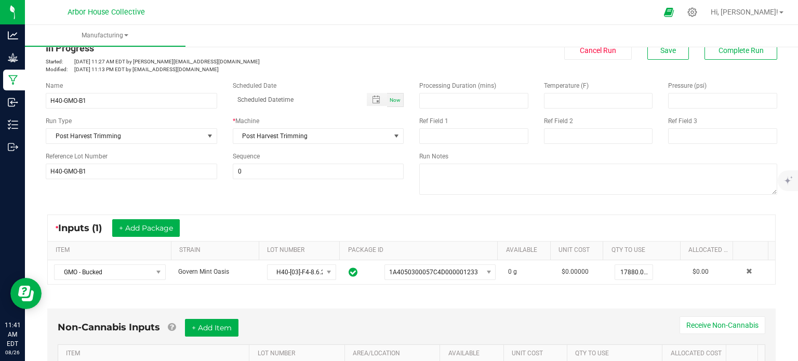
scroll to position [0, 0]
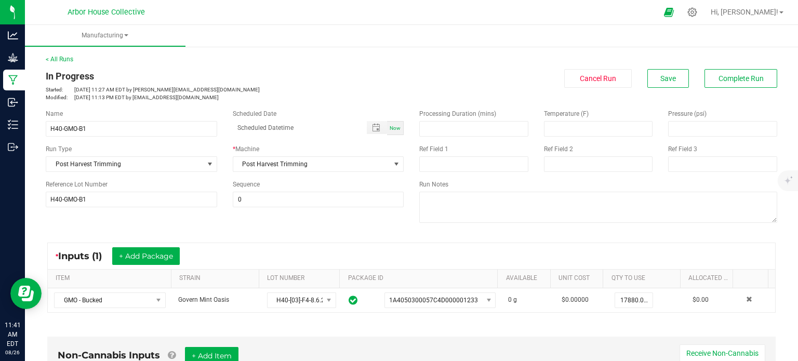
click at [393, 125] on span "Now" at bounding box center [395, 128] width 11 height 6
type input "08/26/2025 11:41 AM"
click at [661, 80] on span "Save" at bounding box center [669, 78] width 16 height 8
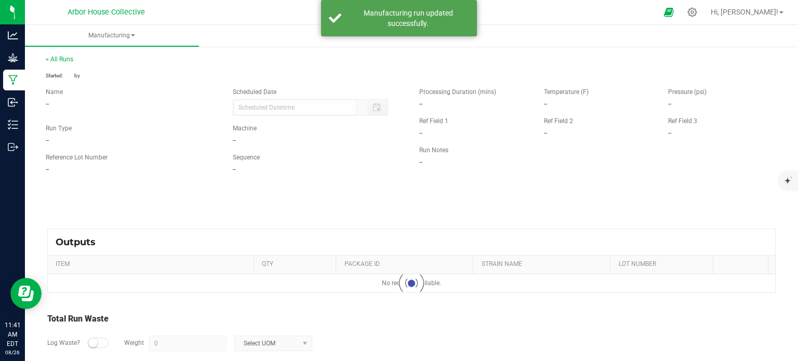
type input "08/26/2025 11:41 AM"
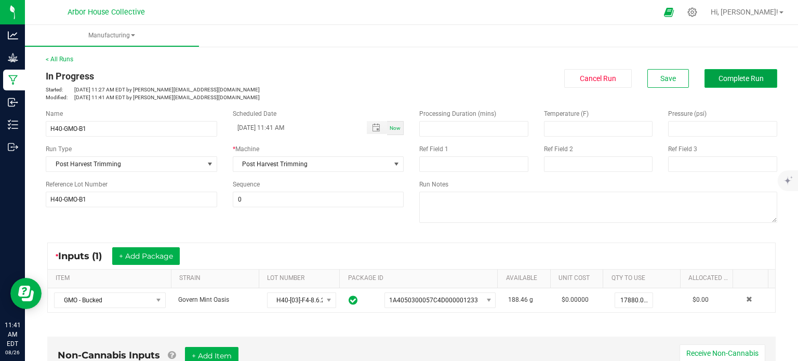
click at [726, 81] on span "Complete Run" at bounding box center [741, 78] width 45 height 8
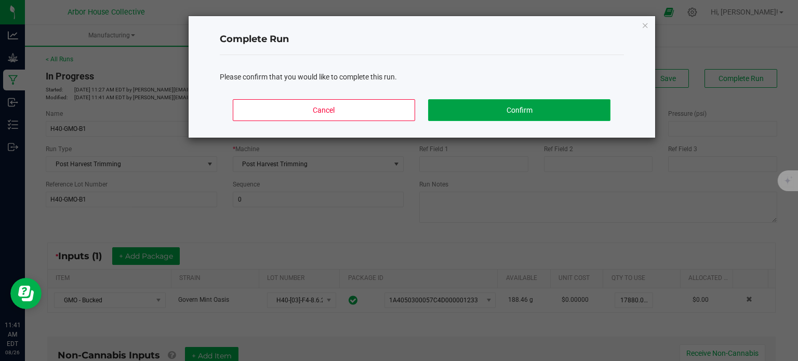
click at [540, 111] on button "Confirm" at bounding box center [519, 110] width 182 height 22
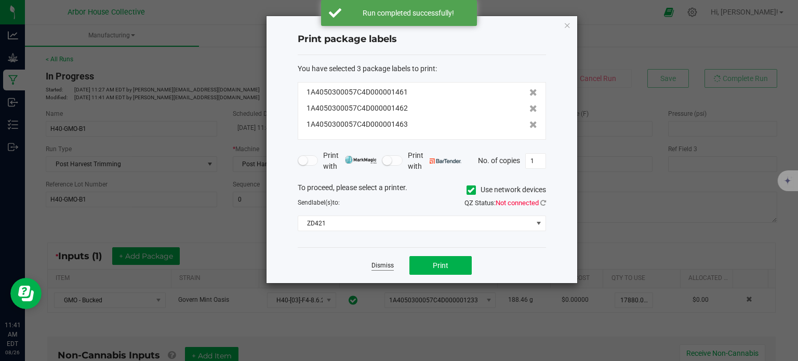
click at [387, 266] on link "Dismiss" at bounding box center [383, 265] width 22 height 9
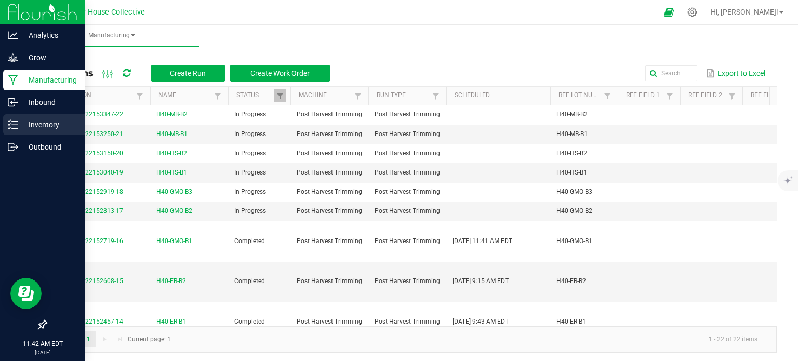
click at [14, 123] on icon at bounding box center [13, 125] width 10 height 10
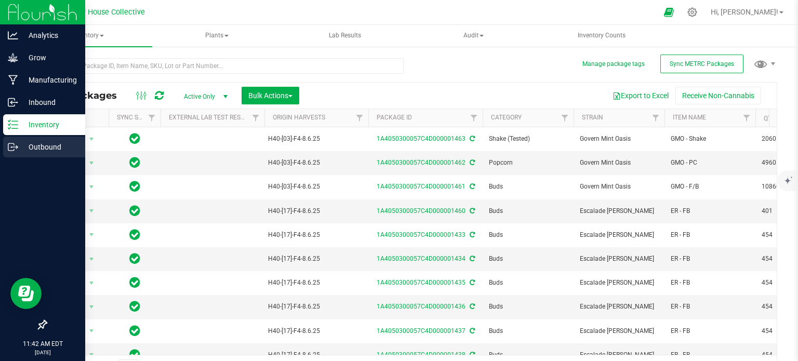
click at [19, 145] on p "Outbound" at bounding box center [49, 147] width 62 height 12
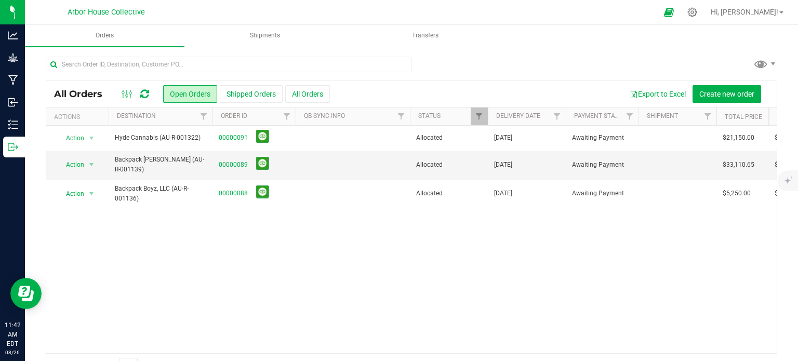
click at [356, 214] on div "Action Action Cancel order Clone order Edit order Mark as fully paid Order audi…" at bounding box center [411, 240] width 731 height 228
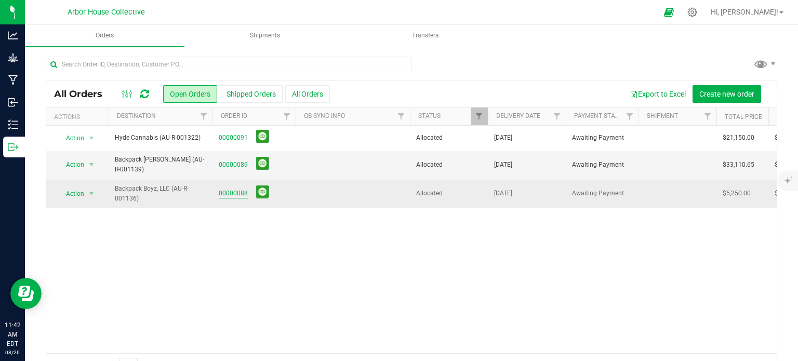
click at [230, 192] on link "00000088" at bounding box center [233, 194] width 29 height 10
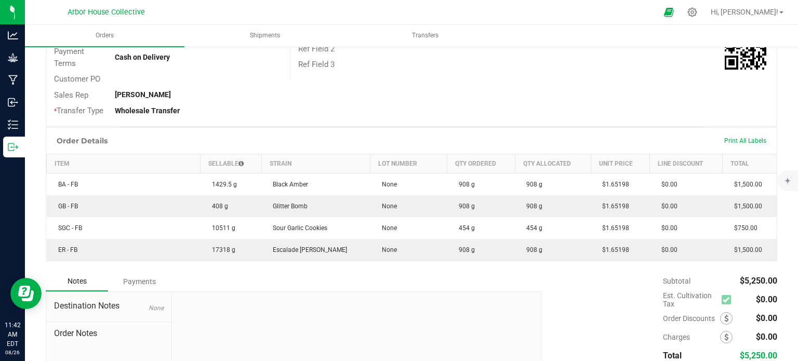
scroll to position [195, 0]
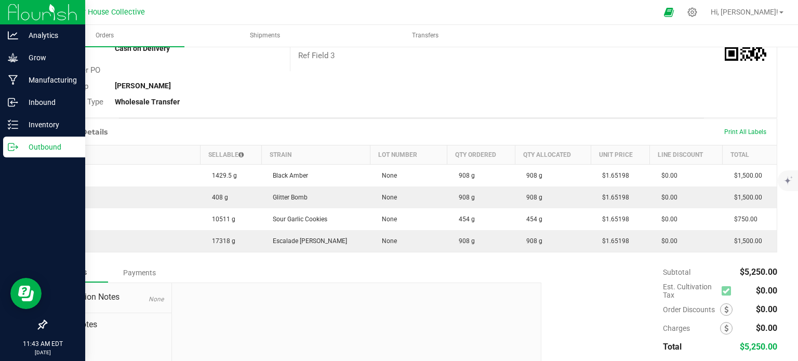
click at [16, 142] on icon at bounding box center [13, 147] width 10 height 10
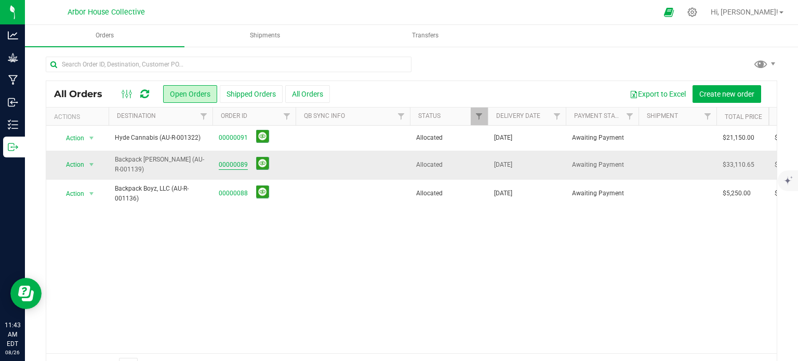
click at [233, 165] on link "00000089" at bounding box center [233, 165] width 29 height 10
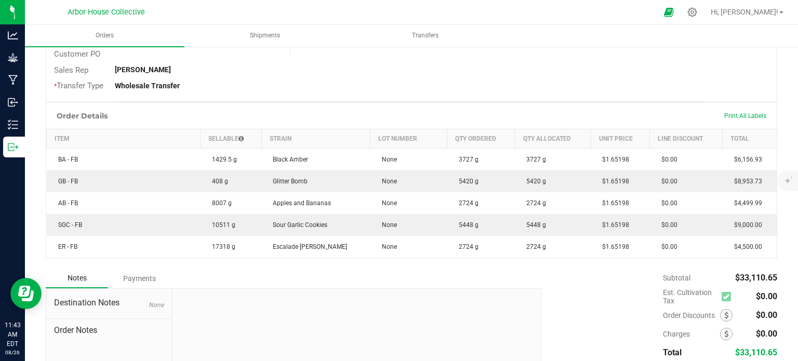
scroll to position [212, 0]
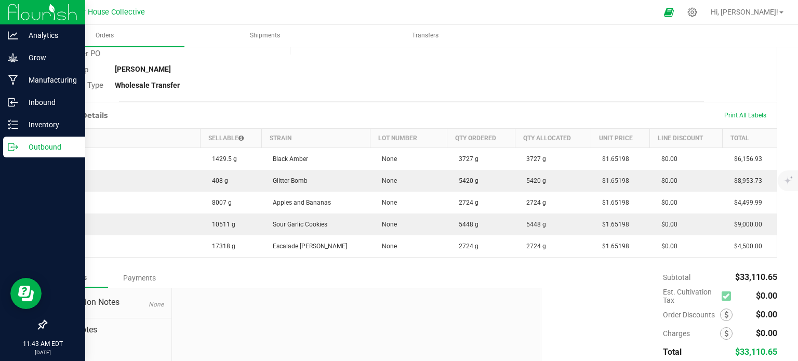
click at [19, 144] on p "Outbound" at bounding box center [49, 147] width 62 height 12
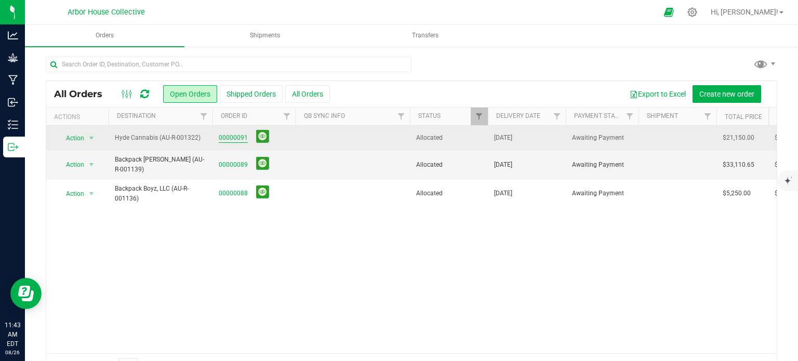
click at [222, 136] on link "00000091" at bounding box center [233, 138] width 29 height 10
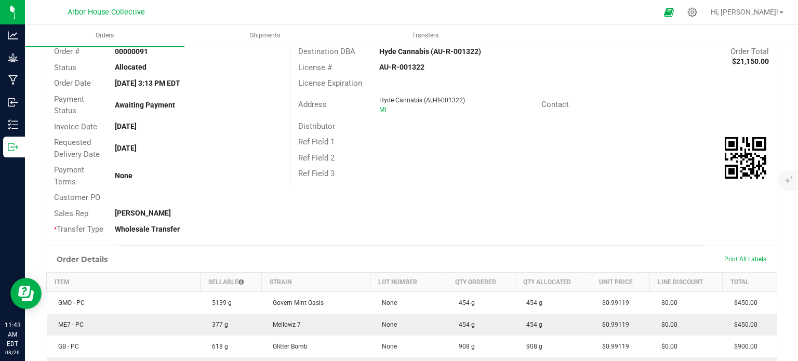
scroll to position [68, 0]
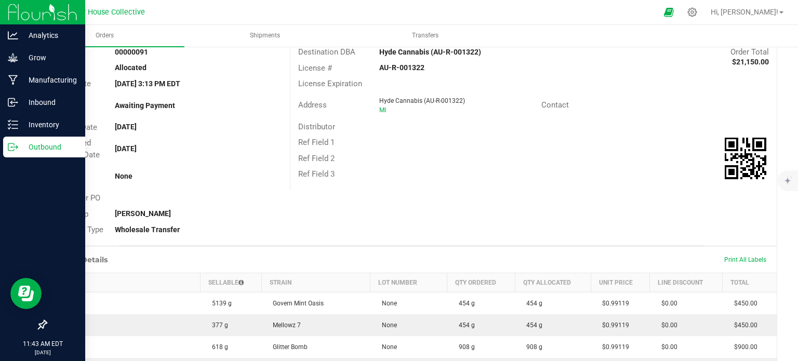
click at [6, 146] on div "Outbound" at bounding box center [44, 147] width 82 height 21
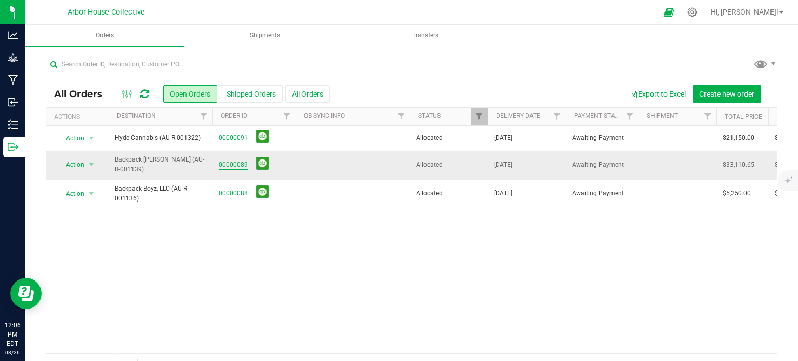
click at [232, 162] on link "00000089" at bounding box center [233, 165] width 29 height 10
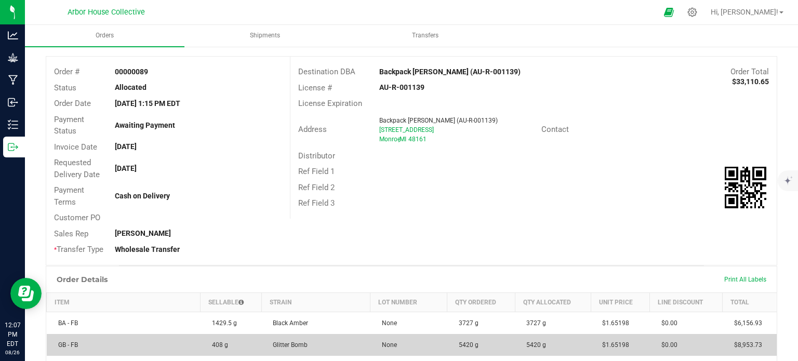
scroll to position [48, 0]
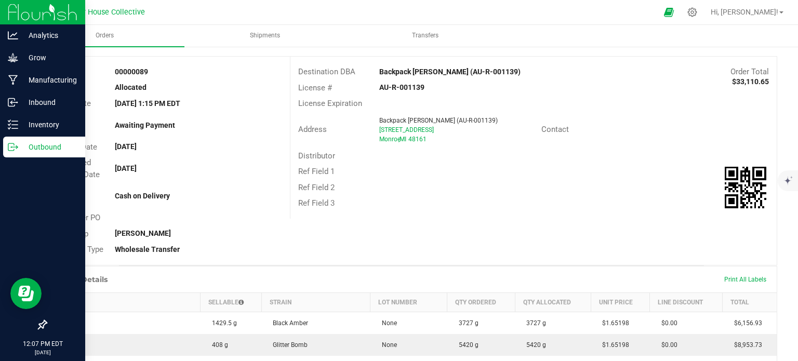
click at [12, 144] on icon at bounding box center [13, 147] width 10 height 10
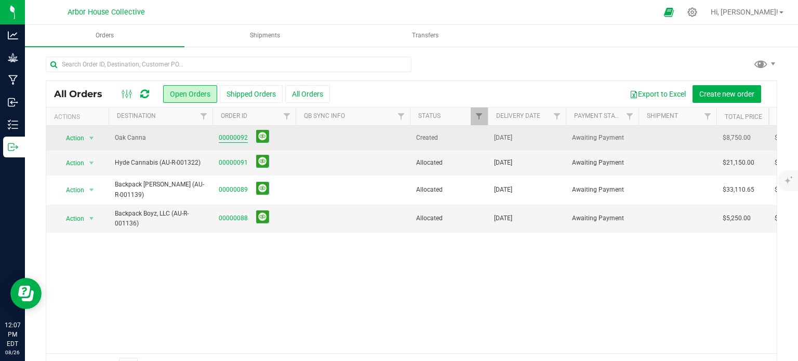
click at [229, 138] on link "00000092" at bounding box center [233, 138] width 29 height 10
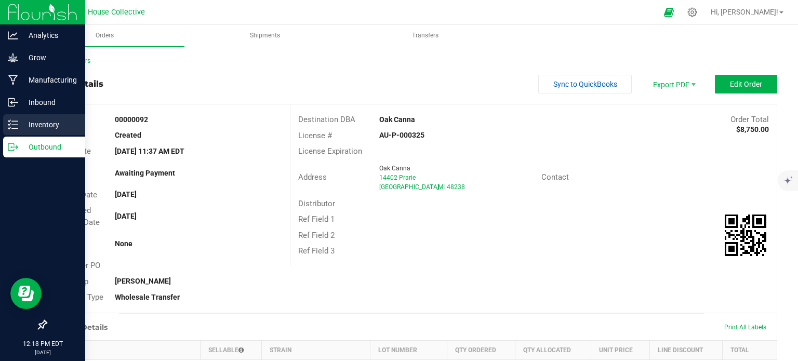
click at [17, 122] on icon at bounding box center [13, 125] width 10 height 10
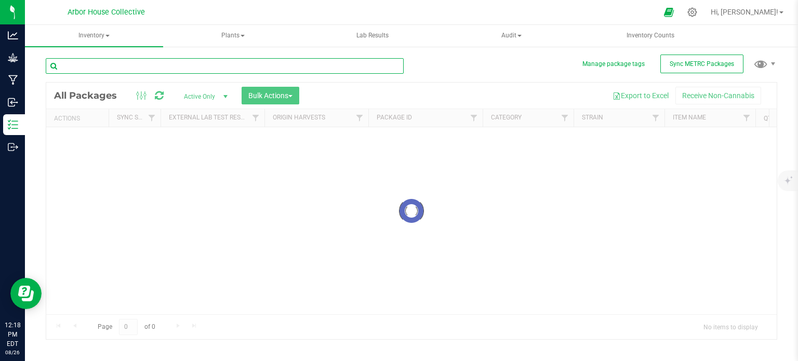
click at [134, 62] on input "text" at bounding box center [225, 66] width 358 height 16
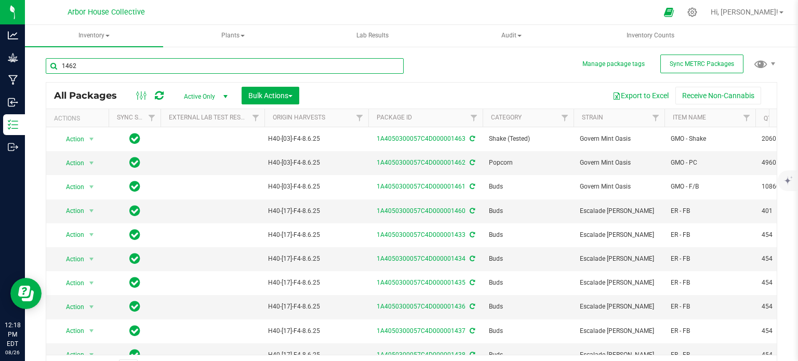
type input "1462"
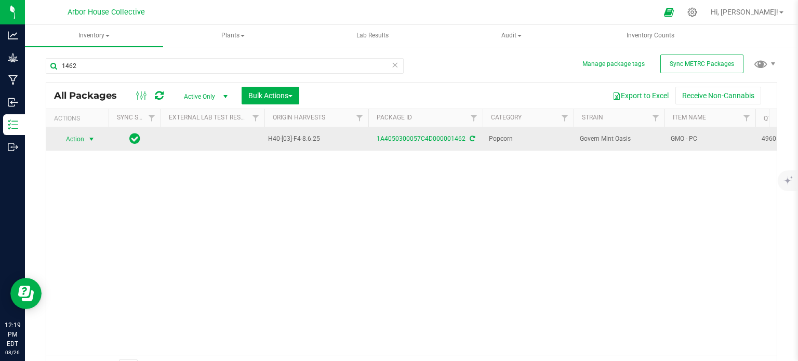
click at [93, 139] on span "select" at bounding box center [91, 139] width 8 height 8
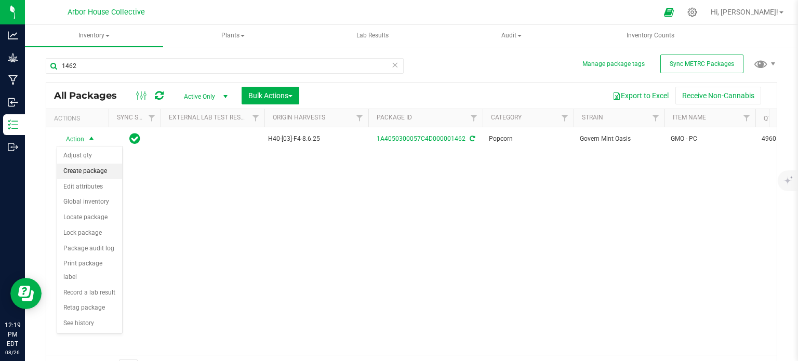
click at [103, 170] on li "Create package" at bounding box center [89, 172] width 65 height 16
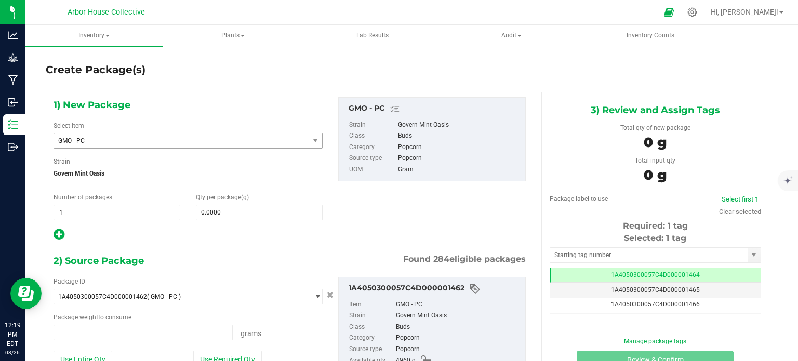
type input "0.0000 g"
click at [78, 217] on span "1 1" at bounding box center [117, 213] width 127 height 16
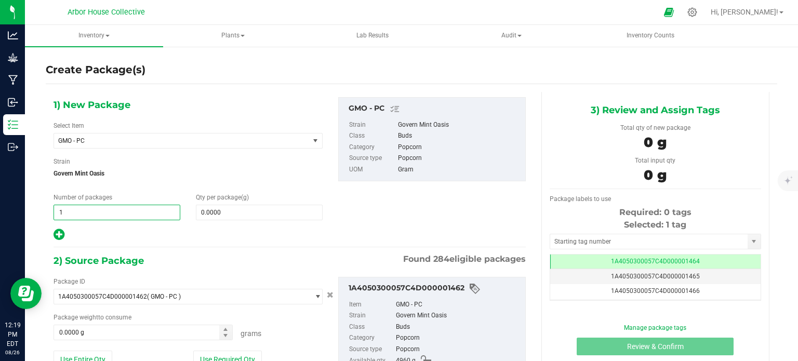
type input "10"
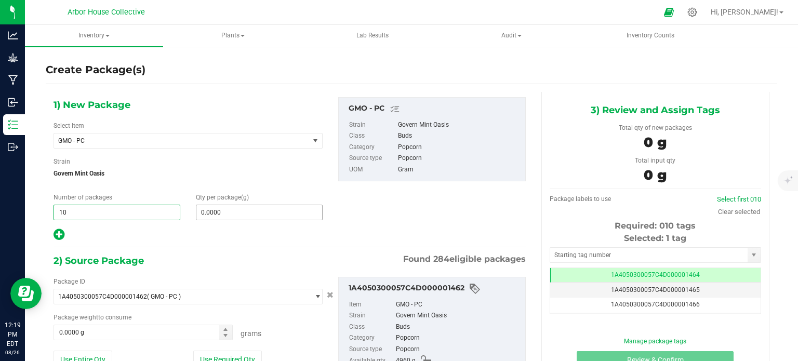
click at [208, 214] on input "0.0000" at bounding box center [259, 212] width 126 height 15
type input "10"
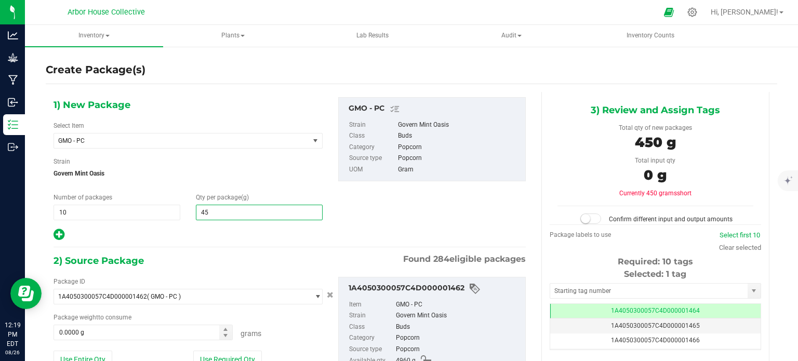
type input "454"
click at [99, 331] on input "0.0000 g" at bounding box center [143, 332] width 178 height 15
type input "454.0000"
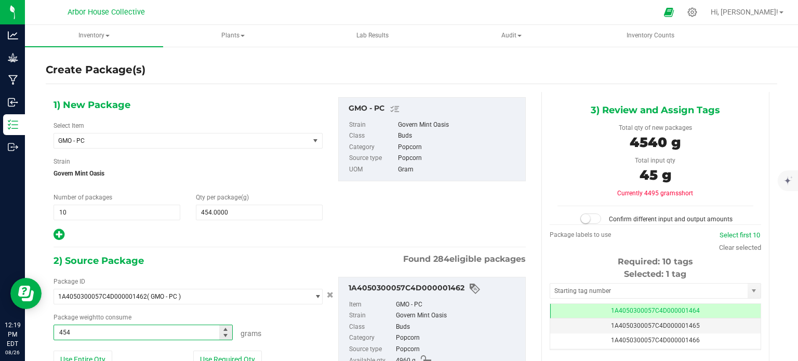
type input "4540"
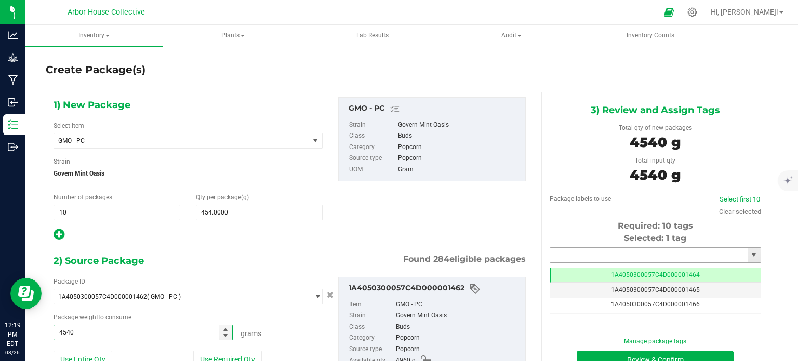
click at [667, 251] on input "text" at bounding box center [649, 255] width 198 height 15
type input "4540.0000 g"
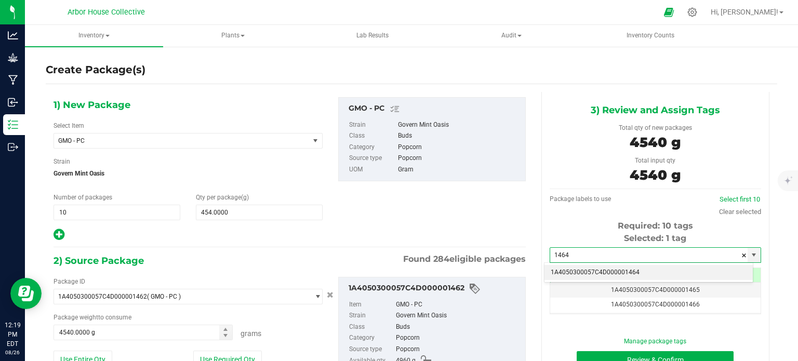
click at [667, 270] on li "1A4050300057C4D000001464" at bounding box center [649, 273] width 208 height 16
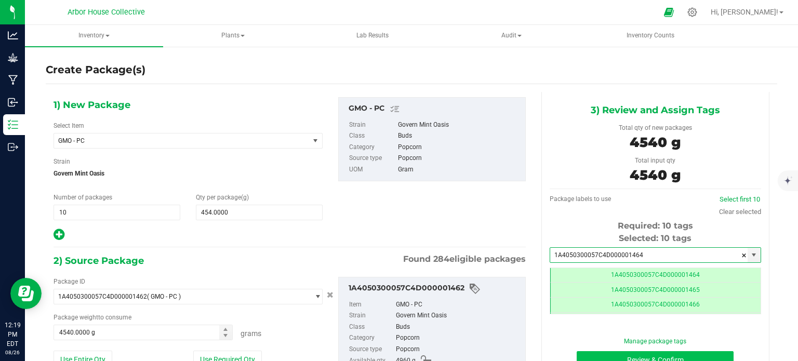
type input "1A4050300057C4D000001464"
click at [611, 352] on button "Review & Confirm" at bounding box center [655, 360] width 157 height 18
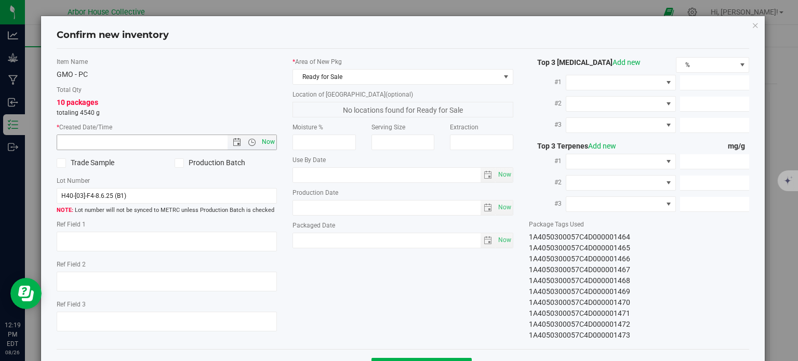
click at [269, 143] on span "Now" at bounding box center [269, 142] width 18 height 15
type input "8/26/2025 12:19 PM"
click at [500, 243] on span "Now" at bounding box center [505, 240] width 18 height 15
type input "[DATE]"
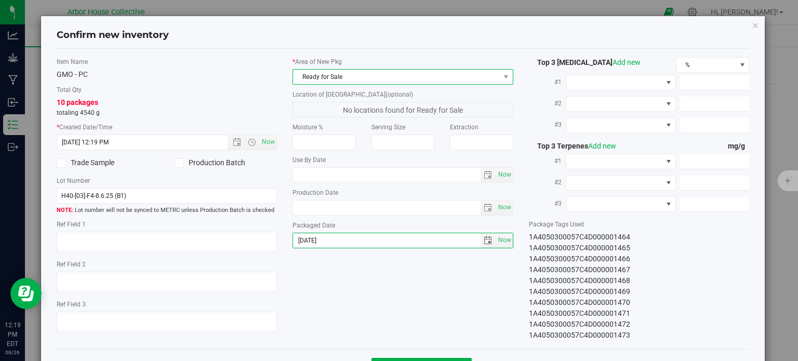
click at [347, 77] on span "Ready for Sale" at bounding box center [396, 77] width 207 height 15
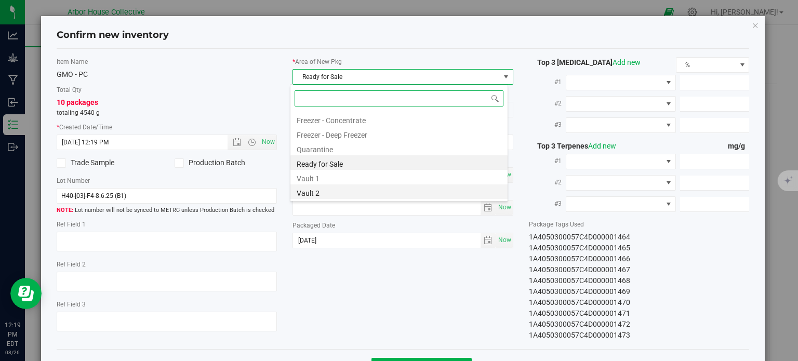
click at [339, 195] on li "Vault 2" at bounding box center [399, 192] width 217 height 15
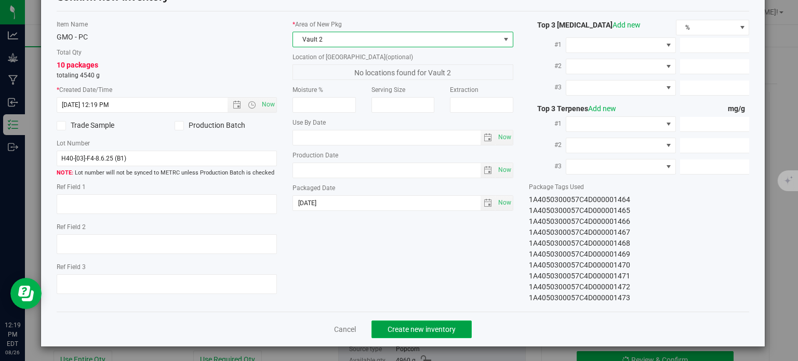
click at [408, 330] on span "Create new inventory" at bounding box center [422, 329] width 68 height 8
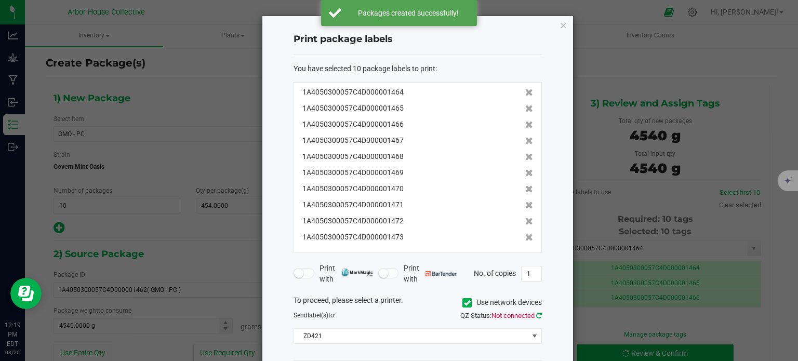
click at [538, 316] on icon at bounding box center [539, 315] width 6 height 7
click at [533, 273] on input "1" at bounding box center [532, 274] width 20 height 15
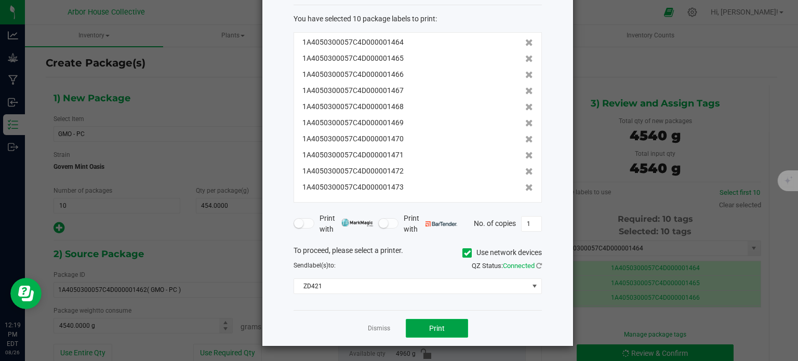
click at [442, 331] on span "Print" at bounding box center [437, 328] width 16 height 8
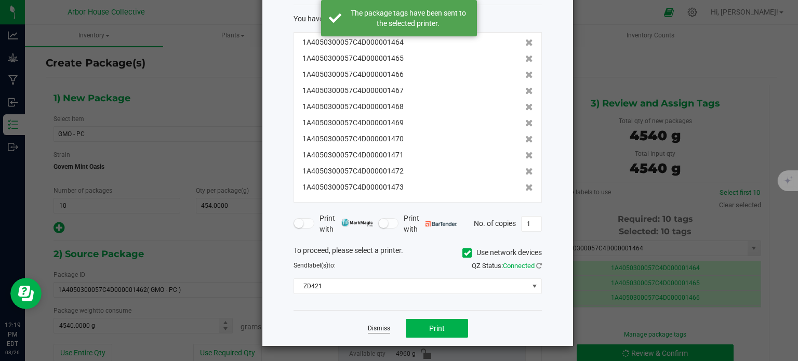
click at [380, 324] on link "Dismiss" at bounding box center [379, 328] width 22 height 9
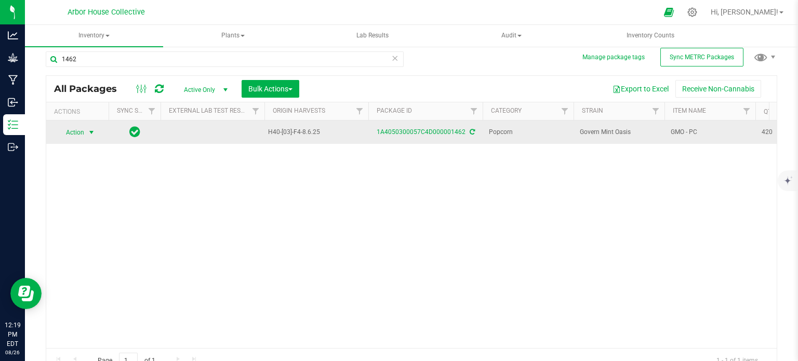
click at [88, 134] on span "select" at bounding box center [91, 132] width 8 height 8
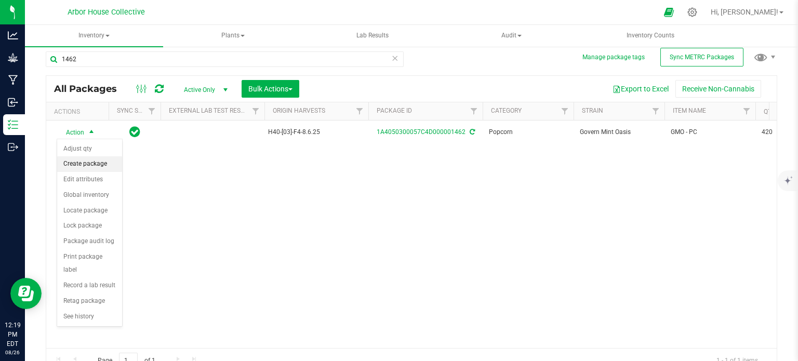
click at [96, 162] on li "Create package" at bounding box center [89, 164] width 65 height 16
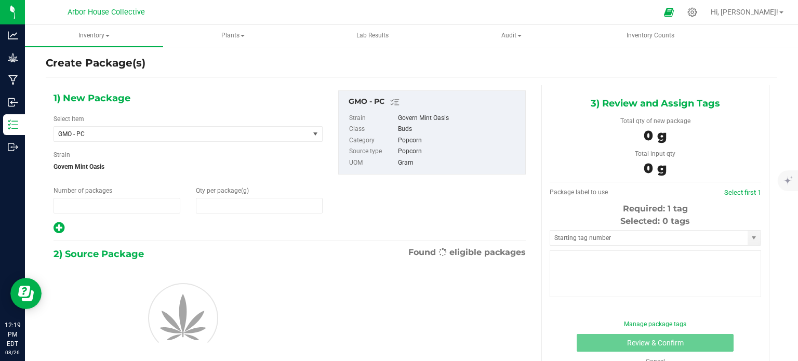
type input "1"
type input "0.0000"
type input "0"
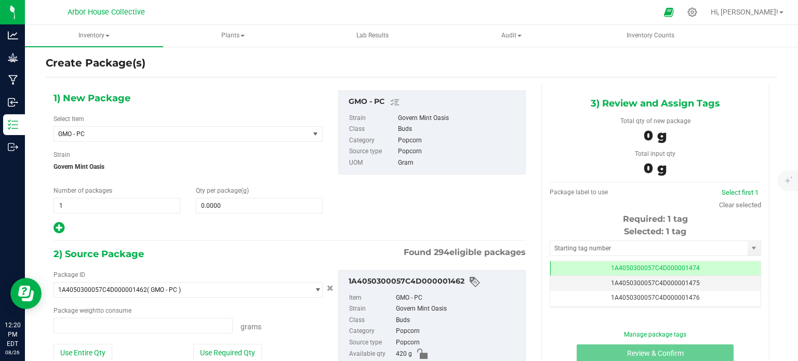
type input "0.0000 g"
click at [94, 205] on span "1 1" at bounding box center [117, 206] width 127 height 16
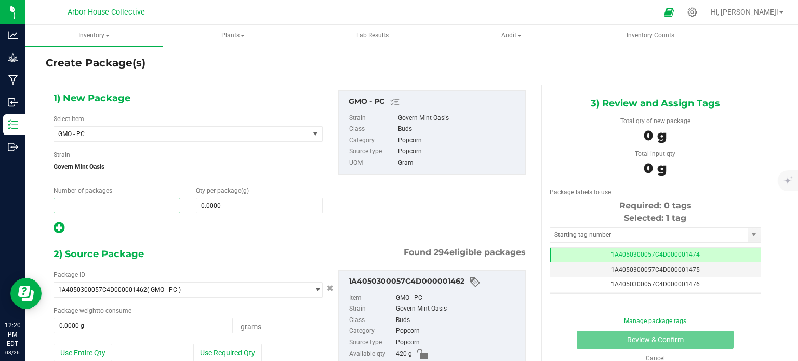
type input "1"
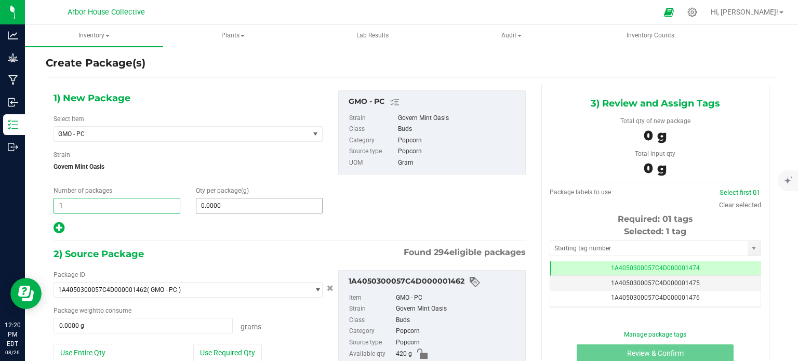
click at [228, 202] on input "0.0000" at bounding box center [259, 206] width 126 height 15
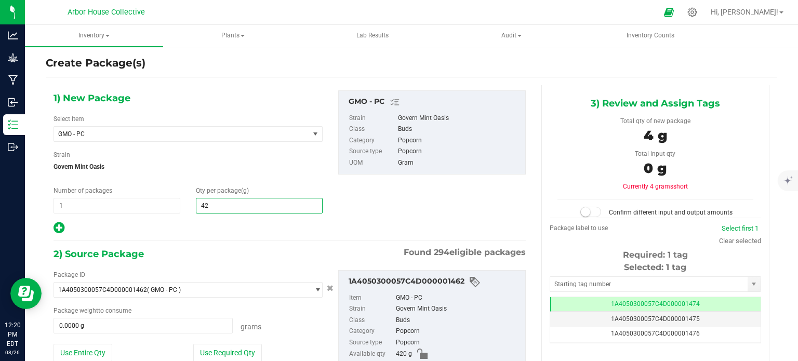
type input "420"
type input "420.0000"
click at [93, 328] on span "0.0000 g 0" at bounding box center [143, 326] width 179 height 16
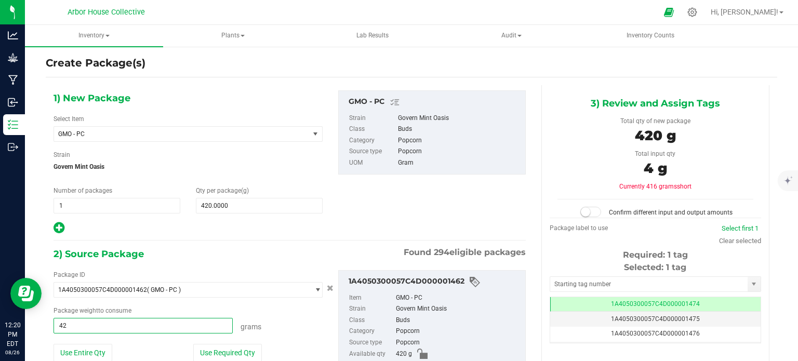
type input "420"
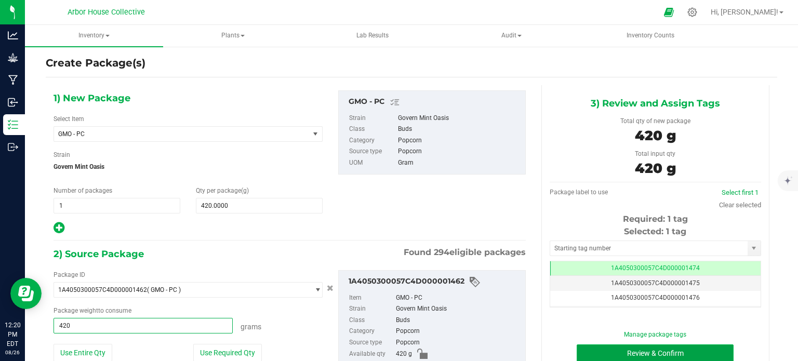
click at [607, 351] on button "Review & Confirm" at bounding box center [655, 354] width 157 height 18
type input "420.0000 g"
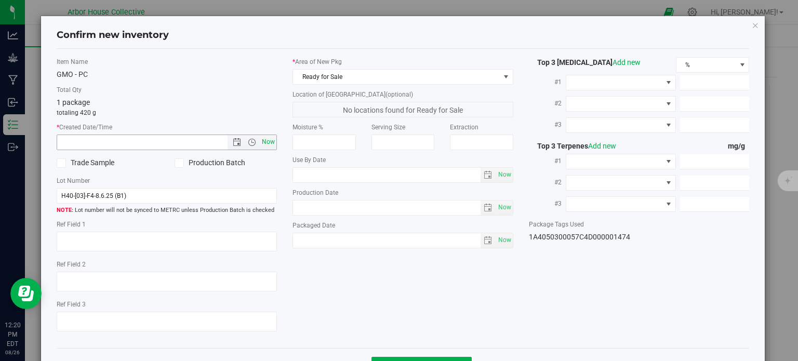
click at [264, 144] on span "Now" at bounding box center [269, 142] width 18 height 15
type input "8/26/2025 12:20 PM"
click at [503, 241] on span "Now" at bounding box center [505, 240] width 18 height 15
type input "[DATE]"
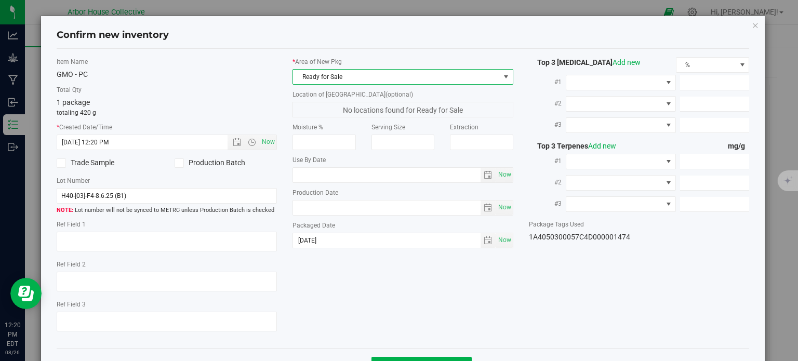
click at [421, 82] on span "Ready for Sale" at bounding box center [396, 77] width 207 height 15
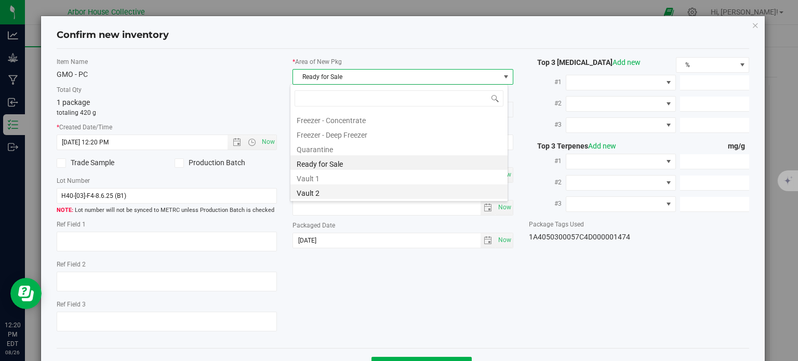
click at [380, 193] on li "Vault 2" at bounding box center [399, 192] width 217 height 15
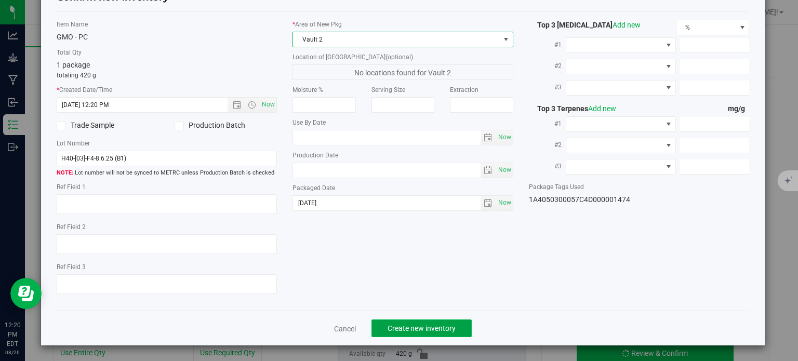
click at [409, 328] on span "Create new inventory" at bounding box center [422, 328] width 68 height 8
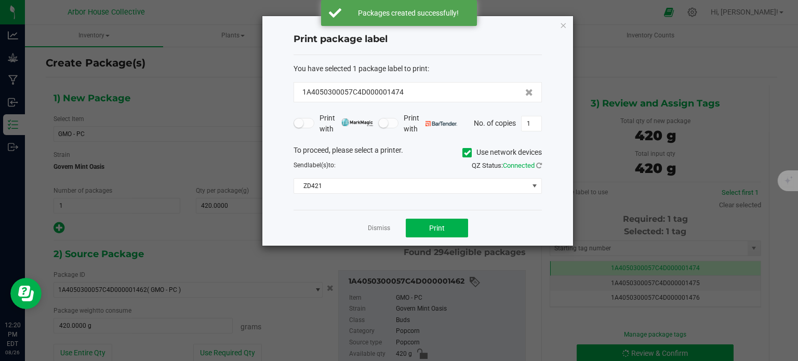
click at [443, 239] on div "Dismiss Print" at bounding box center [418, 228] width 248 height 36
click at [441, 226] on span "Print" at bounding box center [437, 228] width 16 height 8
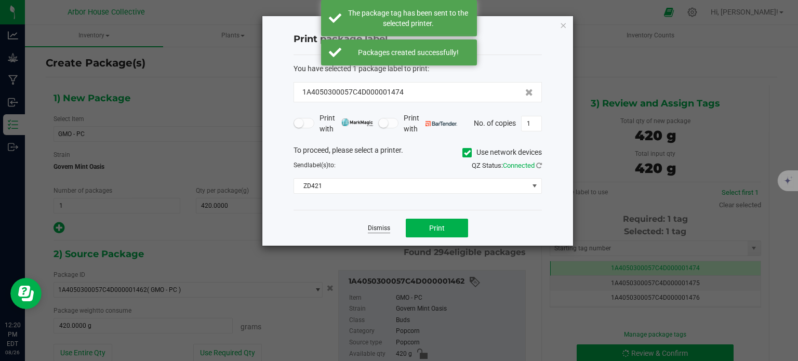
click at [380, 224] on link "Dismiss" at bounding box center [379, 228] width 22 height 9
